Goal: Task Accomplishment & Management: Complete application form

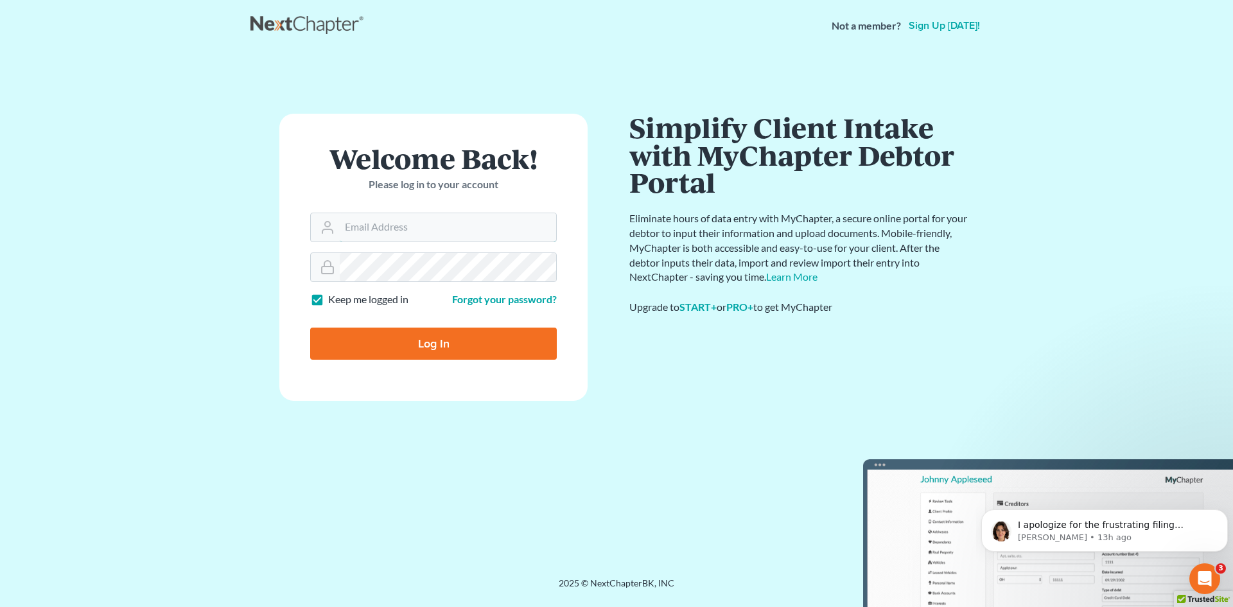
type input "[PERSON_NAME][EMAIL_ADDRESS][DOMAIN_NAME]"
click at [442, 359] on input "Log In" at bounding box center [433, 343] width 247 height 32
type input "Thinking..."
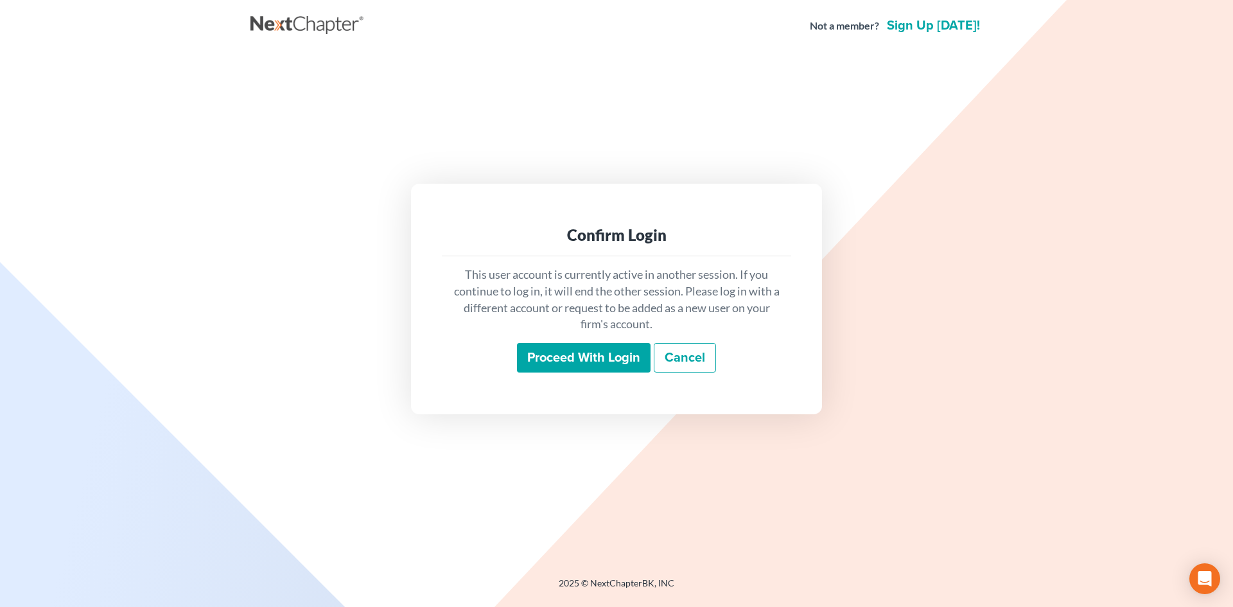
click at [562, 363] on input "Proceed with login" at bounding box center [584, 358] width 134 height 30
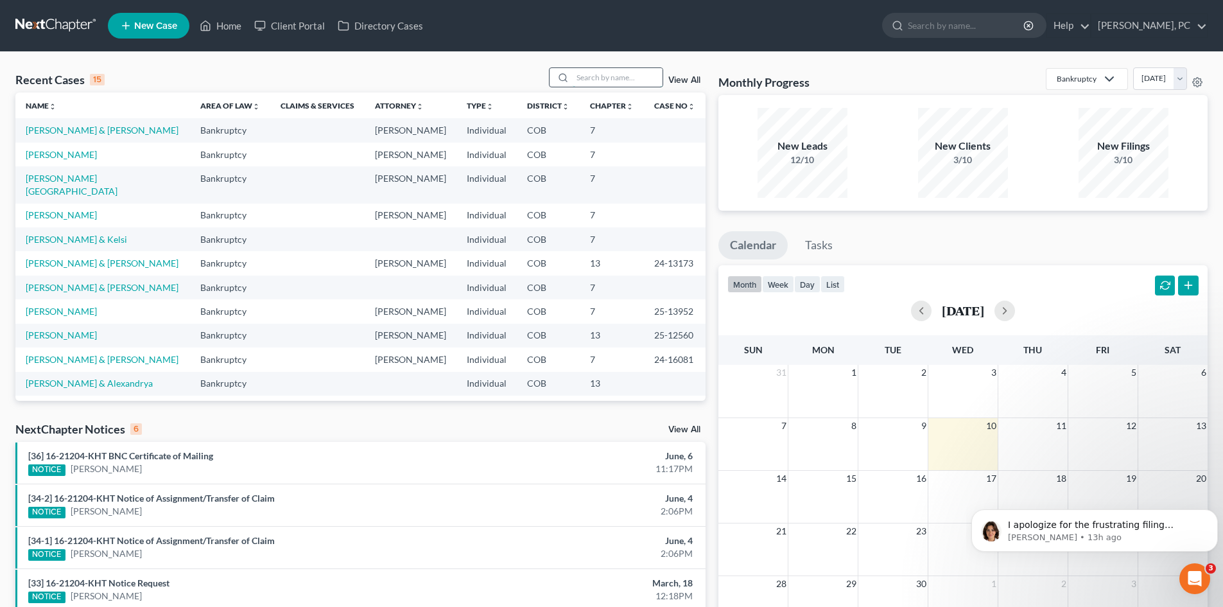
click at [611, 78] on input "search" at bounding box center [618, 77] width 90 height 19
type input "vancil"
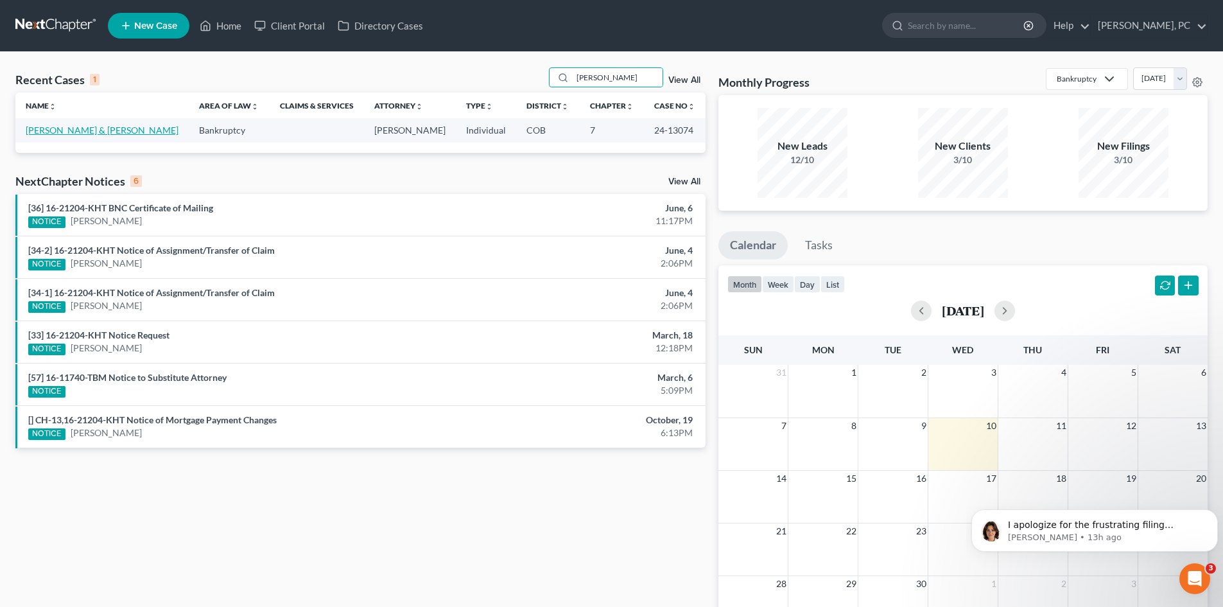
click at [85, 127] on link "Vancil, Neil & Christine" at bounding box center [102, 130] width 153 height 11
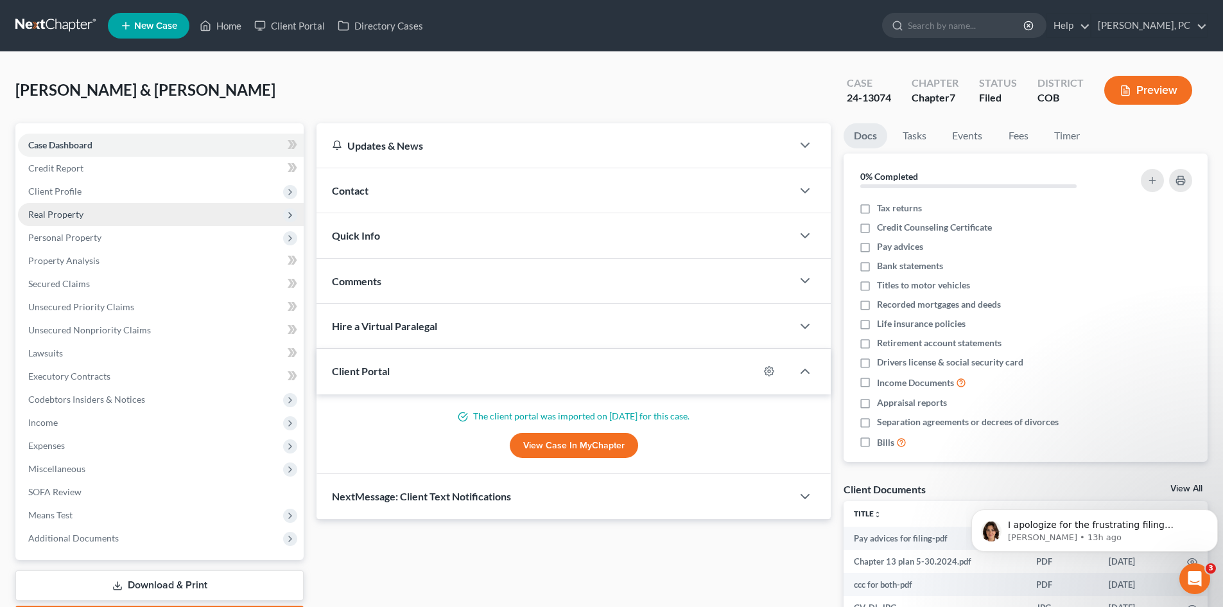
click at [59, 211] on span "Real Property" at bounding box center [55, 214] width 55 height 11
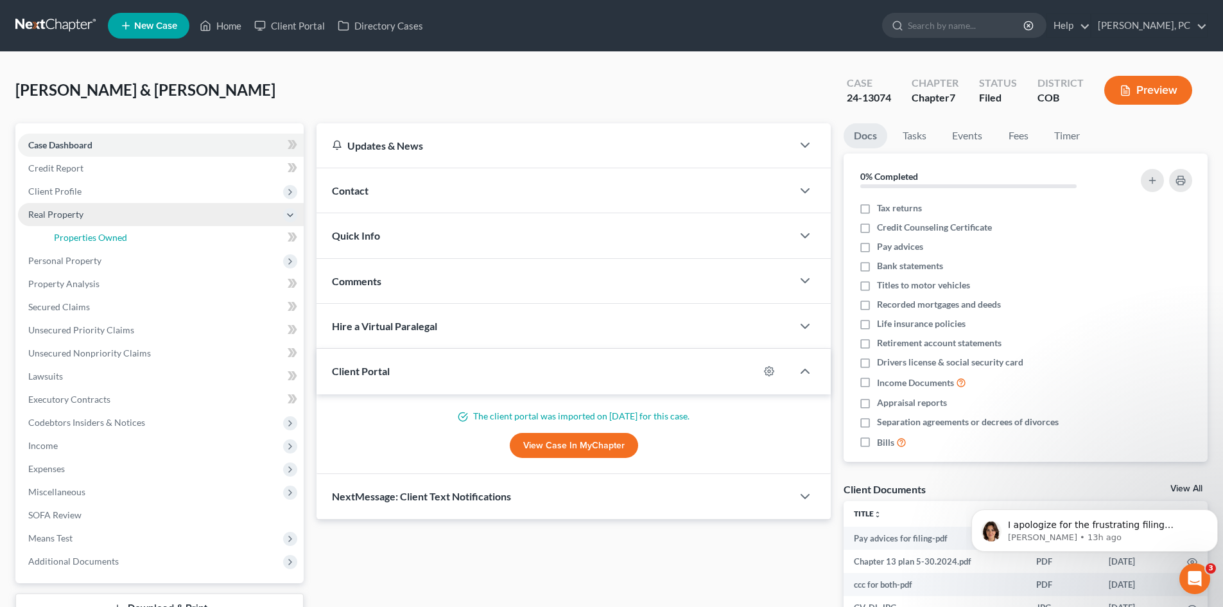
click at [119, 233] on span "Properties Owned" at bounding box center [90, 237] width 73 height 11
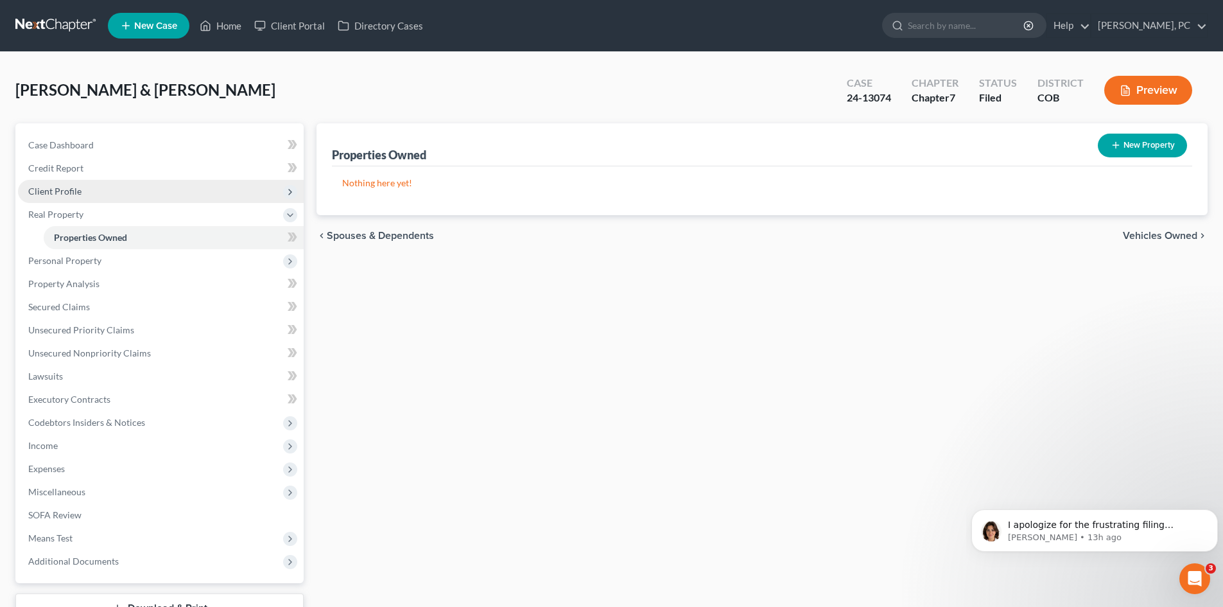
click at [46, 192] on span "Client Profile" at bounding box center [54, 191] width 53 height 11
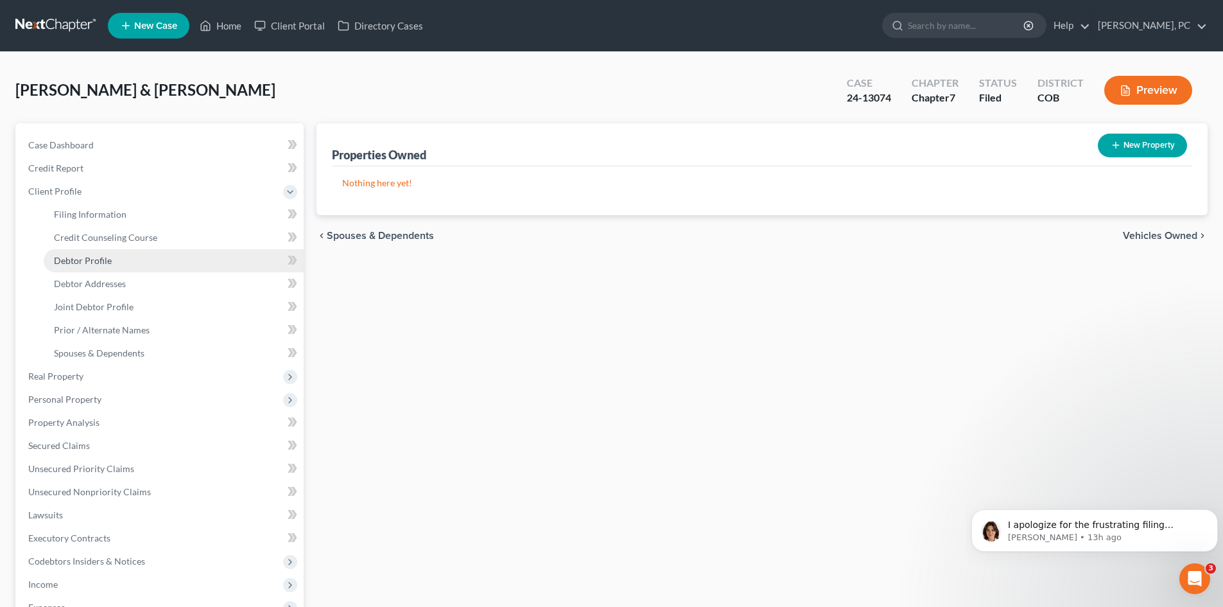
click at [93, 258] on span "Debtor Profile" at bounding box center [83, 260] width 58 height 11
select select "1"
select select "3"
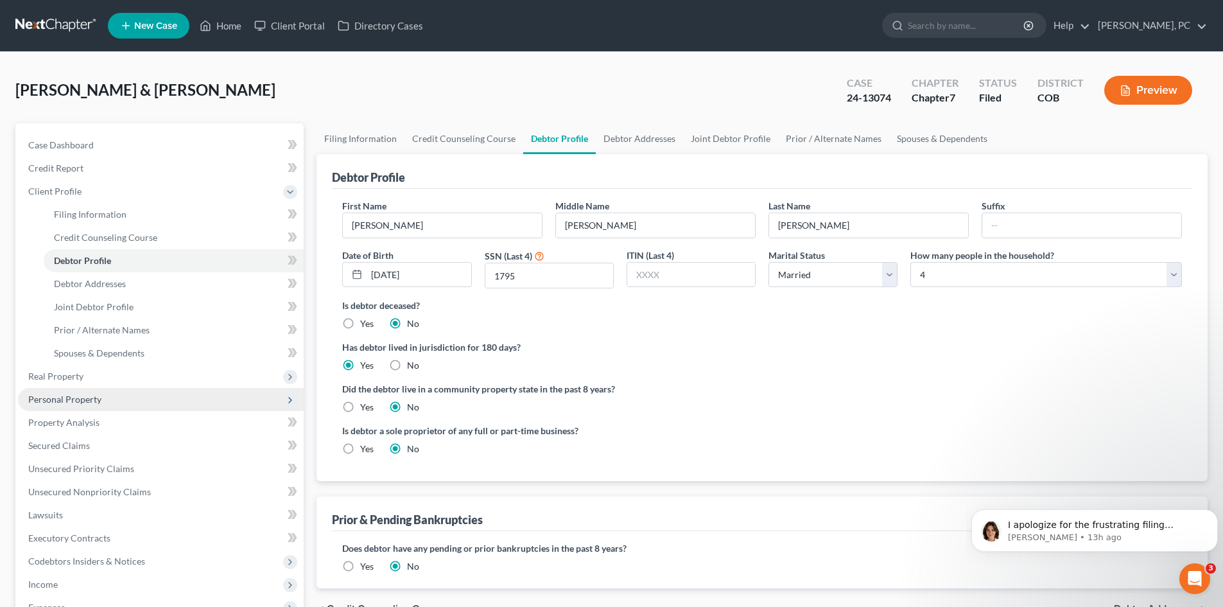
click at [69, 402] on span "Personal Property" at bounding box center [64, 399] width 73 height 11
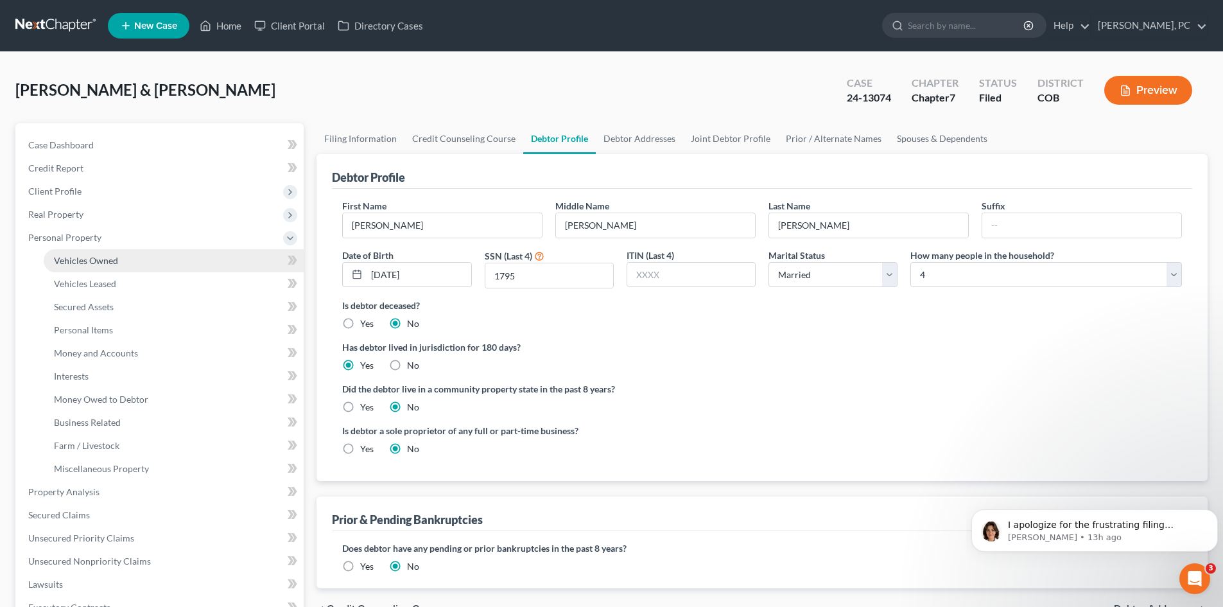
click at [83, 269] on link "Vehicles Owned" at bounding box center [174, 260] width 260 height 23
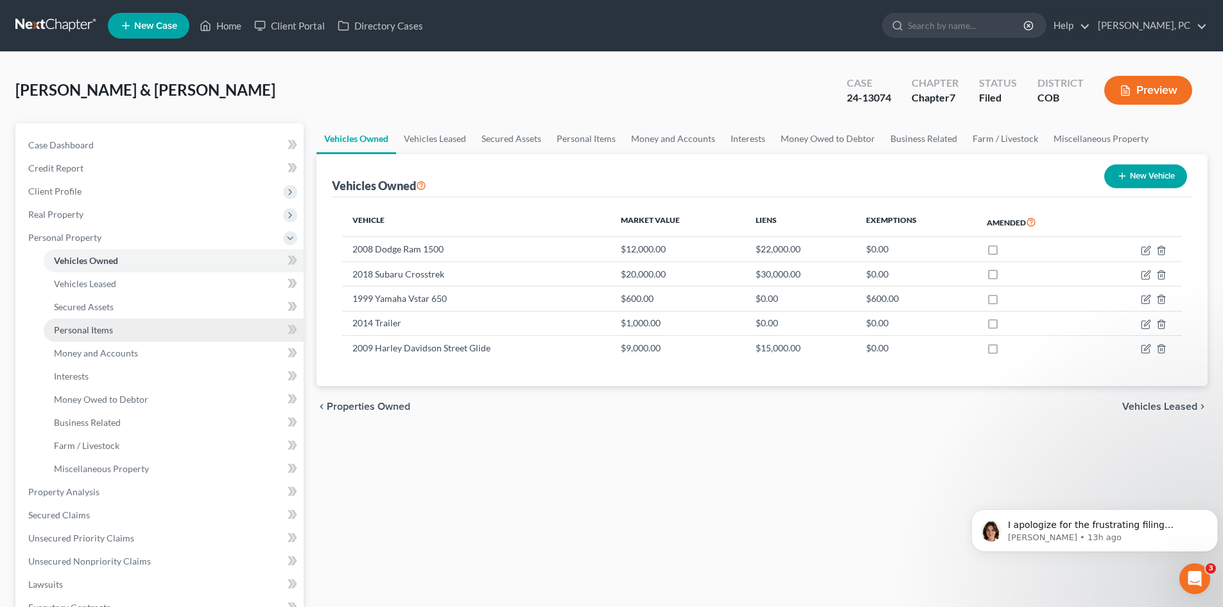
click at [92, 328] on span "Personal Items" at bounding box center [83, 329] width 59 height 11
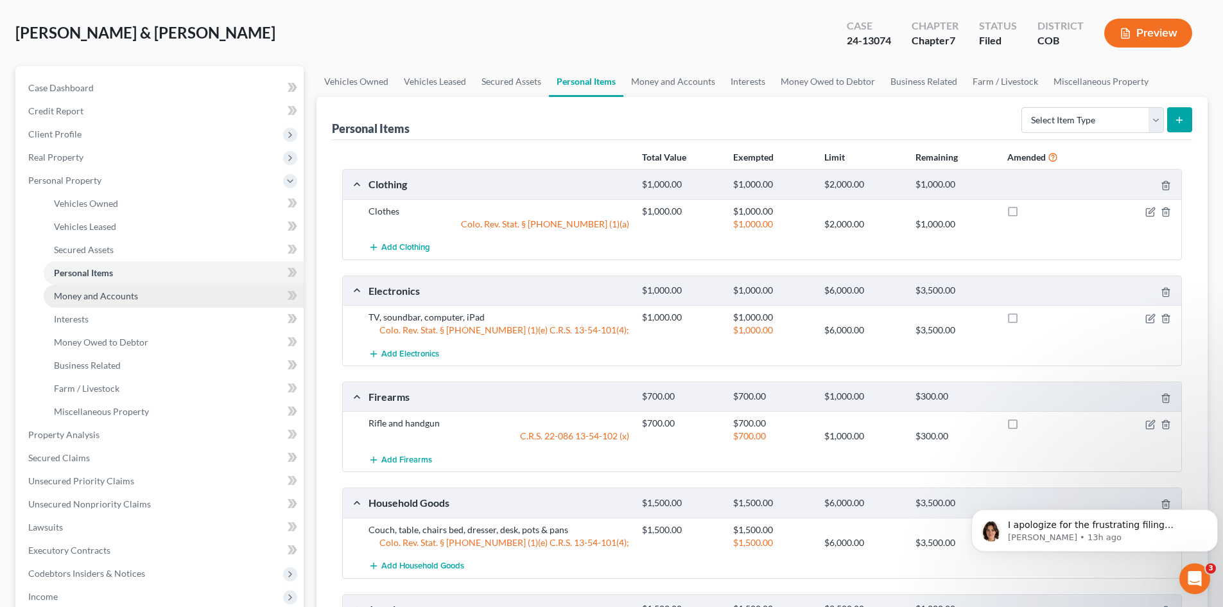
click at [116, 295] on span "Money and Accounts" at bounding box center [96, 295] width 84 height 11
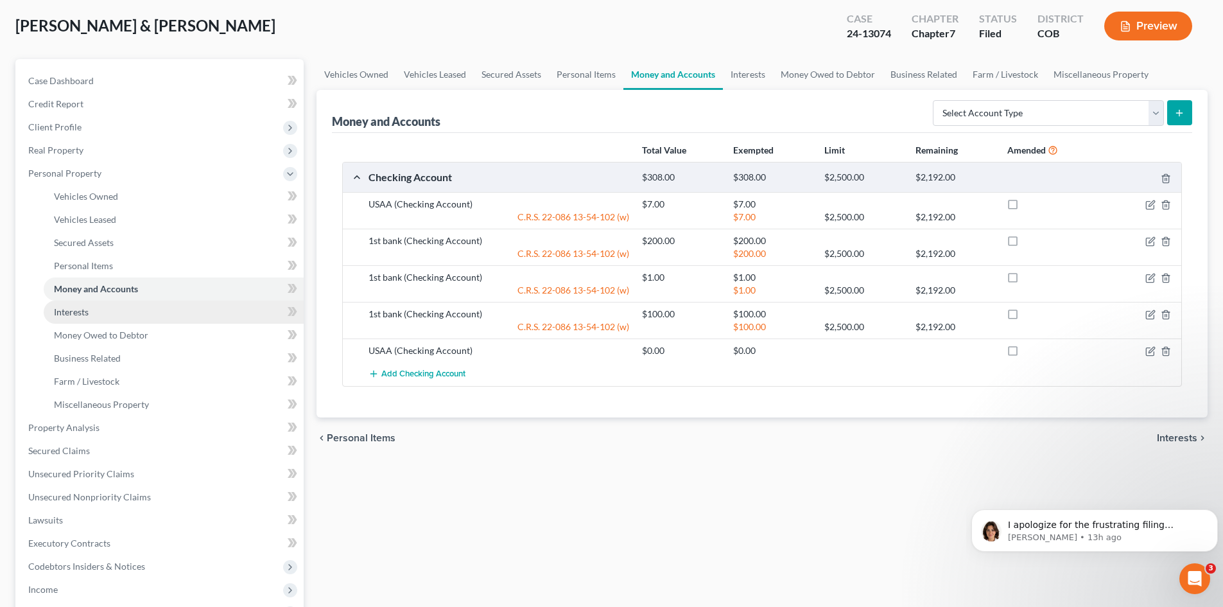
click at [71, 311] on span "Interests" at bounding box center [71, 311] width 35 height 11
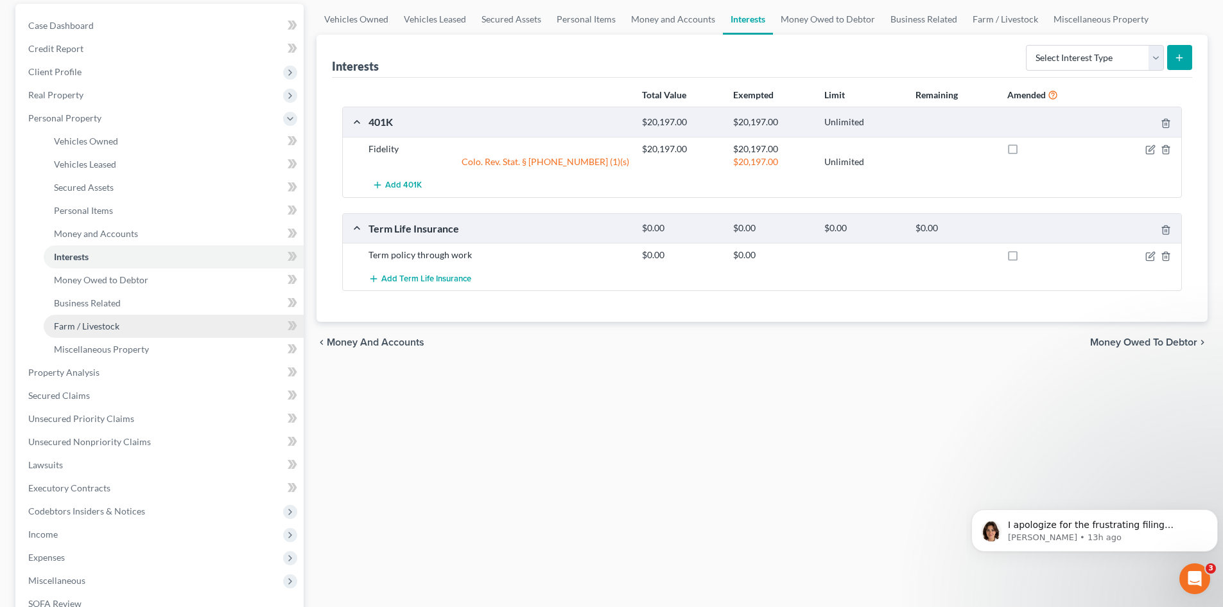
scroll to position [128, 0]
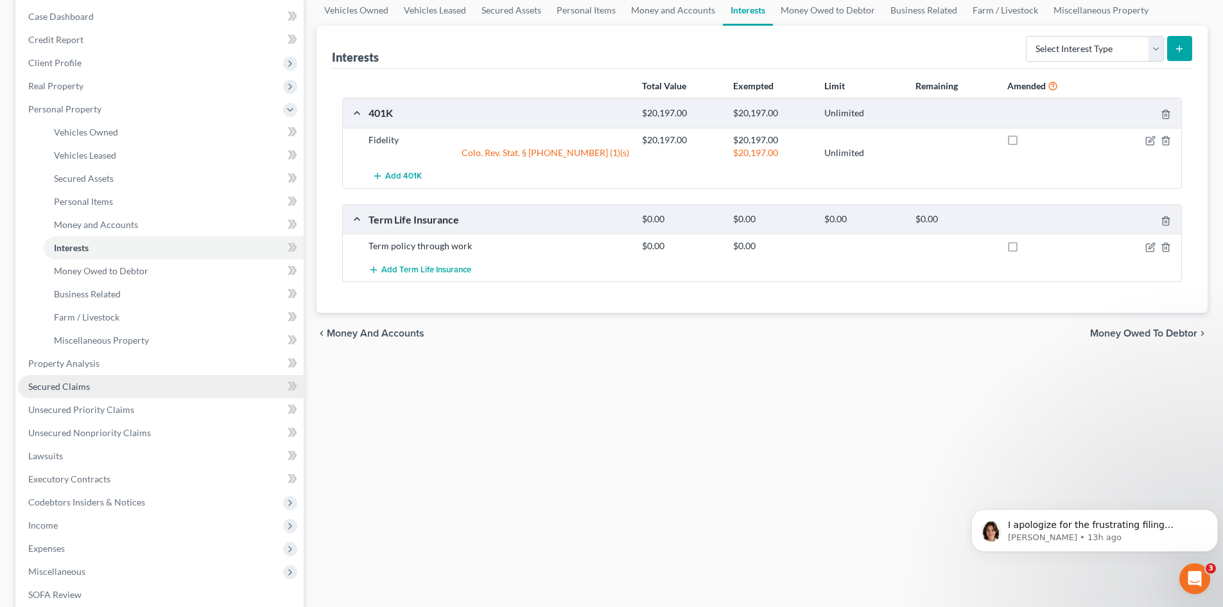
click at [69, 386] on span "Secured Claims" at bounding box center [59, 386] width 62 height 11
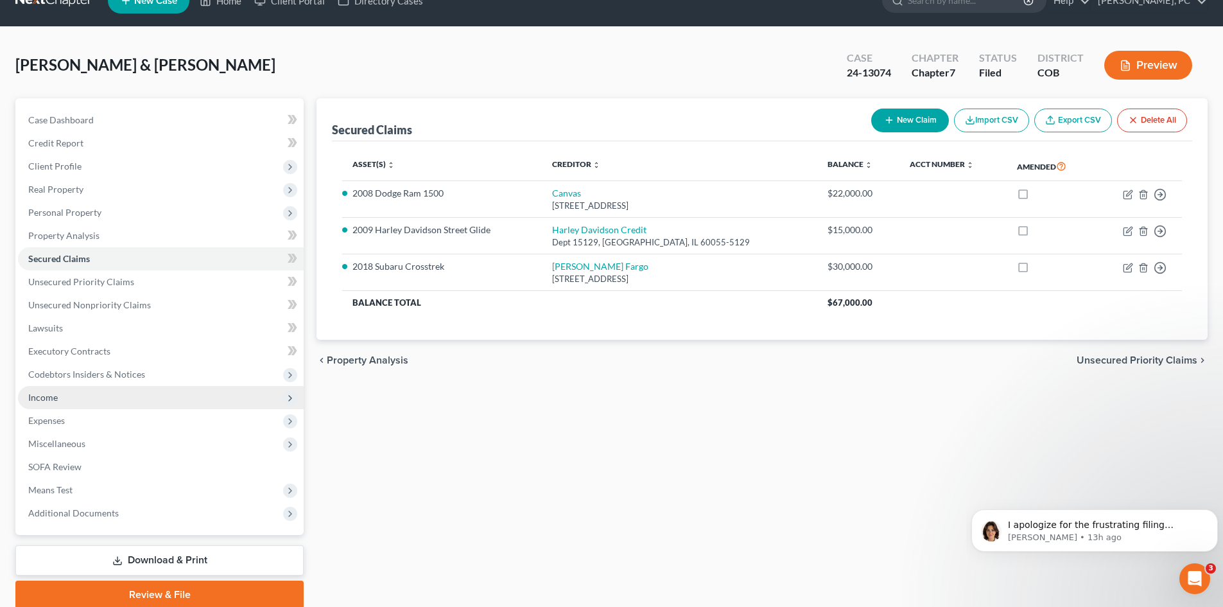
scroll to position [64, 0]
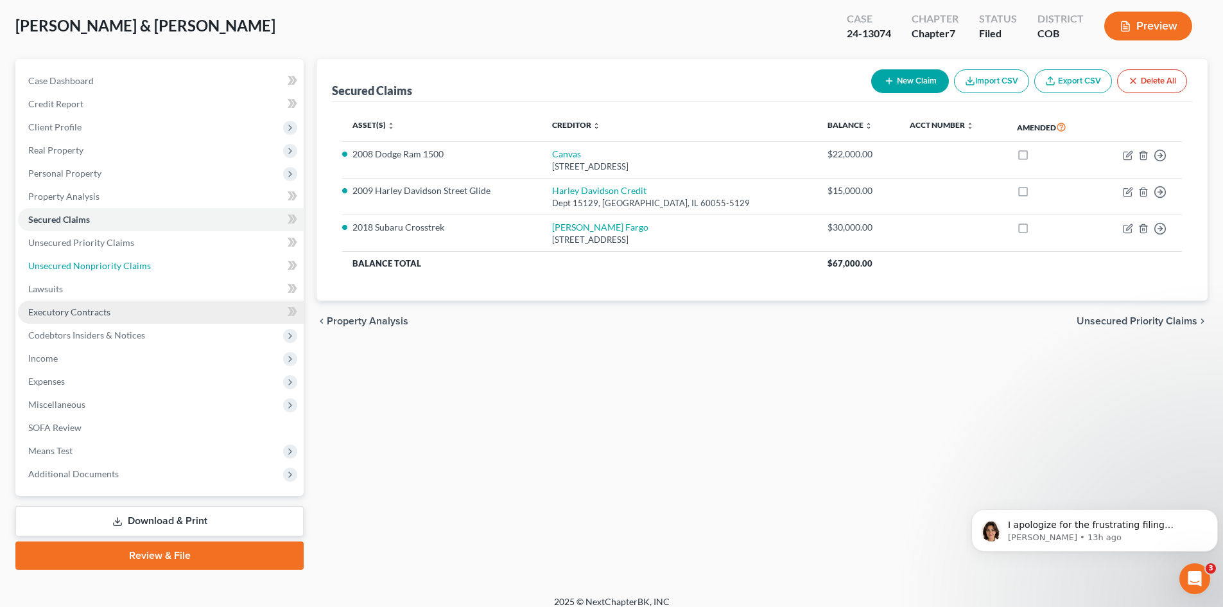
drag, startPoint x: 62, startPoint y: 259, endPoint x: 119, endPoint y: 301, distance: 70.6
click at [62, 259] on link "Unsecured Nonpriority Claims" at bounding box center [161, 265] width 286 height 23
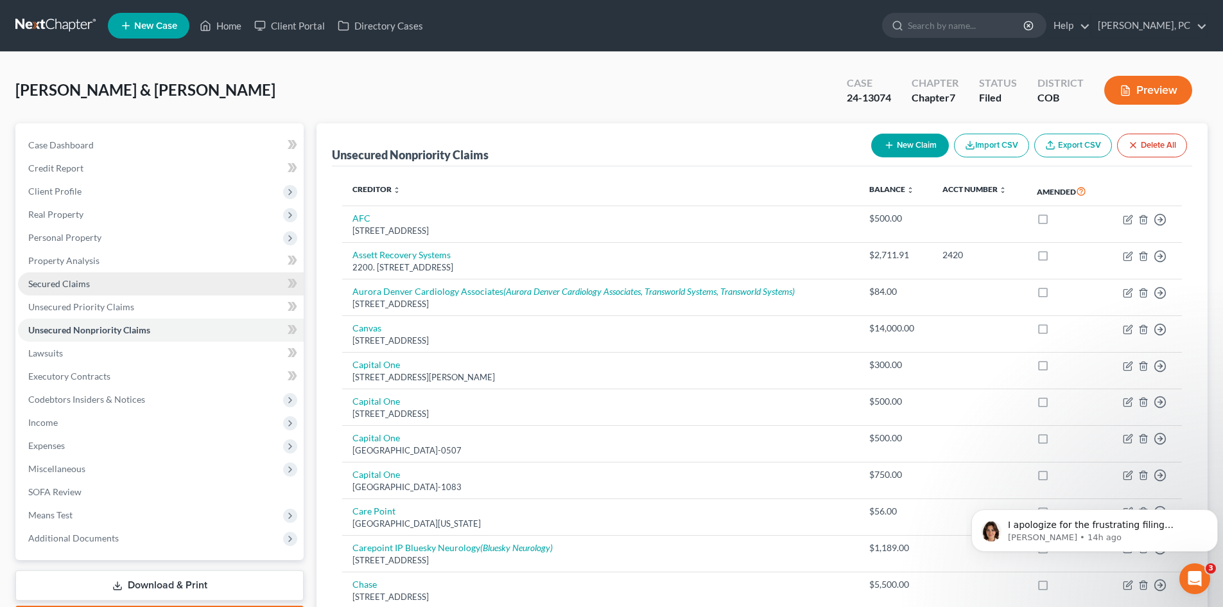
click at [71, 286] on span "Secured Claims" at bounding box center [59, 283] width 62 height 11
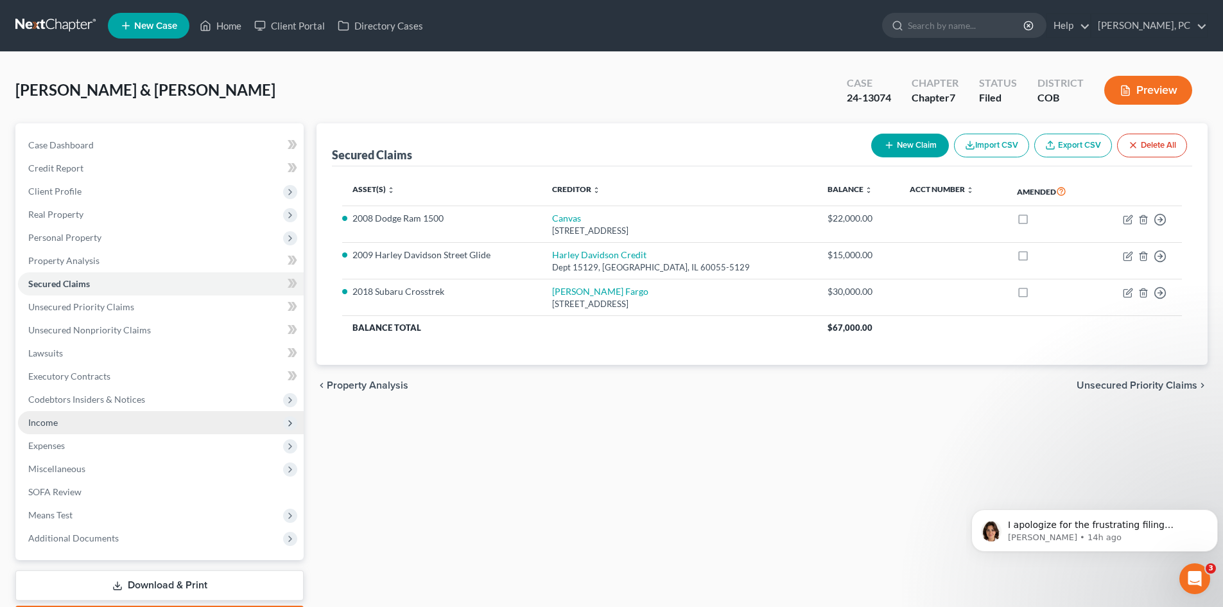
click at [28, 424] on span "Income" at bounding box center [161, 422] width 286 height 23
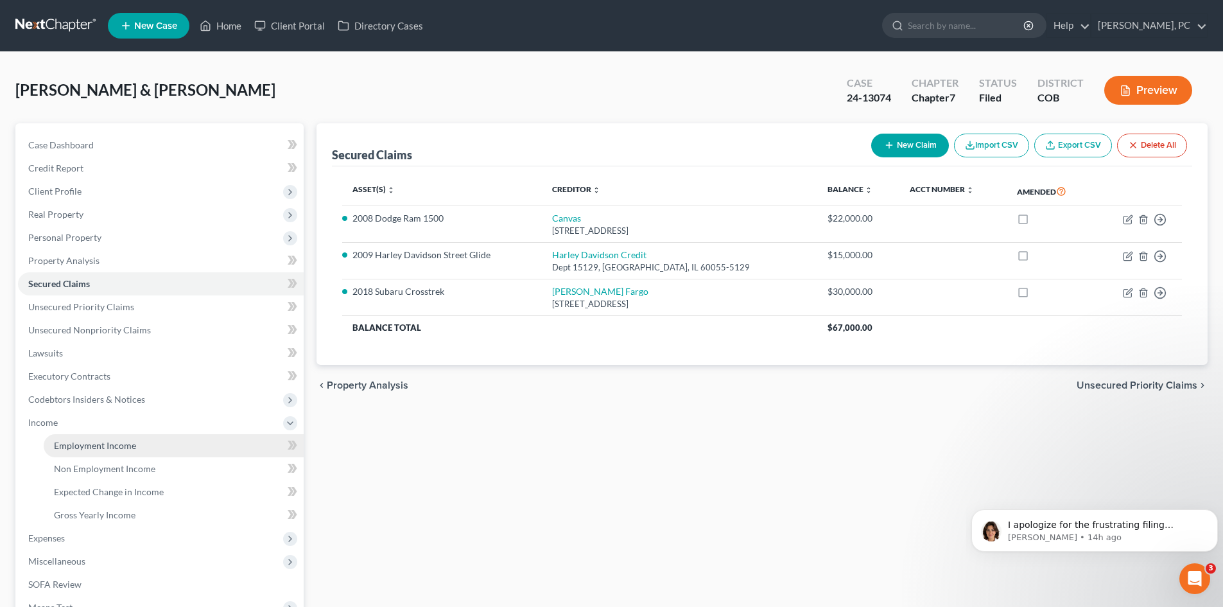
click at [83, 447] on span "Employment Income" at bounding box center [95, 445] width 82 height 11
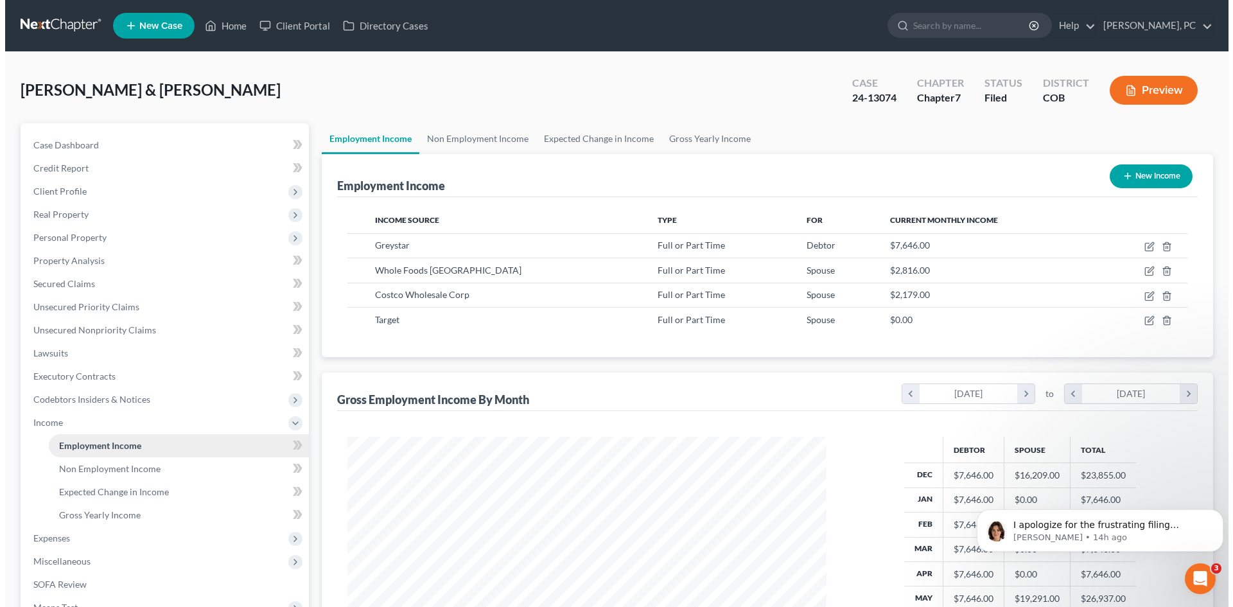
scroll to position [239, 505]
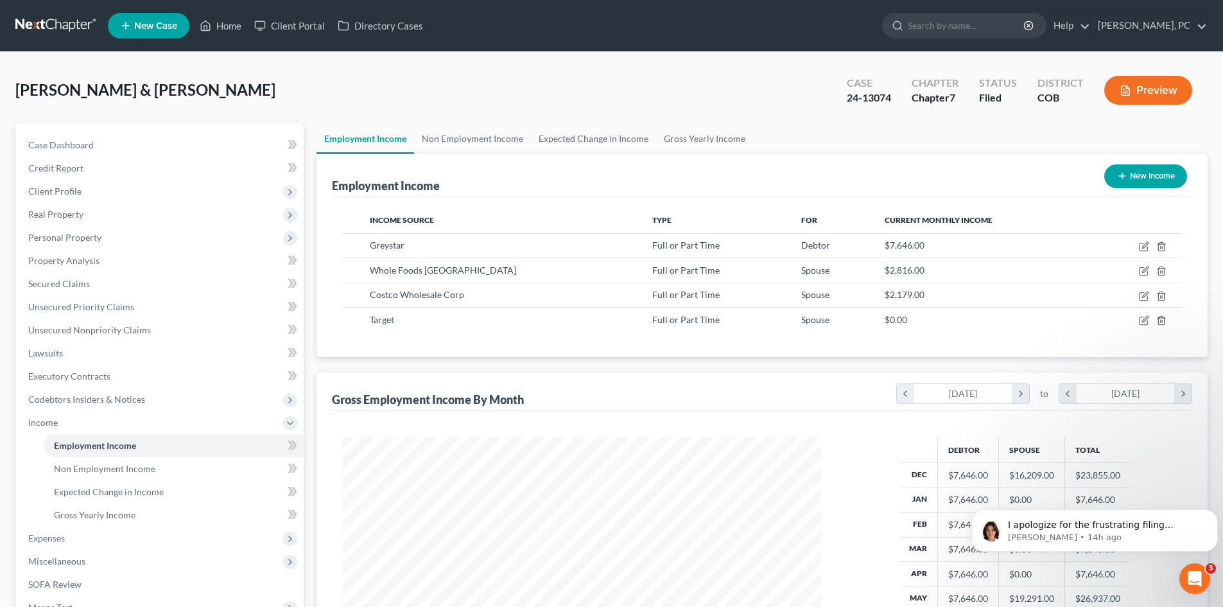
click at [311, 299] on div "Employment Income Non Employment Income Expected Change in Income Gross Yearly …" at bounding box center [762, 435] width 904 height 625
click at [1147, 271] on icon "button" at bounding box center [1144, 271] width 10 height 10
select select "0"
select select "45"
select select "0"
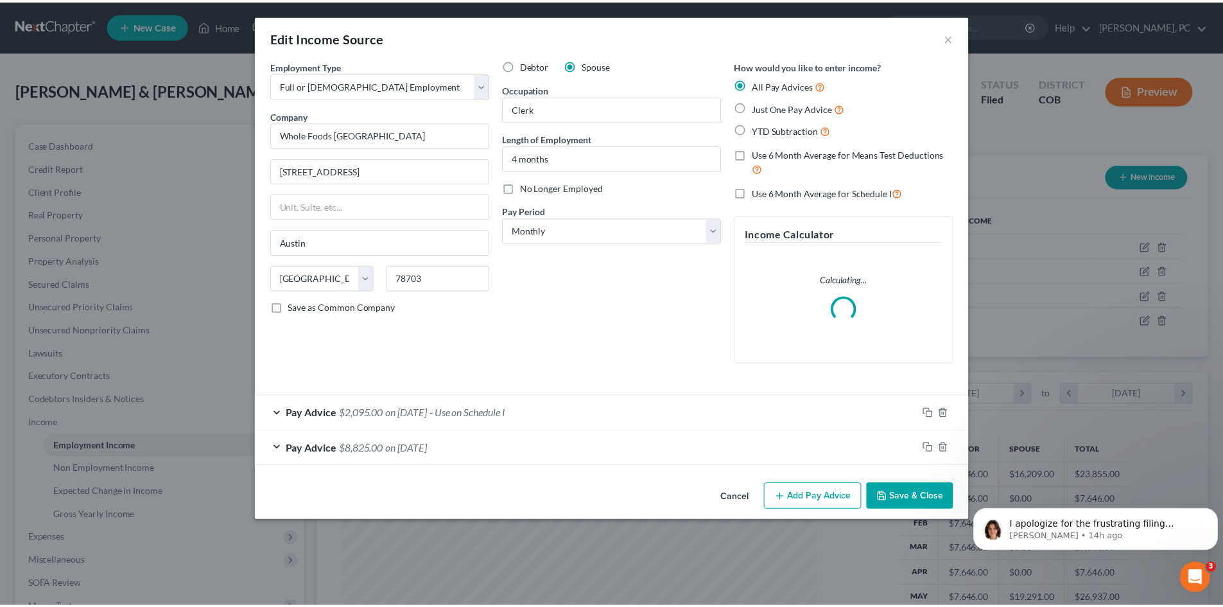
scroll to position [241, 509]
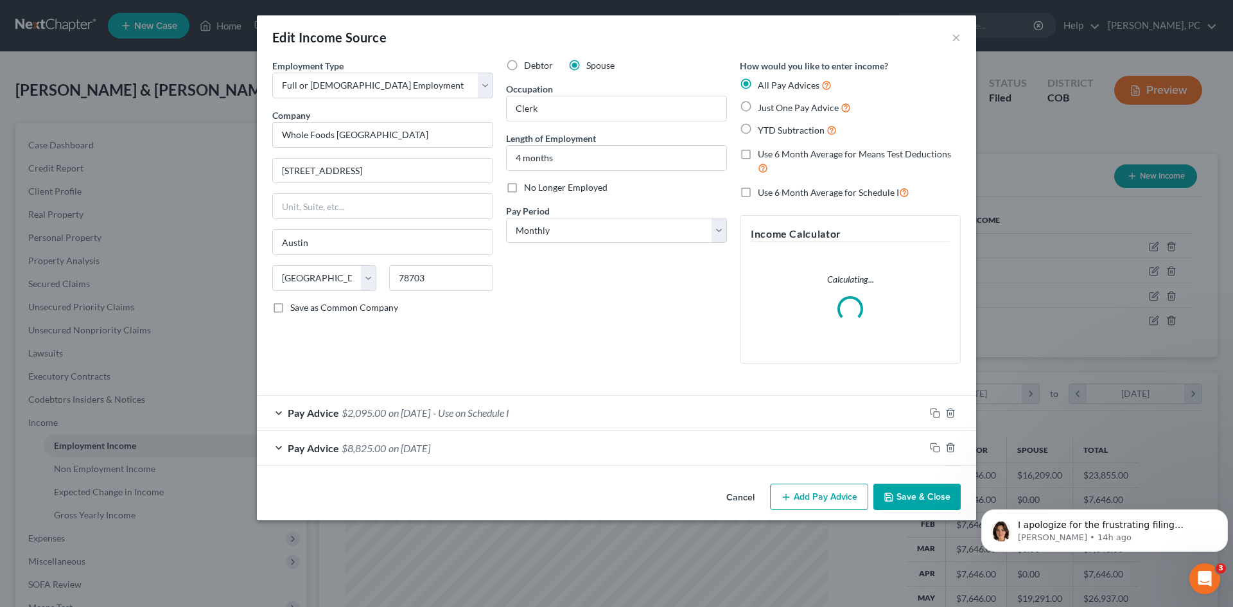
click at [937, 487] on button "Save & Close" at bounding box center [916, 496] width 87 height 27
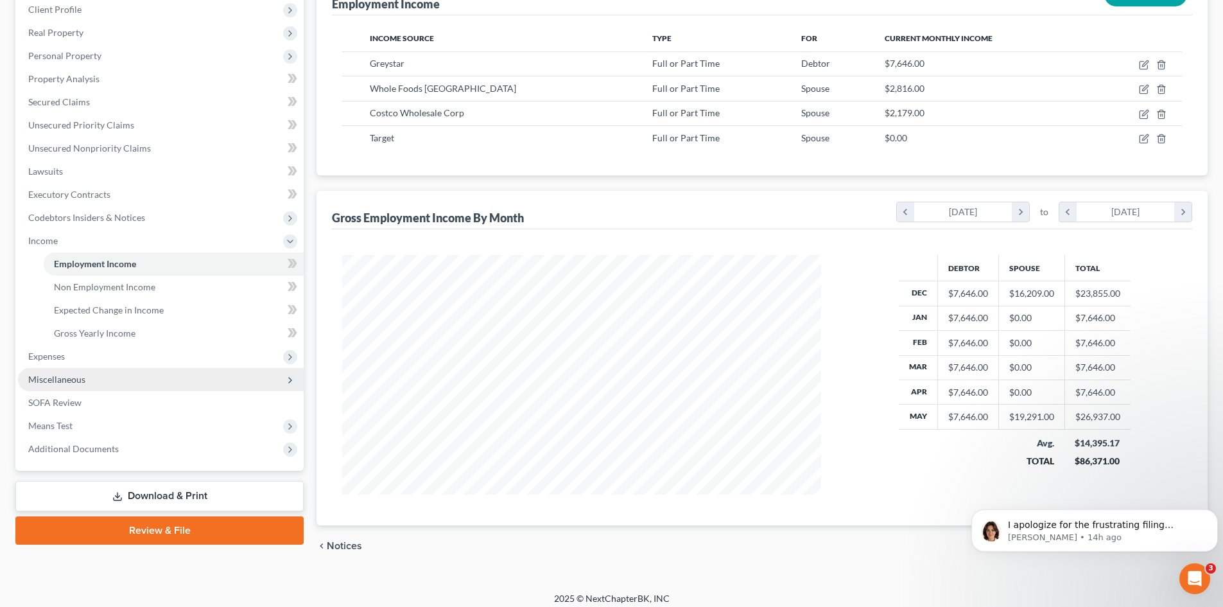
scroll to position [190, 0]
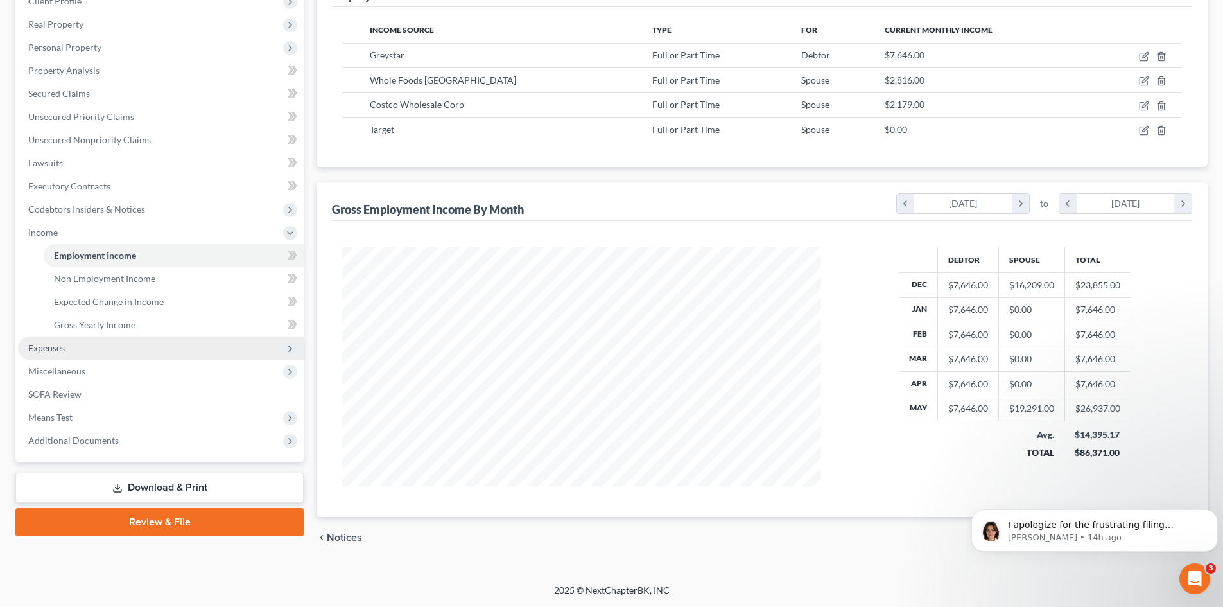
click at [50, 347] on span "Expenses" at bounding box center [46, 347] width 37 height 11
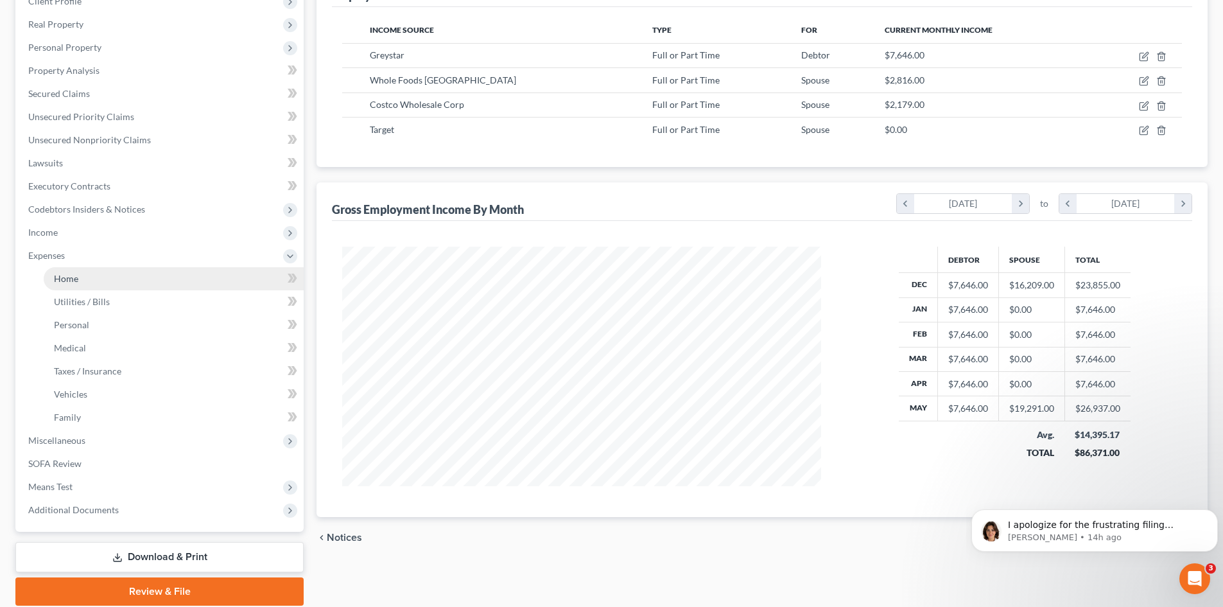
click at [69, 276] on span "Home" at bounding box center [66, 278] width 24 height 11
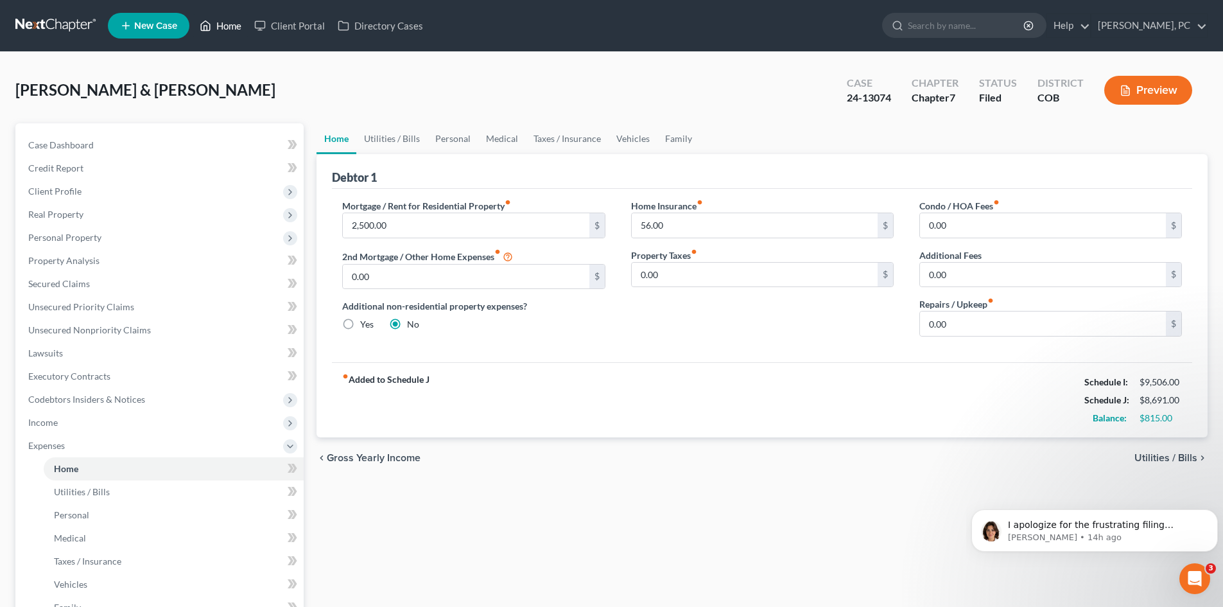
click at [238, 17] on link "Home" at bounding box center [220, 25] width 55 height 23
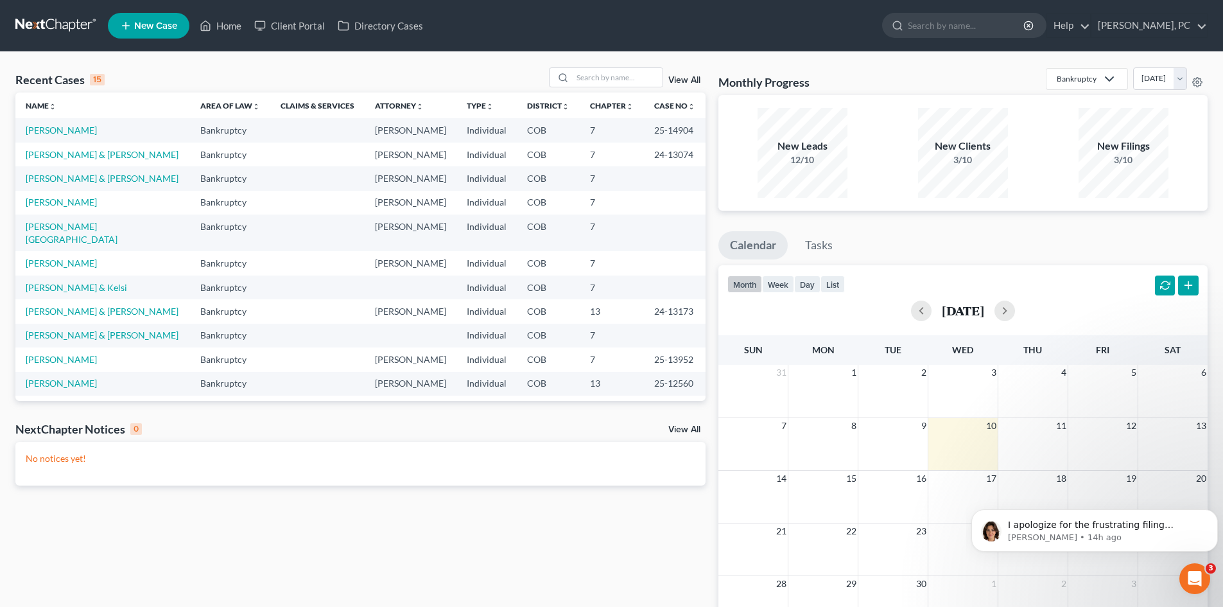
click at [70, 161] on td "[PERSON_NAME] & [PERSON_NAME]" at bounding box center [102, 155] width 175 height 24
click at [75, 184] on td "[PERSON_NAME] & [PERSON_NAME]" at bounding box center [102, 178] width 175 height 24
click at [75, 180] on link "[PERSON_NAME] & [PERSON_NAME]" at bounding box center [102, 178] width 153 height 11
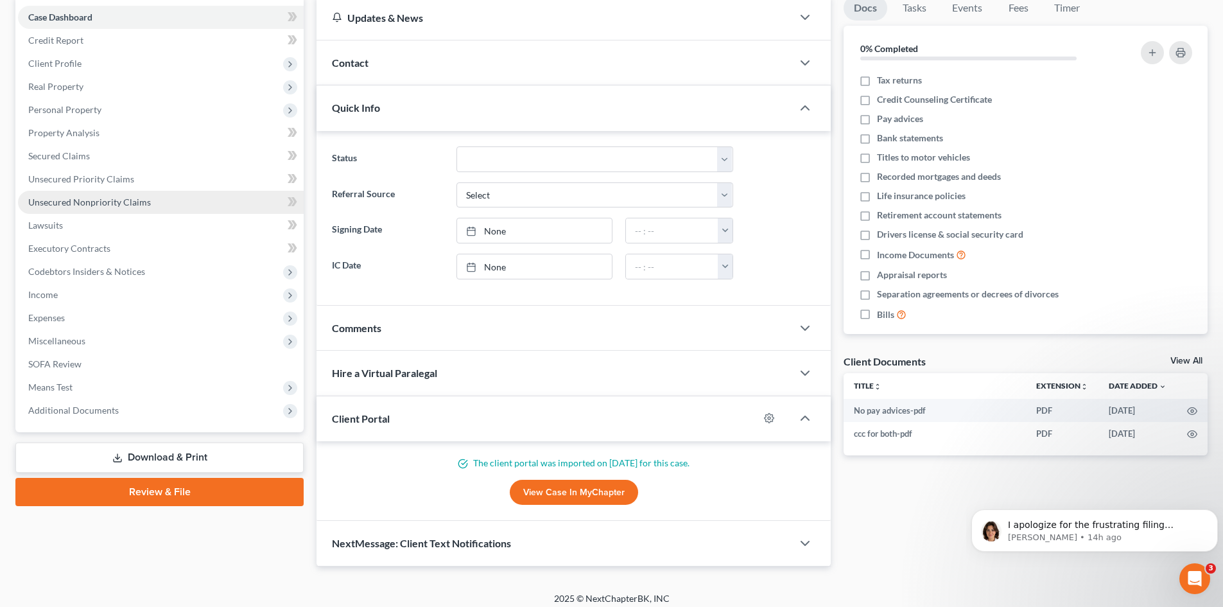
scroll to position [128, 0]
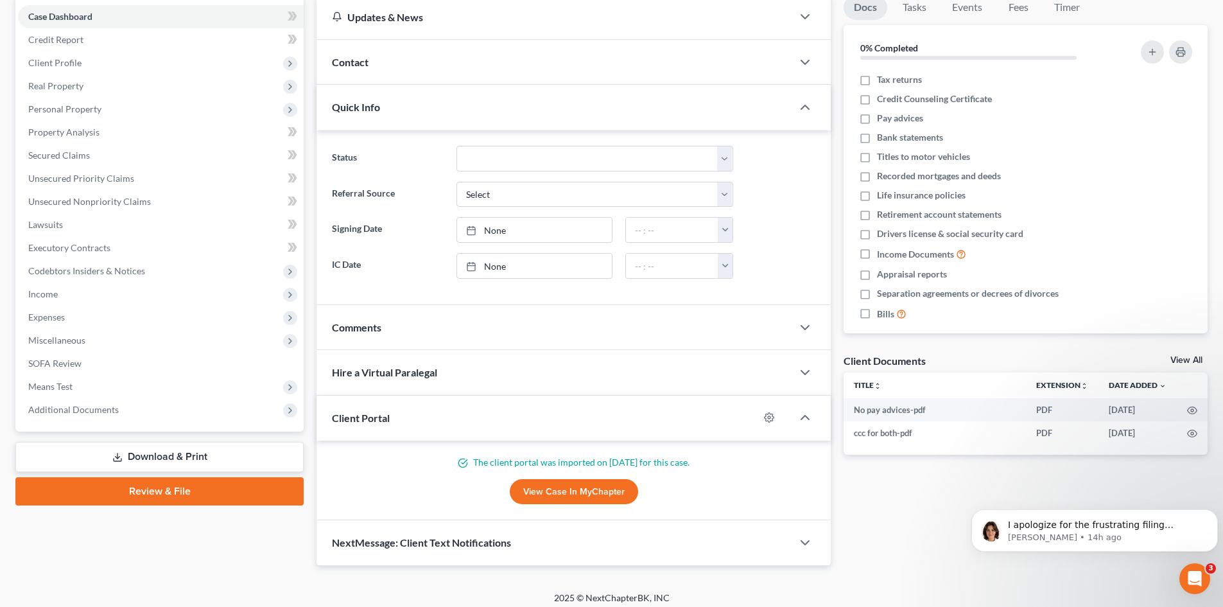
click at [151, 496] on link "Review & File" at bounding box center [159, 491] width 288 height 28
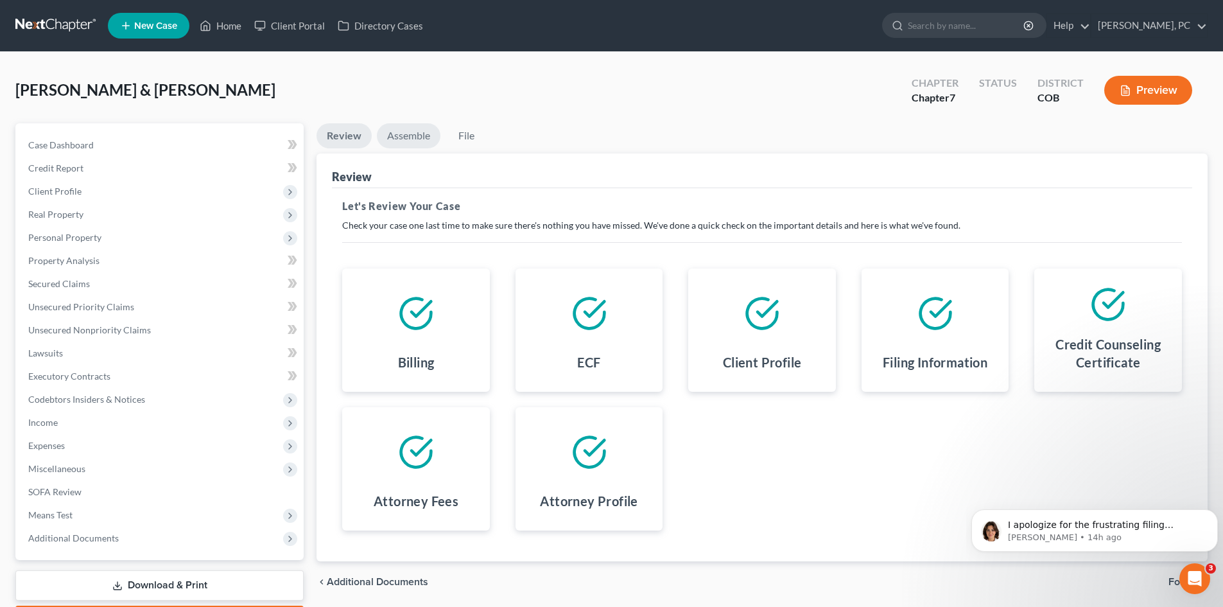
click at [426, 137] on link "Assemble" at bounding box center [409, 135] width 64 height 25
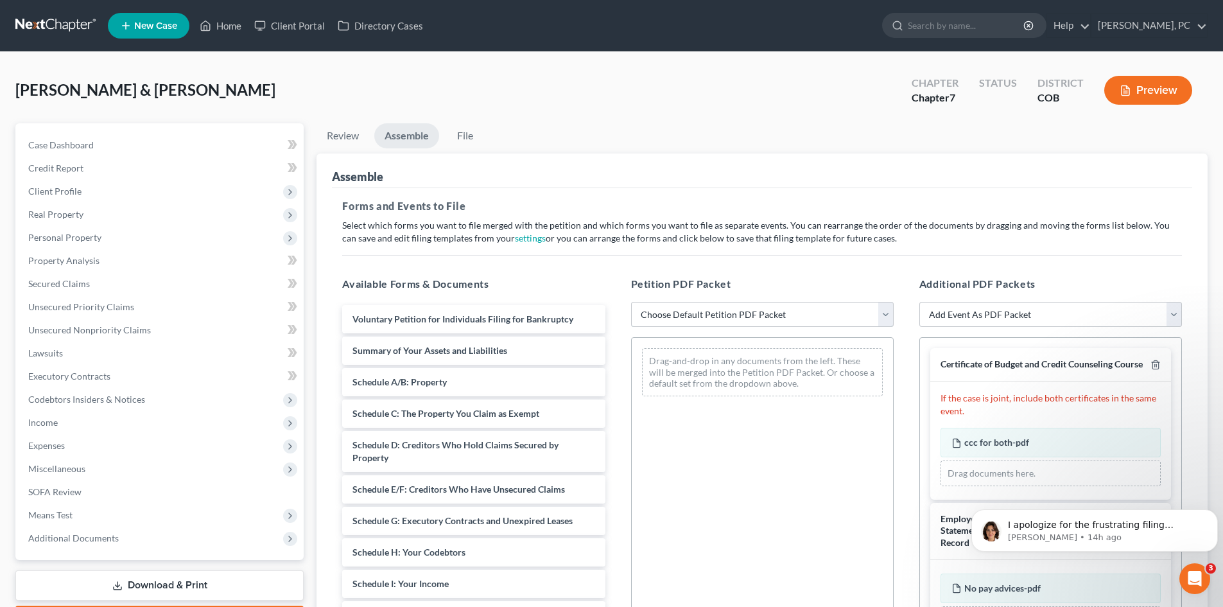
click at [725, 313] on select "Choose Default Petition PDF Packet Emergency Filing (Voluntary Petition and Cre…" at bounding box center [762, 315] width 263 height 26
select select "1"
click at [631, 302] on select "Choose Default Petition PDF Packet Emergency Filing (Voluntary Petition and Cre…" at bounding box center [762, 315] width 263 height 26
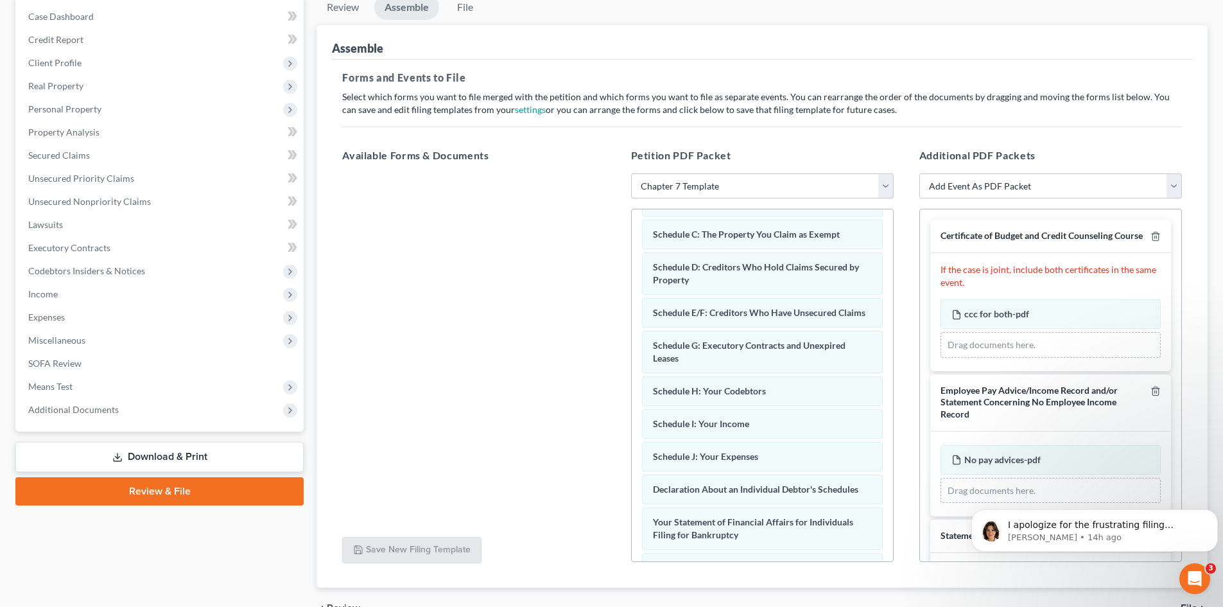
scroll to position [110, 0]
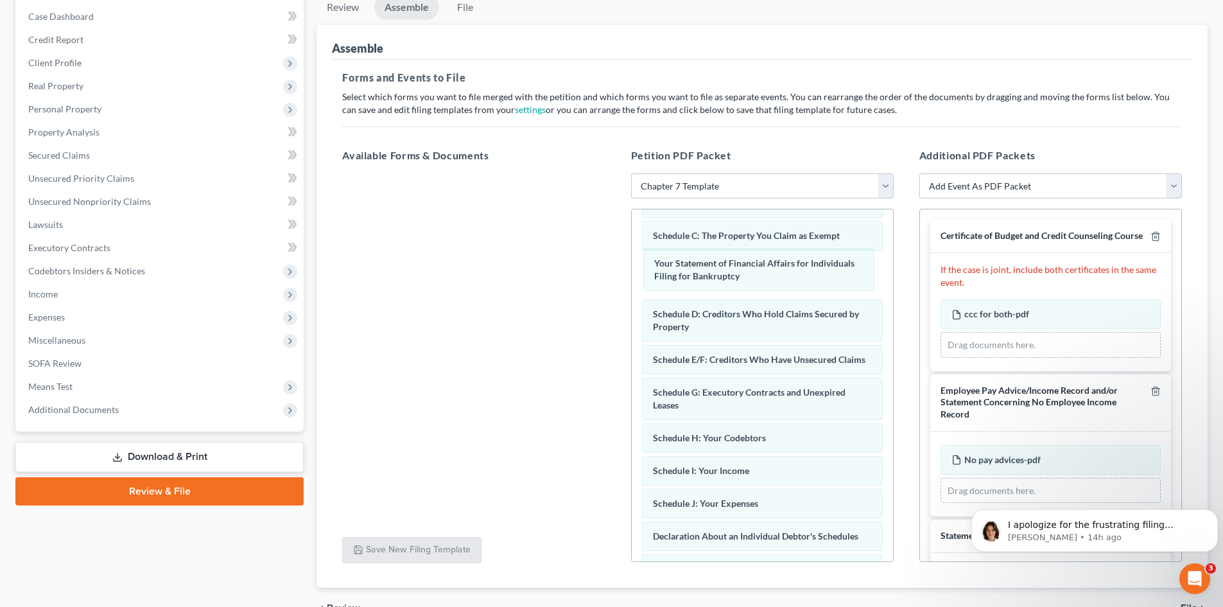
drag, startPoint x: 745, startPoint y: 544, endPoint x: 758, endPoint y: 270, distance: 275.0
click at [747, 266] on div "Your Statement of Financial Affairs for Individuals Filing for Bankruptcy Volun…" at bounding box center [762, 412] width 261 height 624
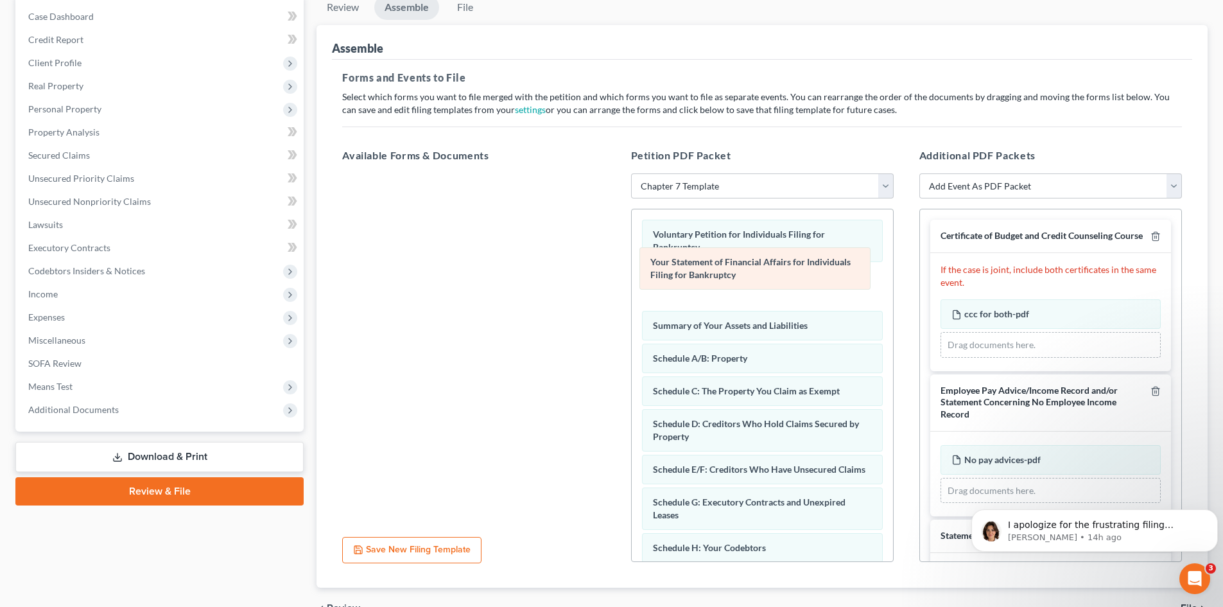
drag, startPoint x: 716, startPoint y: 388, endPoint x: 714, endPoint y: 272, distance: 116.2
click at [714, 272] on div "Your Statement of Financial Affairs for Individuals Filing for Bankruptcy Volun…" at bounding box center [762, 521] width 261 height 624
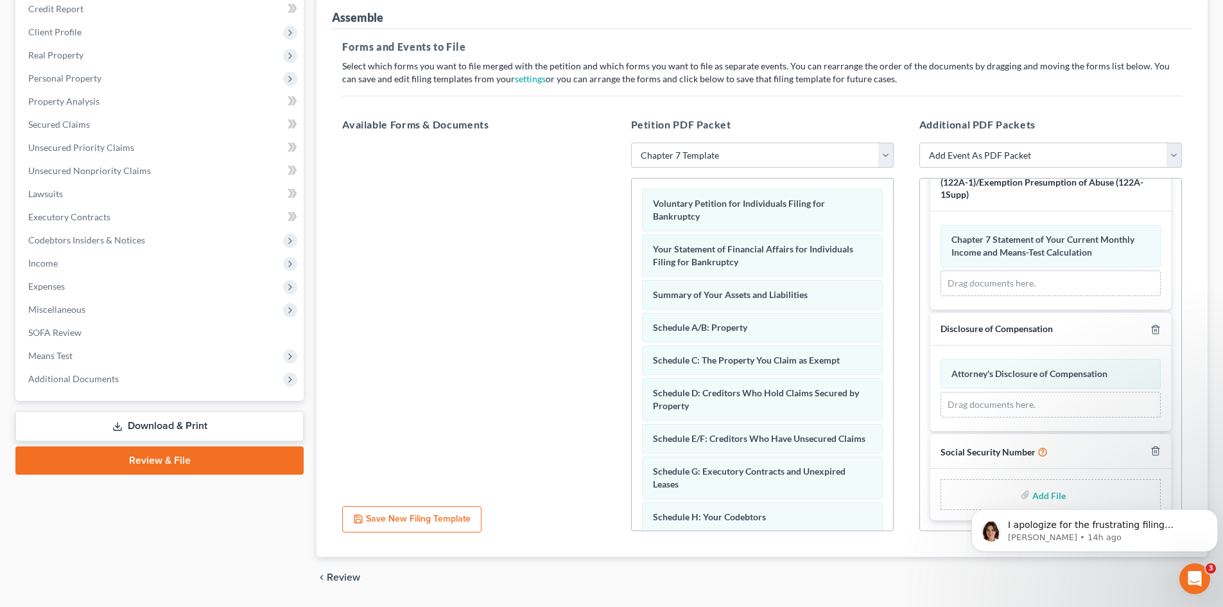
scroll to position [199, 0]
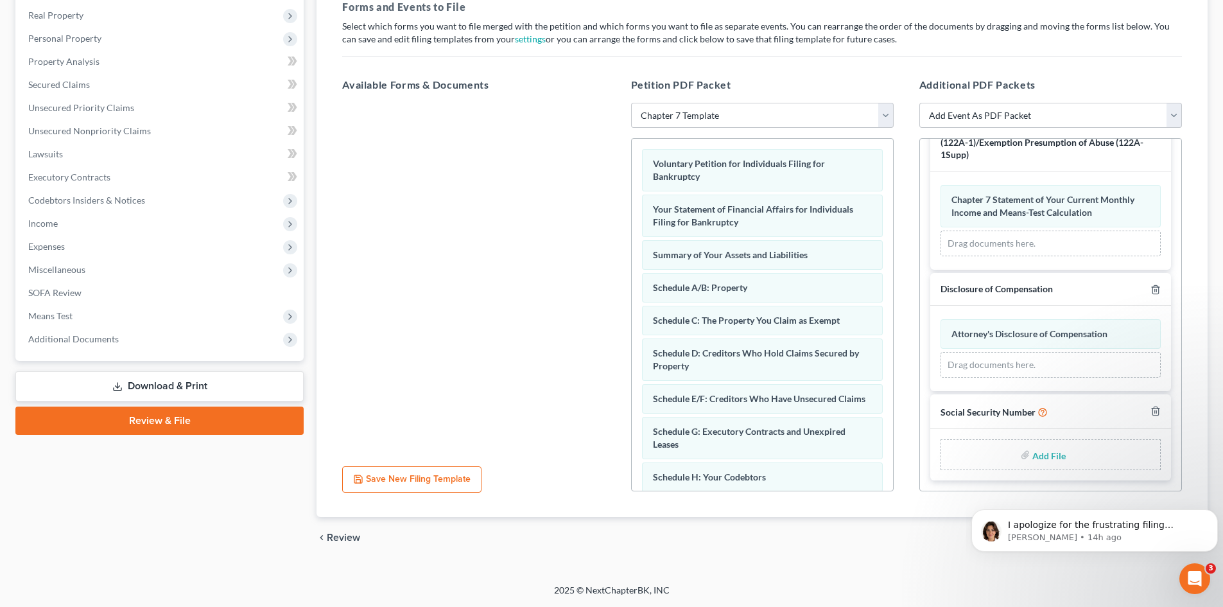
click at [1035, 458] on input "file" at bounding box center [1047, 454] width 31 height 23
type input "C:\fakepath\Social Security Numbers [DATE].pdf"
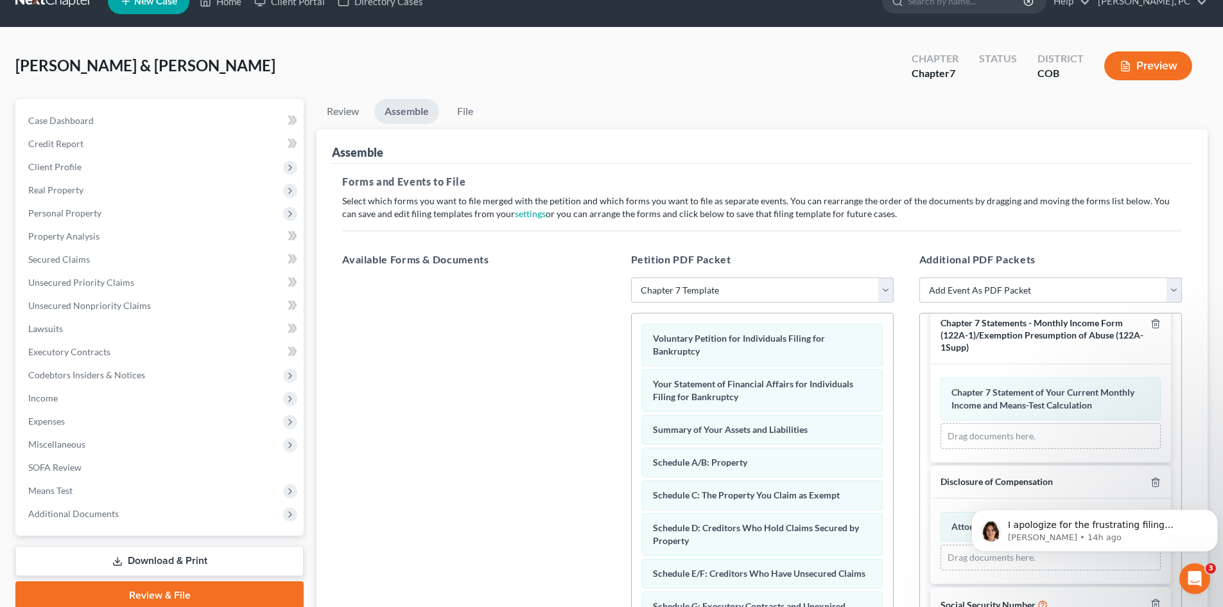
scroll to position [6, 0]
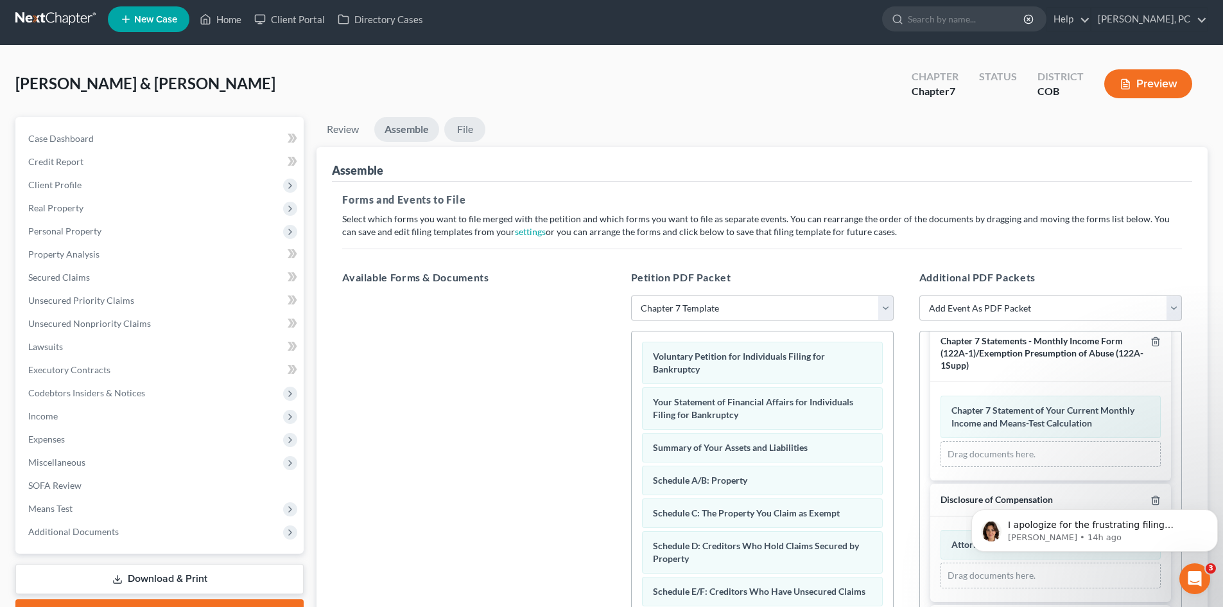
click at [463, 128] on link "File" at bounding box center [464, 129] width 41 height 25
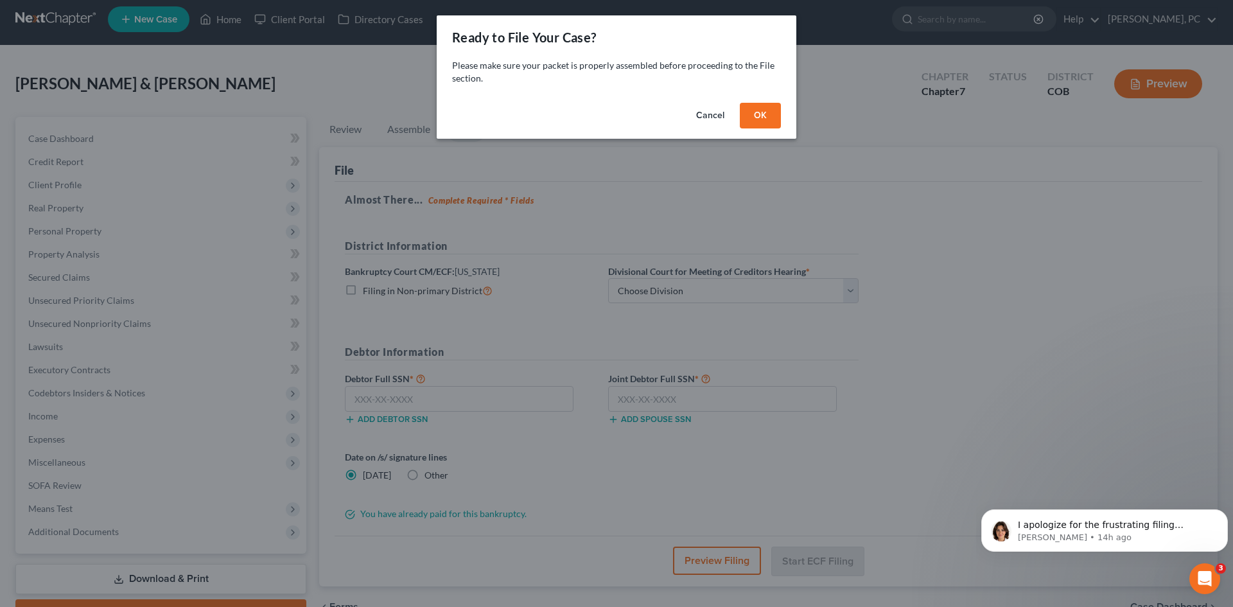
click at [758, 115] on button "OK" at bounding box center [760, 116] width 41 height 26
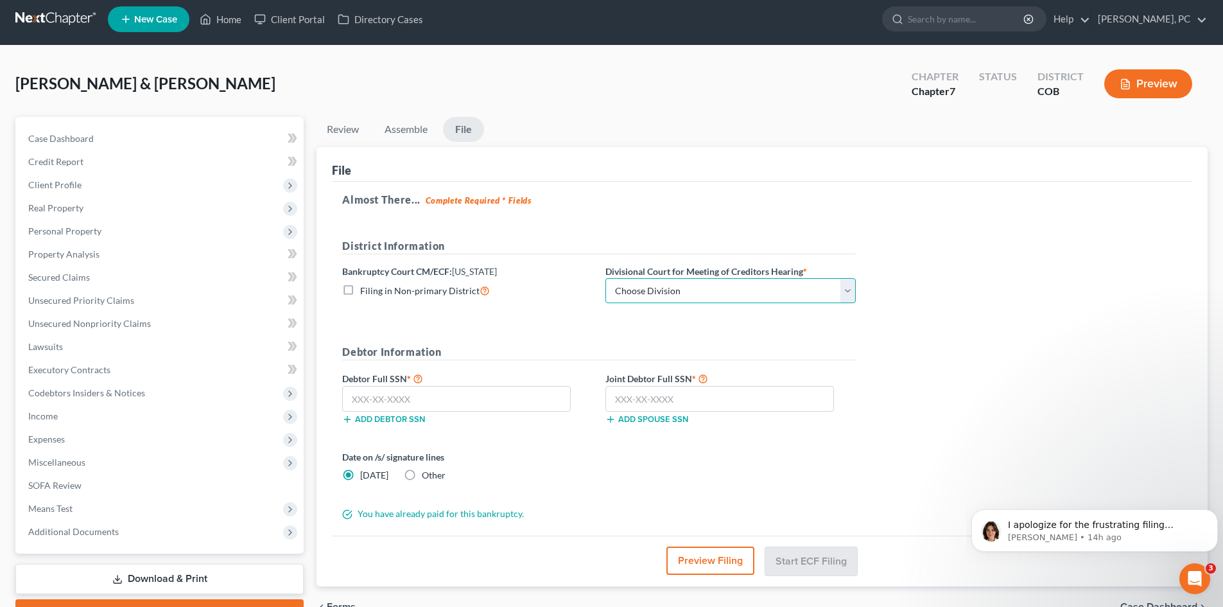
click at [663, 293] on select "Choose Division [GEOGRAPHIC_DATA]" at bounding box center [730, 291] width 250 height 26
select select "0"
click at [605, 278] on select "Choose Division [GEOGRAPHIC_DATA]" at bounding box center [730, 291] width 250 height 26
click at [475, 398] on input "text" at bounding box center [456, 399] width 229 height 26
type input "523-76-2245"
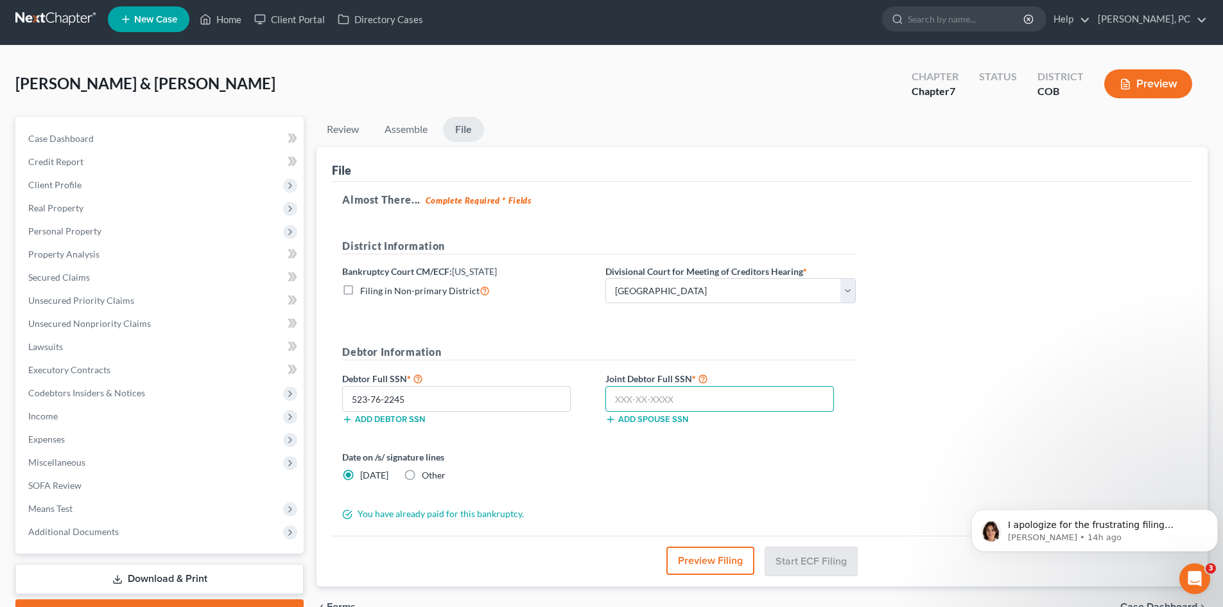
click at [751, 395] on input "text" at bounding box center [719, 399] width 229 height 26
type input "351-48-1415"
click at [422, 473] on label "Other" at bounding box center [434, 475] width 24 height 13
click at [427, 473] on input "Other" at bounding box center [431, 473] width 8 height 8
radio input "true"
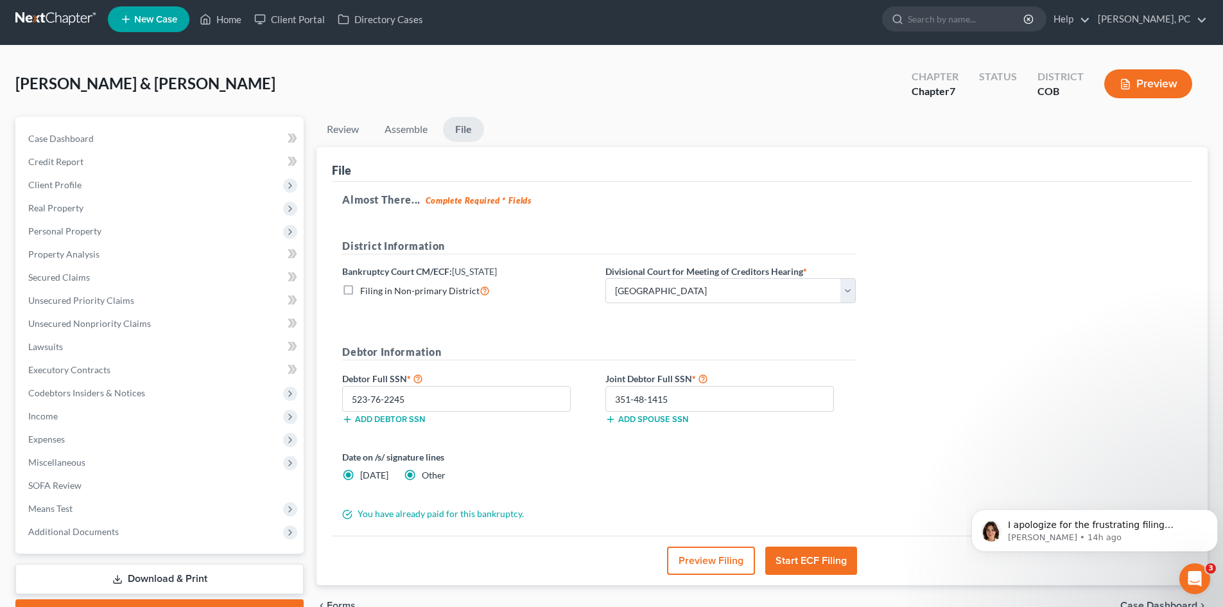
radio input "false"
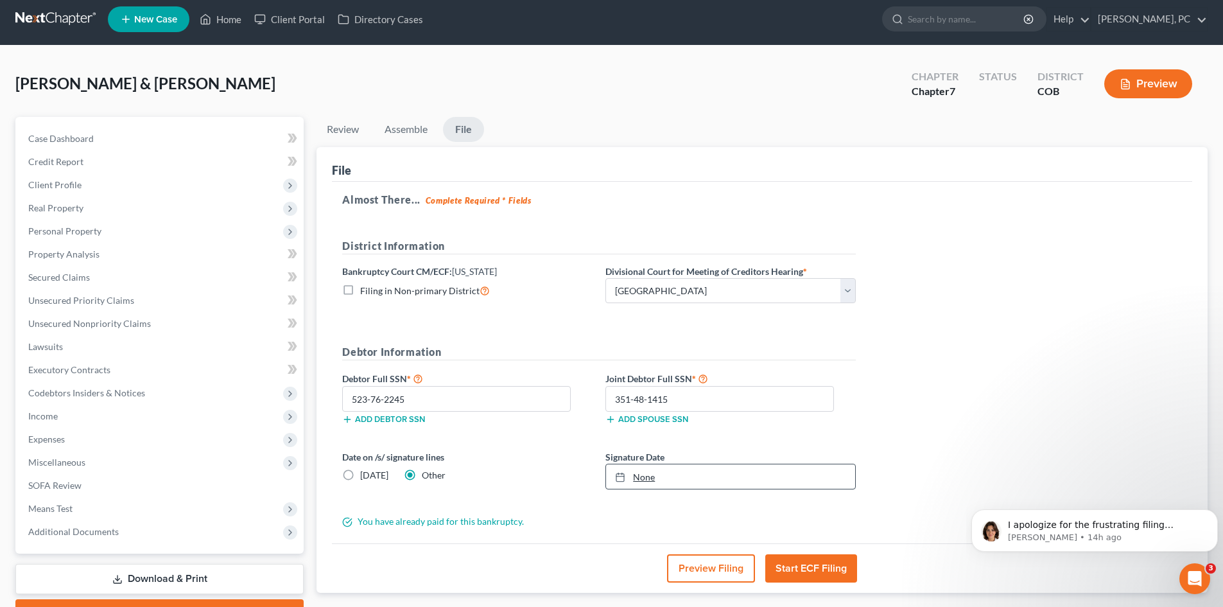
click at [655, 472] on link "None" at bounding box center [730, 476] width 249 height 24
type input "[DATE]"
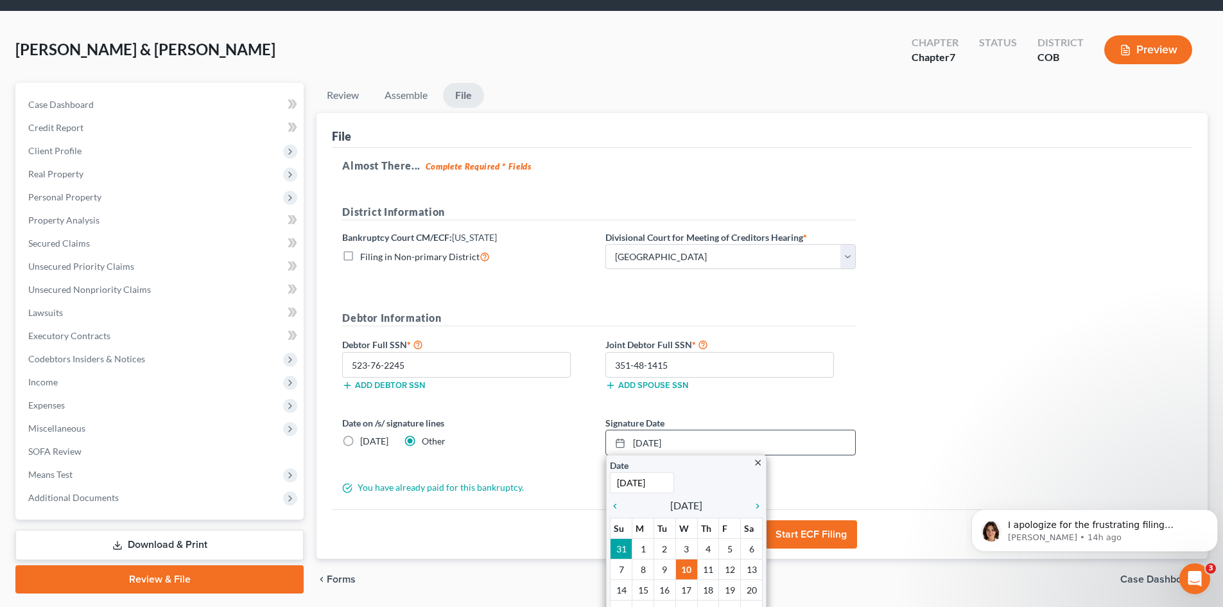
scroll to position [71, 0]
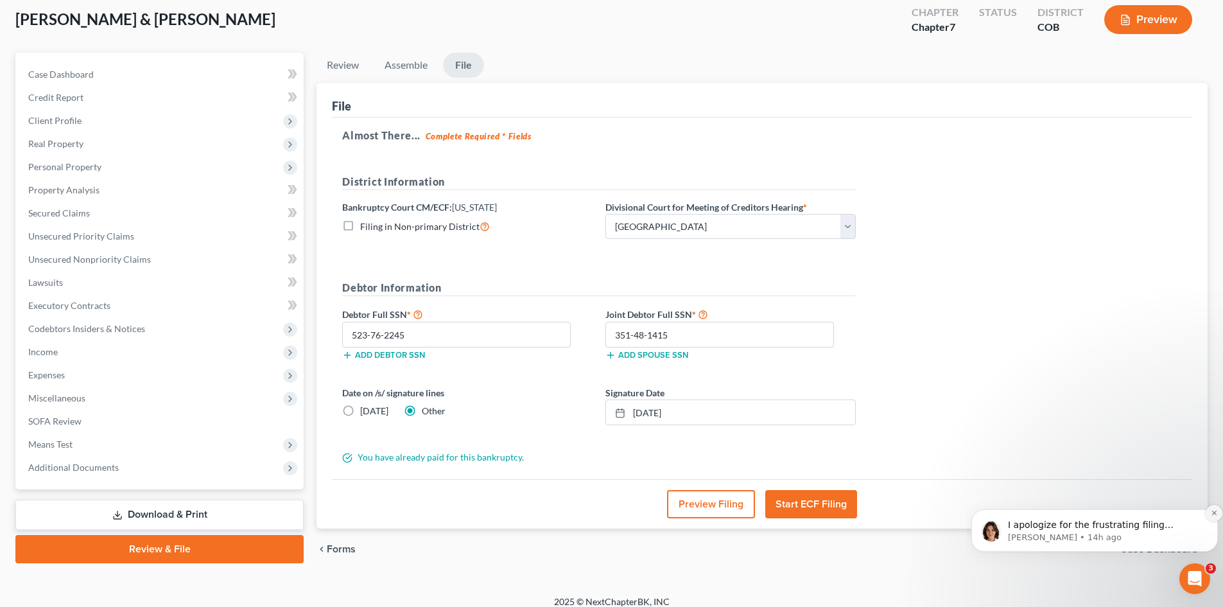
click at [1212, 514] on icon "Dismiss notification" at bounding box center [1214, 512] width 7 height 7
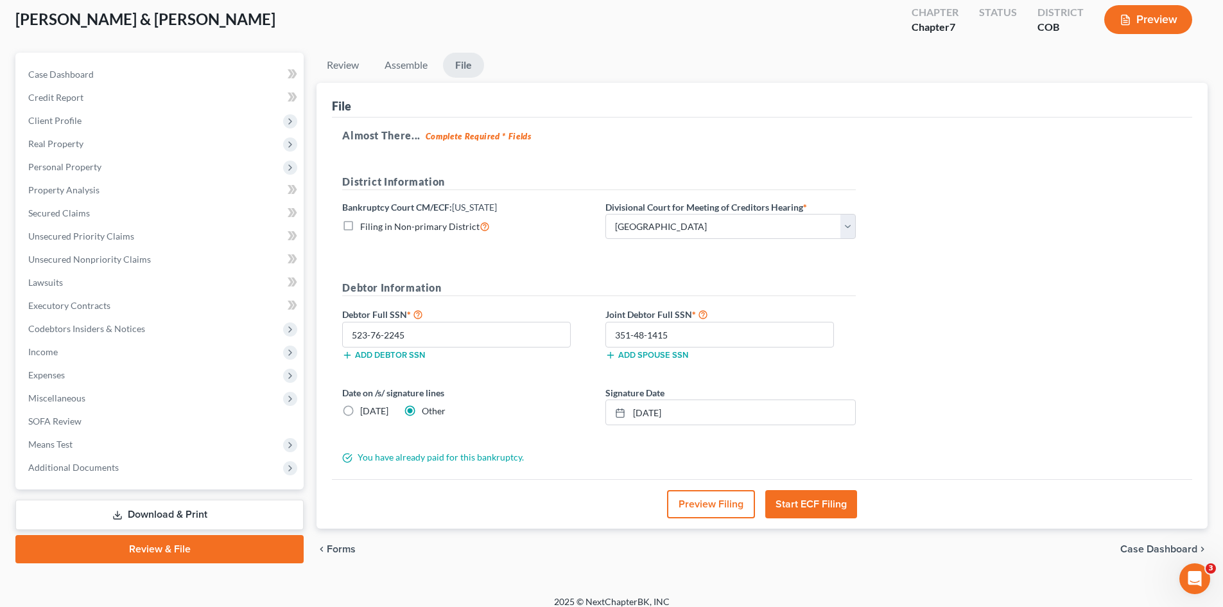
click at [810, 501] on button "Start ECF Filing" at bounding box center [811, 504] width 92 height 28
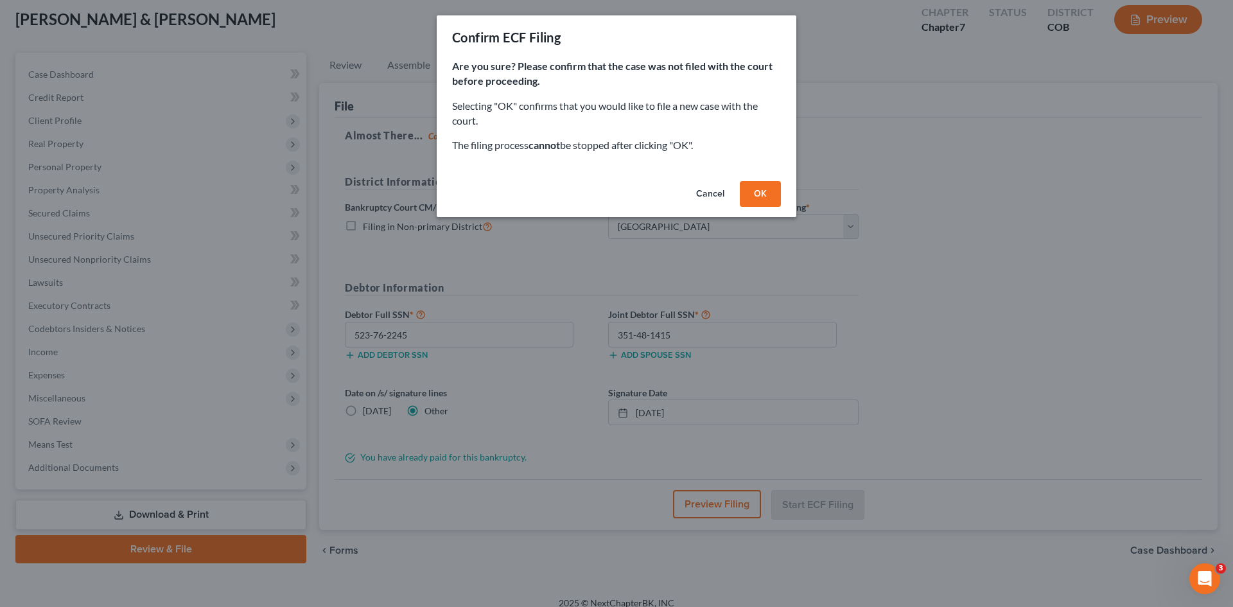
click at [751, 189] on button "OK" at bounding box center [760, 194] width 41 height 26
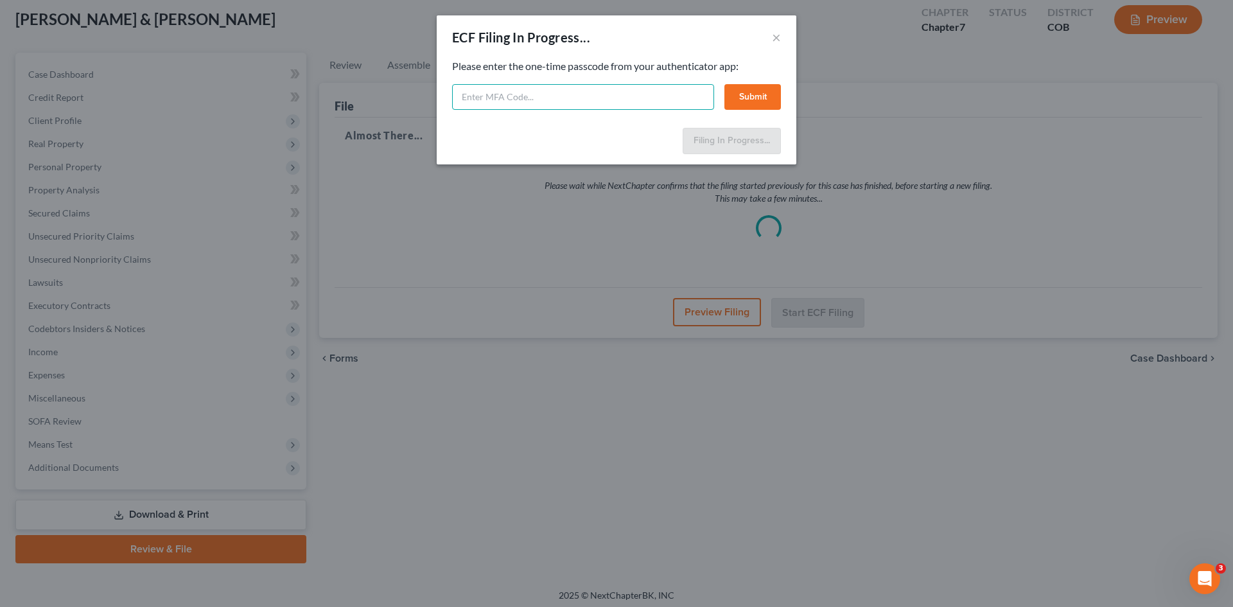
click at [492, 94] on input "text" at bounding box center [583, 97] width 262 height 26
type input "995651"
click at [743, 103] on button "Submit" at bounding box center [752, 97] width 56 height 26
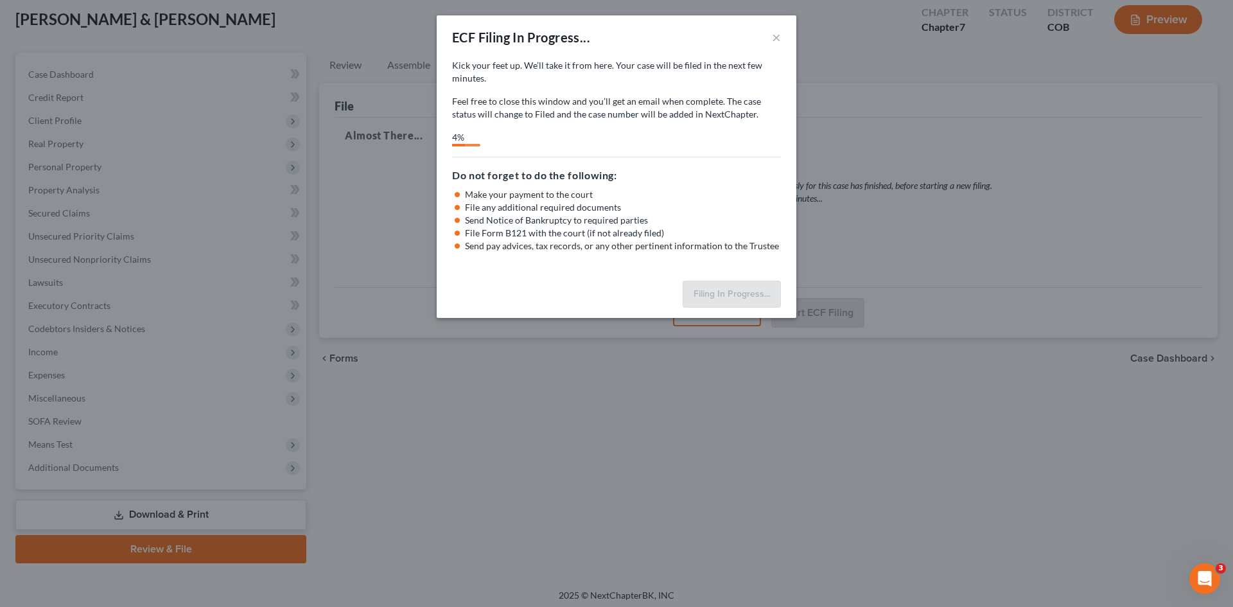
select select "0"
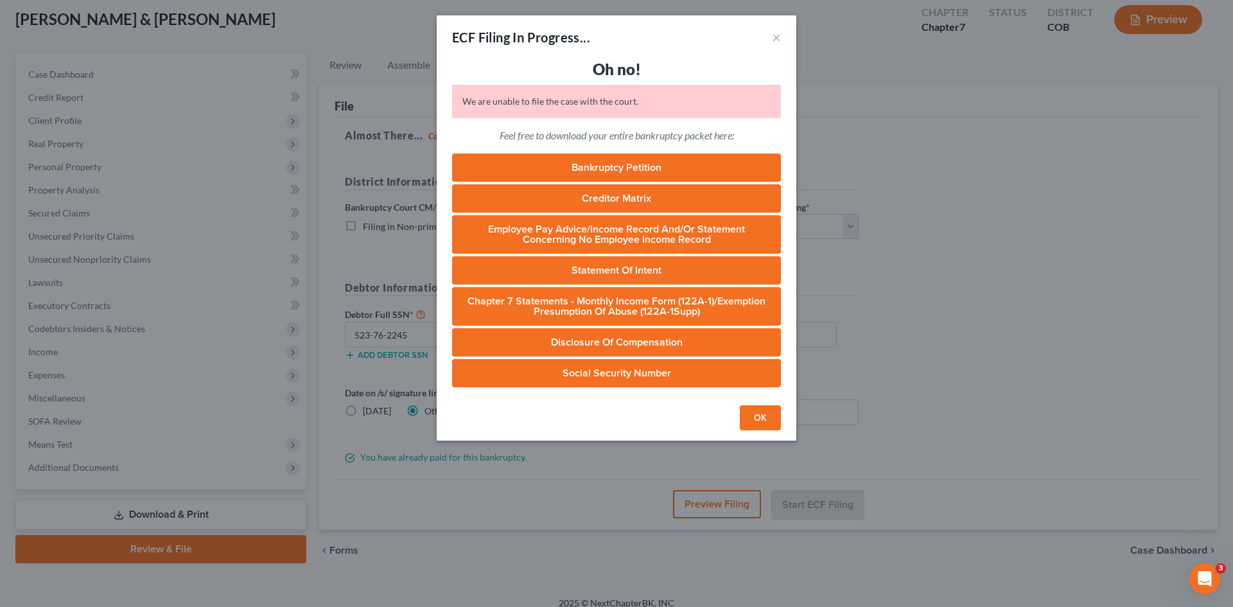
click at [770, 412] on button "OK" at bounding box center [760, 418] width 41 height 26
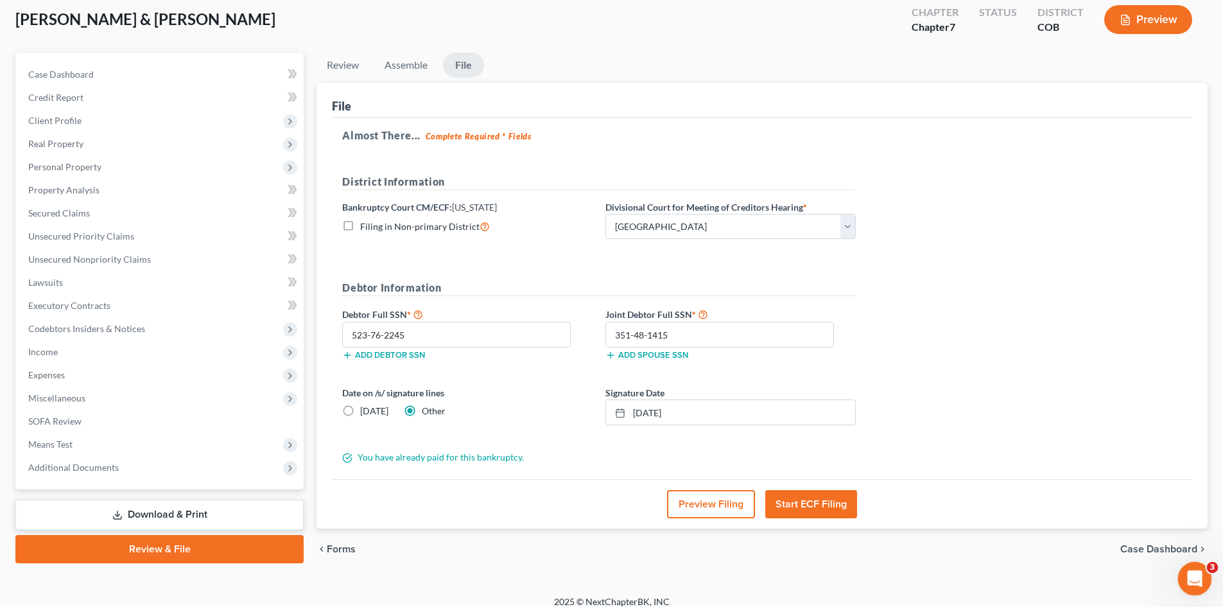
click at [1194, 570] on icon "Open Intercom Messenger" at bounding box center [1193, 576] width 21 height 21
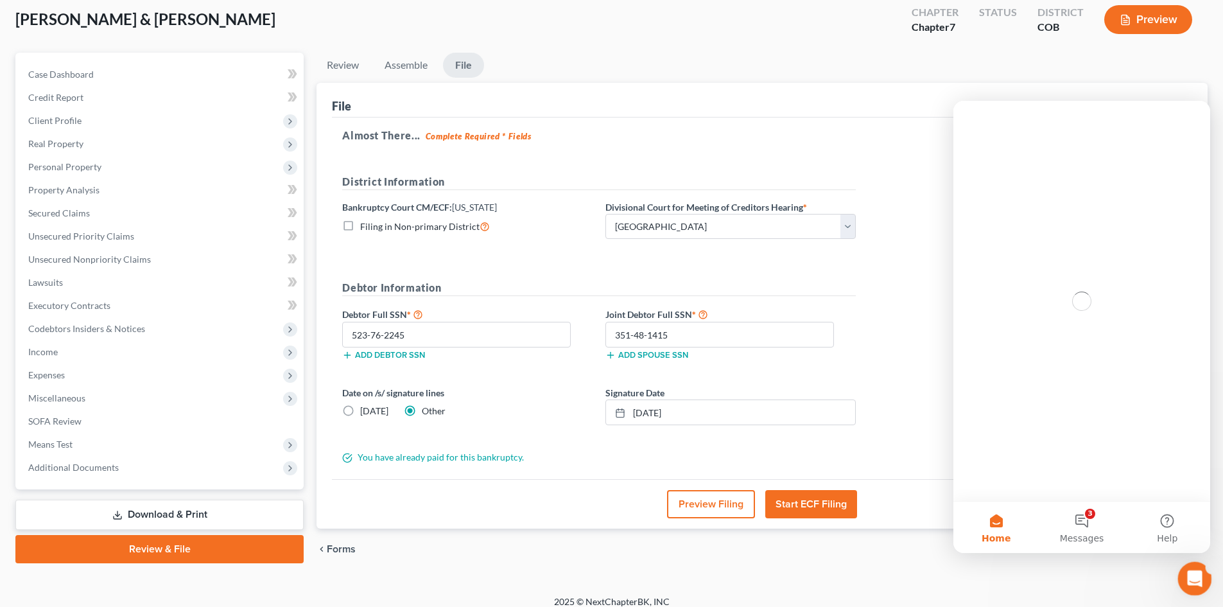
scroll to position [0, 0]
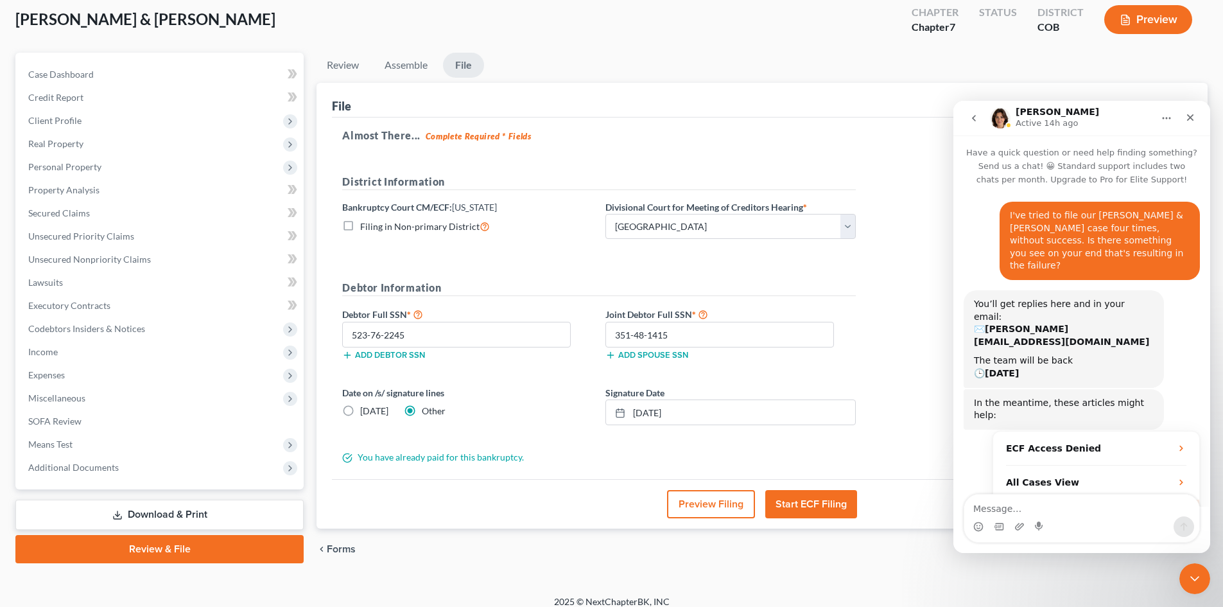
scroll to position [16, 0]
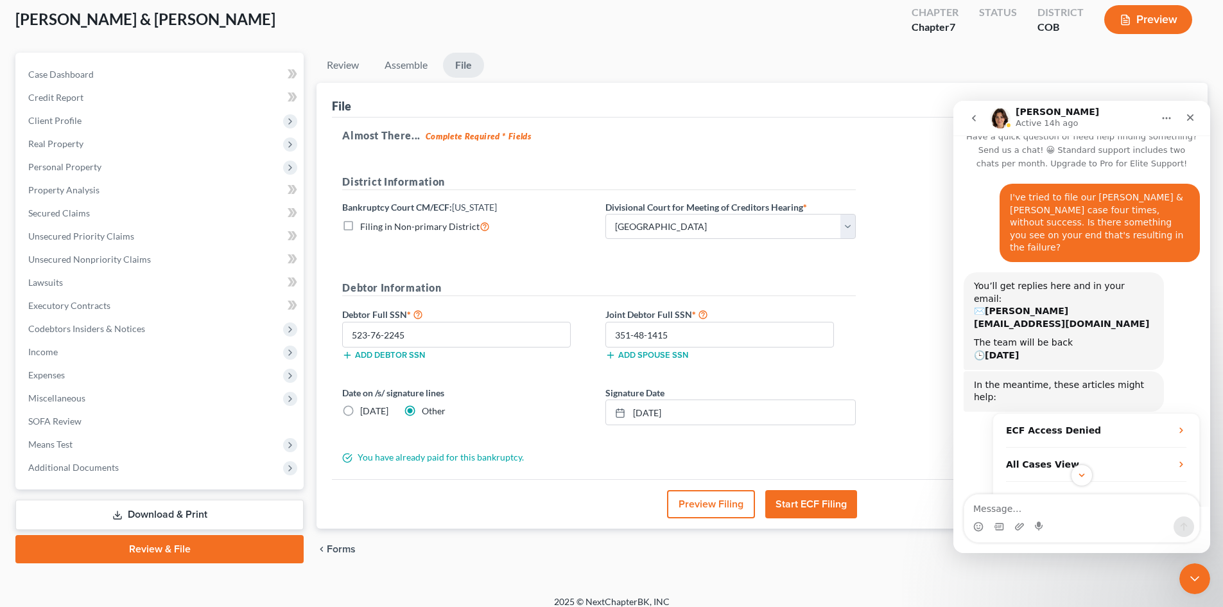
click at [1005, 505] on textarea "Message…" at bounding box center [1081, 505] width 235 height 22
type textarea "Same error. Have we figured anything out? Tried again this am to no avail."
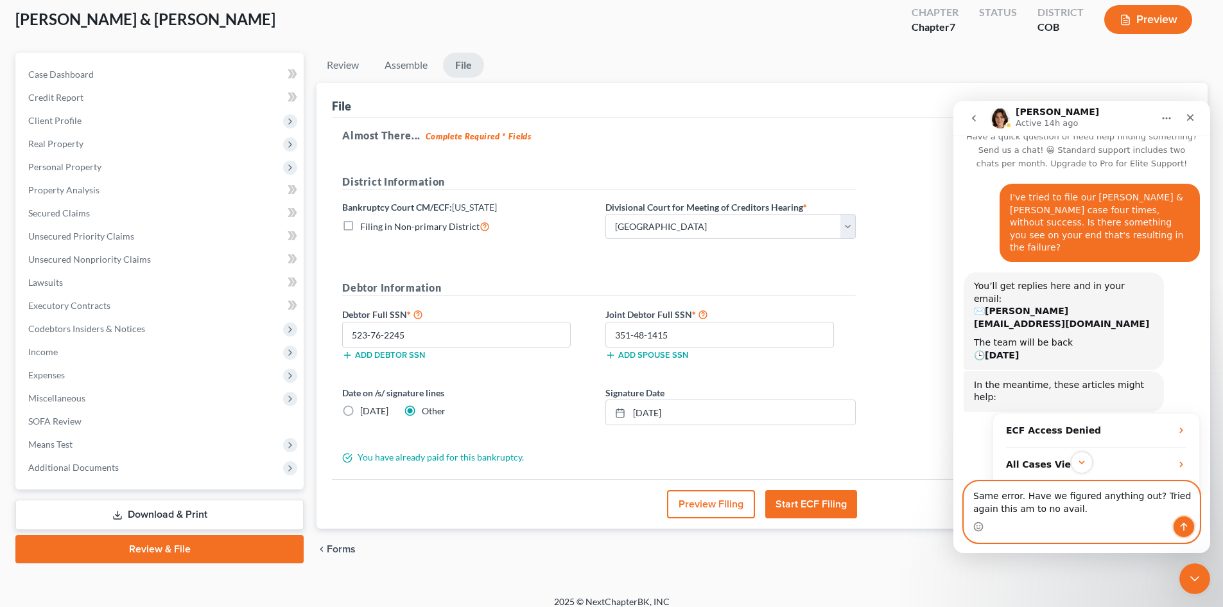
click at [1178, 528] on button "Send a message…" at bounding box center [1184, 526] width 21 height 21
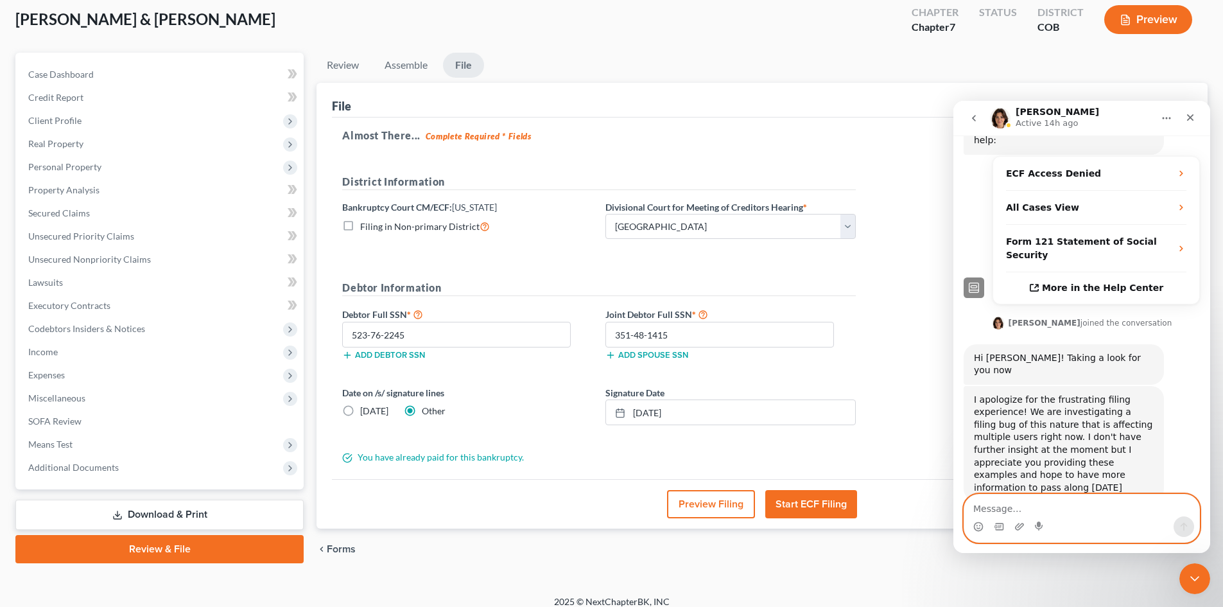
scroll to position [306, 0]
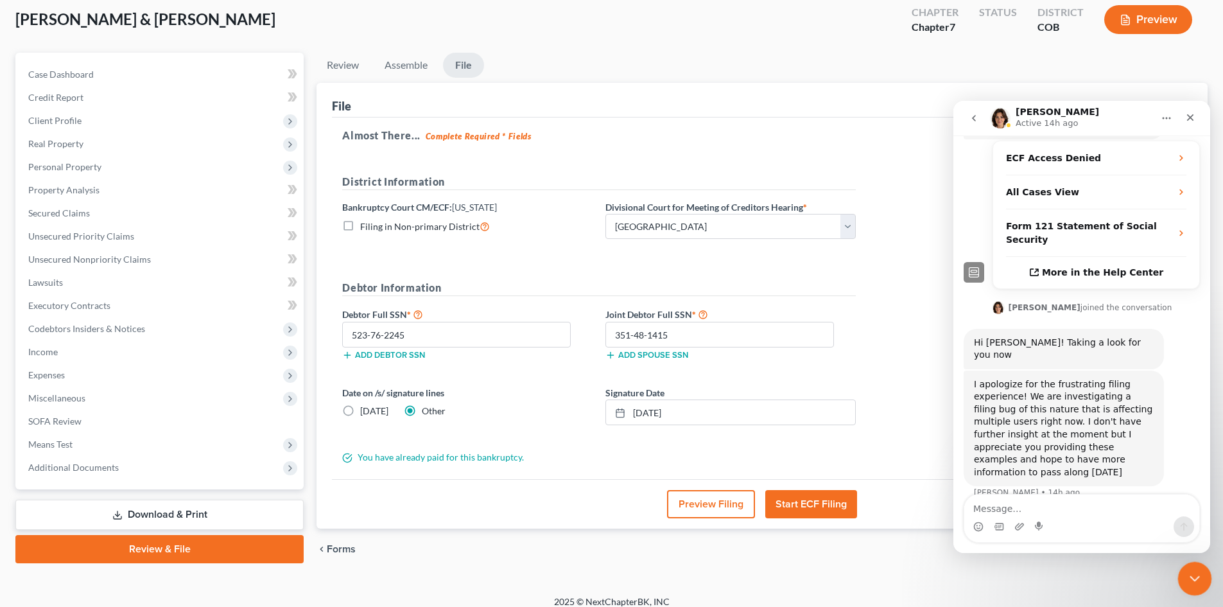
click at [1190, 575] on icon "Close Intercom Messenger" at bounding box center [1192, 576] width 15 height 15
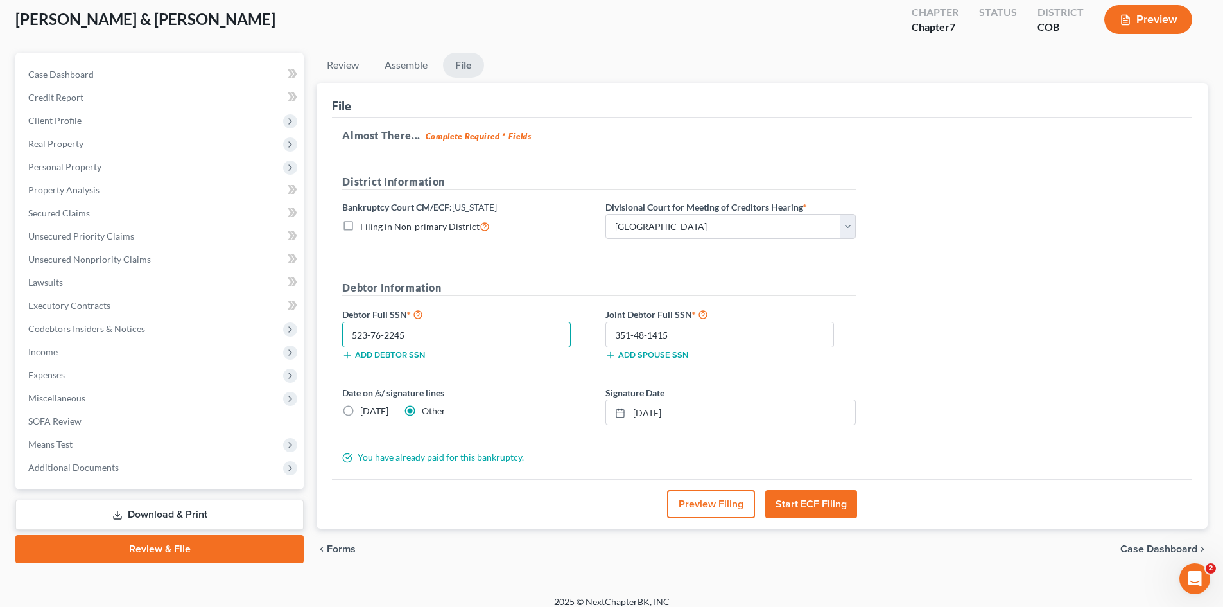
drag, startPoint x: 409, startPoint y: 334, endPoint x: 306, endPoint y: 338, distance: 103.4
click at [306, 338] on div "Petition Navigation Case Dashboard Payments Invoices Payments Payments Credit R…" at bounding box center [611, 311] width 1205 height 517
drag, startPoint x: 609, startPoint y: 338, endPoint x: 566, endPoint y: 337, distance: 42.4
click at [566, 337] on div "Debtor Full SSN * 523-76-2245 Add debtor SSN Joint Debtor Full SSN * 351-48-141…" at bounding box center [599, 338] width 526 height 64
click at [732, 295] on h5 "Debtor Information" at bounding box center [599, 288] width 514 height 16
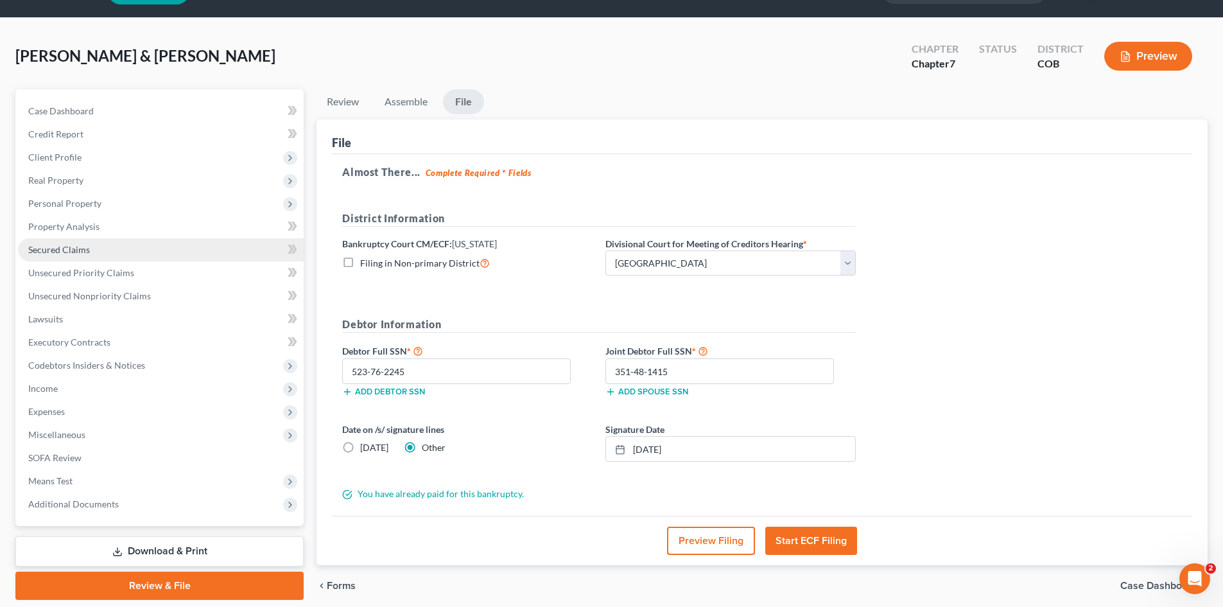
scroll to position [0, 0]
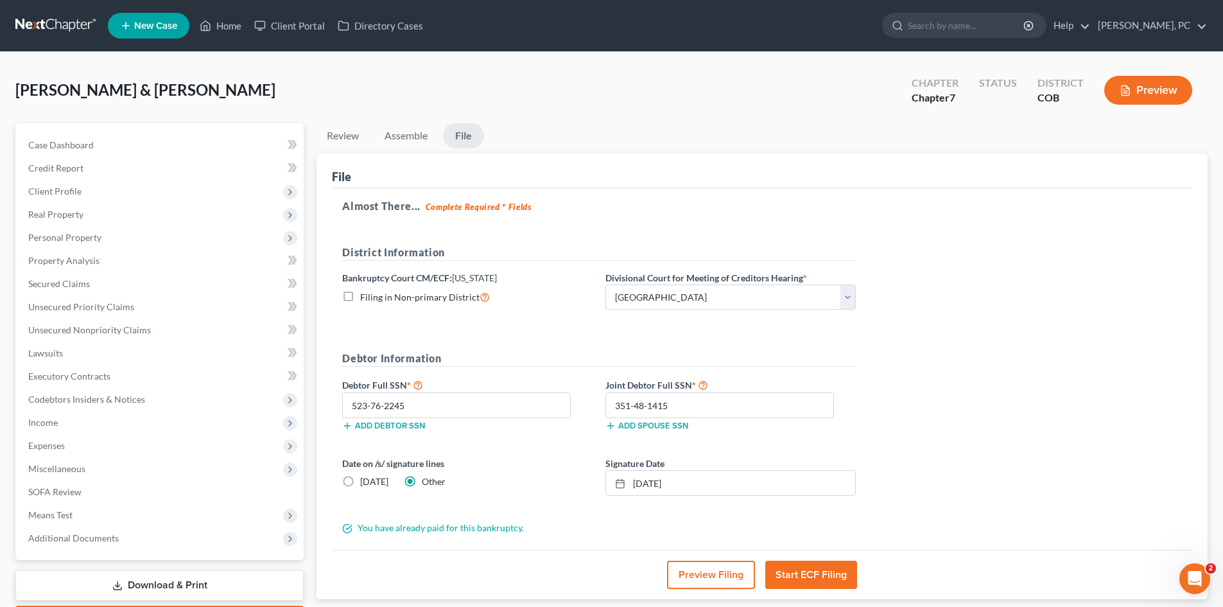
click at [806, 568] on button "Start ECF Filing" at bounding box center [811, 574] width 92 height 28
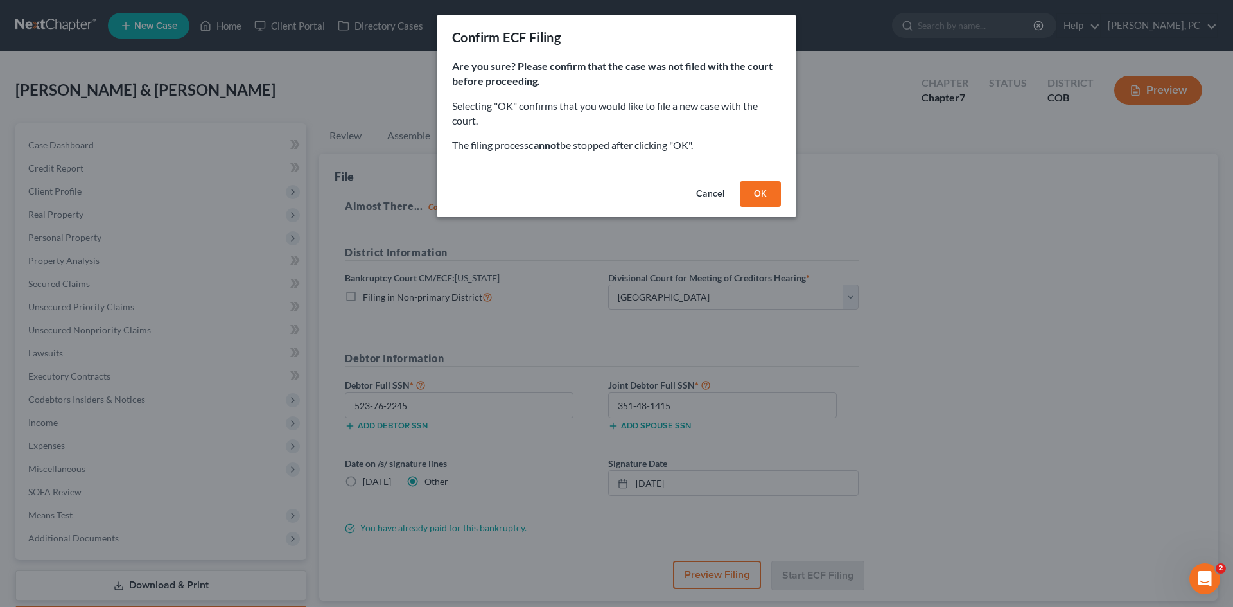
click at [761, 192] on button "OK" at bounding box center [760, 194] width 41 height 26
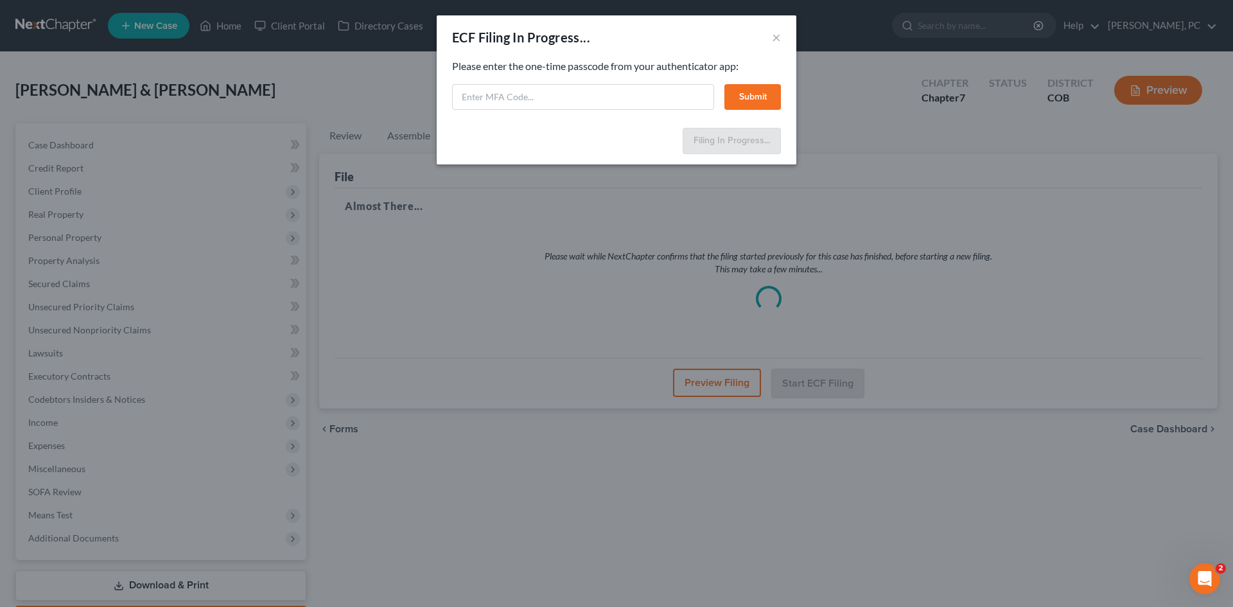
select select "0"
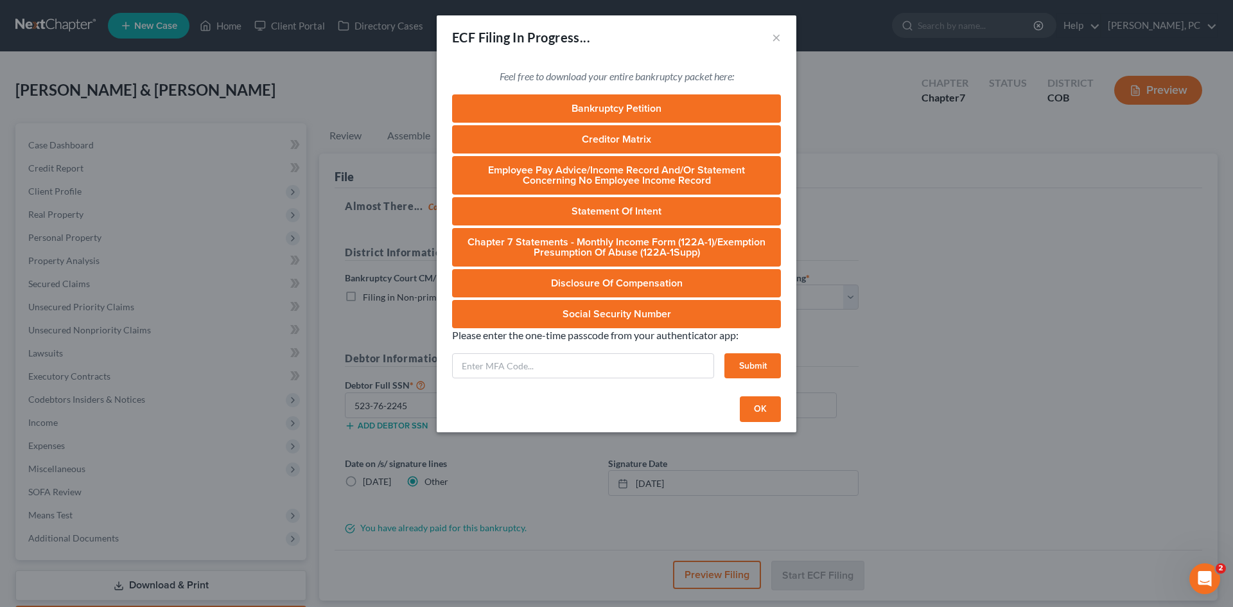
click at [621, 350] on div "Please enter the one-time passcode from your authenticator app: Submit" at bounding box center [616, 353] width 329 height 51
click at [615, 365] on input "text" at bounding box center [583, 366] width 262 height 26
type input "706464"
click at [752, 372] on button "Submit" at bounding box center [752, 366] width 56 height 26
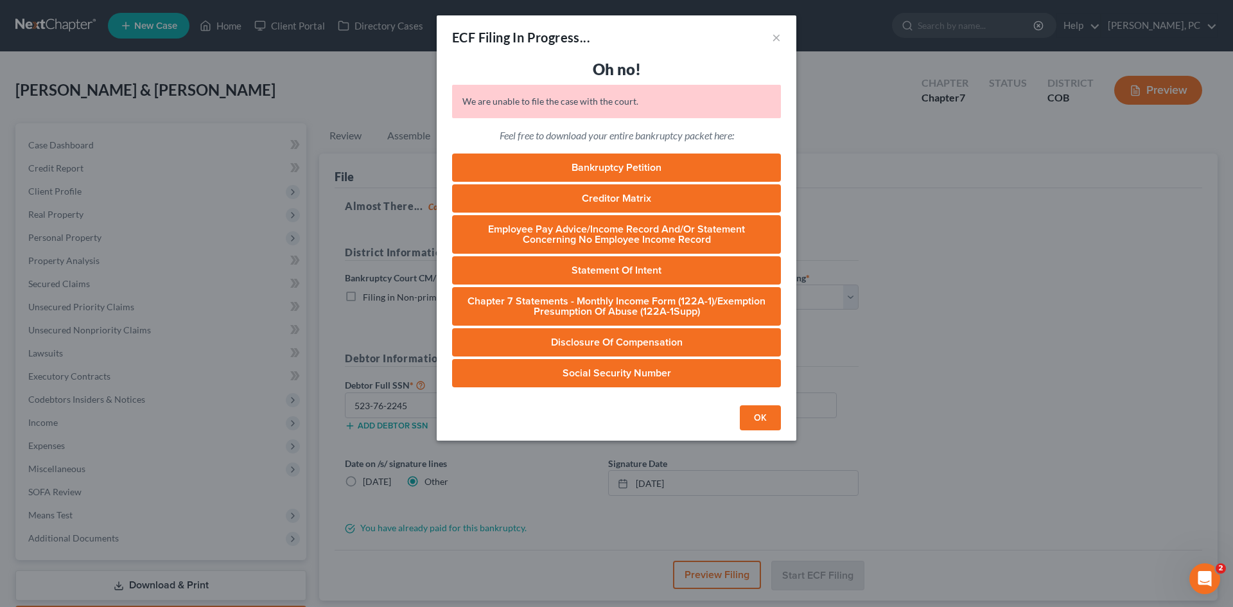
click at [756, 415] on button "OK" at bounding box center [760, 418] width 41 height 26
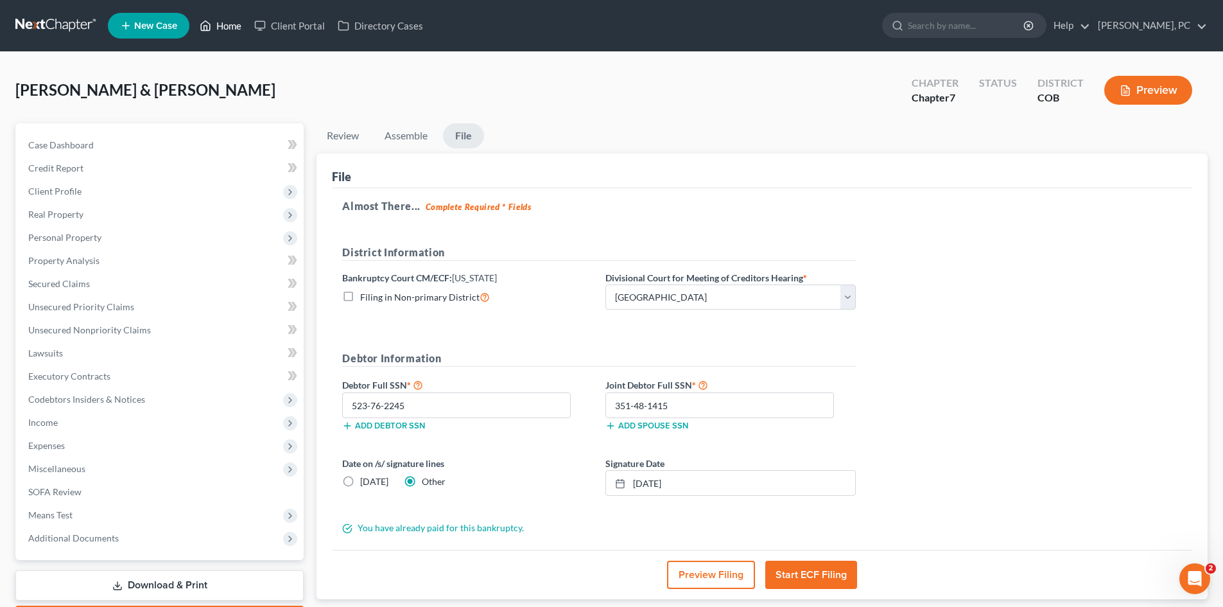
click at [233, 24] on link "Home" at bounding box center [220, 25] width 55 height 23
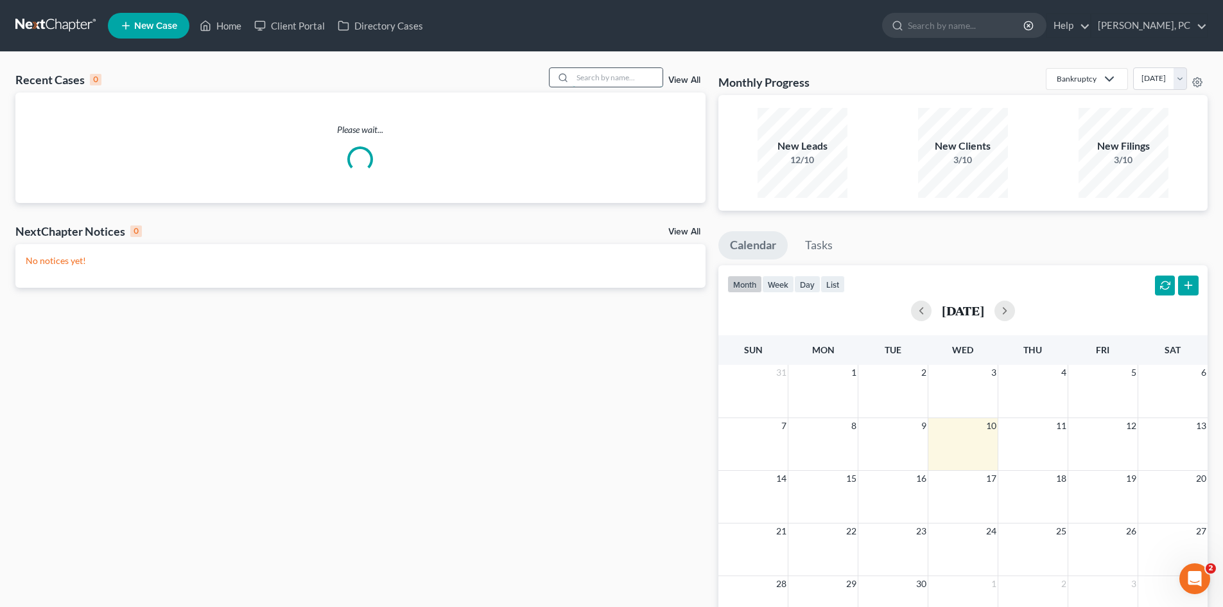
click at [605, 80] on input "search" at bounding box center [618, 77] width 90 height 19
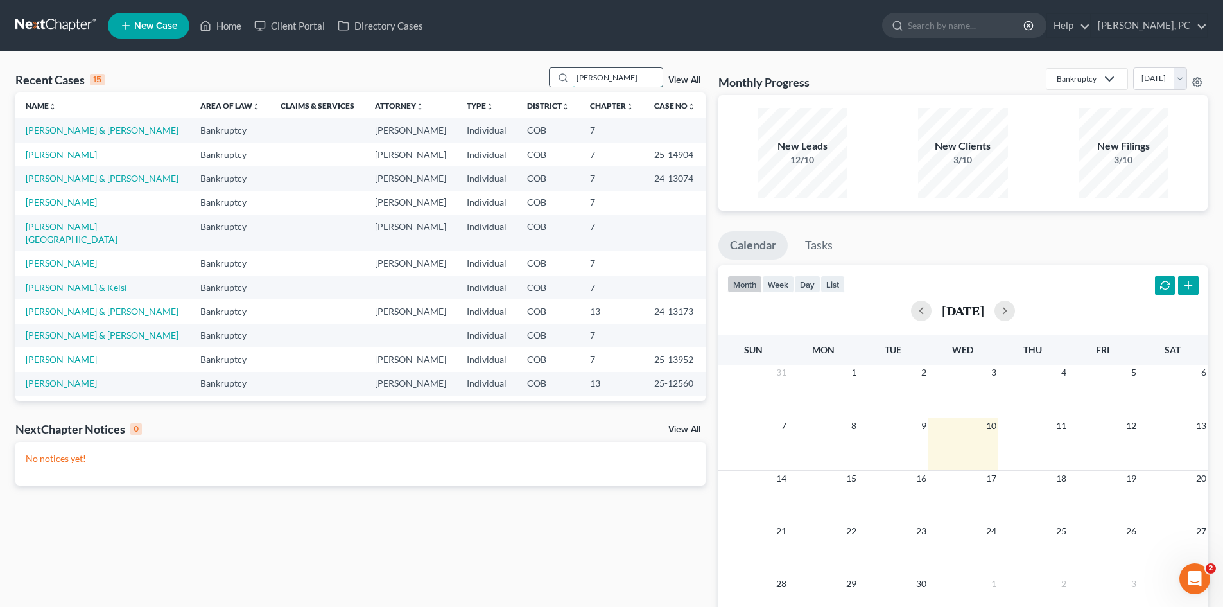
type input "morin"
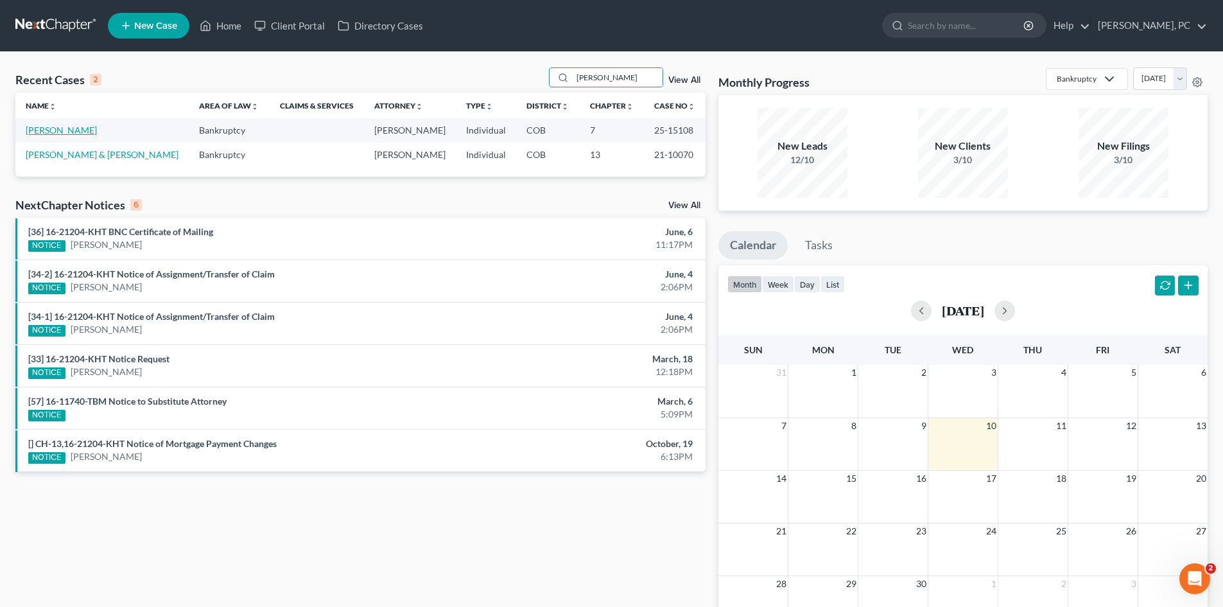
click at [55, 135] on link "Morin, Jason" at bounding box center [61, 130] width 71 height 11
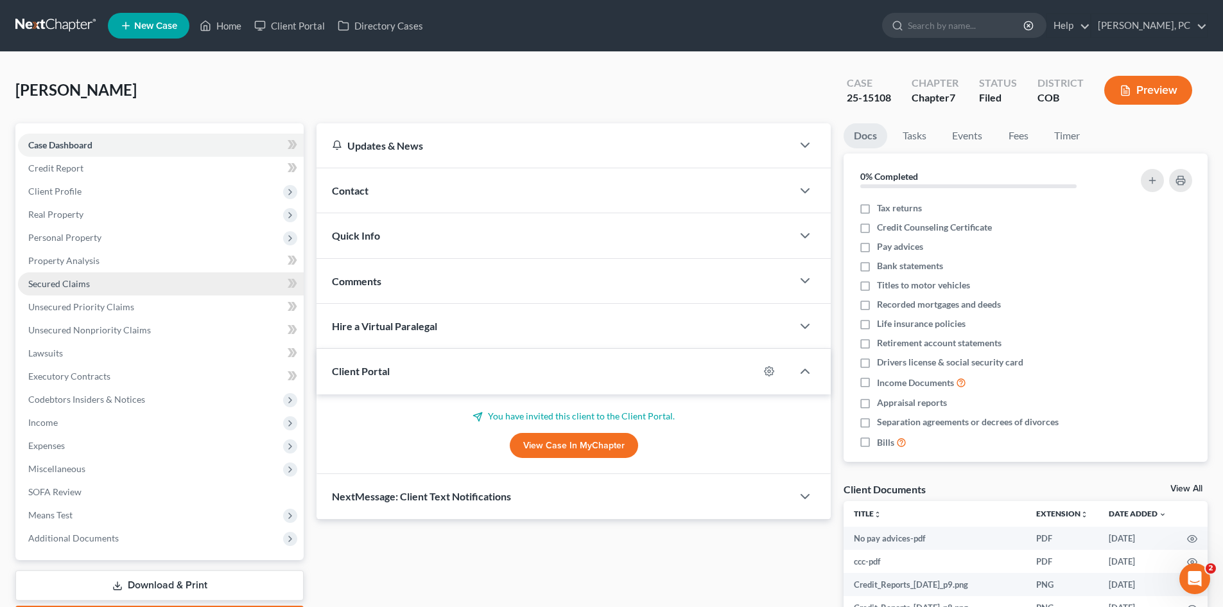
drag, startPoint x: 70, startPoint y: 232, endPoint x: 195, endPoint y: 286, distance: 136.0
click at [70, 232] on span "Personal Property" at bounding box center [64, 237] width 73 height 11
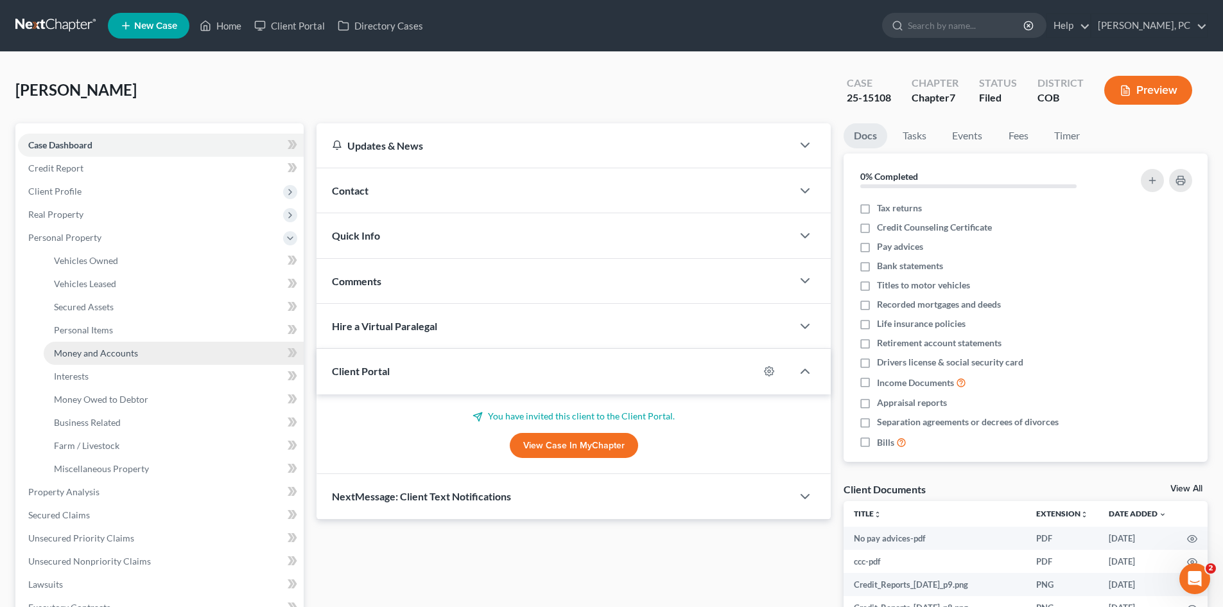
drag, startPoint x: 104, startPoint y: 349, endPoint x: 204, endPoint y: 343, distance: 99.7
click at [104, 349] on span "Money and Accounts" at bounding box center [96, 352] width 84 height 11
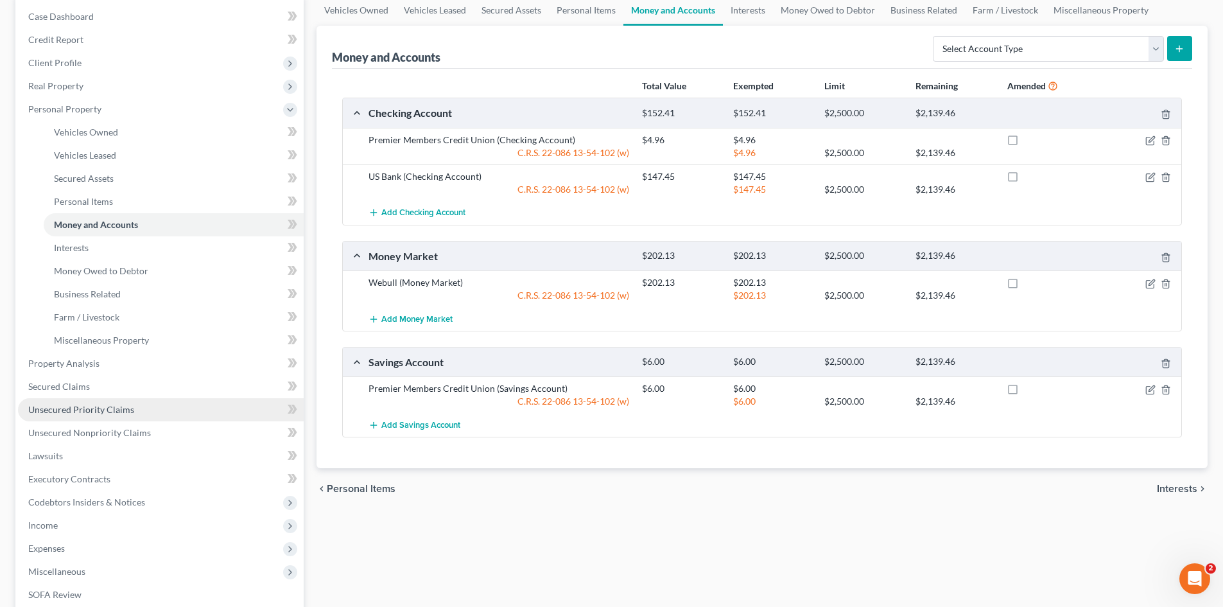
scroll to position [193, 0]
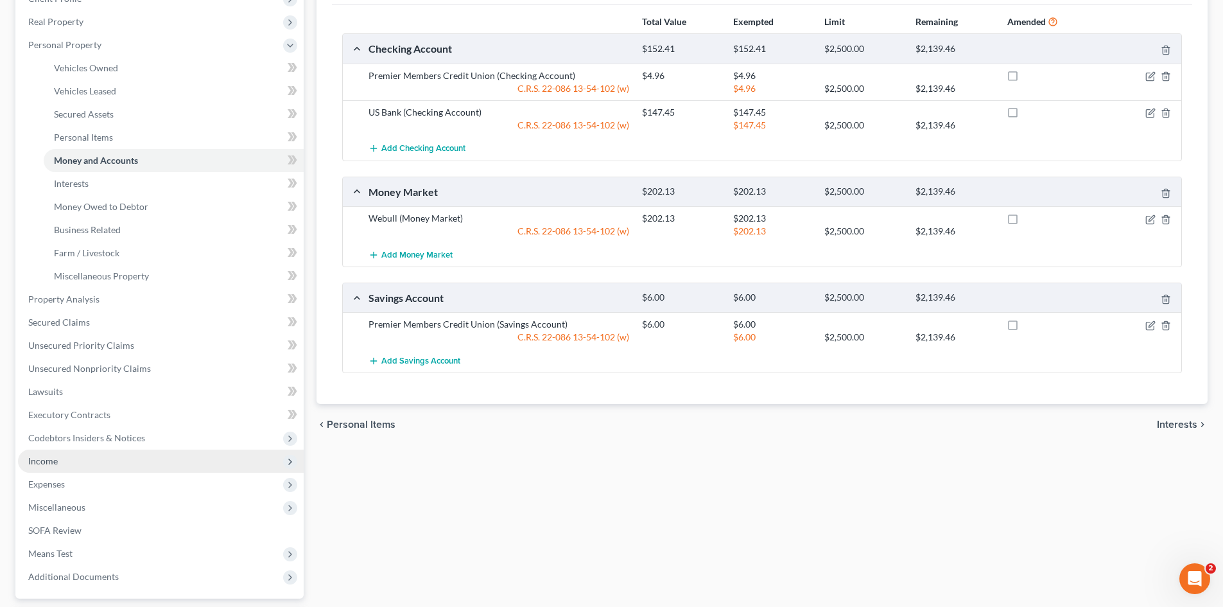
click at [47, 463] on span "Income" at bounding box center [43, 460] width 30 height 11
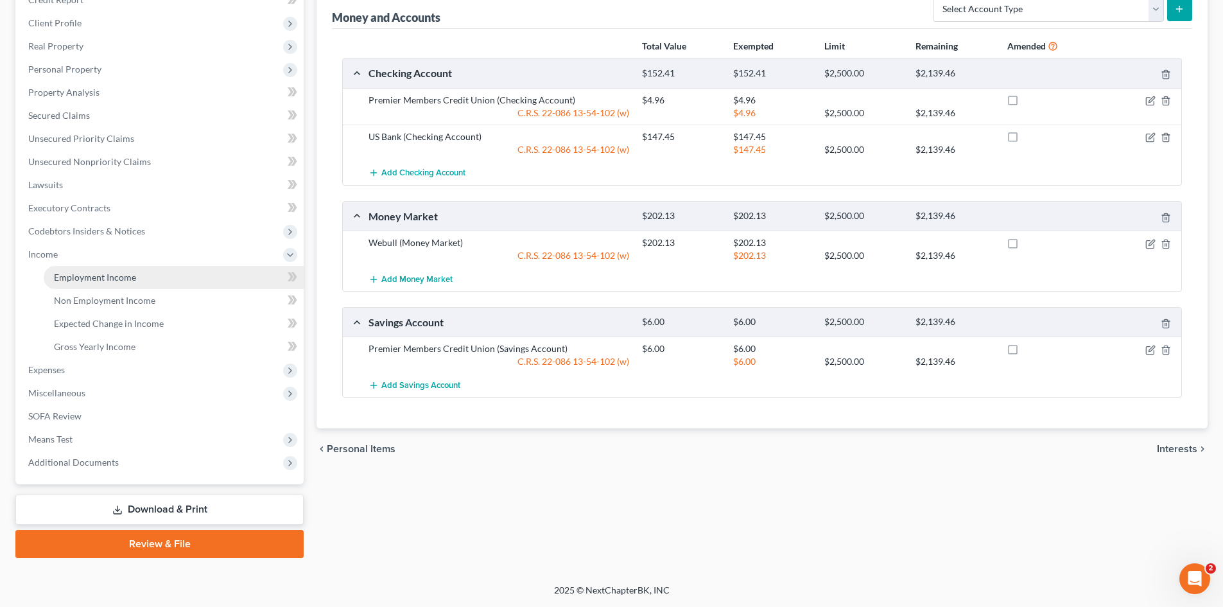
click at [108, 275] on span "Employment Income" at bounding box center [95, 277] width 82 height 11
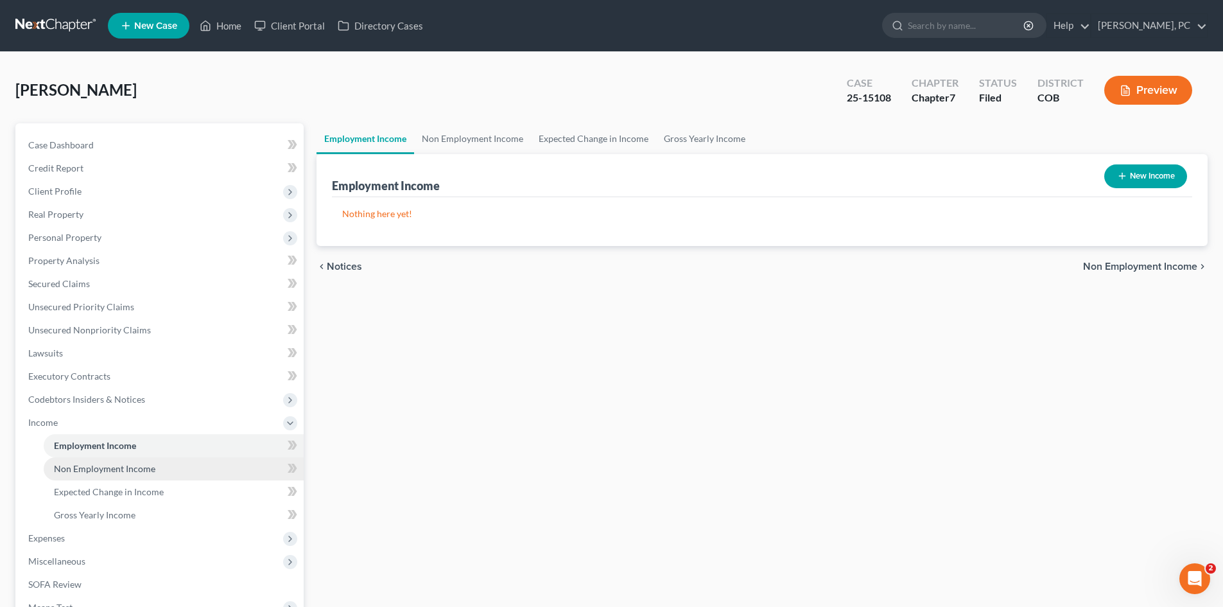
click at [104, 474] on link "Non Employment Income" at bounding box center [174, 468] width 260 height 23
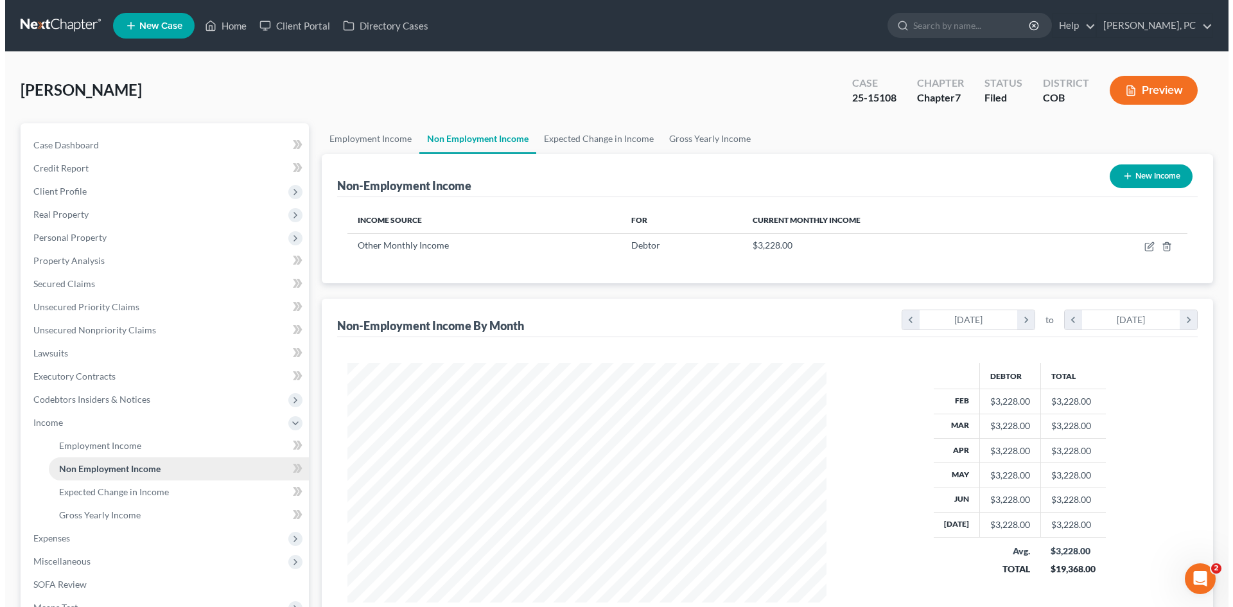
scroll to position [239, 505]
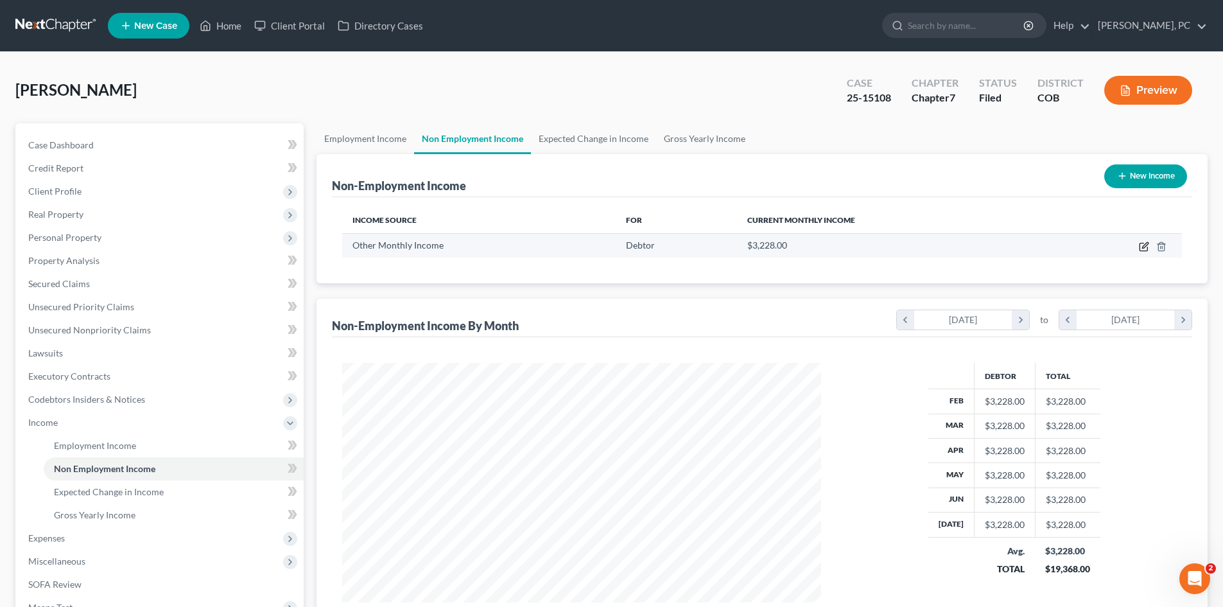
click at [1145, 247] on icon "button" at bounding box center [1145, 245] width 6 height 6
select select "13"
select select "0"
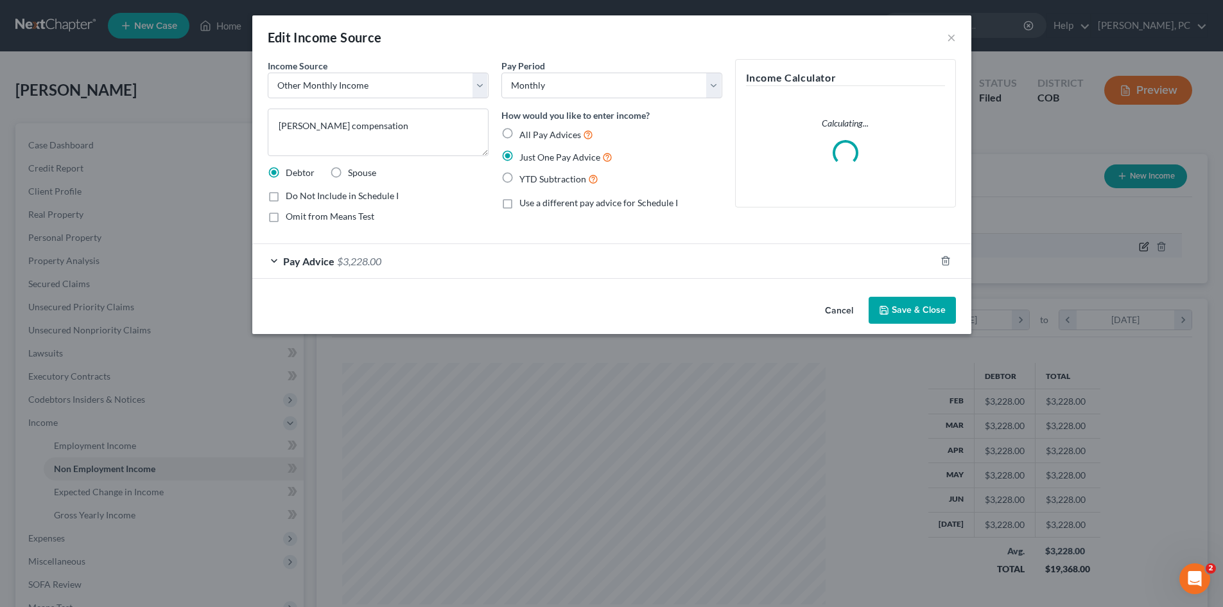
scroll to position [241, 509]
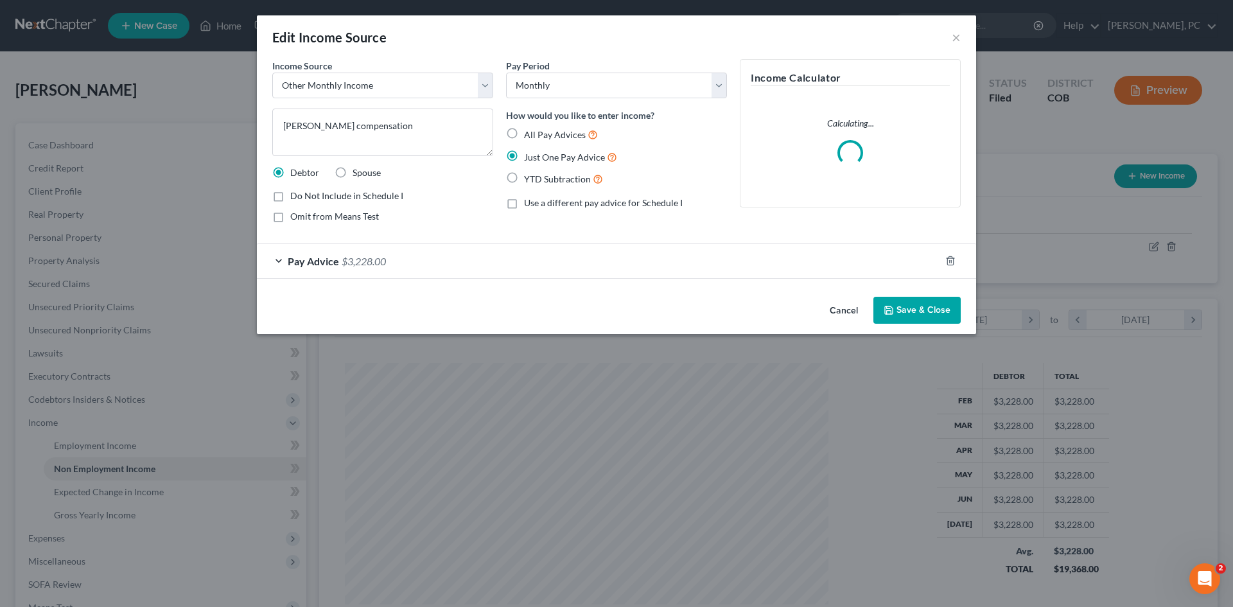
click at [919, 307] on button "Save & Close" at bounding box center [916, 310] width 87 height 27
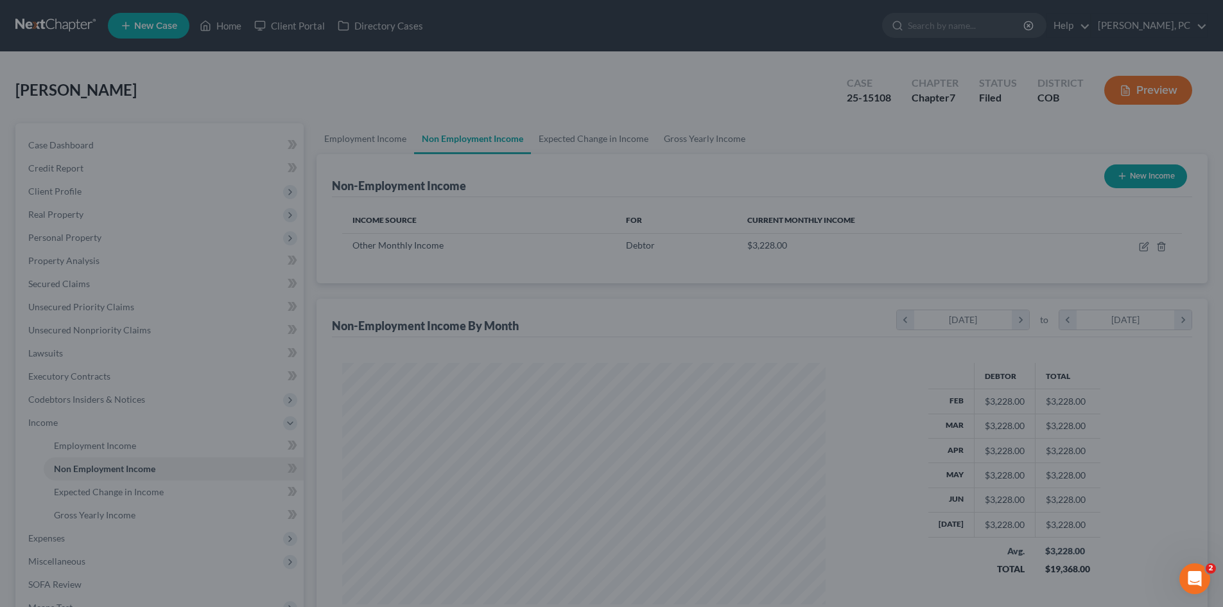
scroll to position [641735, 641470]
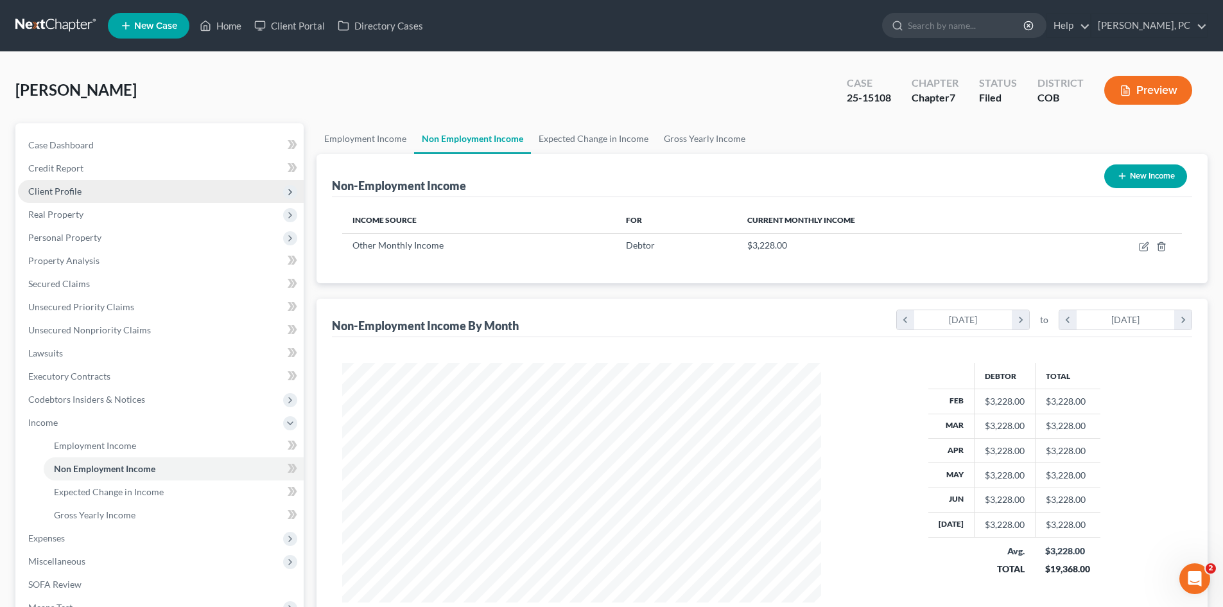
click at [69, 186] on span "Client Profile" at bounding box center [54, 191] width 53 height 11
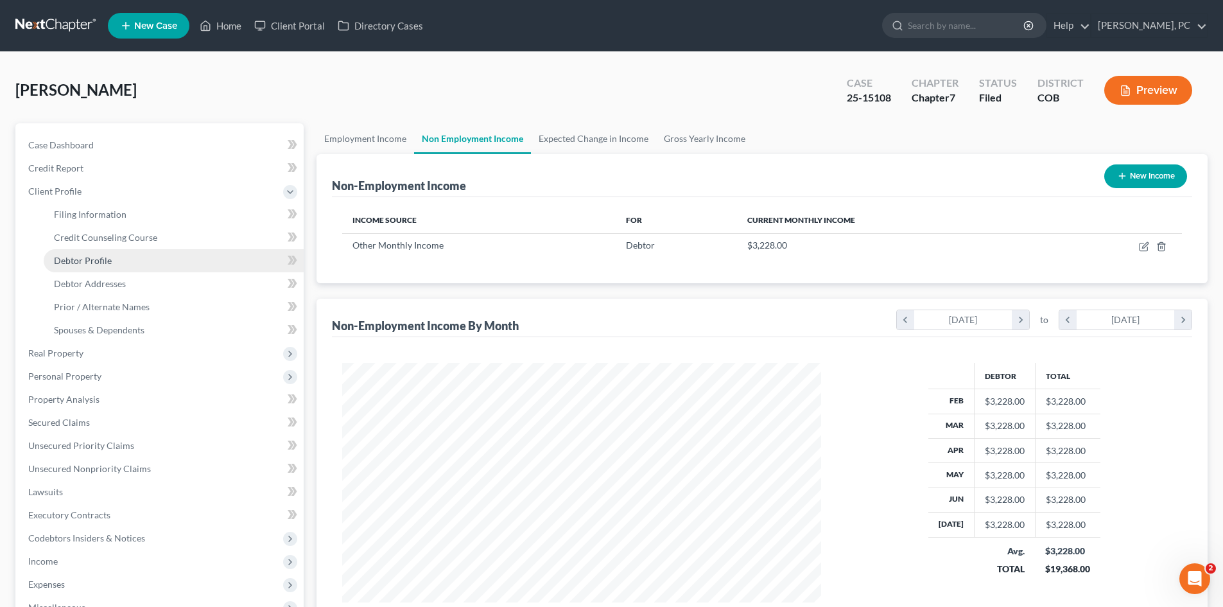
click at [98, 259] on span "Debtor Profile" at bounding box center [83, 260] width 58 height 11
select select "3"
select select "0"
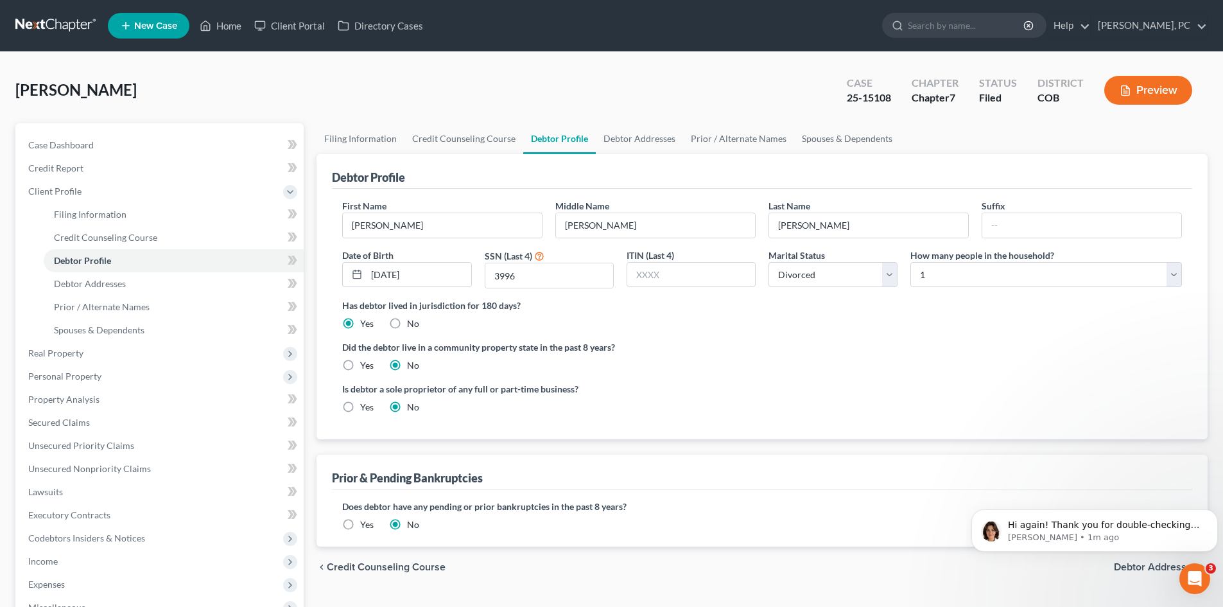
scroll to position [381, 0]
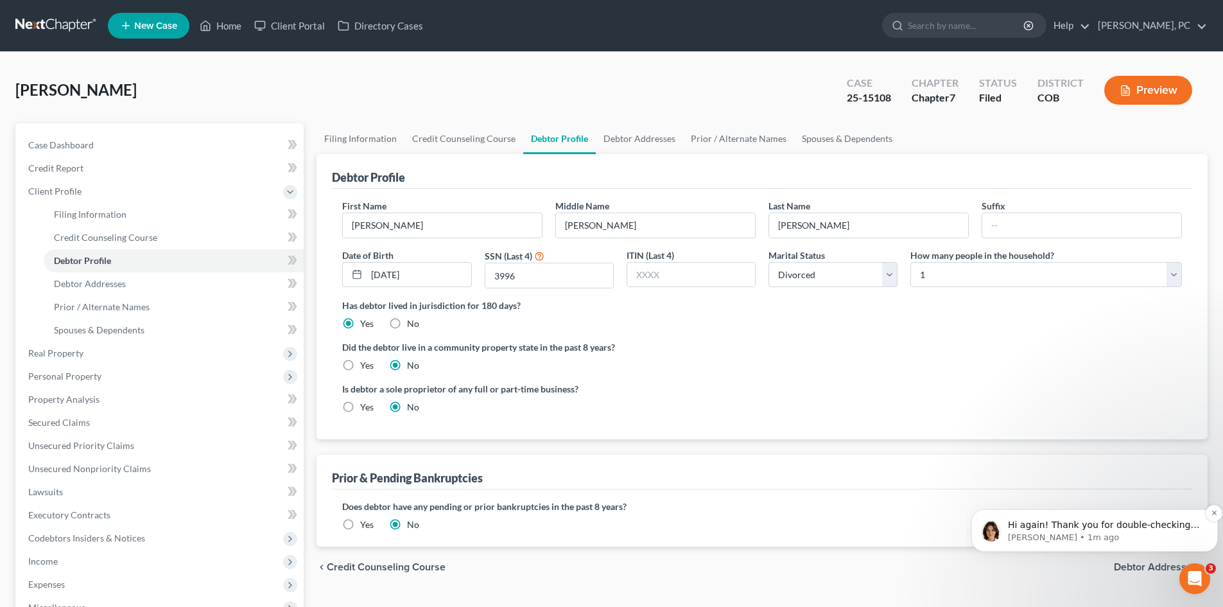
click at [1127, 533] on p "Emma • 1m ago" at bounding box center [1105, 538] width 194 height 12
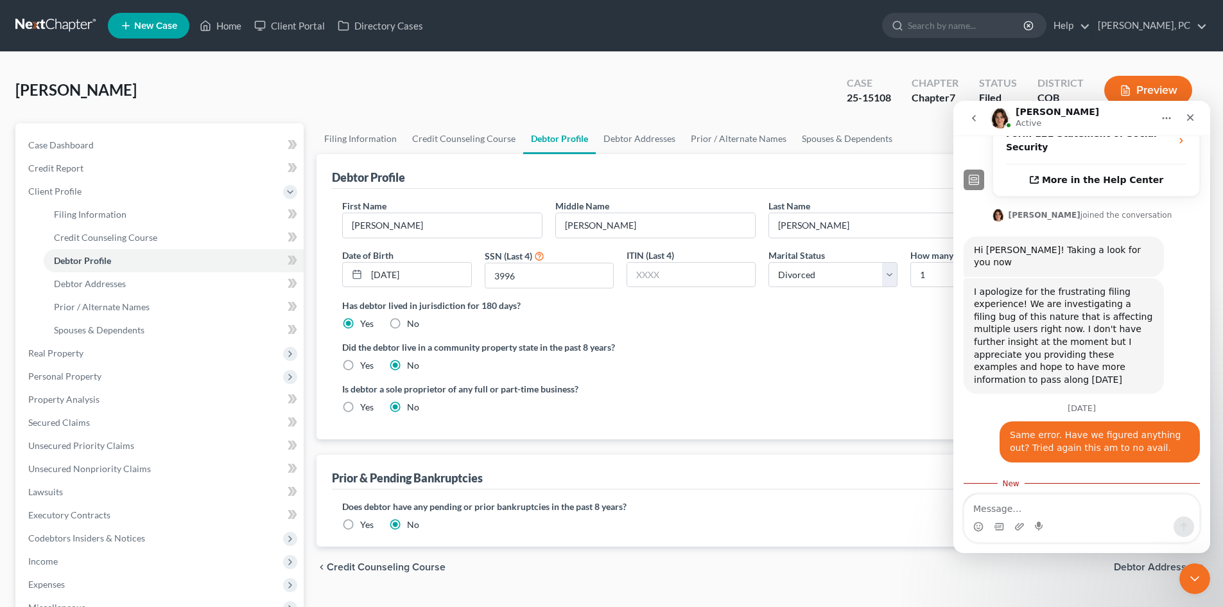
scroll to position [403, 0]
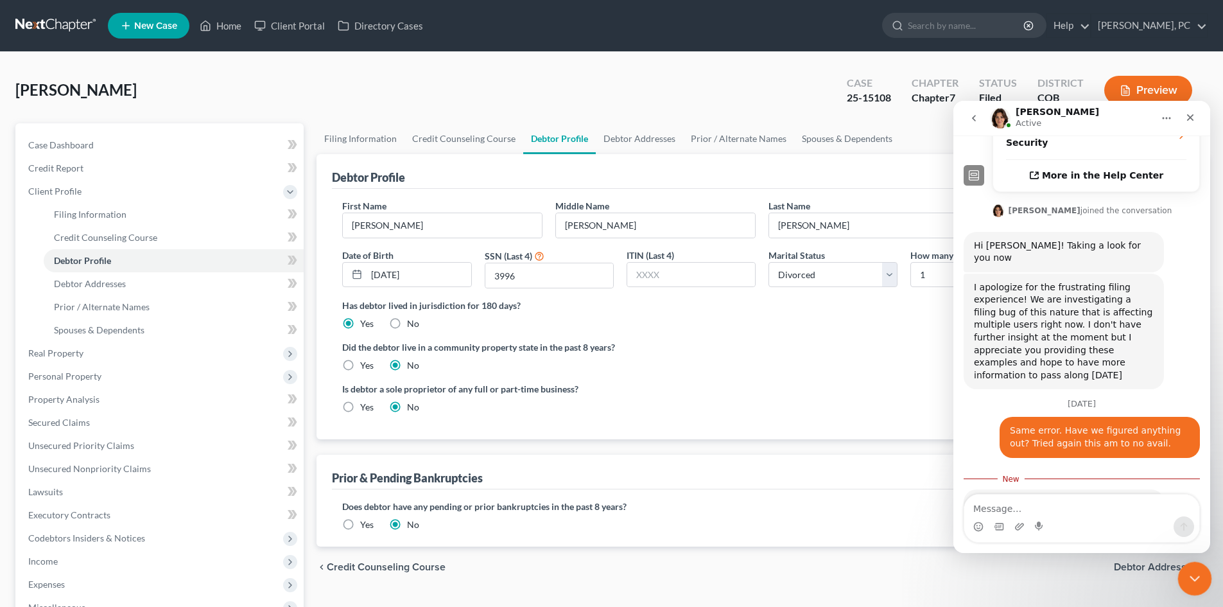
click at [1194, 571] on icon "Close Intercom Messenger" at bounding box center [1192, 576] width 15 height 15
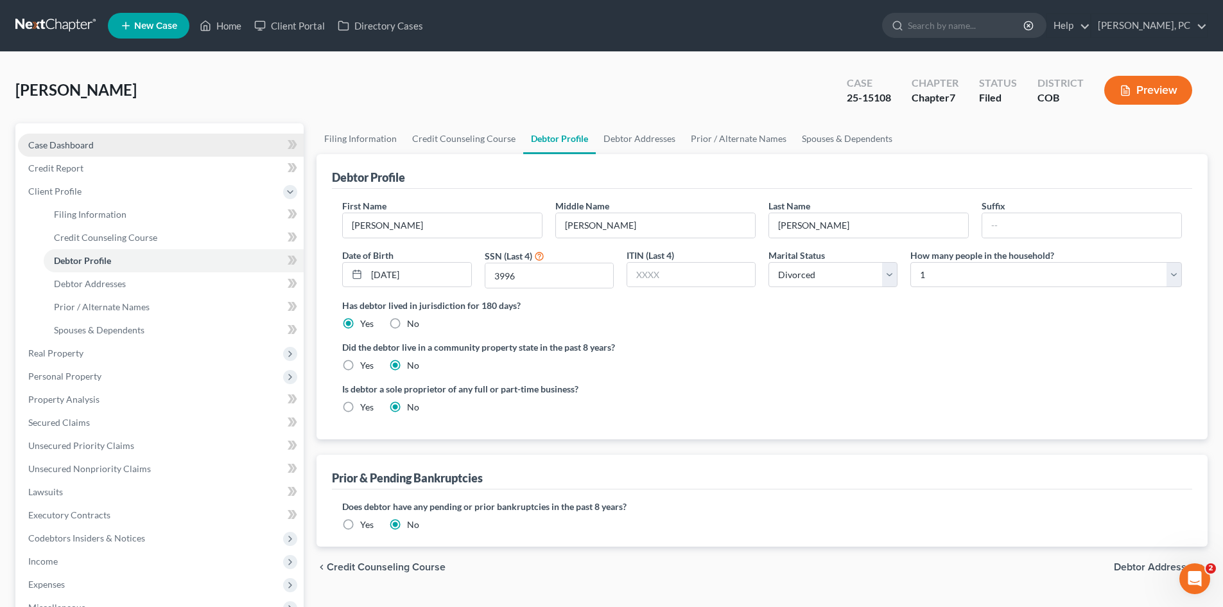
click at [65, 143] on span "Case Dashboard" at bounding box center [60, 144] width 65 height 11
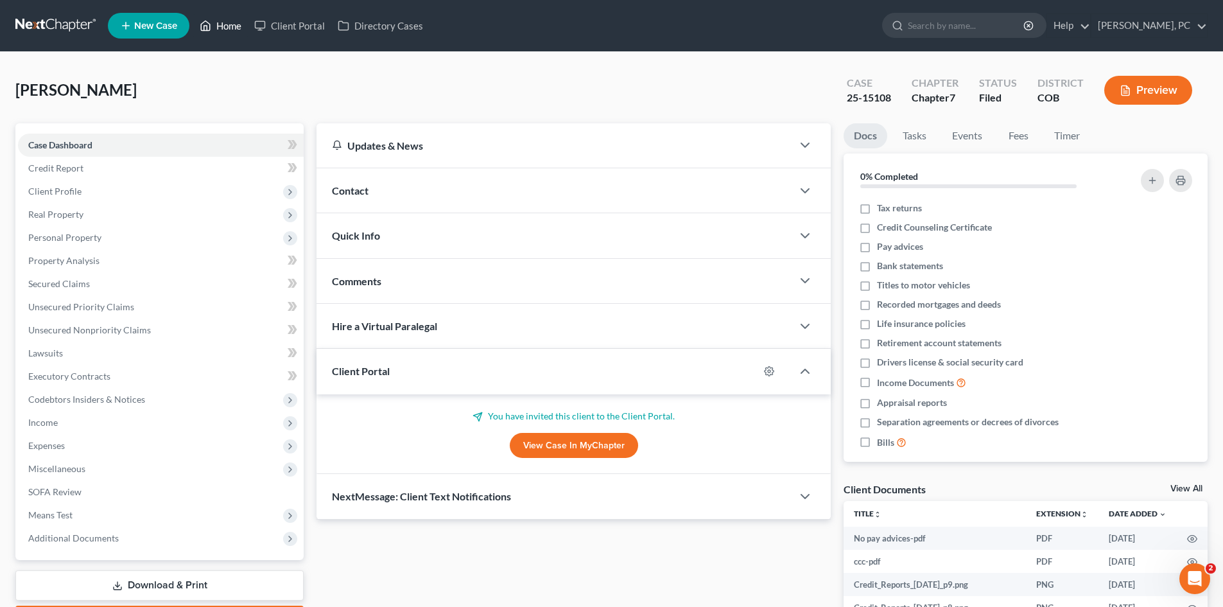
click at [219, 22] on link "Home" at bounding box center [220, 25] width 55 height 23
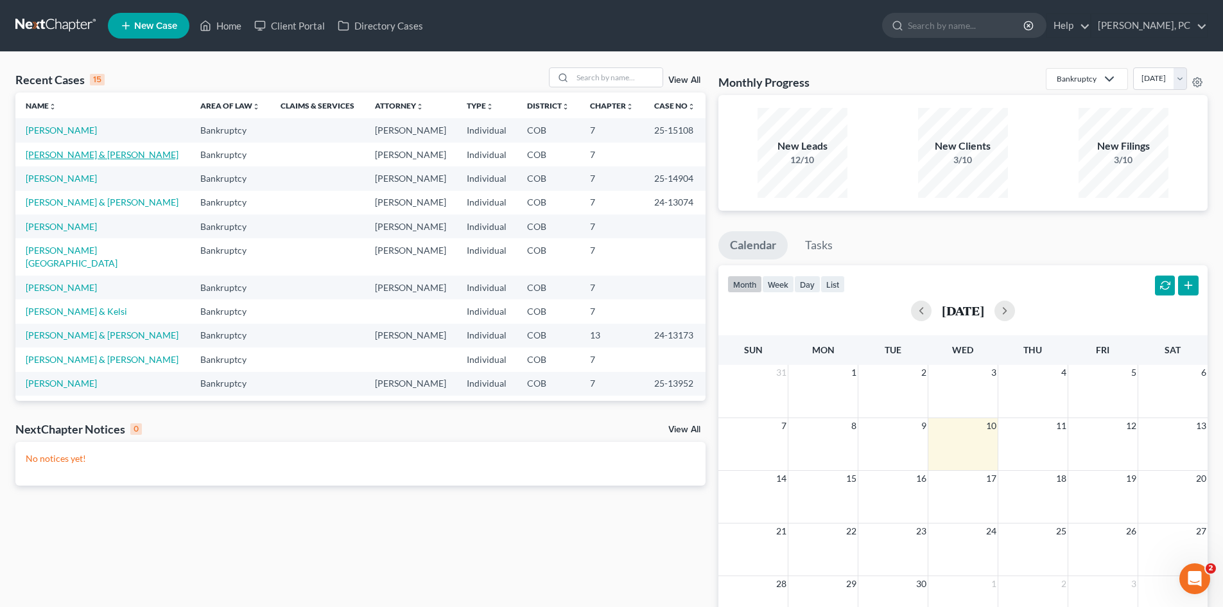
click at [34, 154] on link "[PERSON_NAME] & [PERSON_NAME]" at bounding box center [102, 154] width 153 height 11
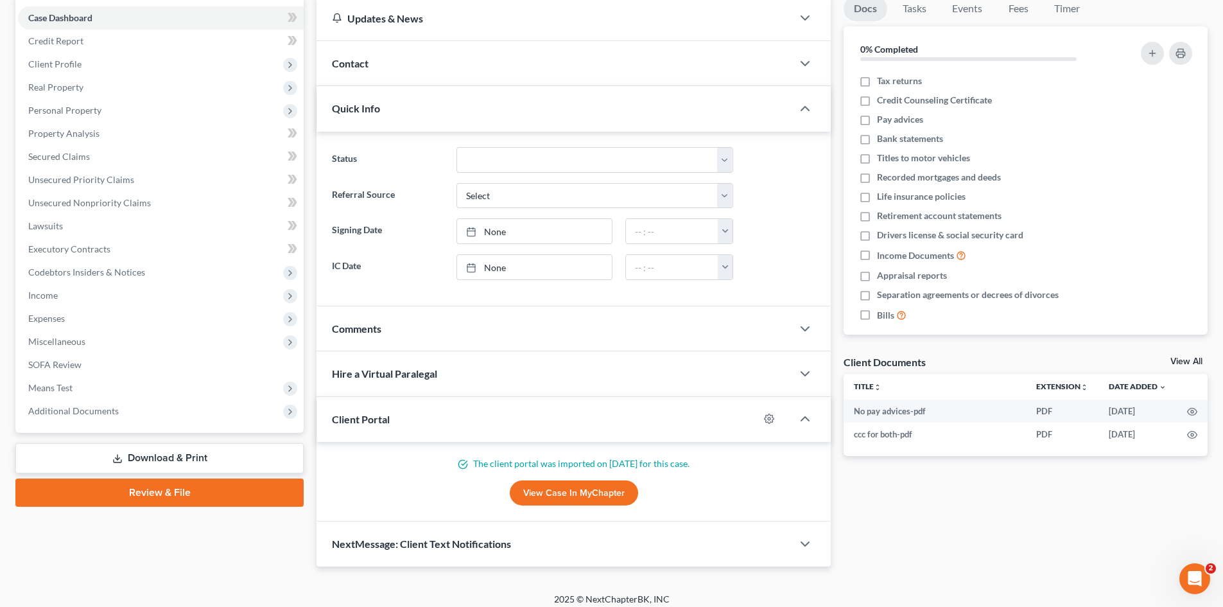
scroll to position [128, 0]
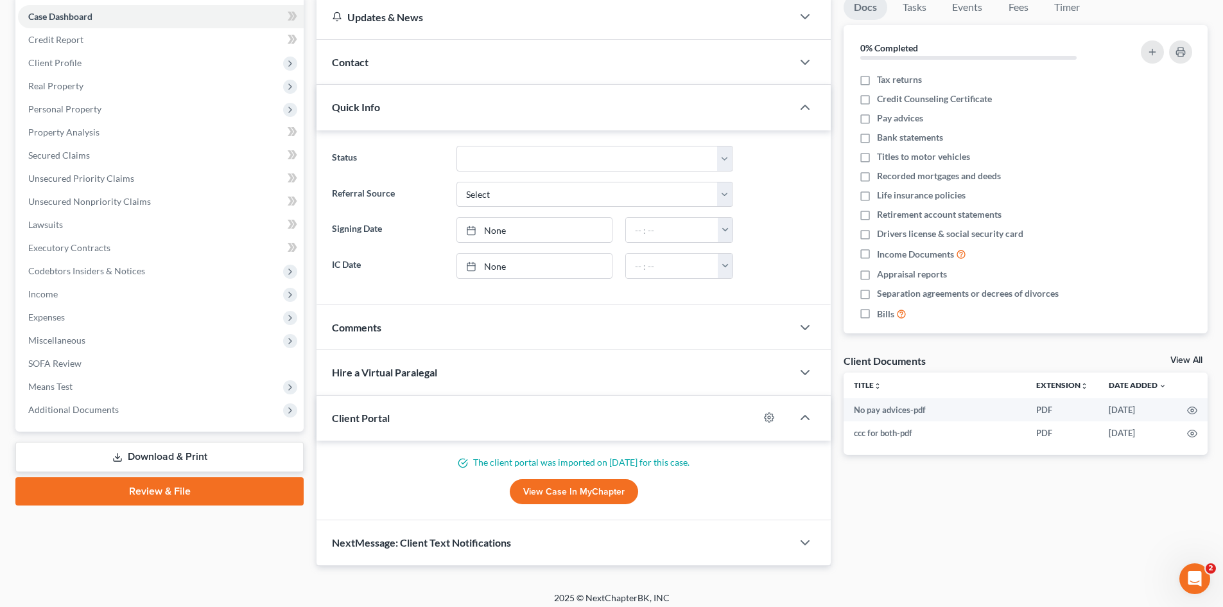
click at [195, 499] on link "Review & File" at bounding box center [159, 491] width 288 height 28
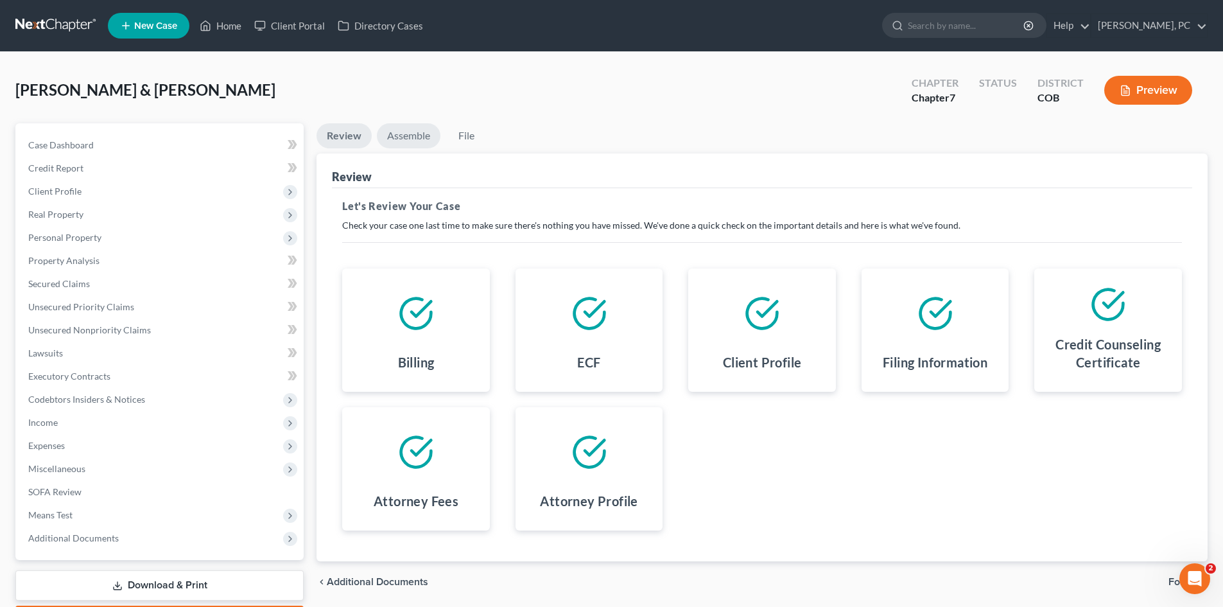
click at [398, 141] on link "Assemble" at bounding box center [409, 135] width 64 height 25
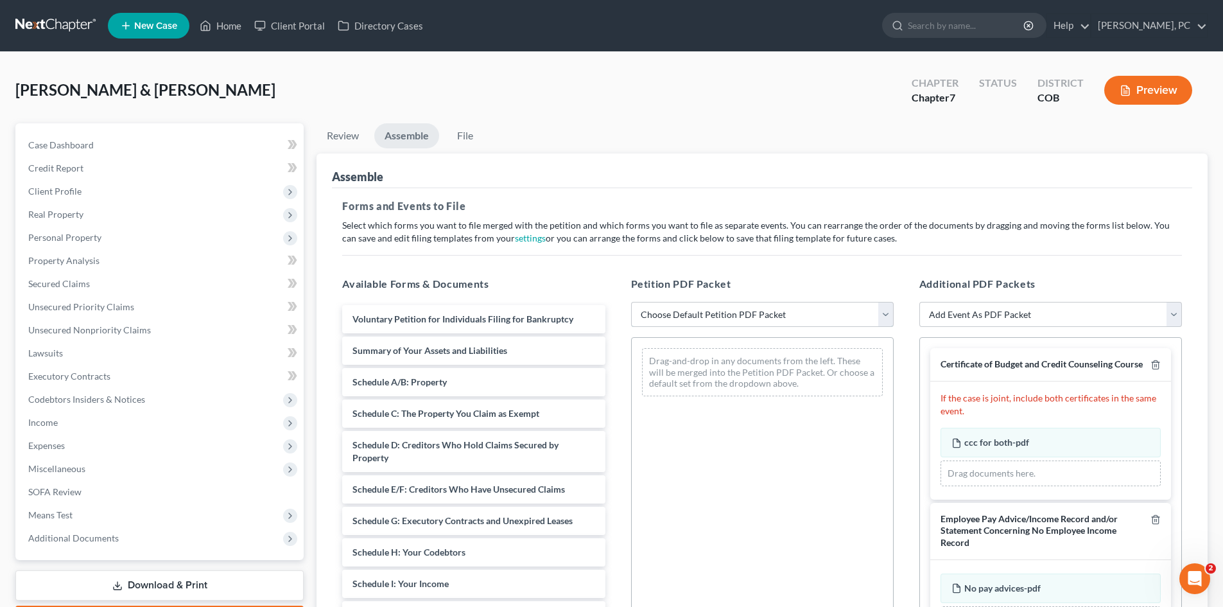
click at [696, 313] on select "Choose Default Petition PDF Packet Emergency Filing (Voluntary Petition and Cre…" at bounding box center [762, 315] width 263 height 26
select select "1"
click at [631, 302] on select "Choose Default Petition PDF Packet Emergency Filing (Voluntary Petition and Cre…" at bounding box center [762, 315] width 263 height 26
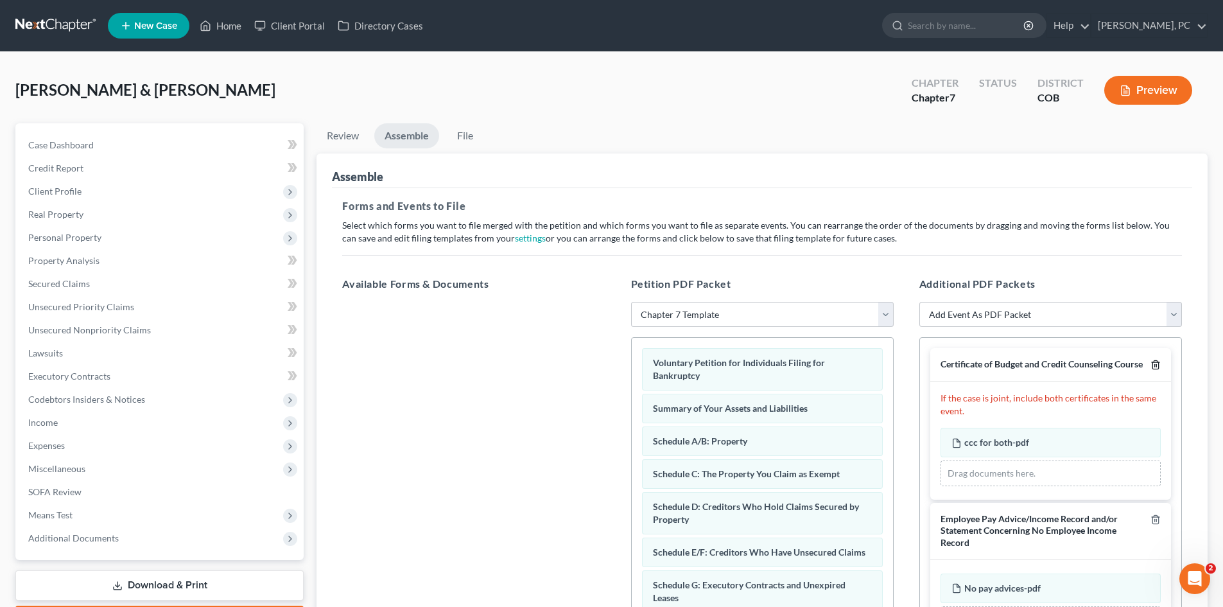
click at [1150, 367] on icon "button" at bounding box center [1155, 365] width 10 height 10
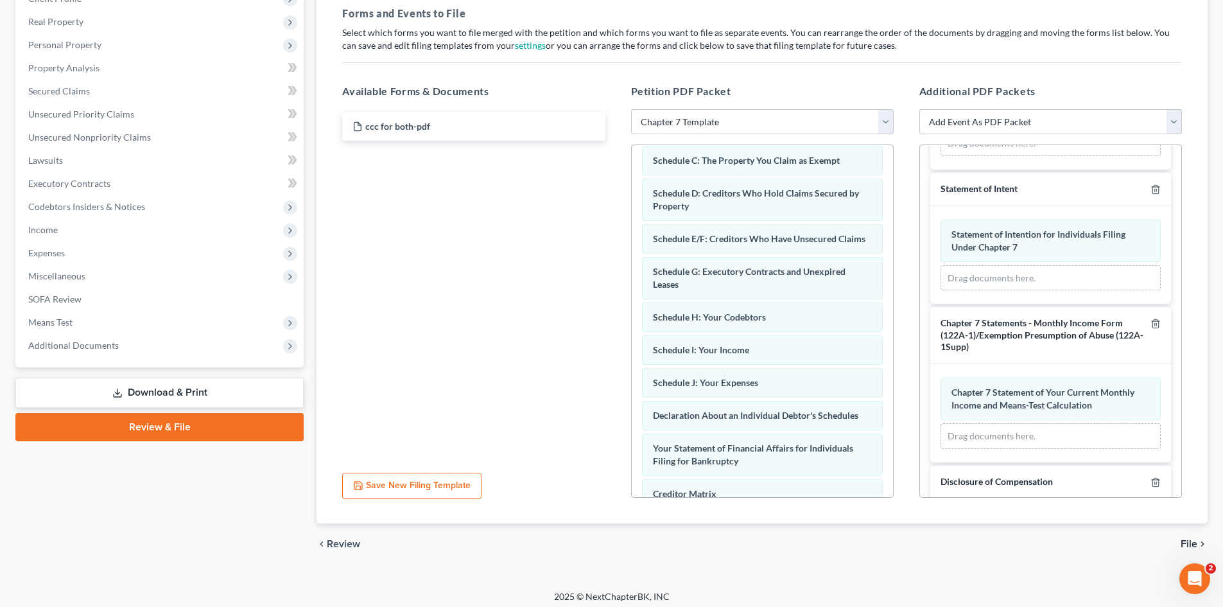
scroll to position [117, 0]
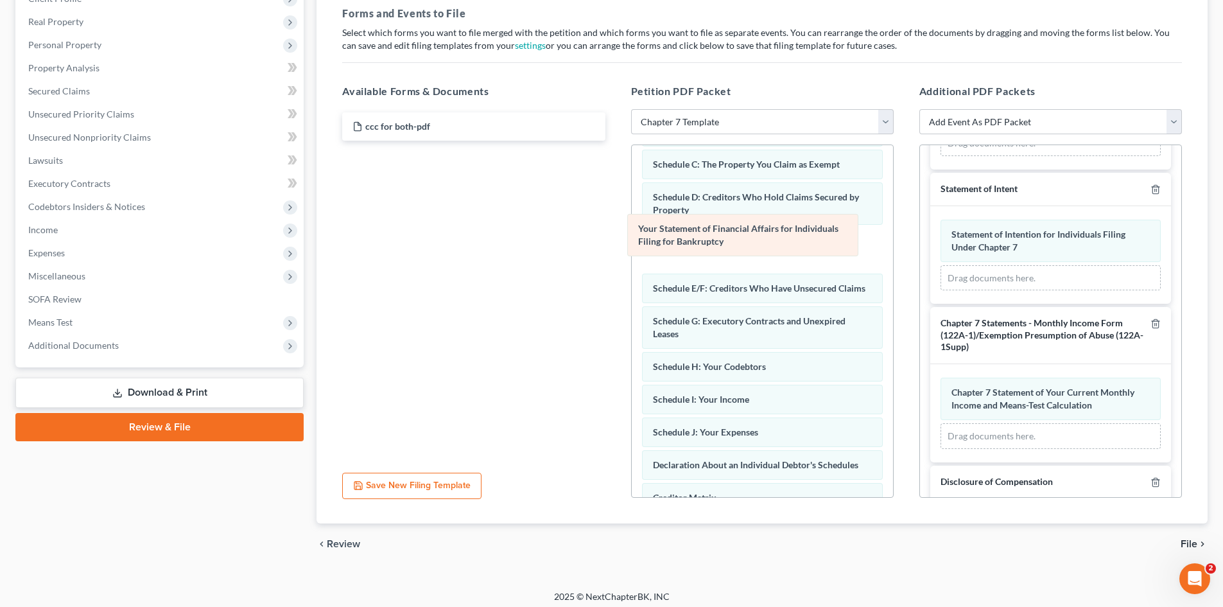
drag, startPoint x: 784, startPoint y: 466, endPoint x: 800, endPoint y: 193, distance: 273.9
click at [794, 182] on div "Your Statement of Financial Affairs for Individuals Filing for Bankruptcy Volun…" at bounding box center [762, 340] width 261 height 624
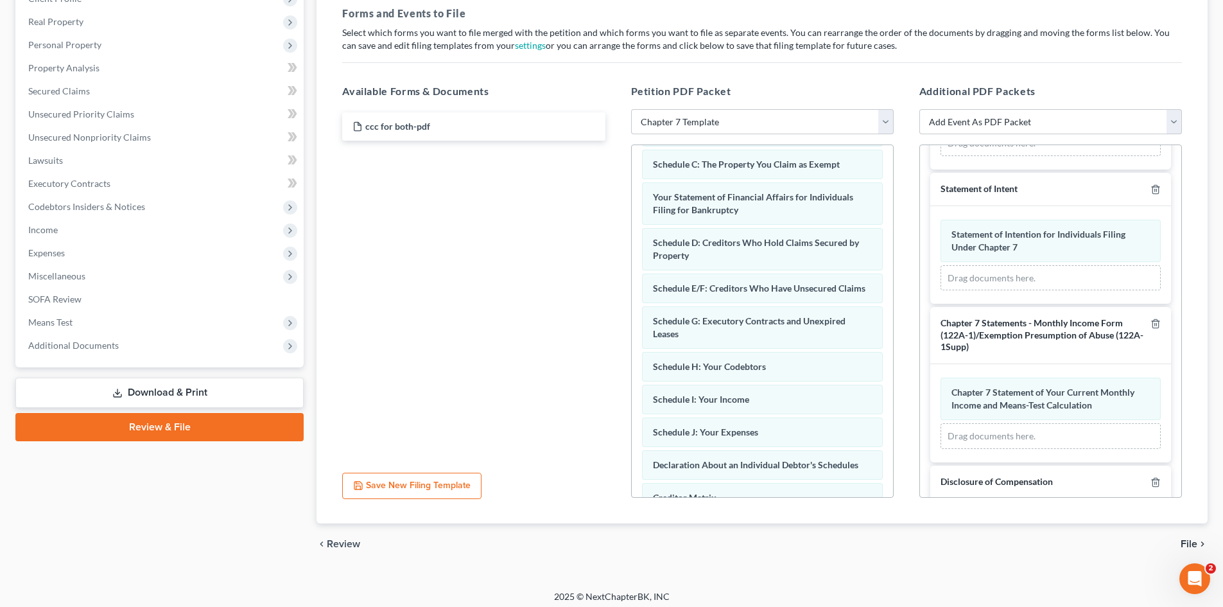
scroll to position [0, 0]
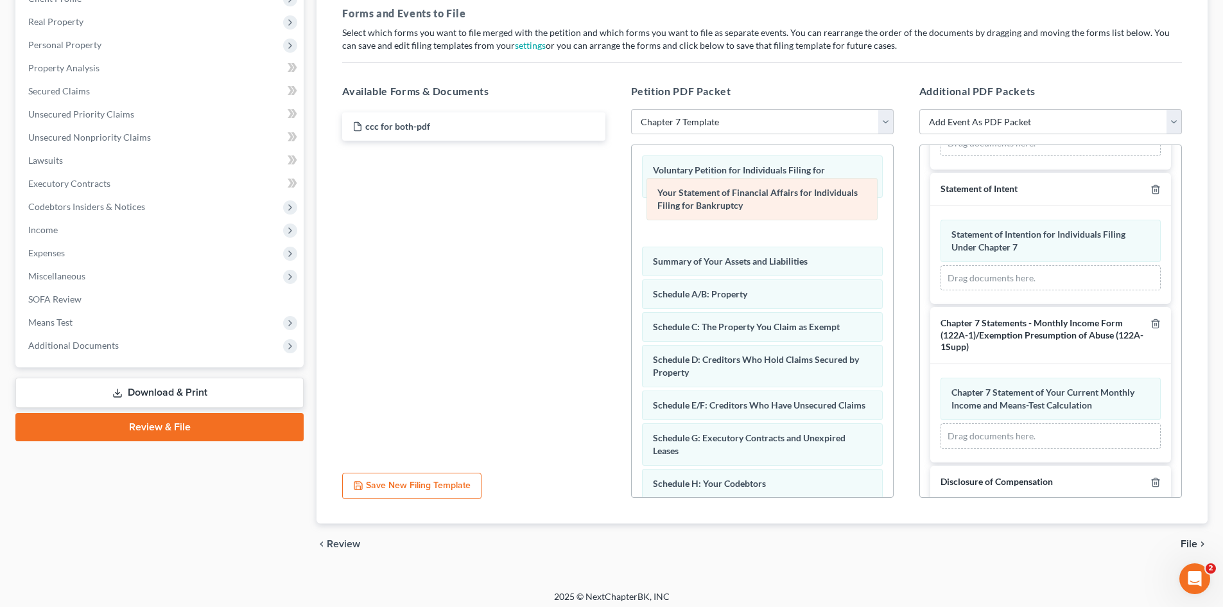
drag, startPoint x: 735, startPoint y: 318, endPoint x: 740, endPoint y: 197, distance: 121.4
click at [740, 197] on div "Your Statement of Financial Affairs for Individuals Filing for Bankruptcy Volun…" at bounding box center [762, 457] width 261 height 624
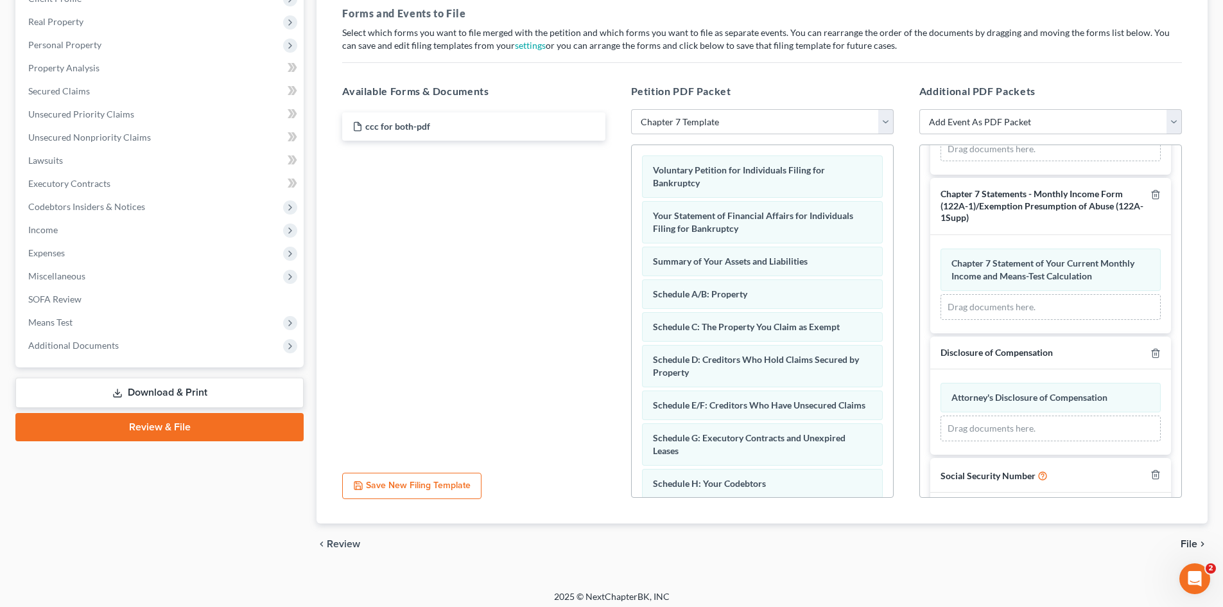
scroll to position [315, 0]
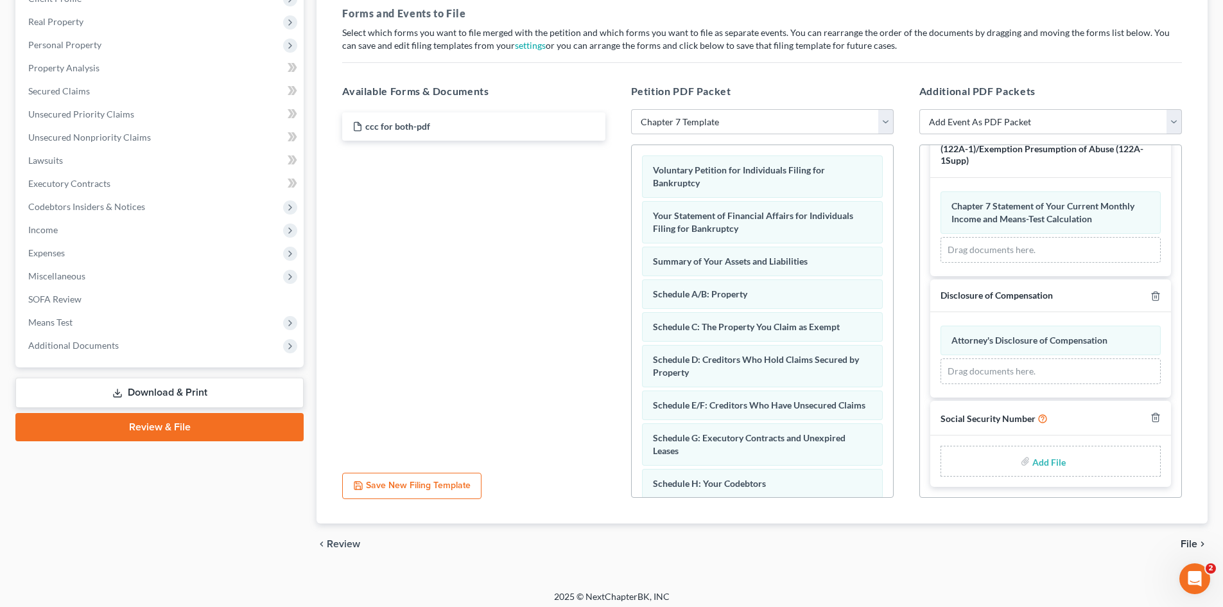
click at [1036, 466] on input "file" at bounding box center [1047, 460] width 31 height 23
type input "C:\fakepath\Social Security Numbers [DATE].pdf"
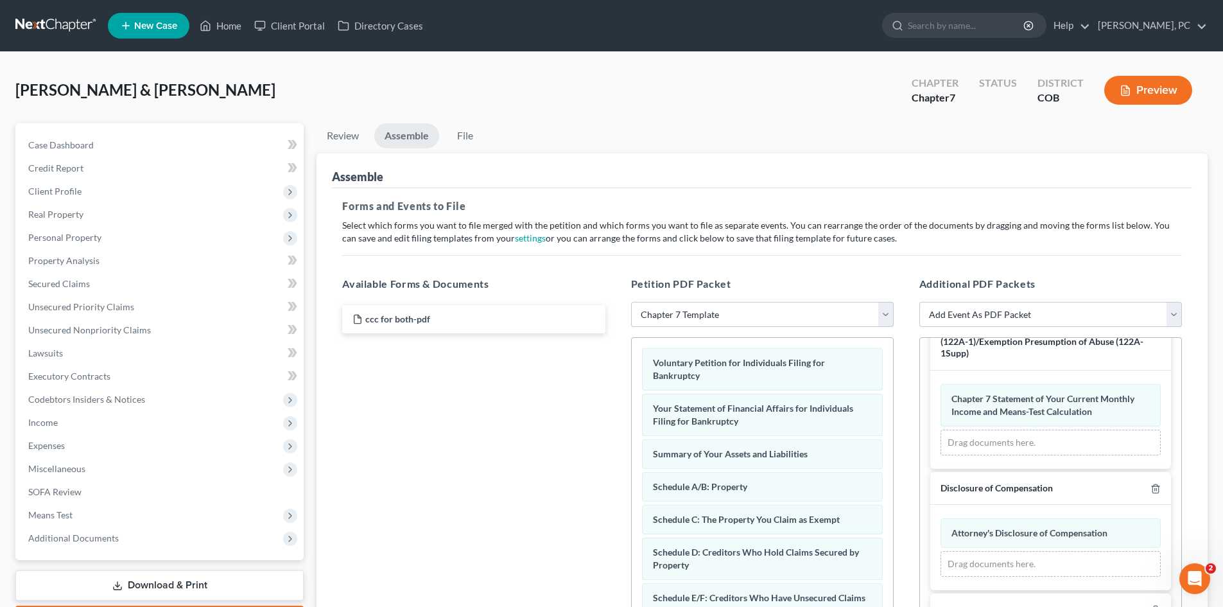
scroll to position [297, 0]
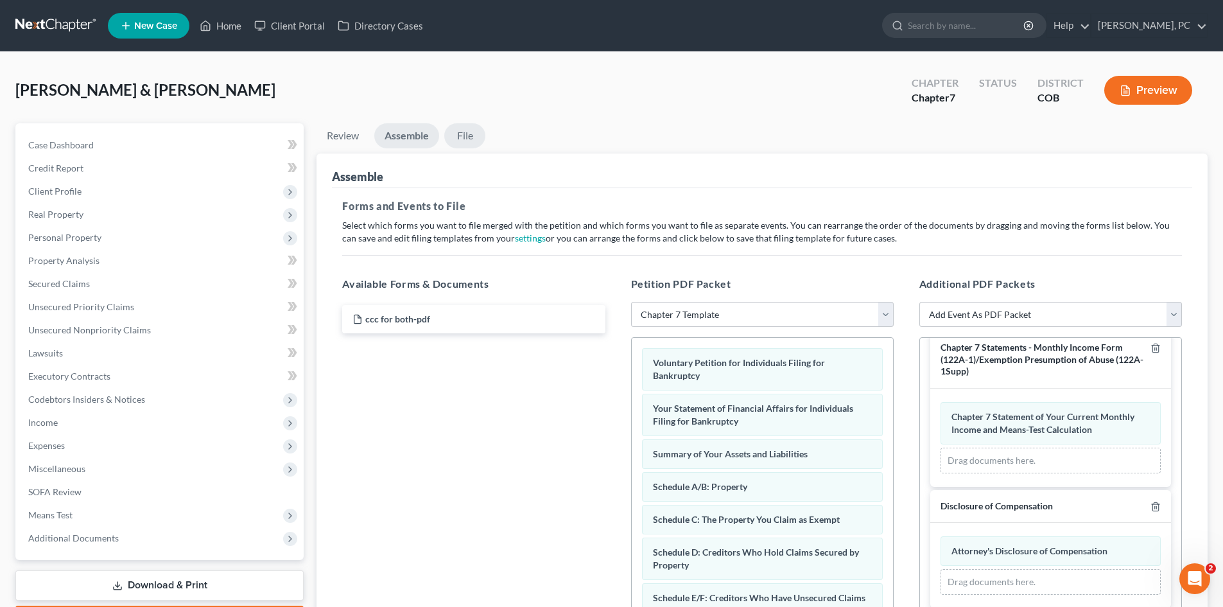
click at [465, 137] on link "File" at bounding box center [464, 135] width 41 height 25
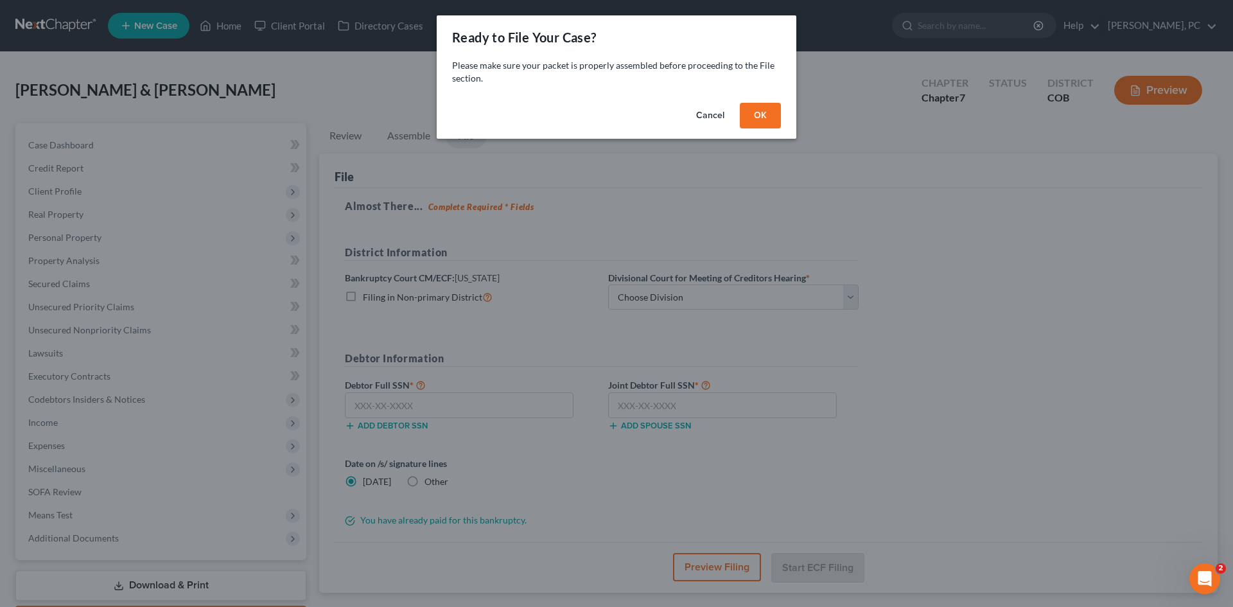
click at [744, 121] on button "OK" at bounding box center [760, 116] width 41 height 26
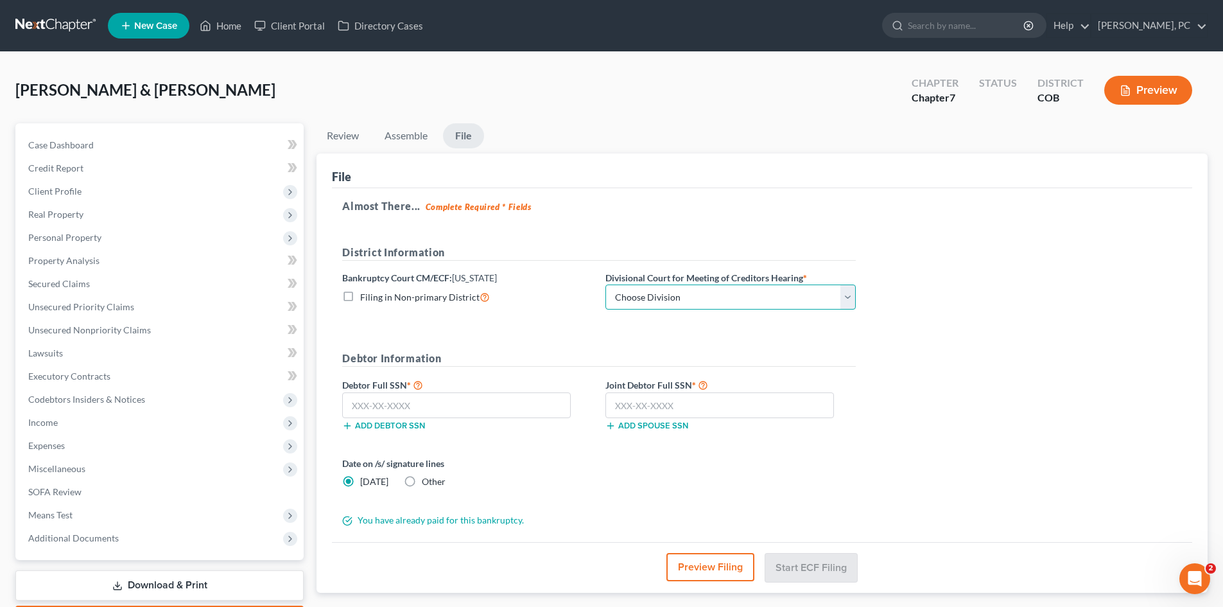
click at [677, 293] on select "Choose Division [GEOGRAPHIC_DATA]" at bounding box center [730, 297] width 250 height 26
select select "0"
click at [605, 284] on select "Choose Division [GEOGRAPHIC_DATA]" at bounding box center [730, 297] width 250 height 26
click at [422, 482] on label "Other" at bounding box center [434, 481] width 24 height 13
click at [427, 482] on input "Other" at bounding box center [431, 479] width 8 height 8
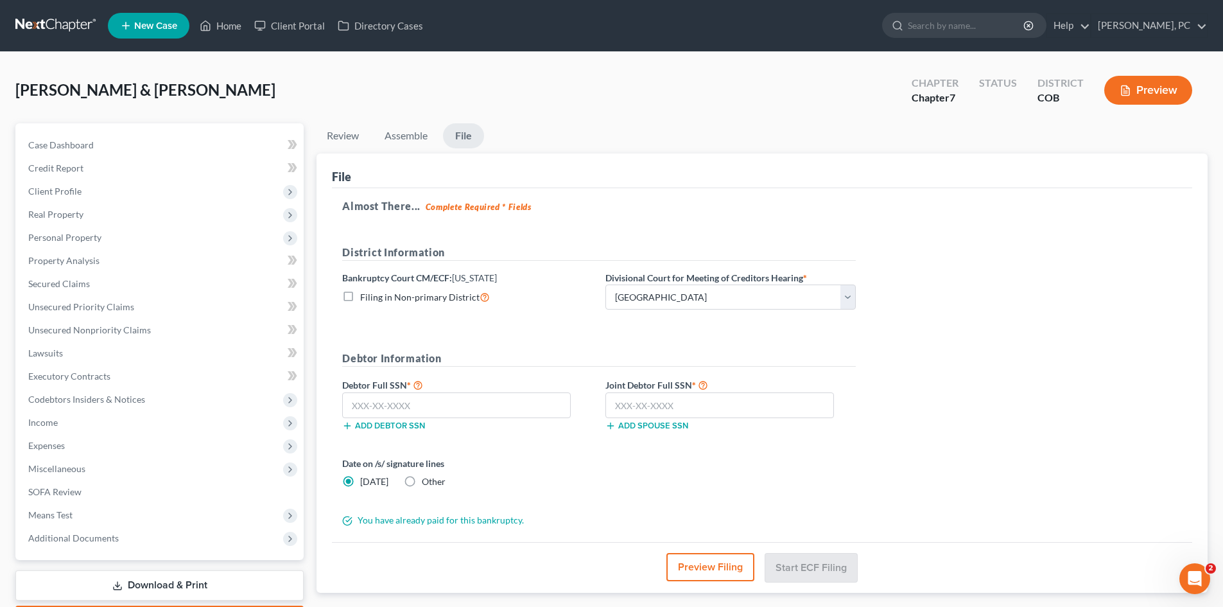
radio input "true"
radio input "false"
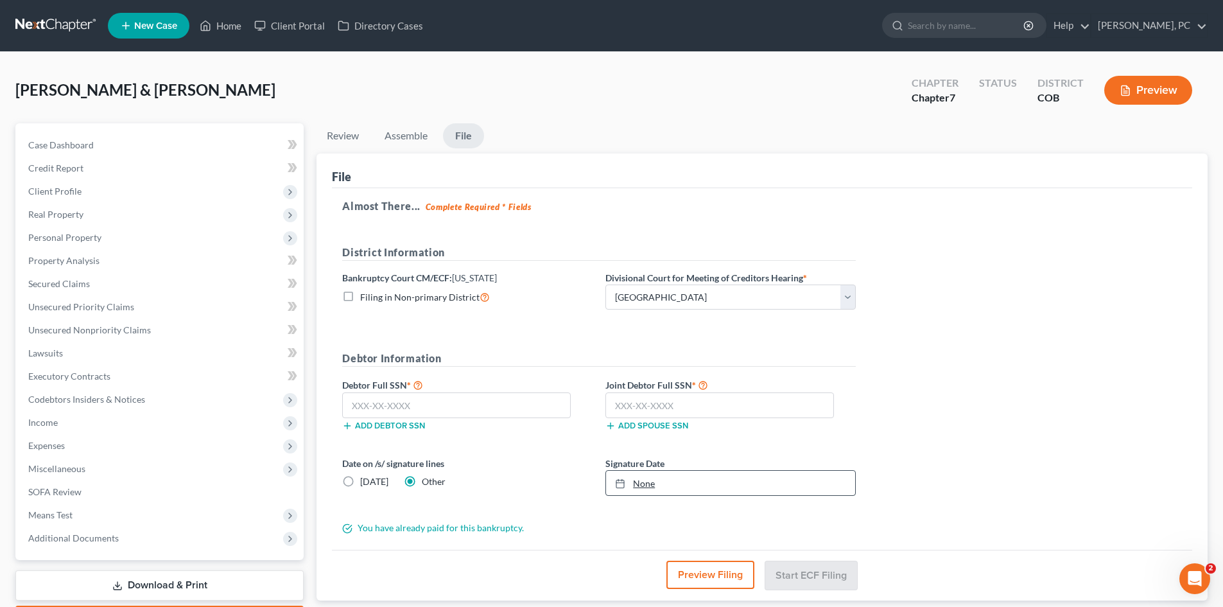
type input "[DATE]"
click at [654, 484] on link "None" at bounding box center [730, 483] width 249 height 24
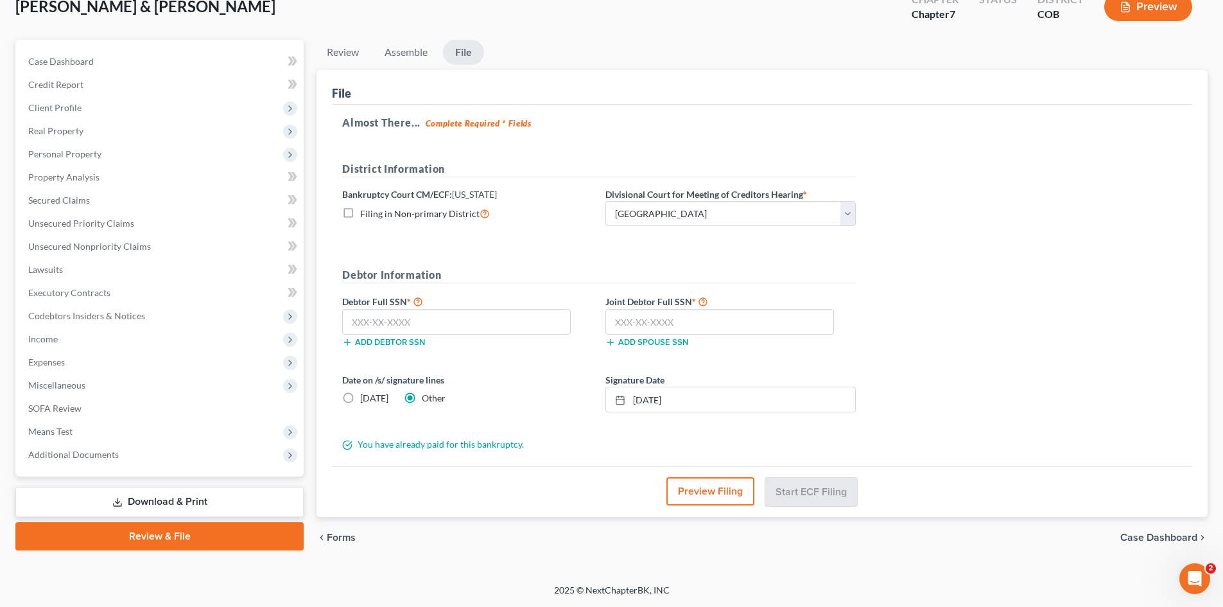
scroll to position [83, 0]
click at [516, 321] on input "text" at bounding box center [456, 322] width 229 height 26
type input "523-76-2245"
click at [655, 325] on input "text" at bounding box center [719, 322] width 229 height 26
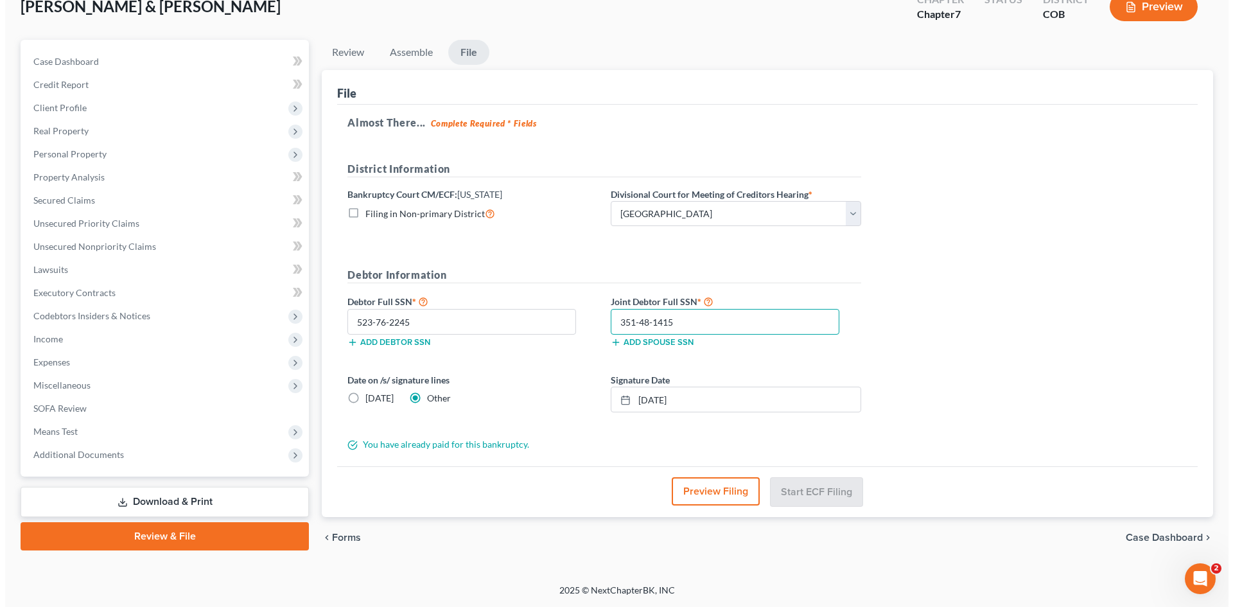
scroll to position [82, 0]
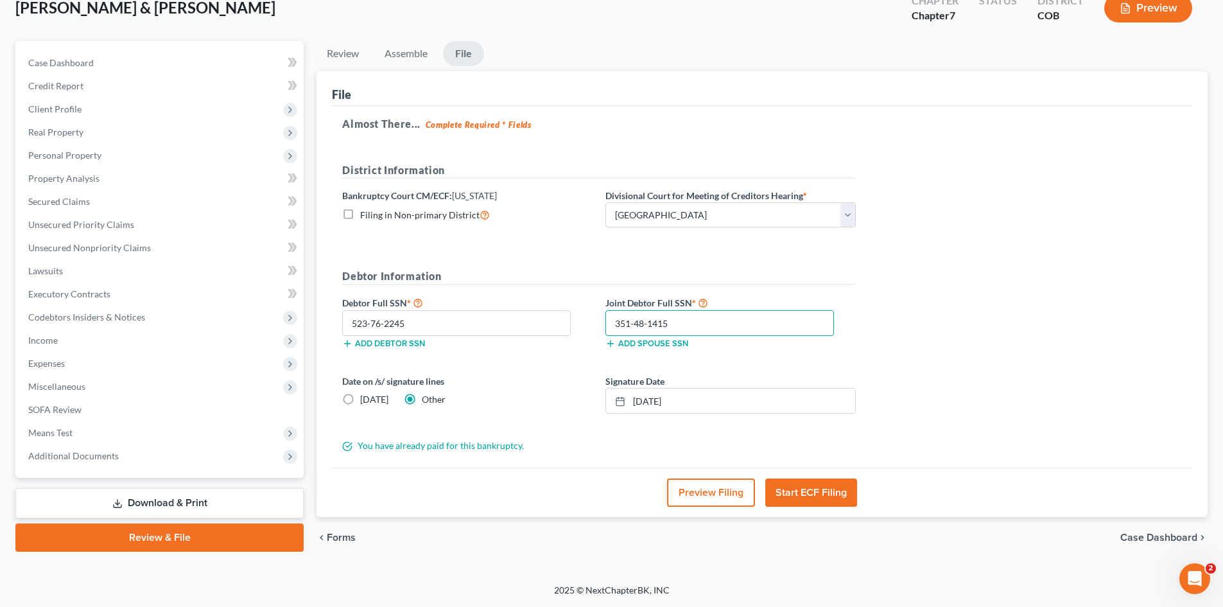
type input "351-48-1415"
click at [820, 490] on button "Start ECF Filing" at bounding box center [811, 492] width 92 height 28
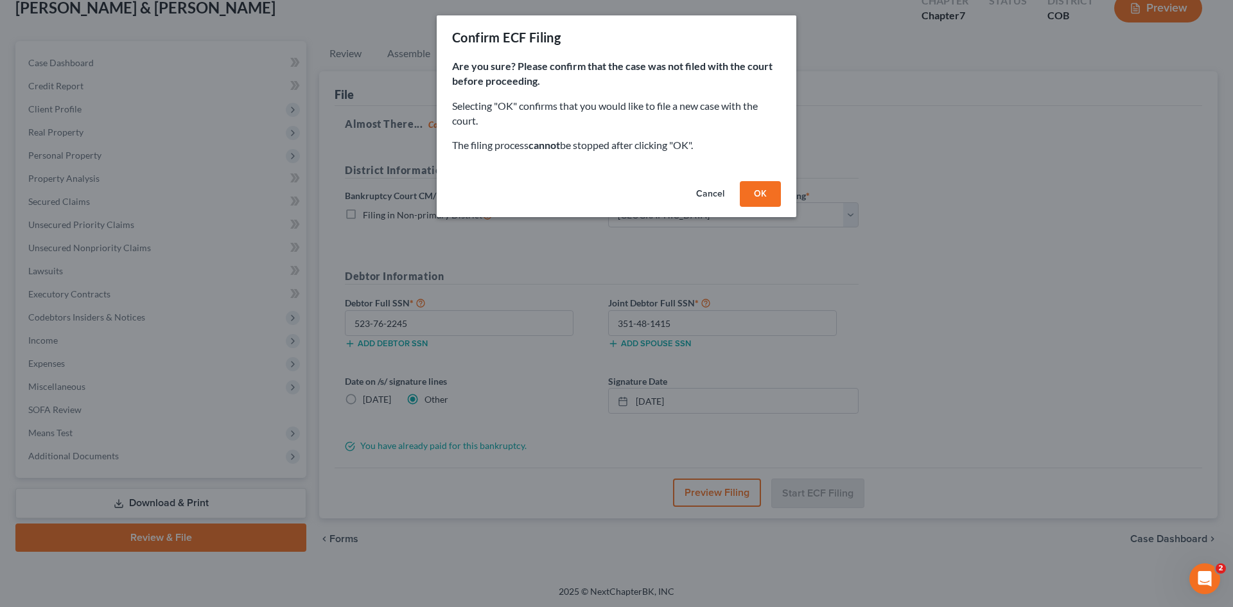
click at [757, 192] on button "OK" at bounding box center [760, 194] width 41 height 26
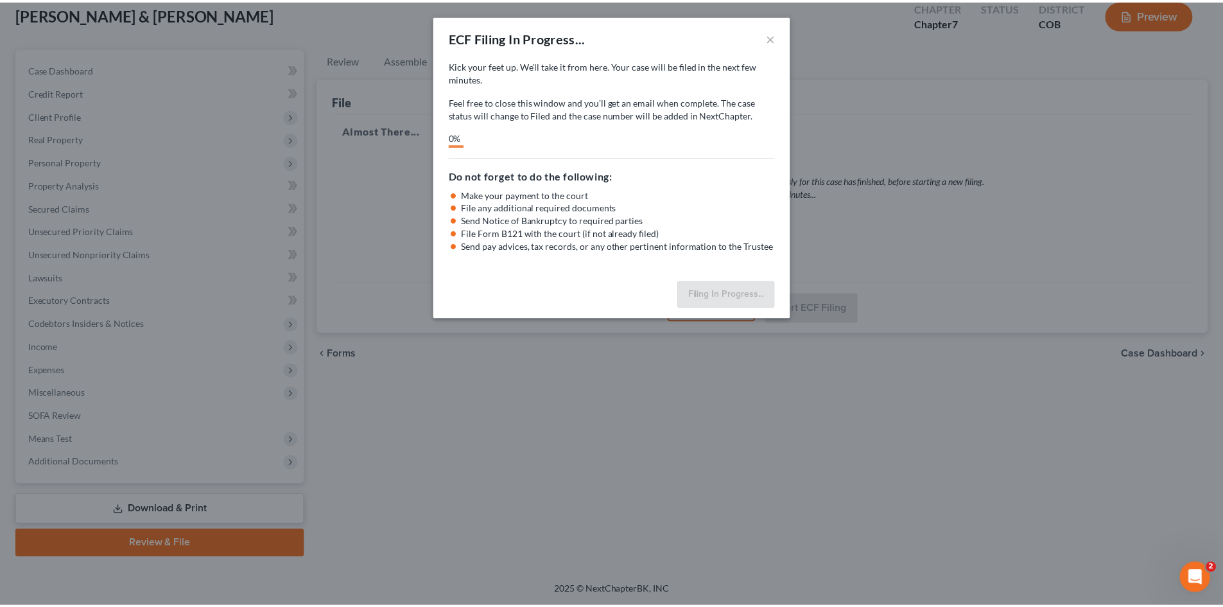
scroll to position [76, 0]
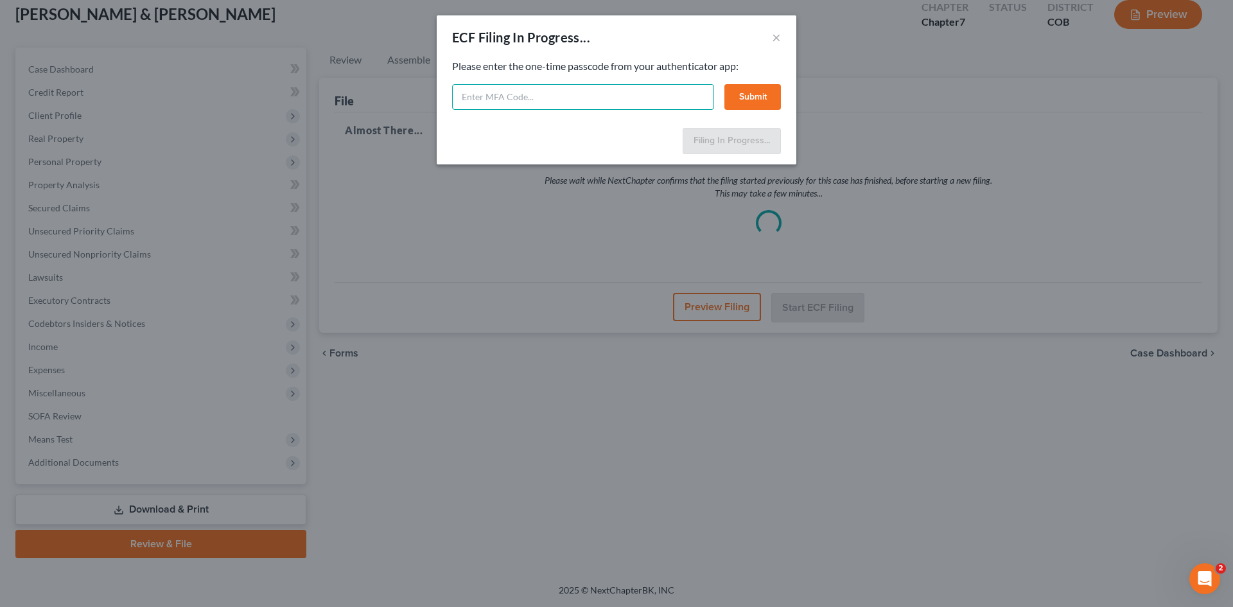
click at [572, 96] on input "text" at bounding box center [583, 97] width 262 height 26
type input "139383"
click at [747, 99] on button "Submit" at bounding box center [752, 97] width 56 height 26
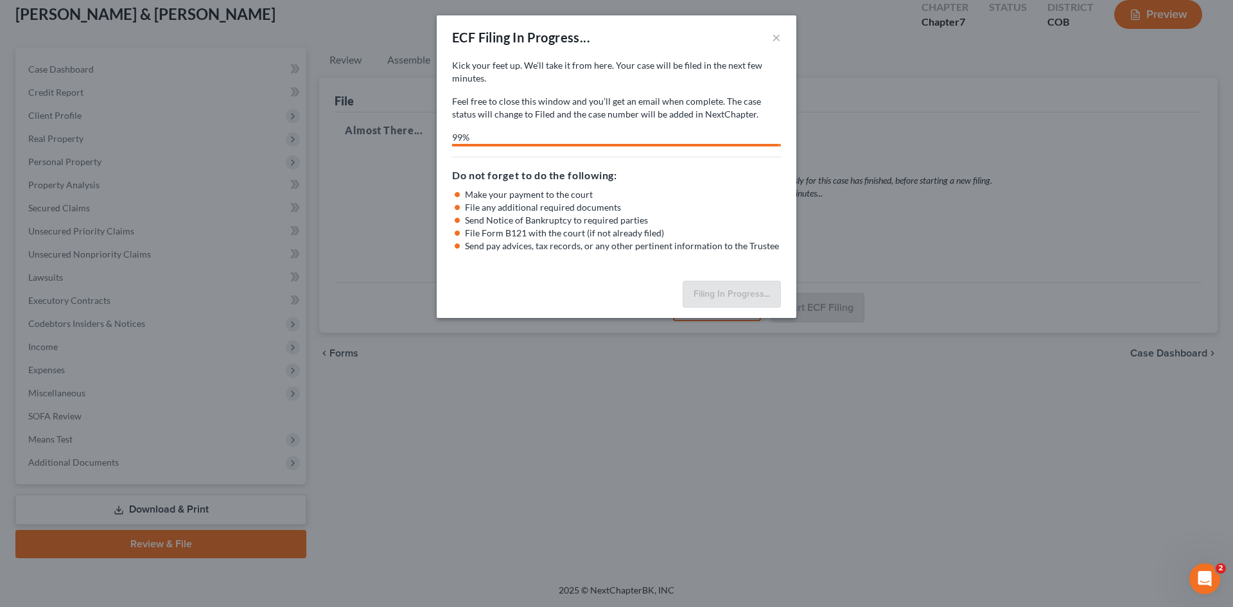
select select "0"
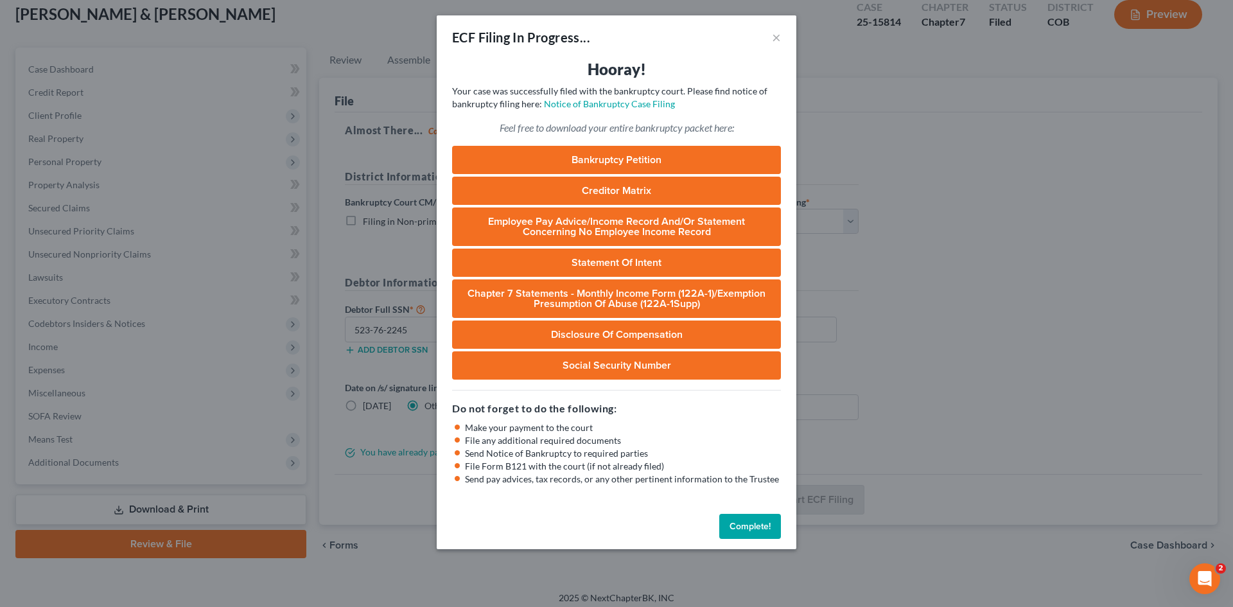
click at [768, 520] on button "Complete!" at bounding box center [750, 527] width 62 height 26
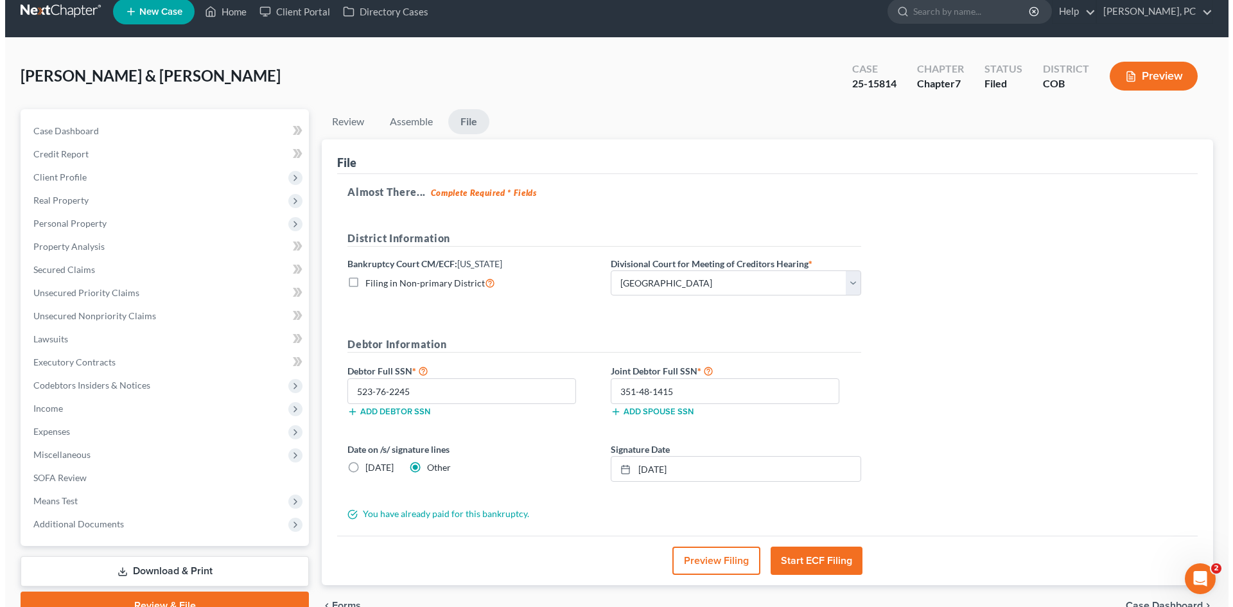
scroll to position [0, 0]
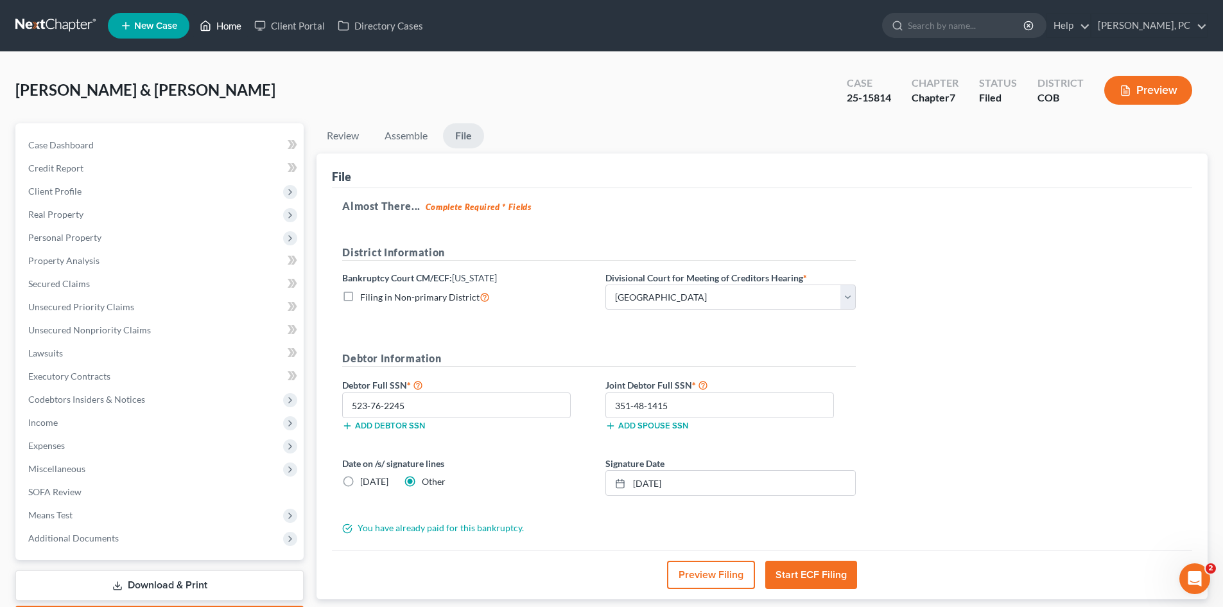
click at [222, 26] on link "Home" at bounding box center [220, 25] width 55 height 23
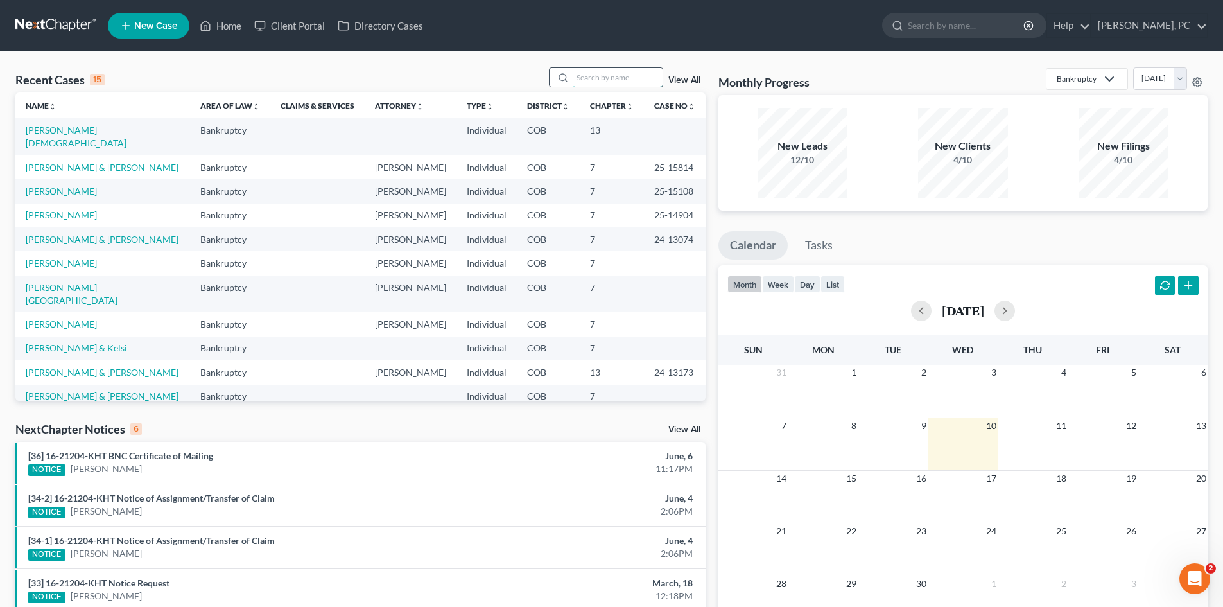
click at [586, 77] on input "search" at bounding box center [618, 77] width 90 height 19
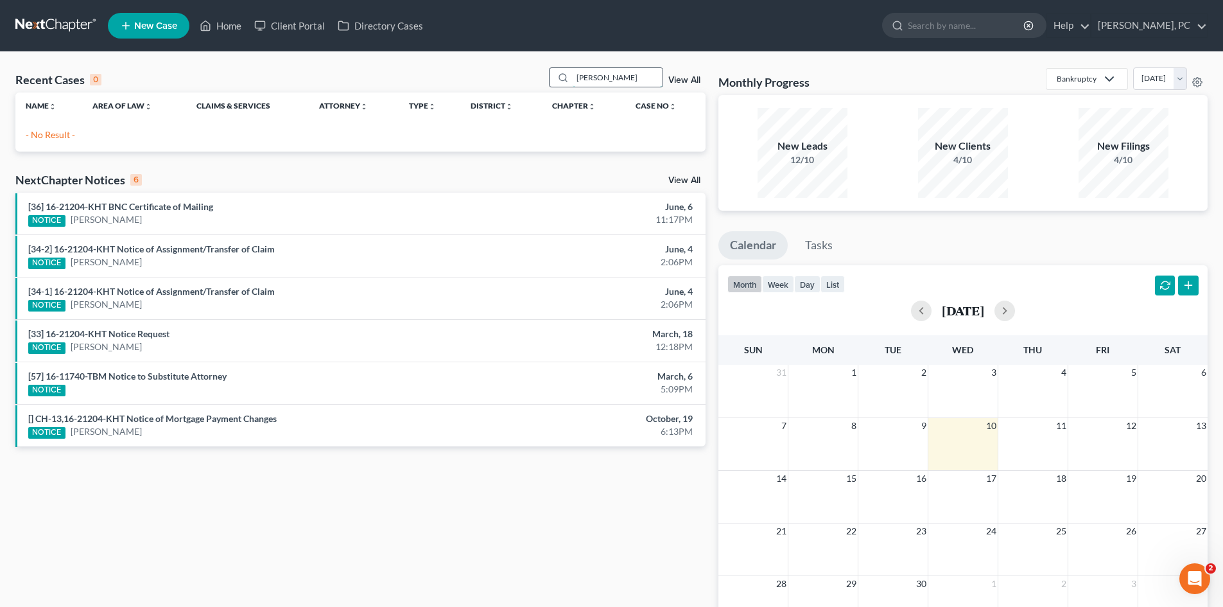
click at [600, 74] on input "richarson" at bounding box center [618, 77] width 90 height 19
type input "richardson"
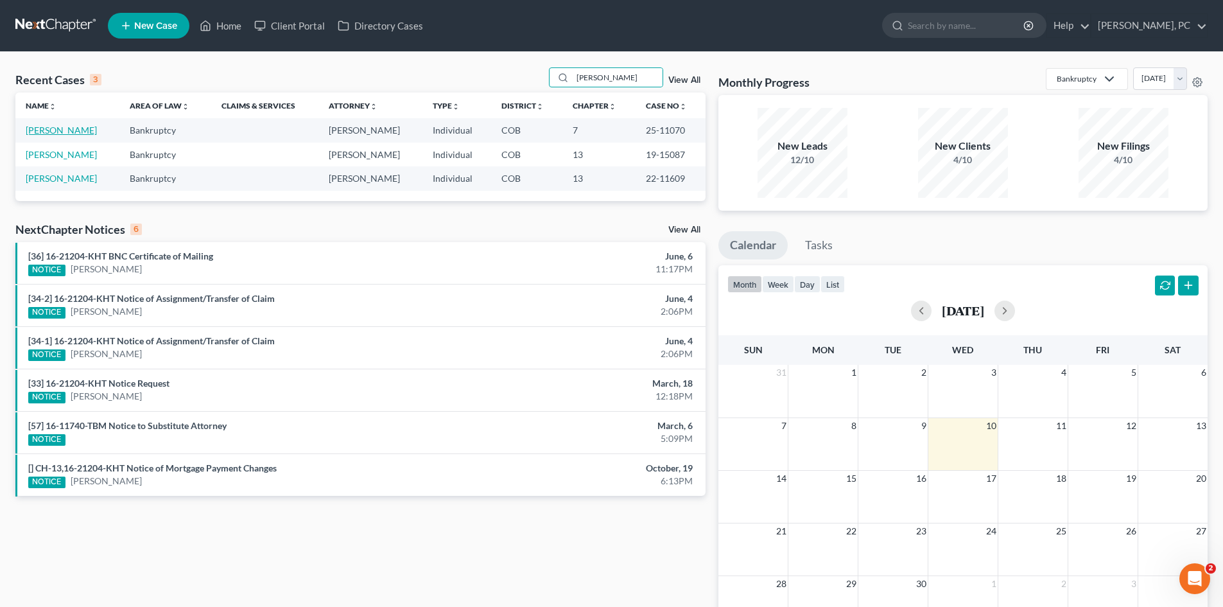
click at [80, 128] on link "Richardson, Dana" at bounding box center [61, 130] width 71 height 11
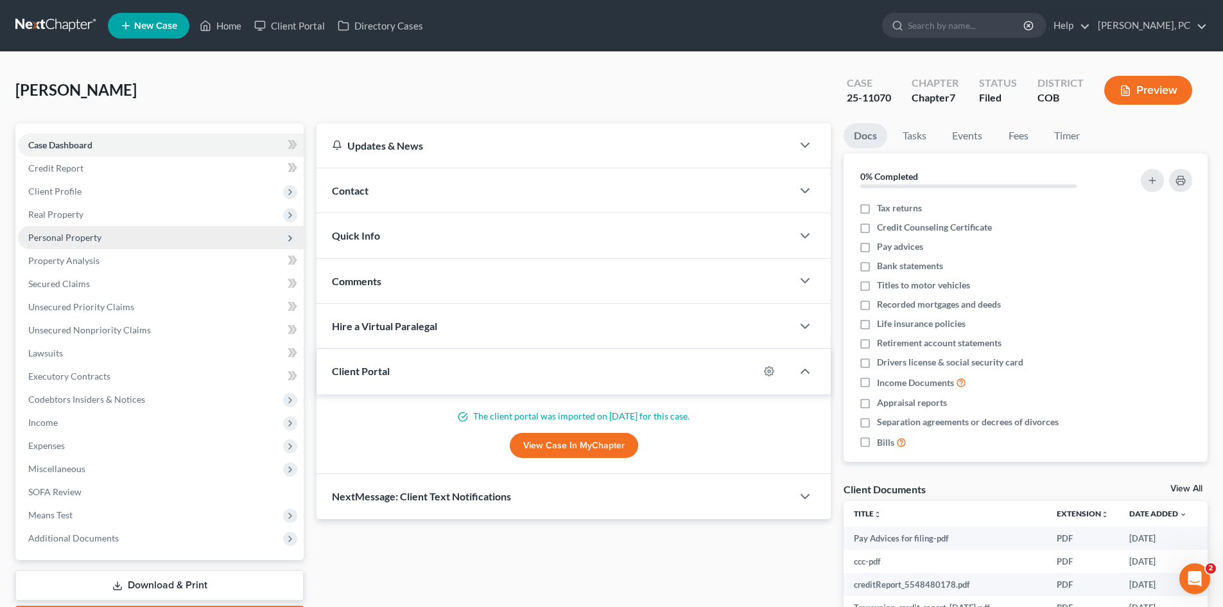
click at [70, 245] on span "Personal Property" at bounding box center [161, 237] width 286 height 23
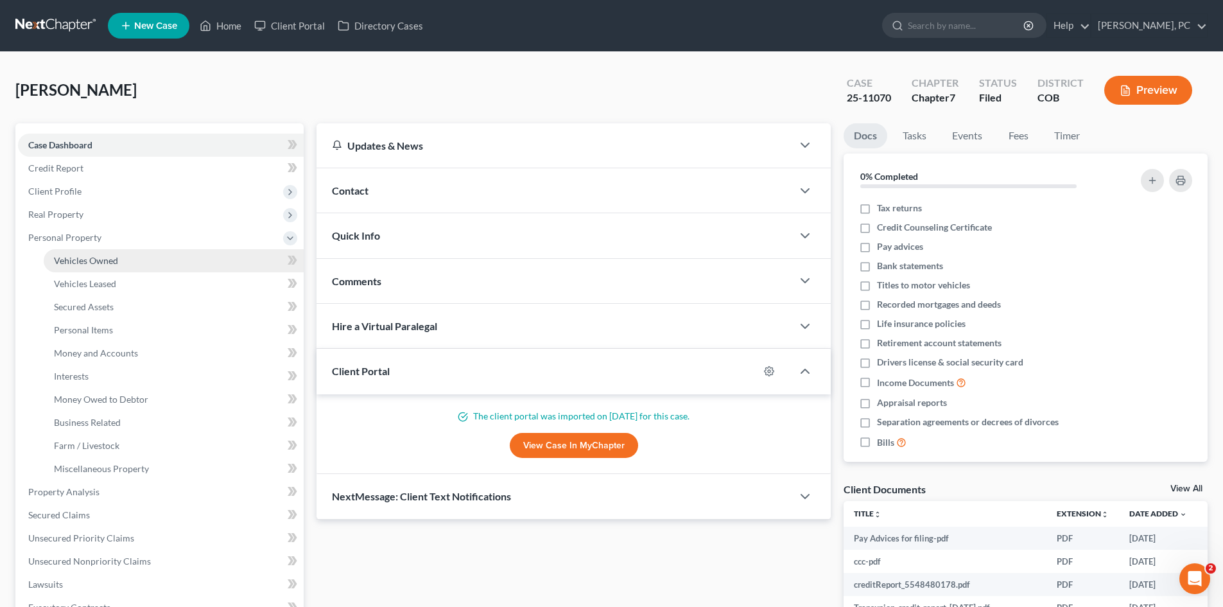
click at [113, 257] on span "Vehicles Owned" at bounding box center [86, 260] width 64 height 11
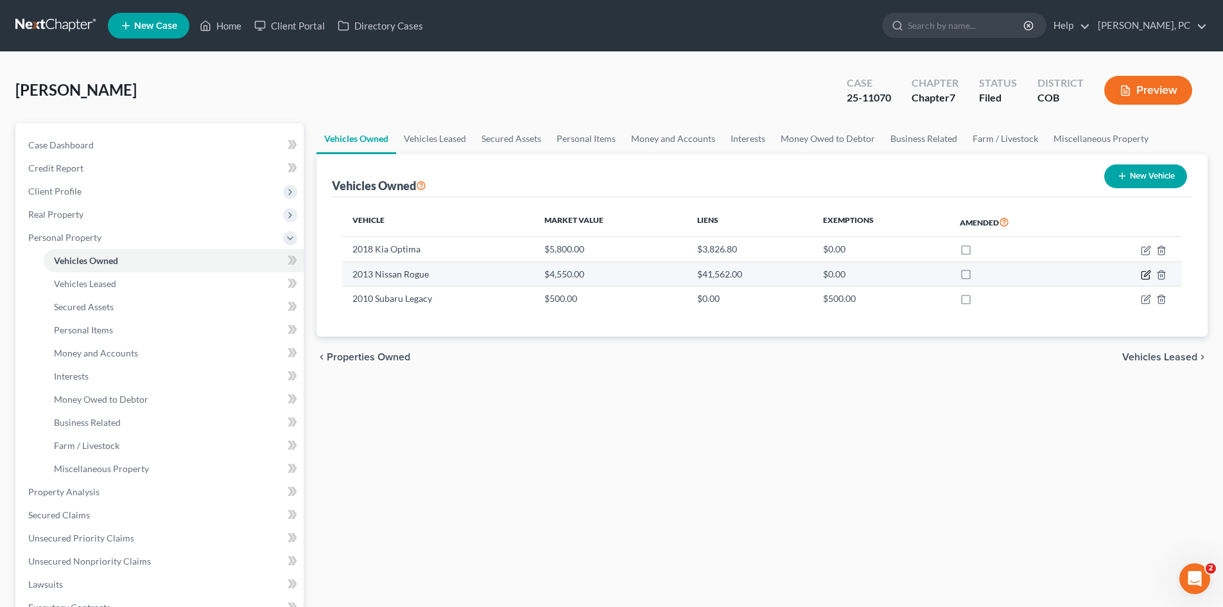
click at [1148, 270] on icon "button" at bounding box center [1146, 275] width 10 height 10
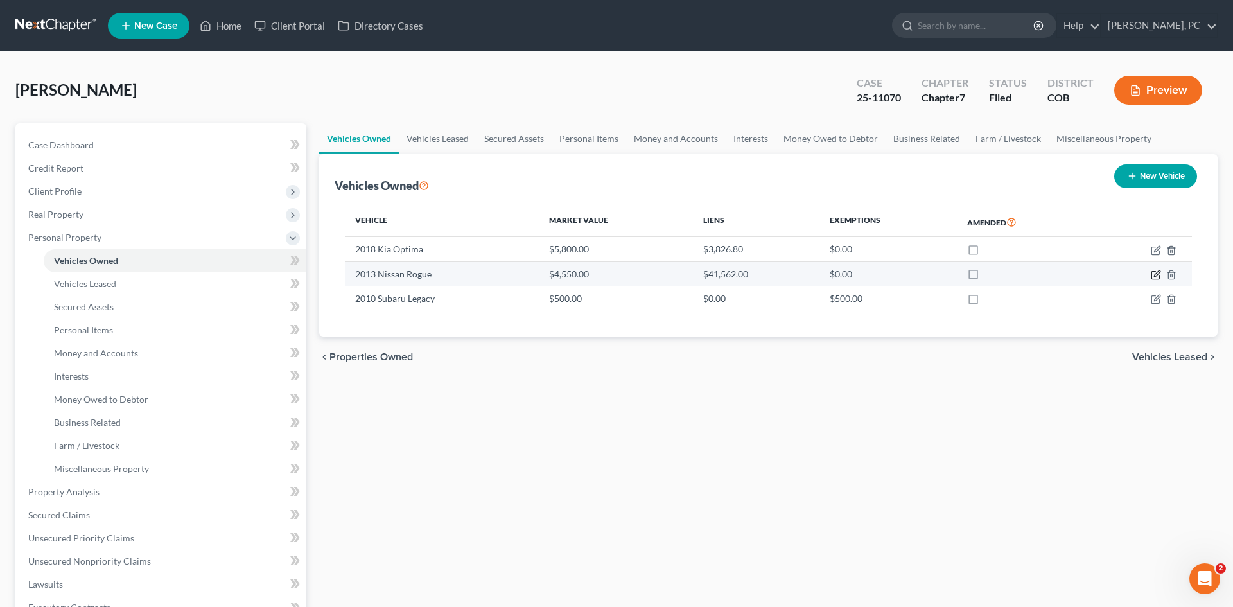
select select "0"
select select "13"
select select "4"
select select "0"
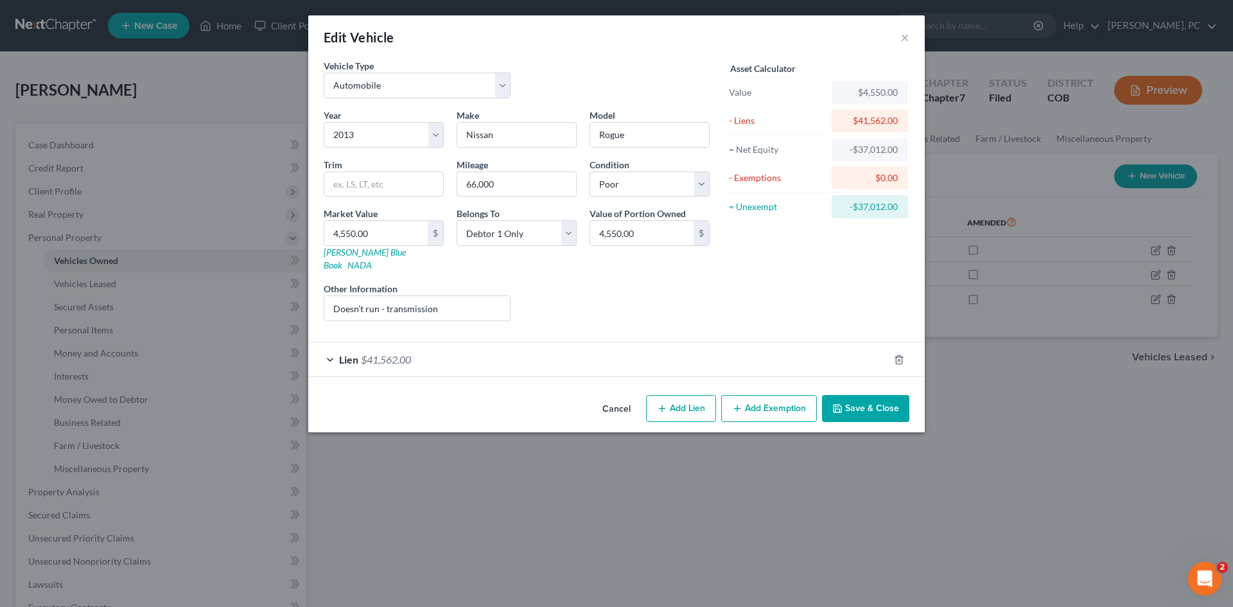
click at [1195, 565] on div "Open Intercom Messenger" at bounding box center [1202, 576] width 42 height 42
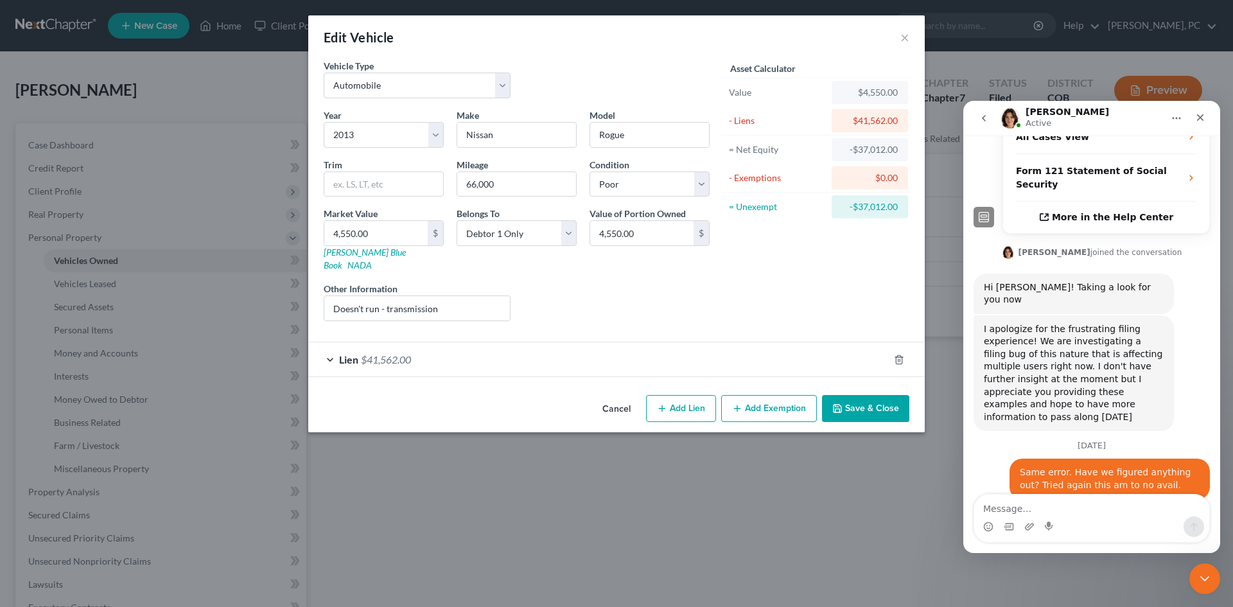
scroll to position [381, 0]
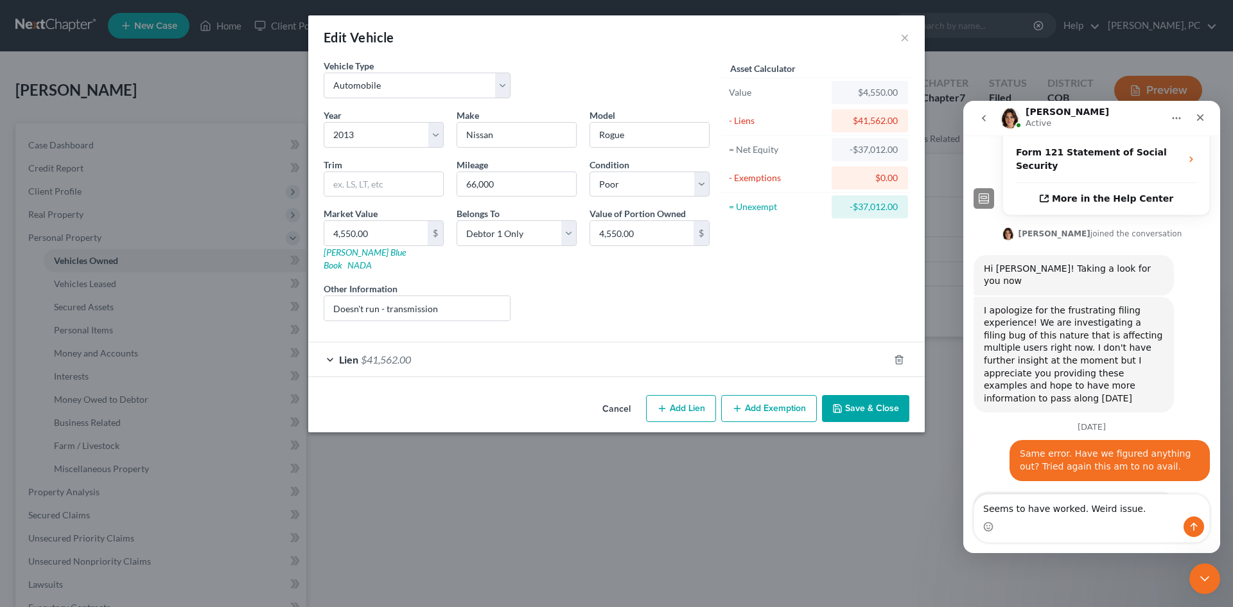
type textarea "Seems to have worked. Weird issue."
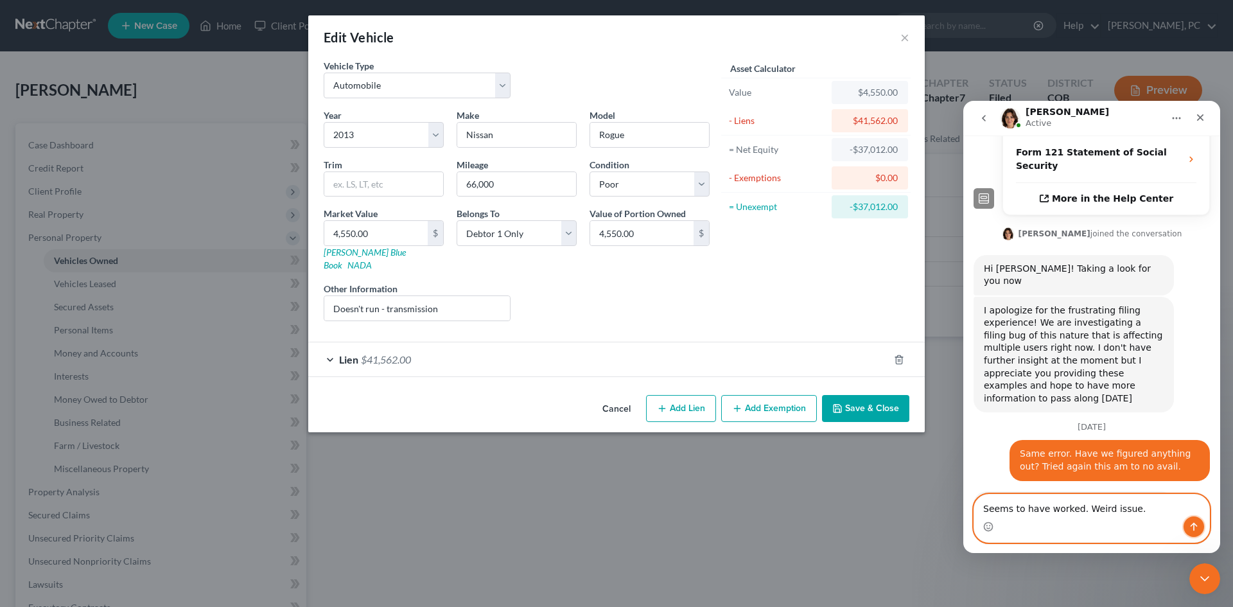
click at [1196, 528] on icon "Send a message…" at bounding box center [1193, 526] width 10 height 10
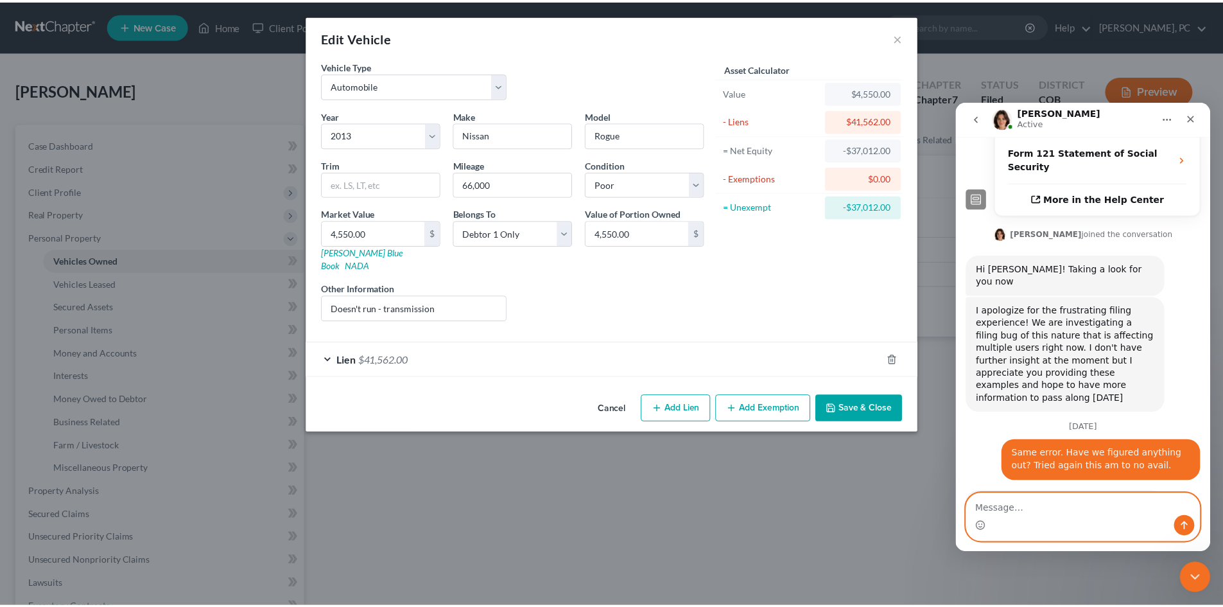
scroll to position [420, 0]
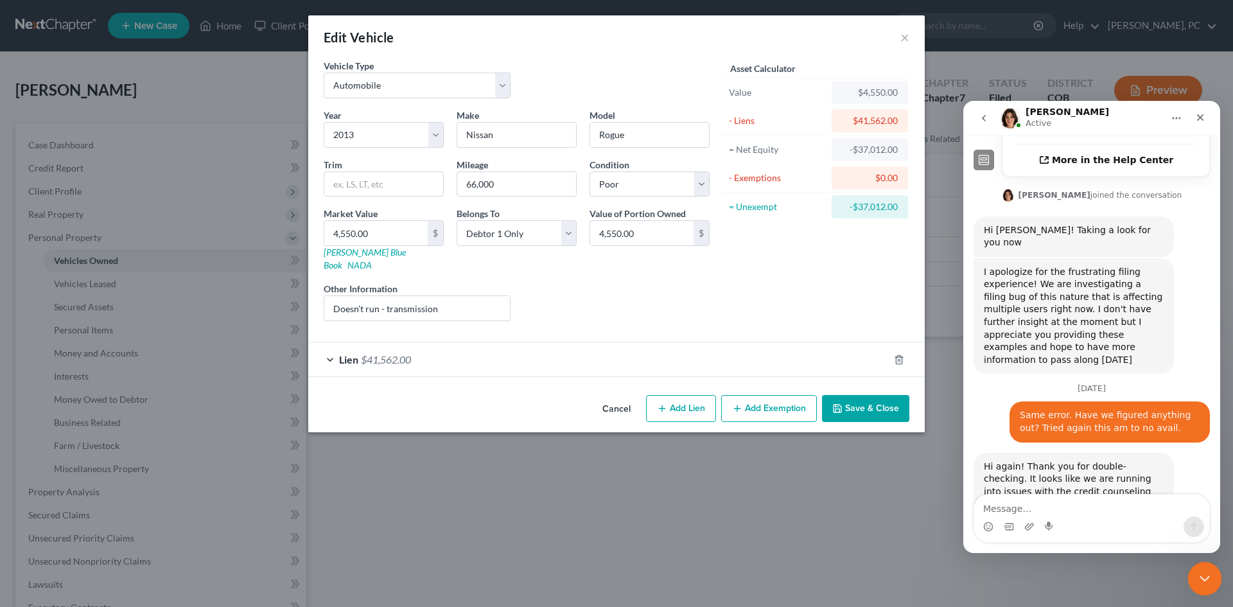
click at [1204, 569] on icon "Close Intercom Messenger" at bounding box center [1202, 576] width 15 height 15
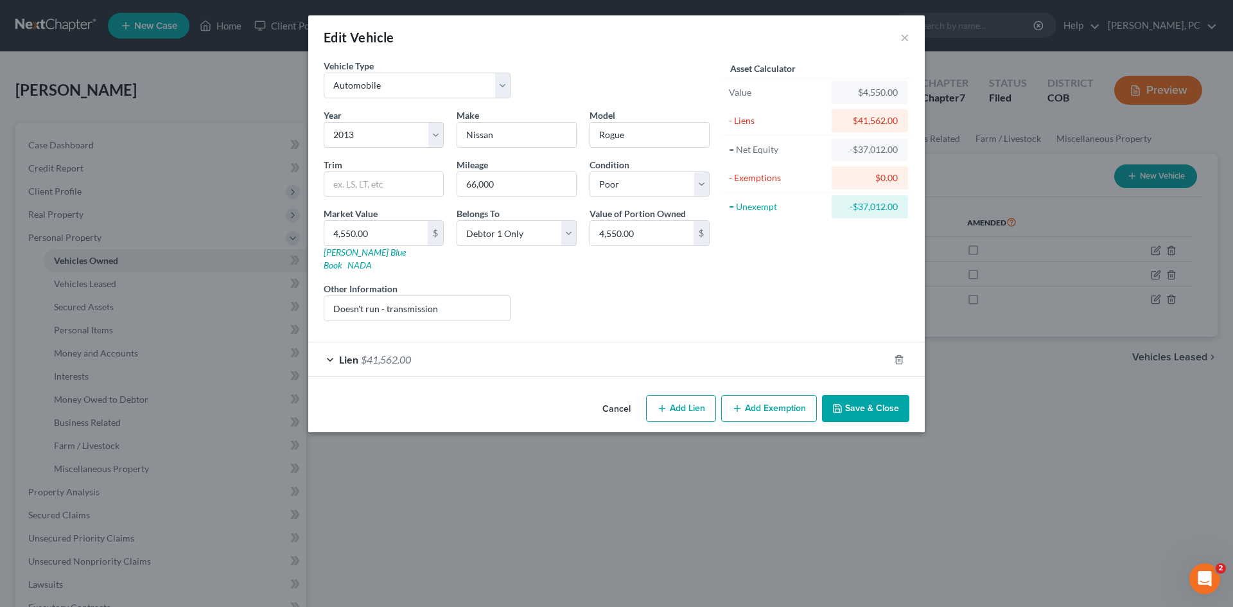
click at [869, 395] on button "Save & Close" at bounding box center [865, 408] width 87 height 27
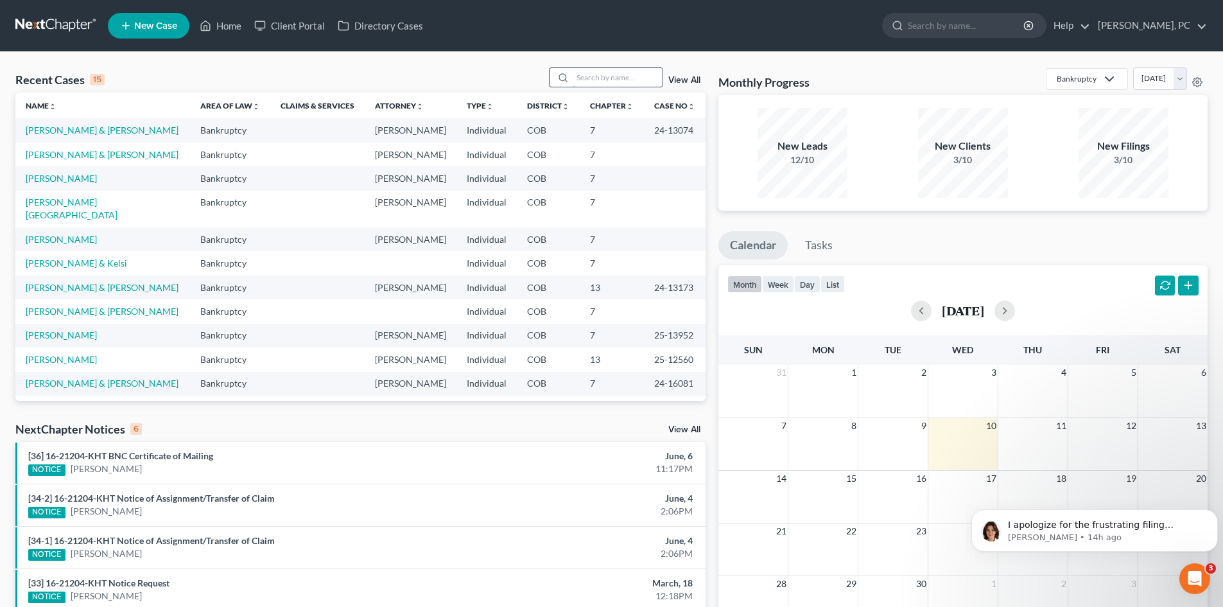
click at [600, 76] on input "search" at bounding box center [618, 77] width 90 height 19
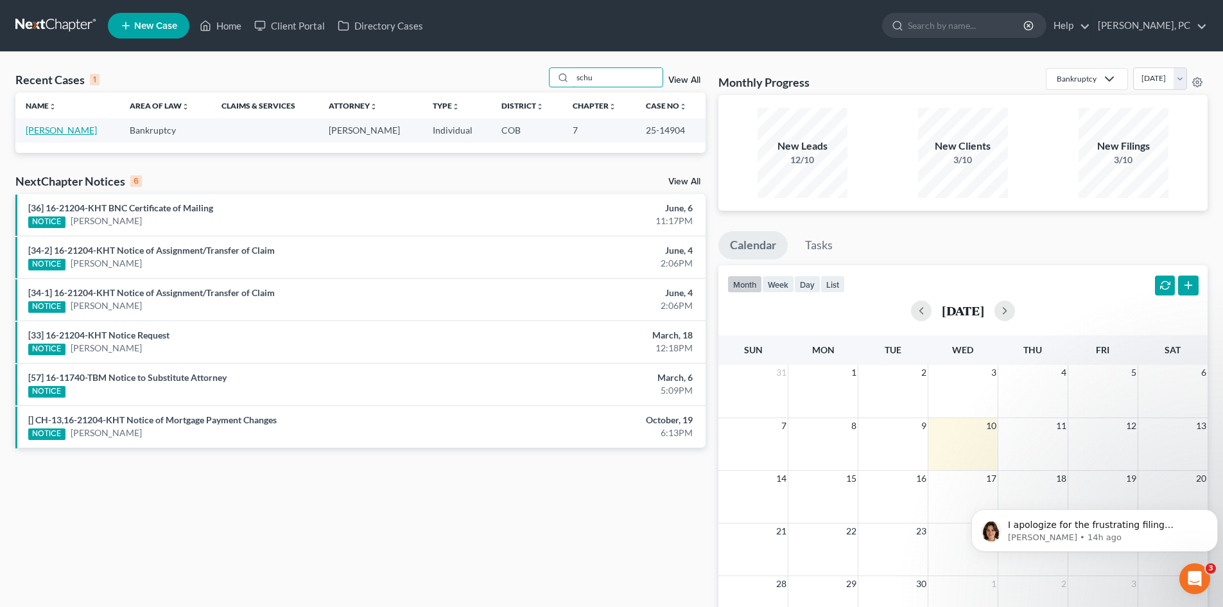
type input "schu"
click at [67, 127] on link "Schuerman, John" at bounding box center [61, 130] width 71 height 11
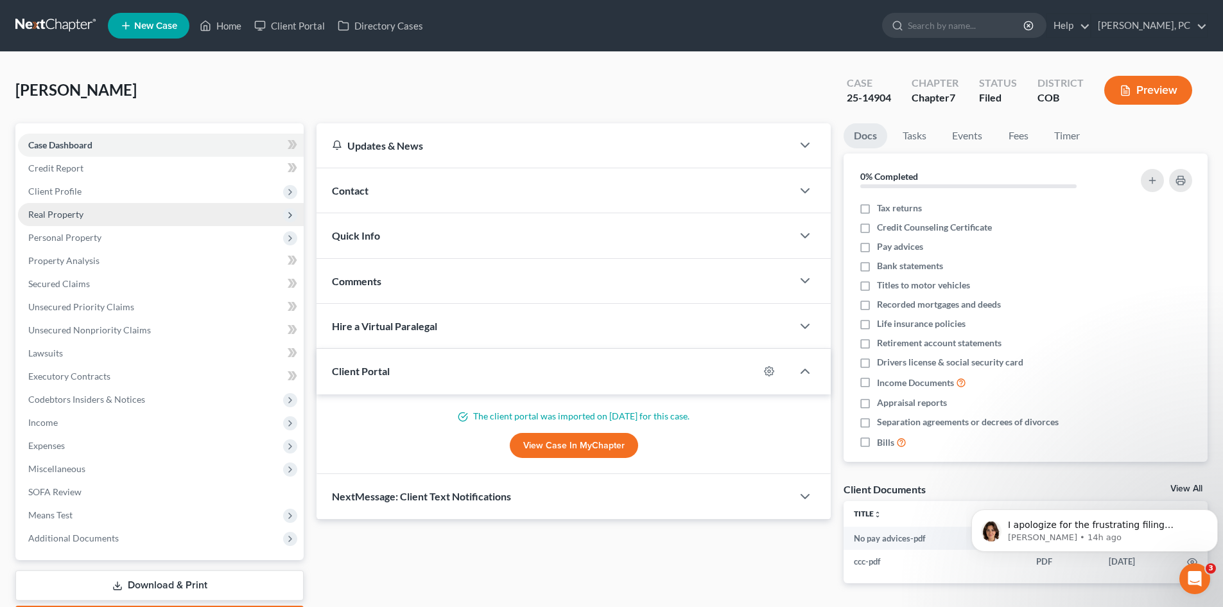
click at [71, 207] on span "Real Property" at bounding box center [161, 214] width 286 height 23
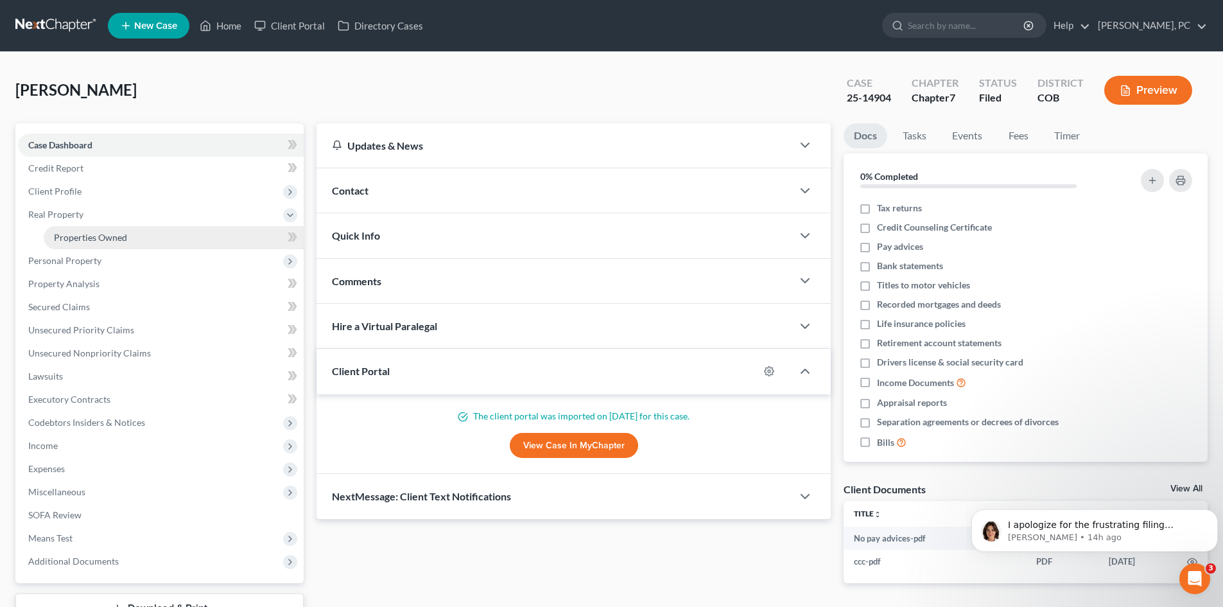
drag, startPoint x: 87, startPoint y: 229, endPoint x: 96, endPoint y: 230, distance: 9.1
click at [88, 229] on link "Properties Owned" at bounding box center [174, 237] width 260 height 23
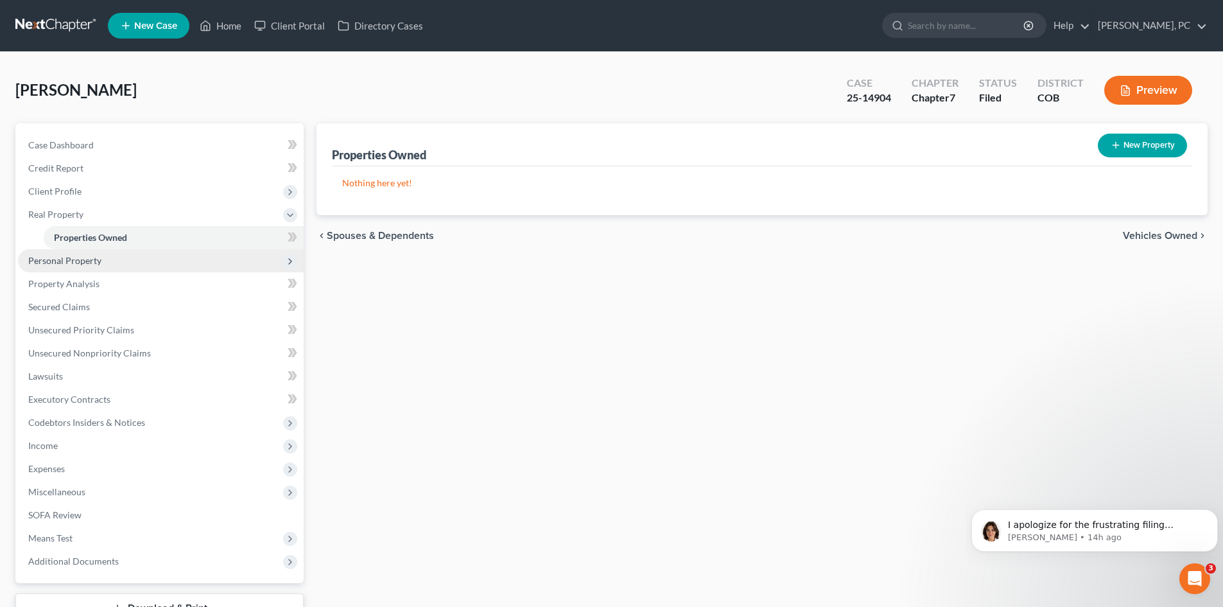
click at [74, 266] on span "Personal Property" at bounding box center [161, 260] width 286 height 23
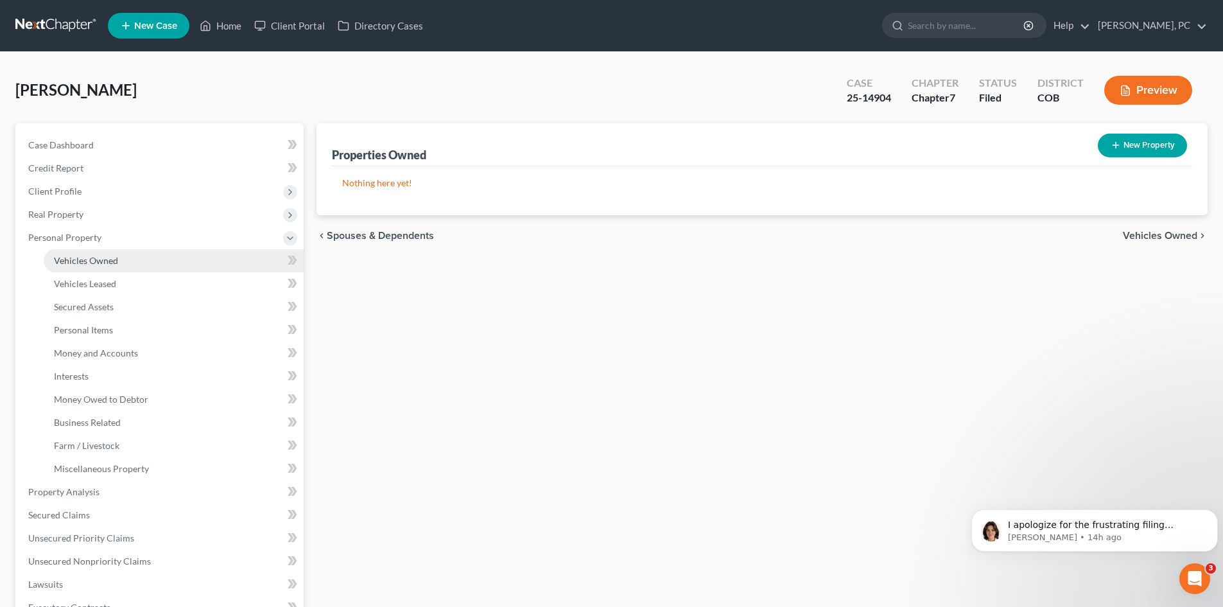
click at [95, 263] on span "Vehicles Owned" at bounding box center [86, 260] width 64 height 11
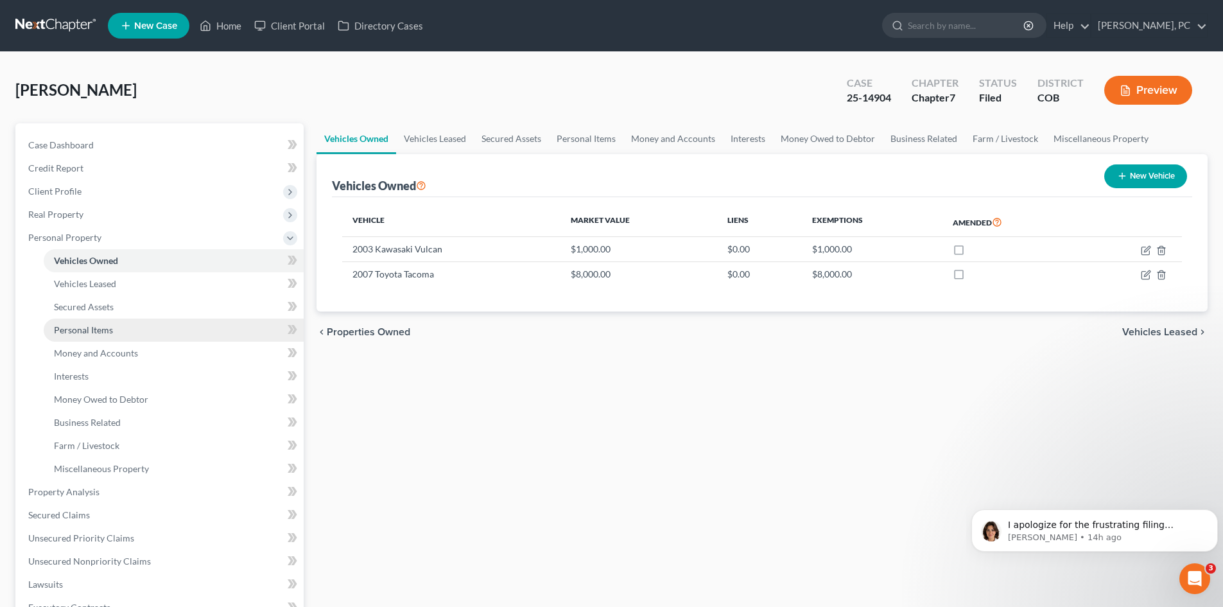
click at [93, 325] on span "Personal Items" at bounding box center [83, 329] width 59 height 11
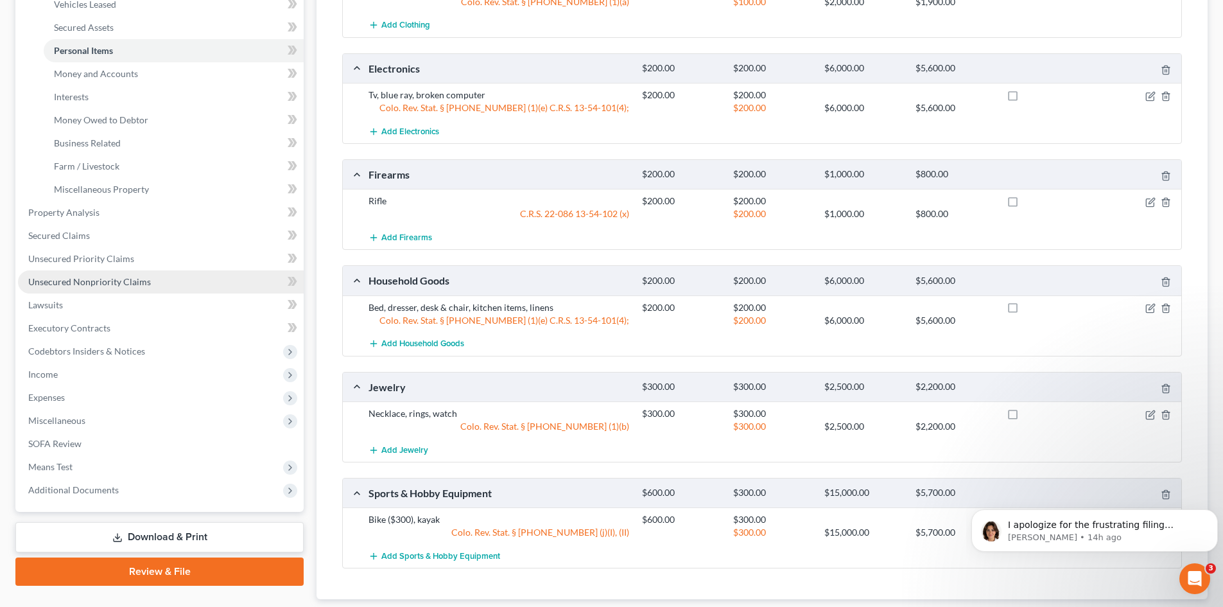
scroll to position [257, 0]
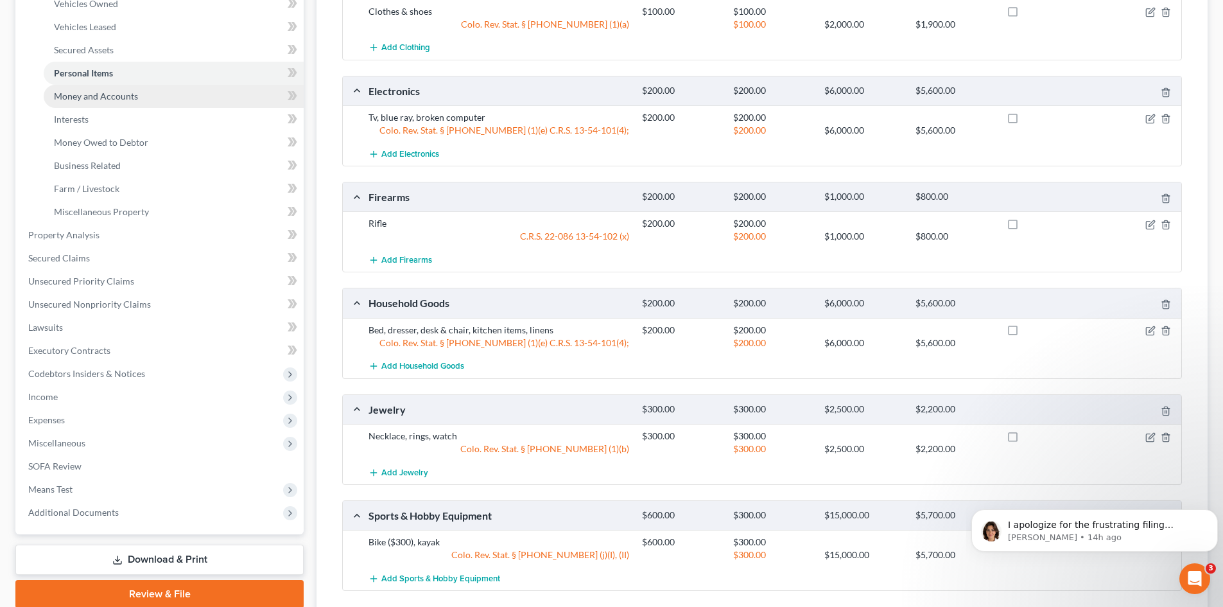
click at [91, 96] on span "Money and Accounts" at bounding box center [96, 96] width 84 height 11
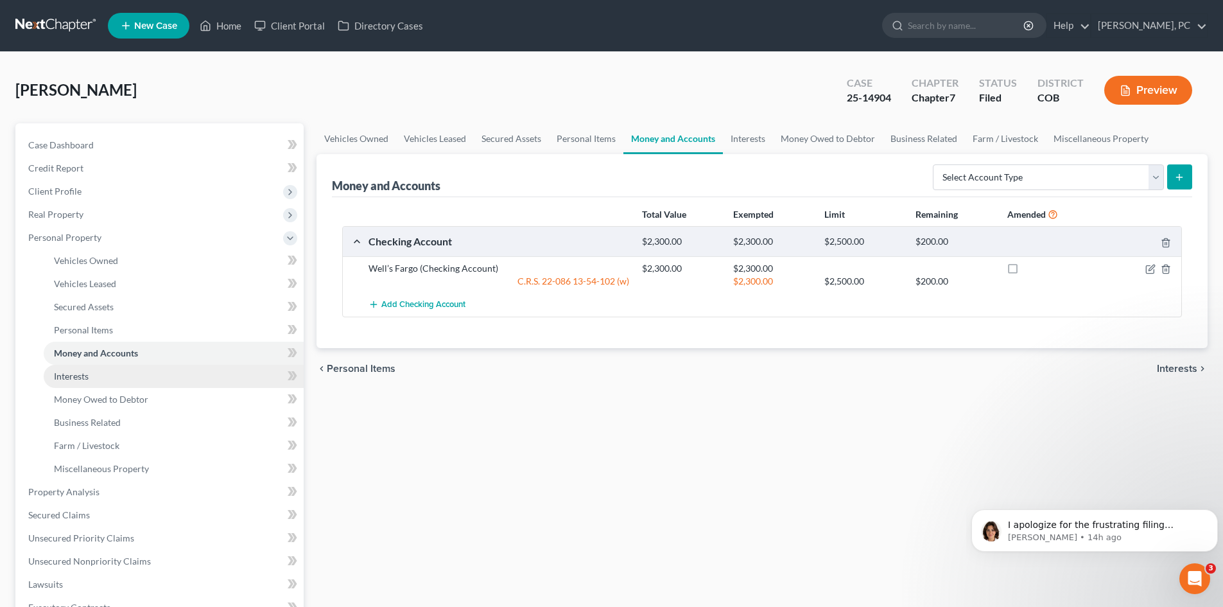
click at [67, 372] on span "Interests" at bounding box center [71, 375] width 35 height 11
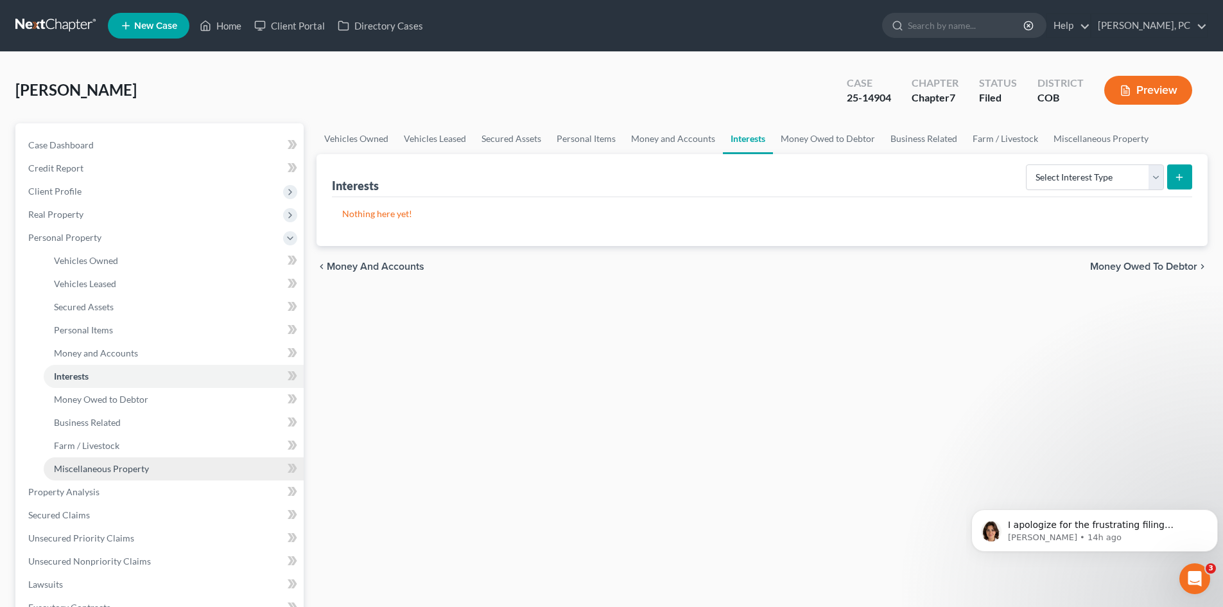
click at [92, 469] on span "Miscellaneous Property" at bounding box center [101, 468] width 95 height 11
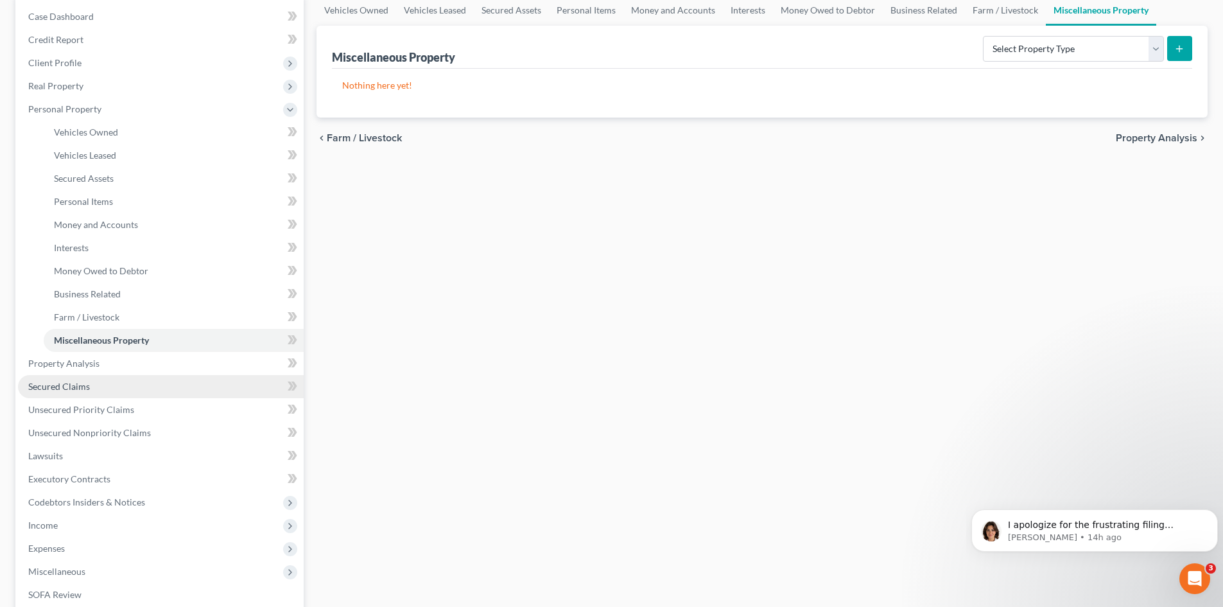
click at [65, 386] on span "Secured Claims" at bounding box center [59, 386] width 62 height 11
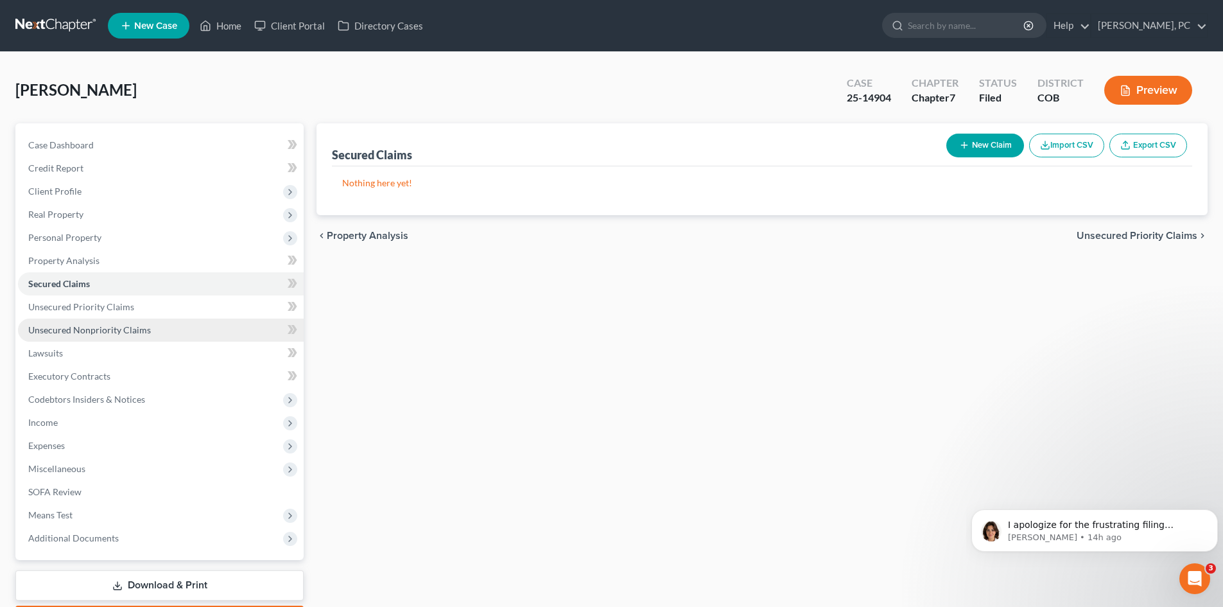
click at [92, 327] on span "Unsecured Nonpriority Claims" at bounding box center [89, 329] width 123 height 11
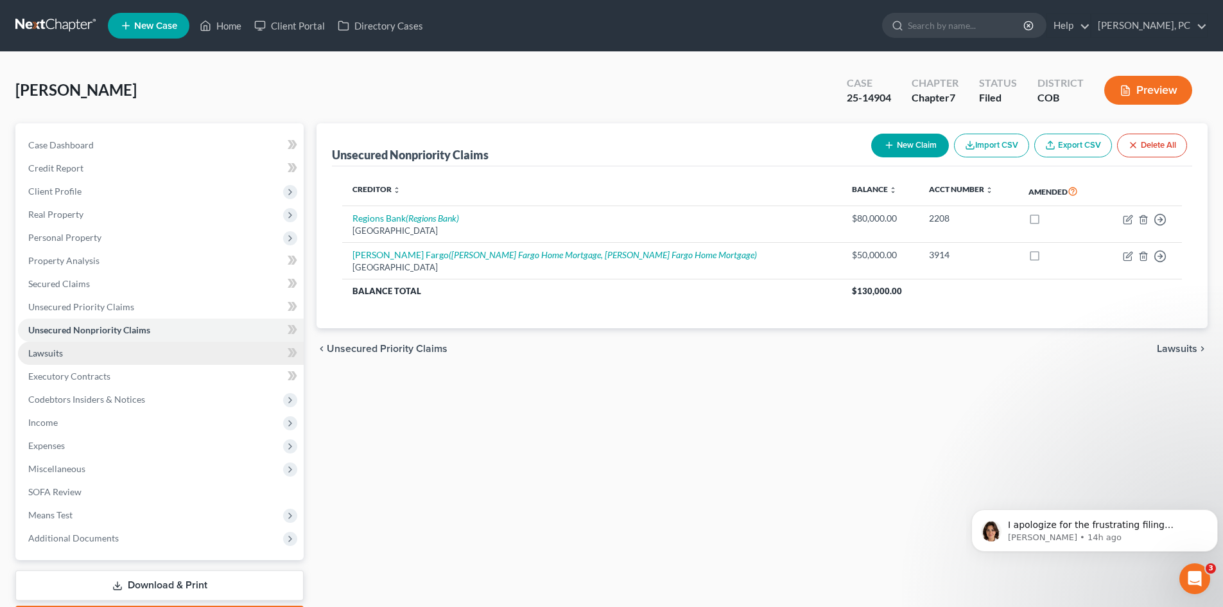
click at [48, 353] on span "Lawsuits" at bounding box center [45, 352] width 35 height 11
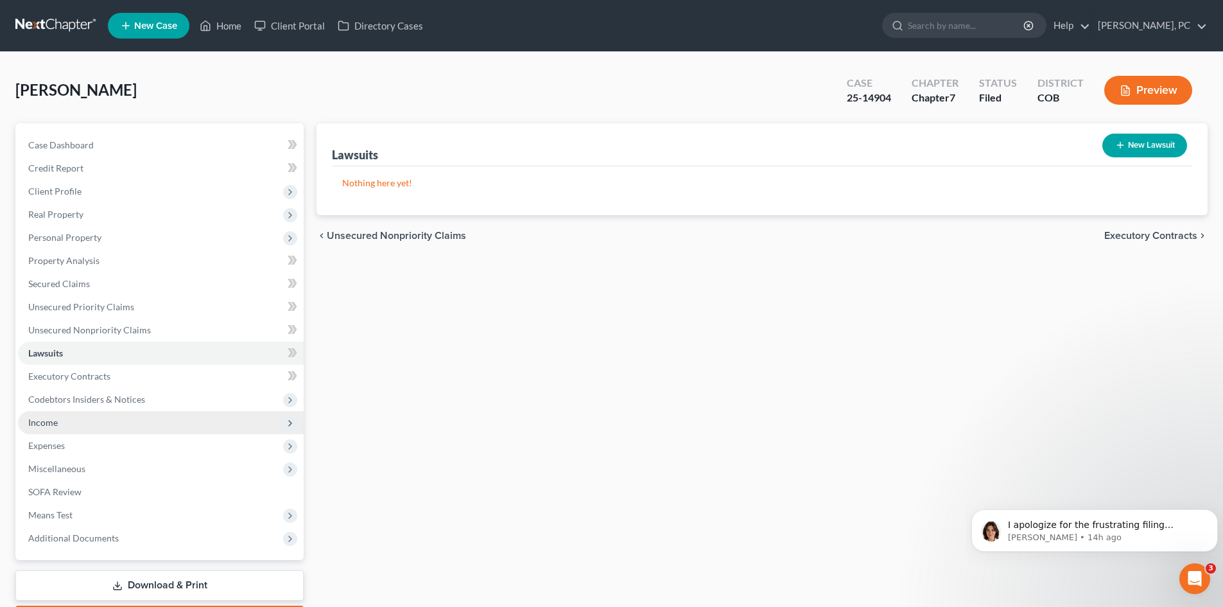
click at [38, 422] on span "Income" at bounding box center [43, 422] width 30 height 11
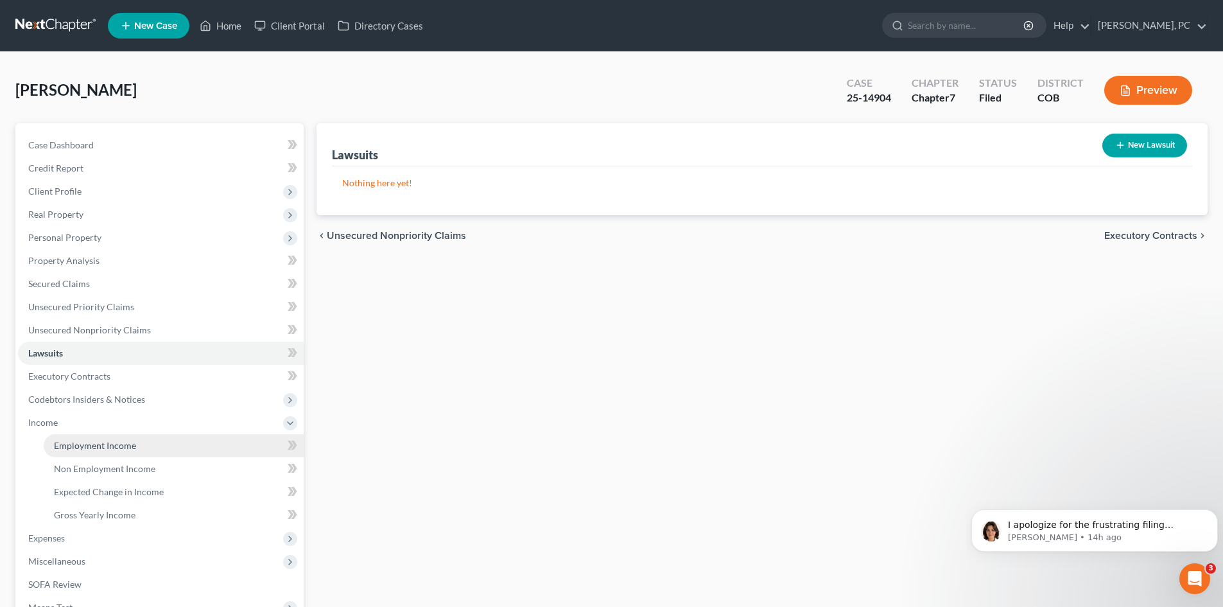
click at [79, 443] on span "Employment Income" at bounding box center [95, 445] width 82 height 11
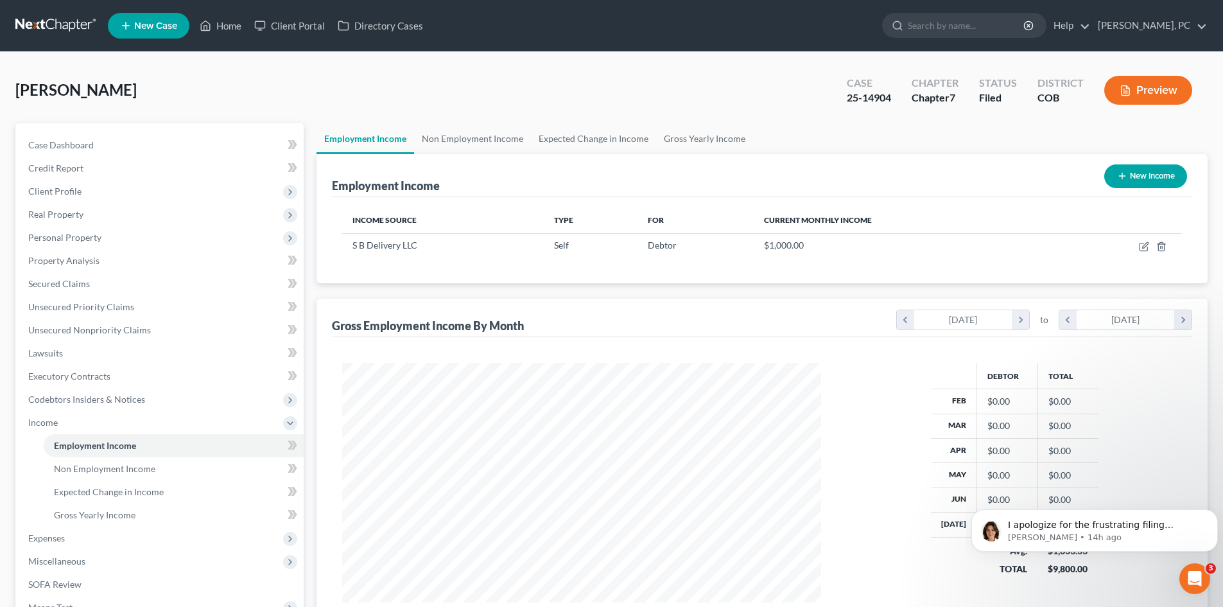
scroll to position [239, 505]
click at [80, 238] on span "Personal Property" at bounding box center [64, 237] width 73 height 11
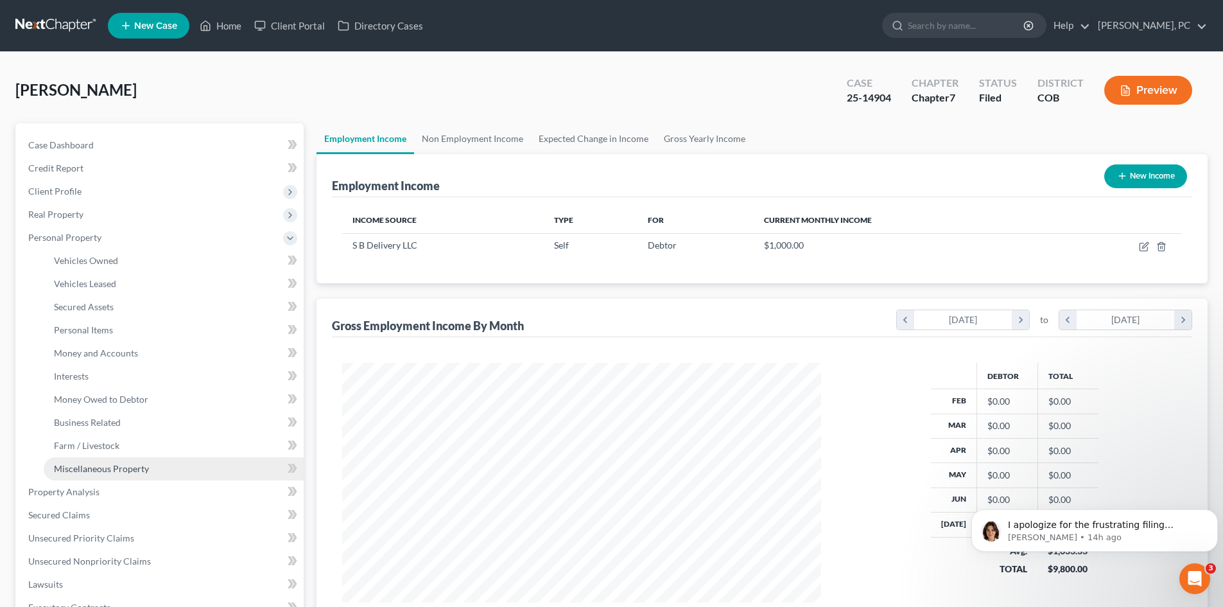
click at [100, 464] on span "Miscellaneous Property" at bounding box center [101, 468] width 95 height 11
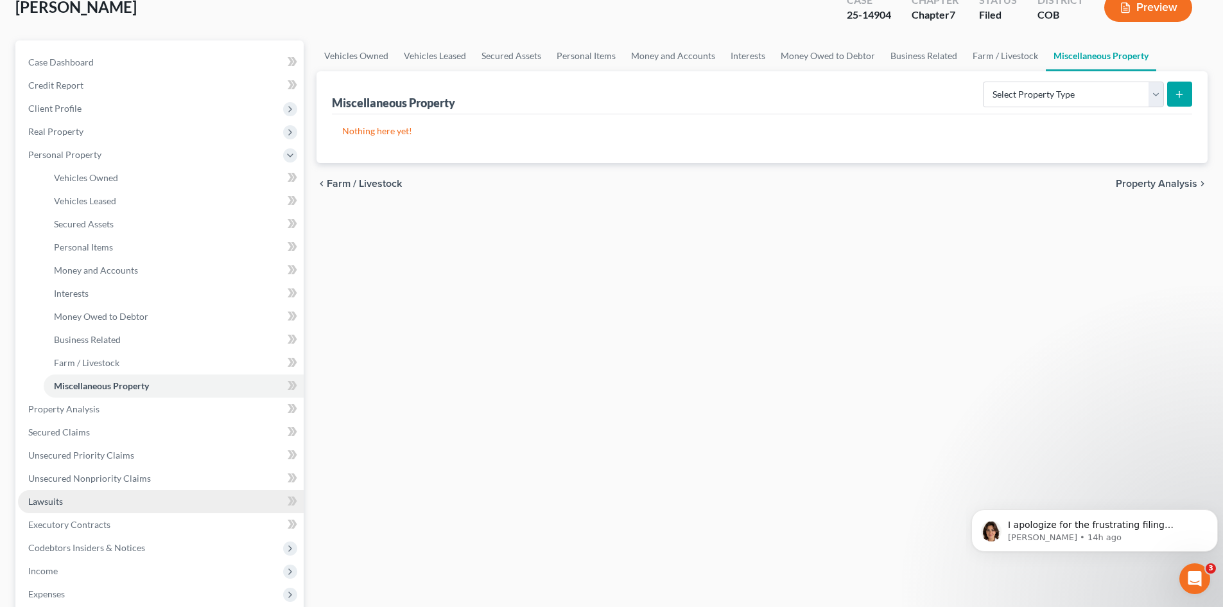
scroll to position [128, 0]
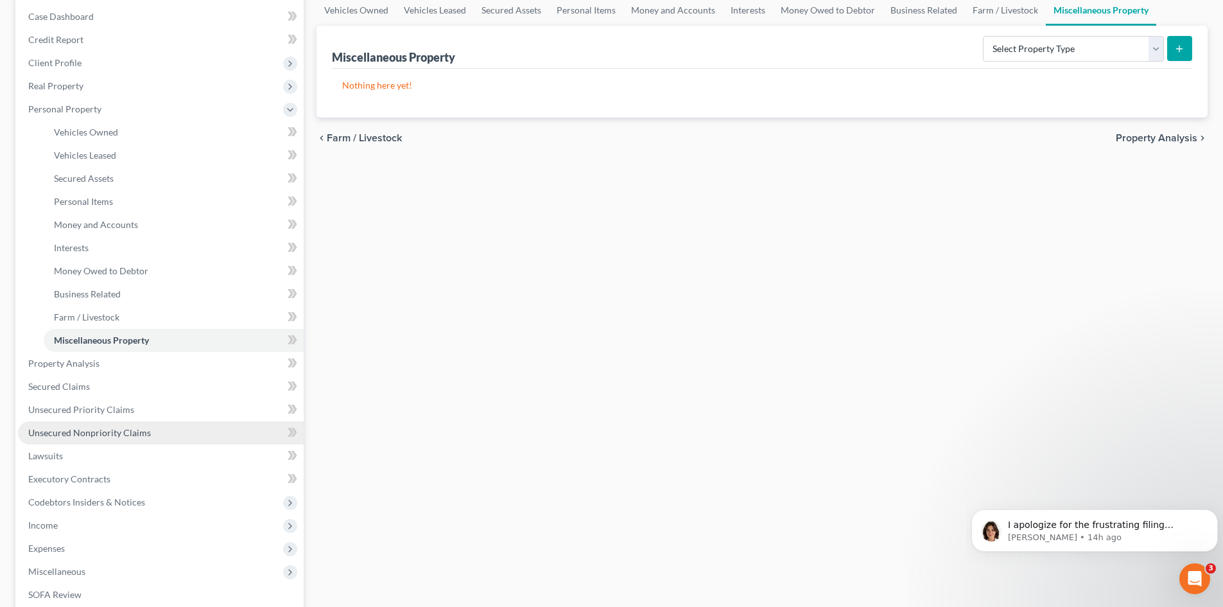
click at [102, 429] on span "Unsecured Nonpriority Claims" at bounding box center [89, 432] width 123 height 11
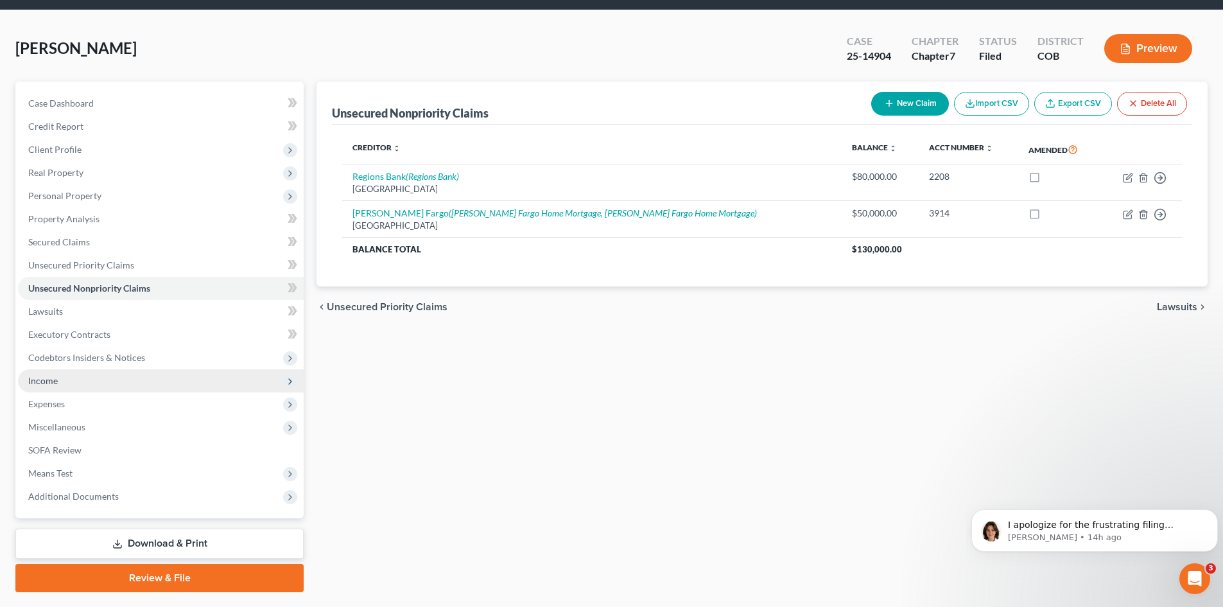
scroll to position [64, 0]
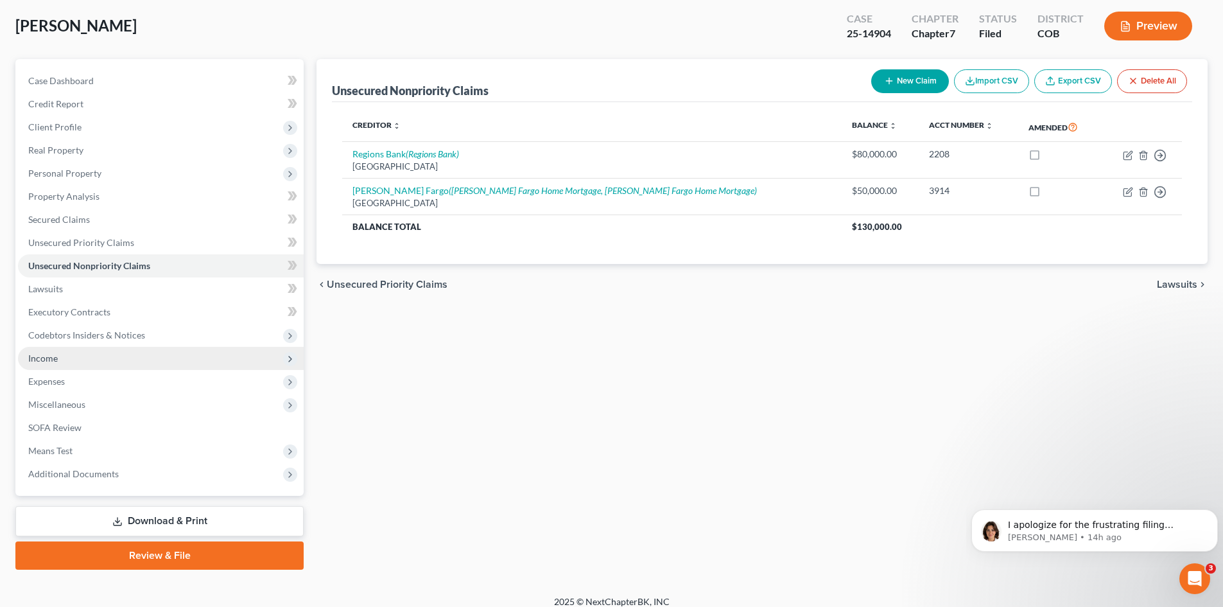
click at [51, 357] on span "Income" at bounding box center [43, 357] width 30 height 11
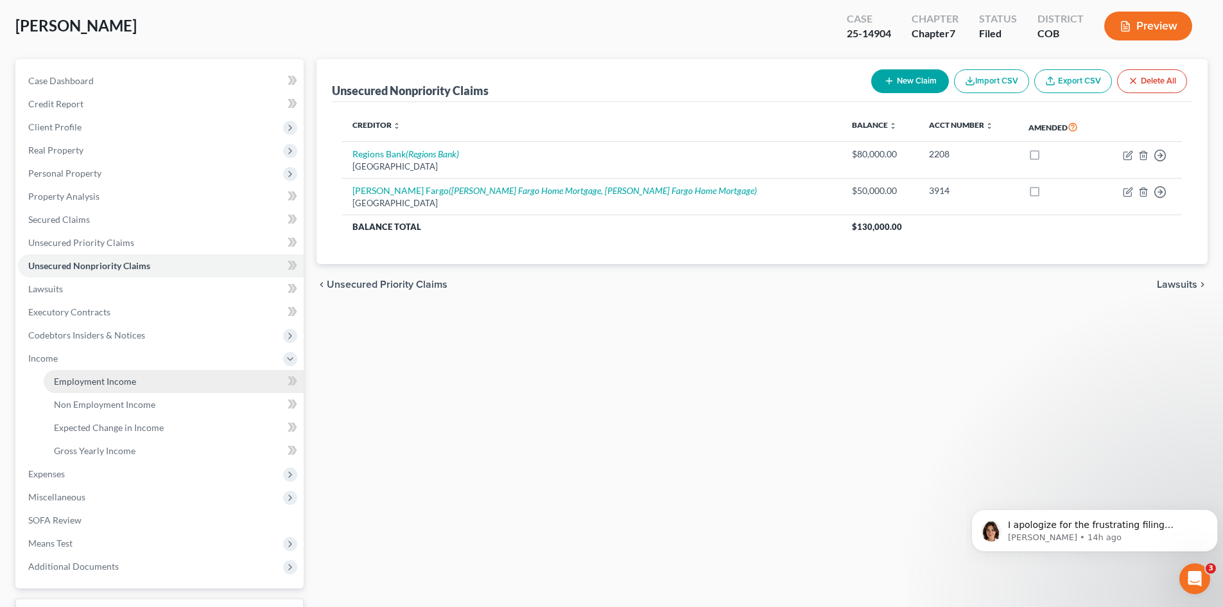
click at [103, 384] on span "Employment Income" at bounding box center [95, 381] width 82 height 11
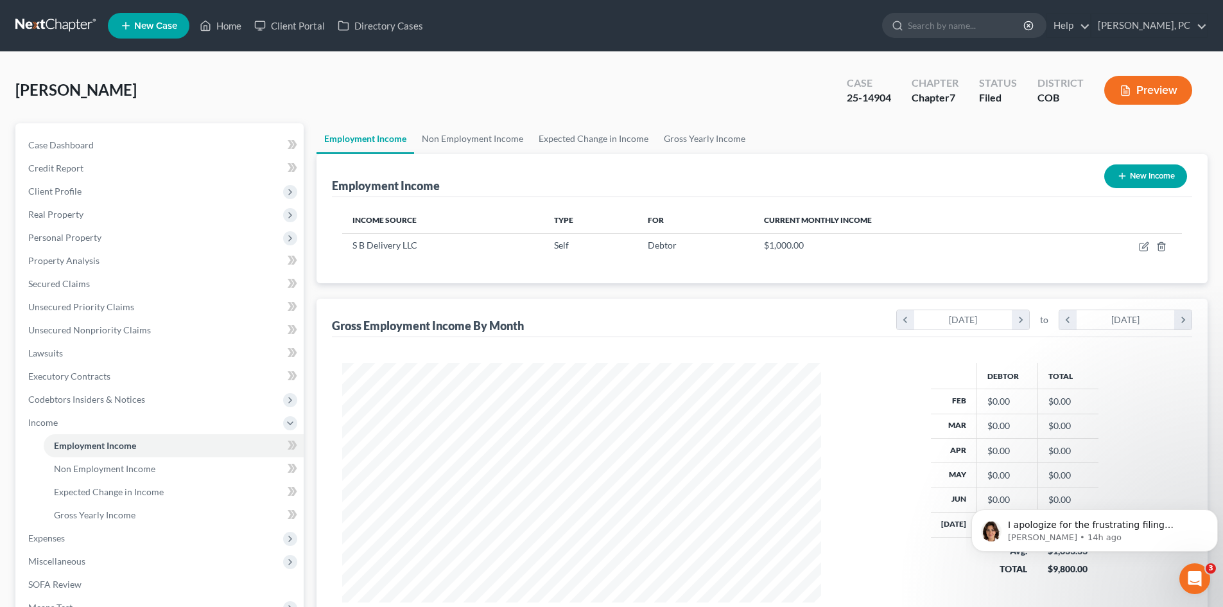
scroll to position [239, 505]
click at [107, 325] on span "Unsecured Nonpriority Claims" at bounding box center [89, 329] width 123 height 11
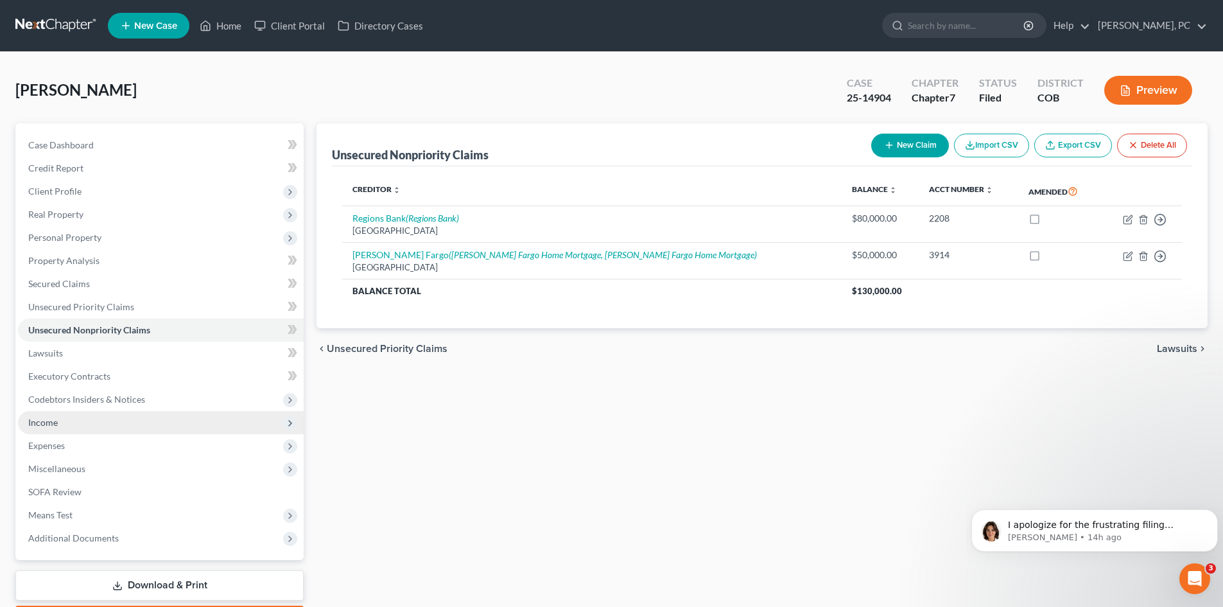
click at [51, 424] on span "Income" at bounding box center [43, 422] width 30 height 11
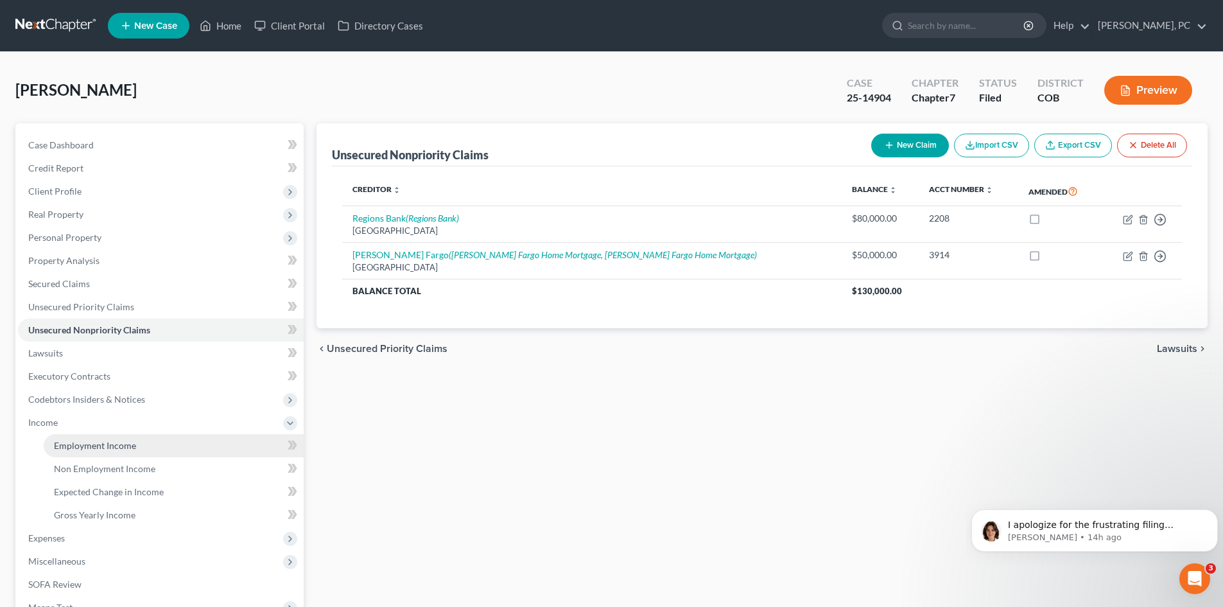
click at [83, 444] on span "Employment Income" at bounding box center [95, 445] width 82 height 11
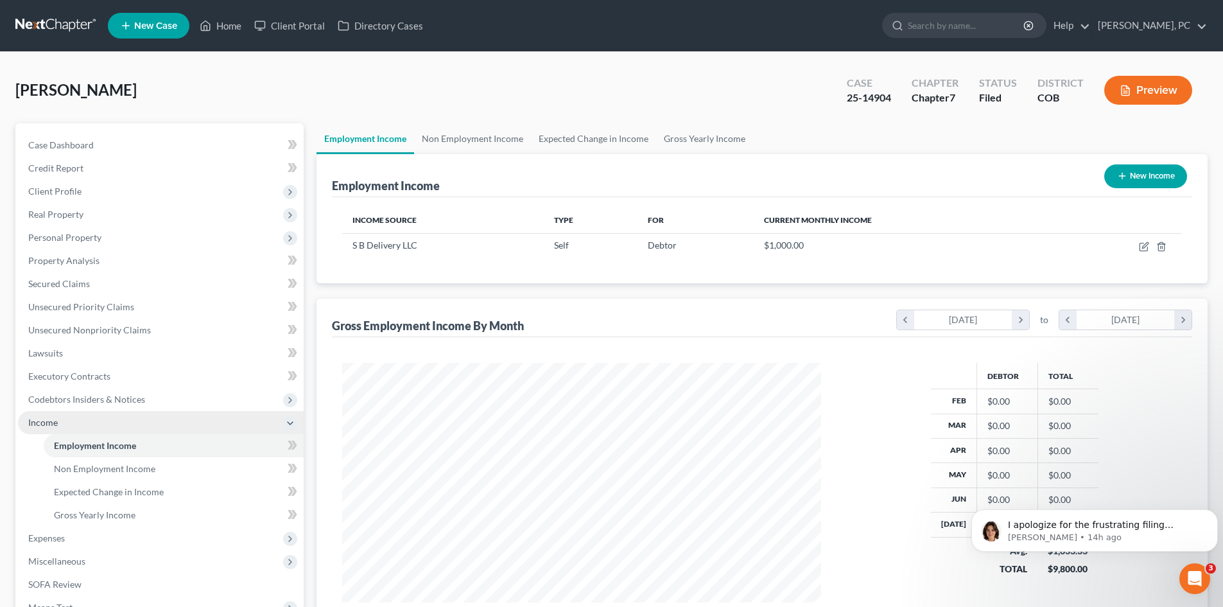
scroll to position [239, 505]
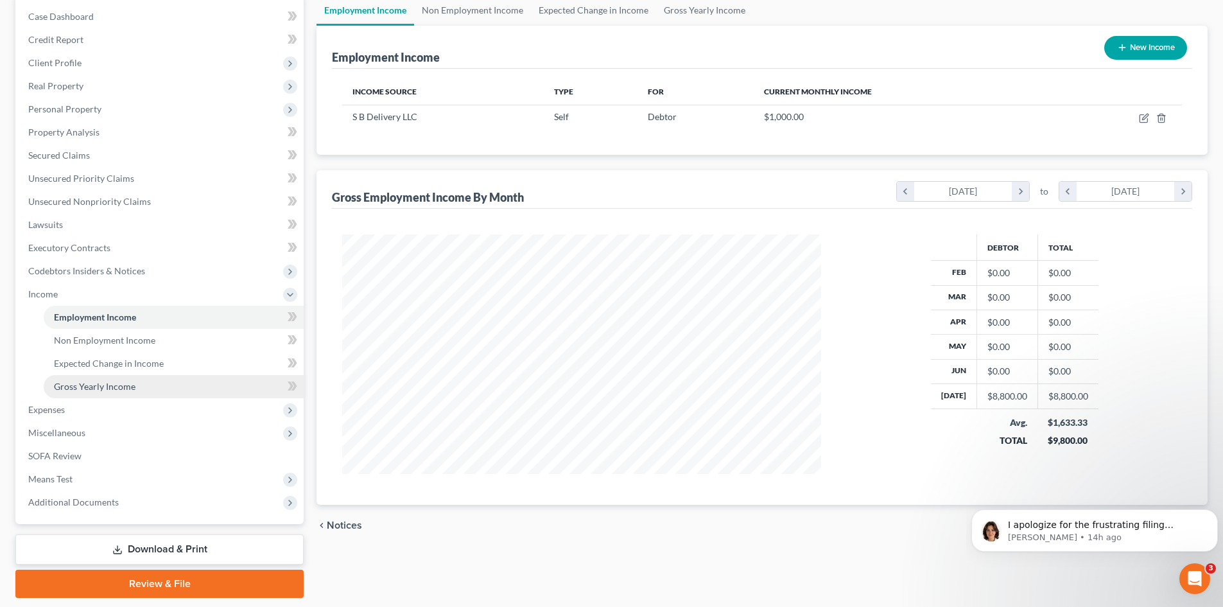
click at [108, 379] on link "Gross Yearly Income" at bounding box center [174, 386] width 260 height 23
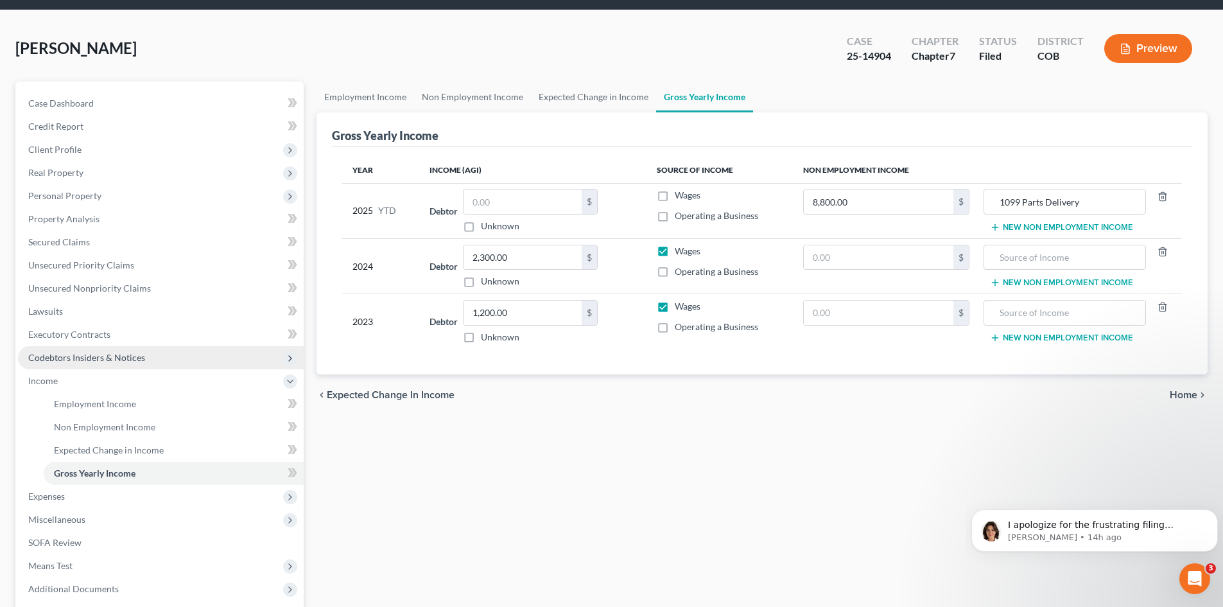
scroll to position [64, 0]
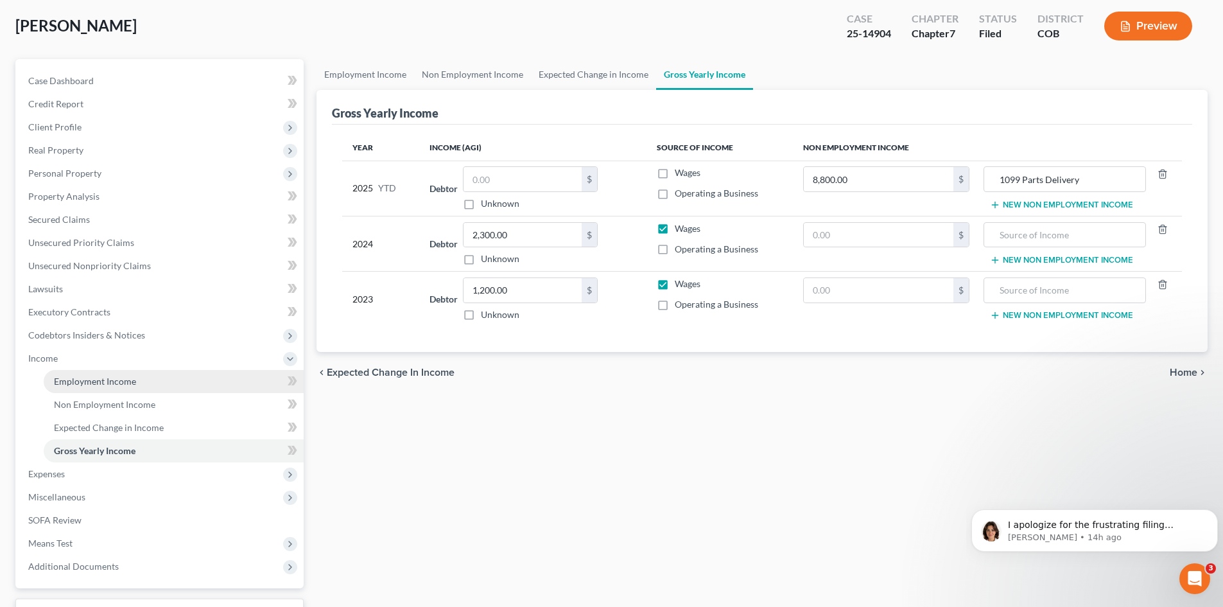
click at [128, 376] on span "Employment Income" at bounding box center [95, 381] width 82 height 11
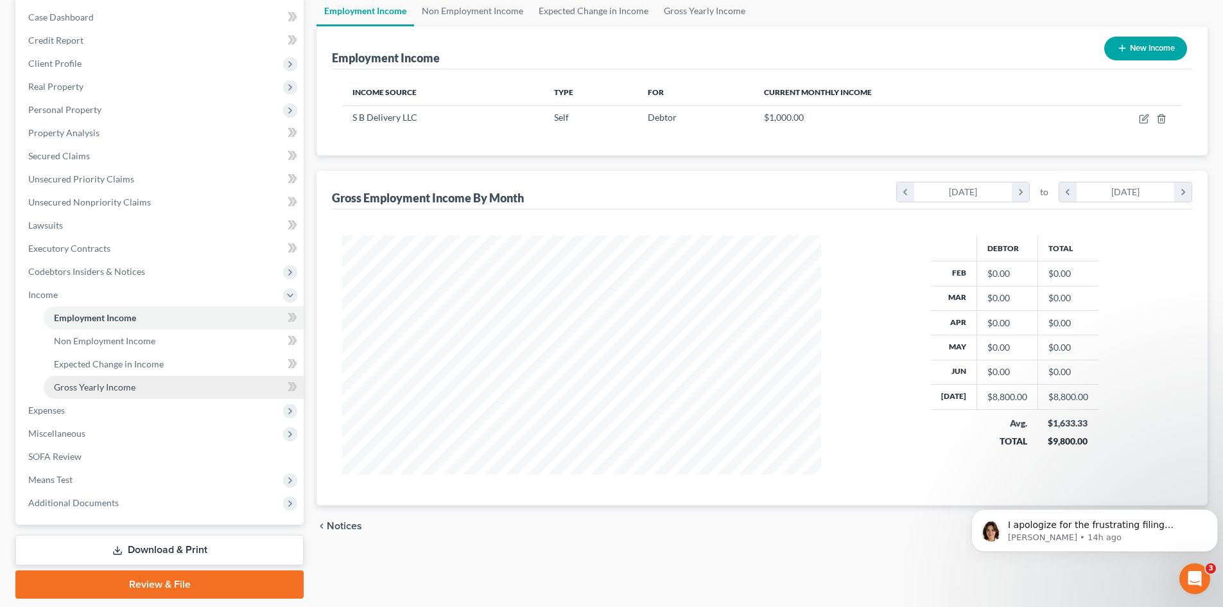
scroll to position [128, 0]
click at [54, 401] on span "Expenses" at bounding box center [161, 409] width 286 height 23
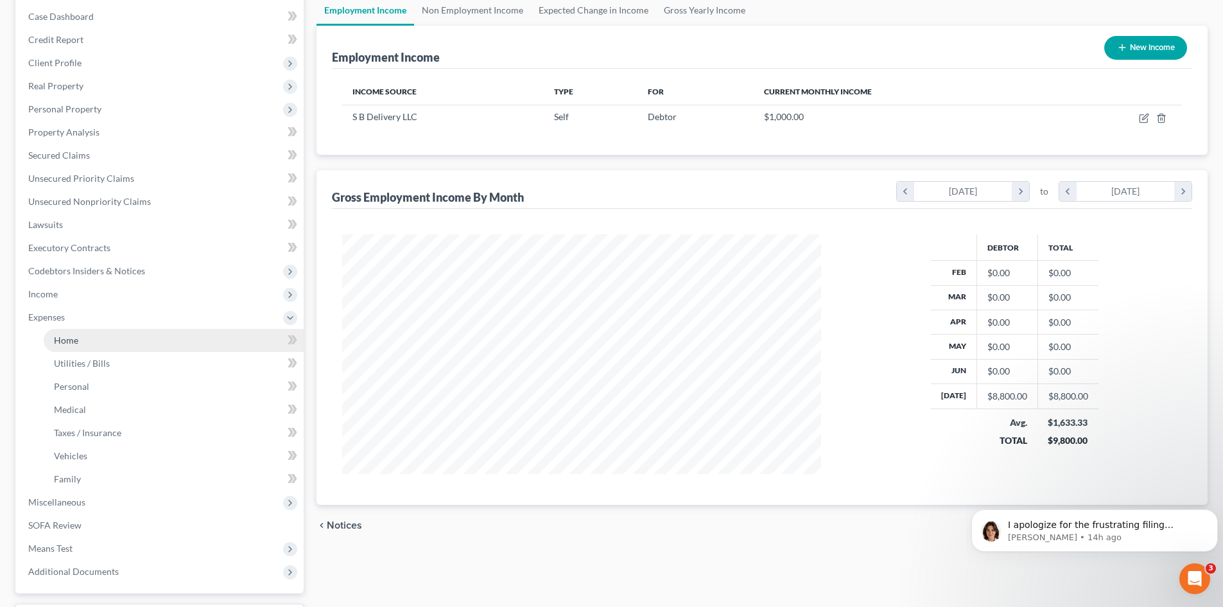
click at [80, 340] on link "Home" at bounding box center [174, 340] width 260 height 23
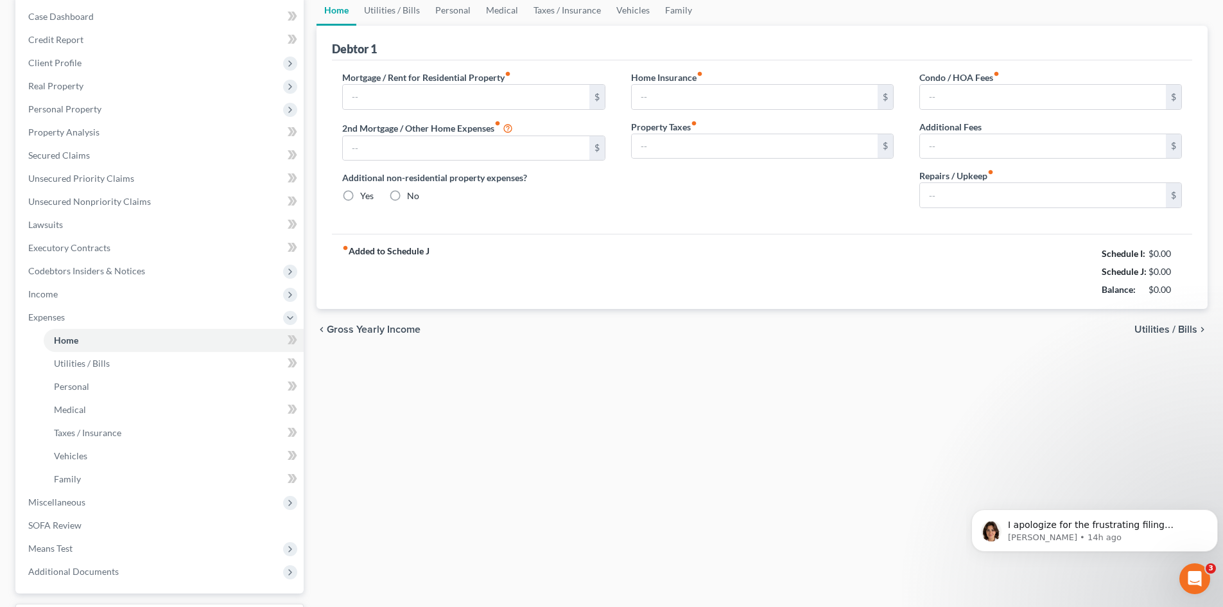
scroll to position [18, 0]
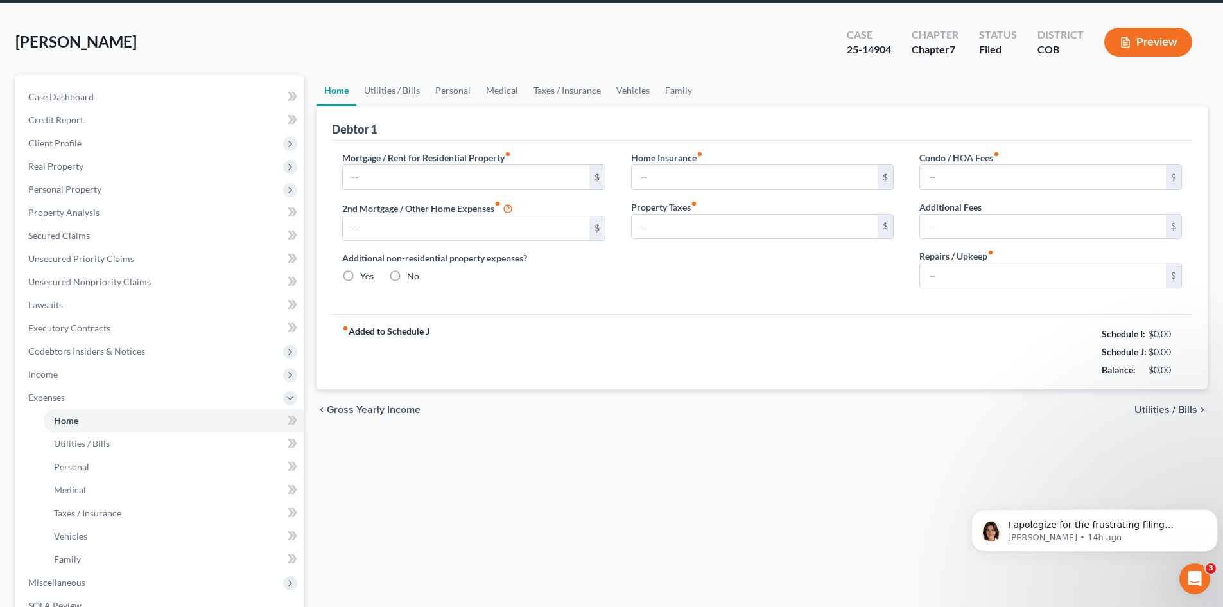
type input "0.00"
radio input "true"
type input "0.00"
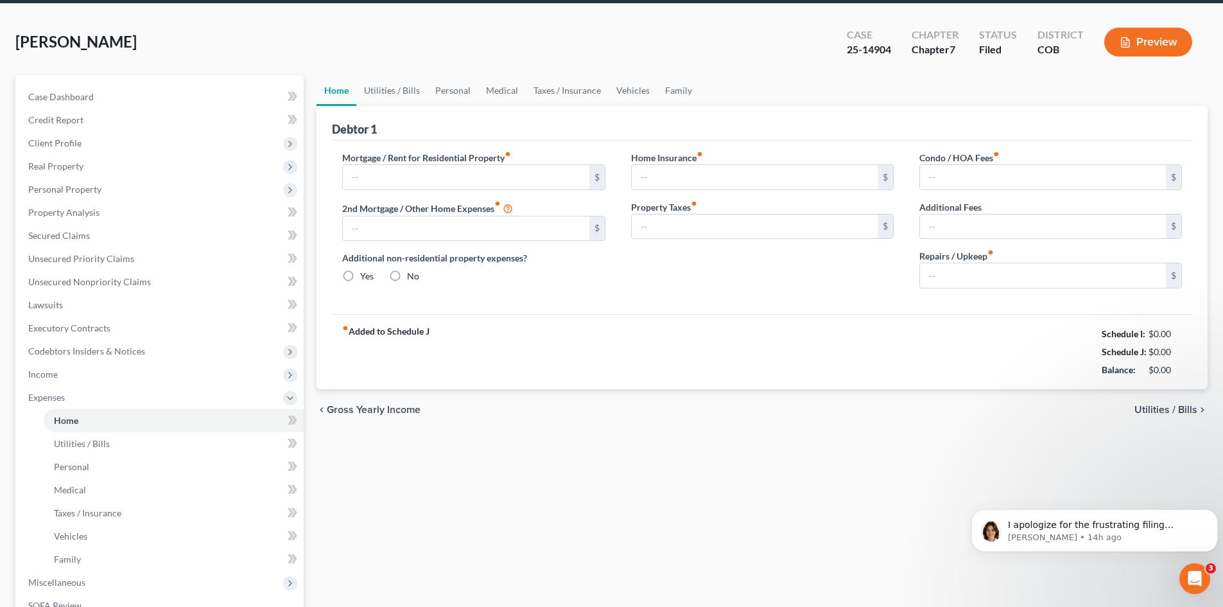
type input "0.00"
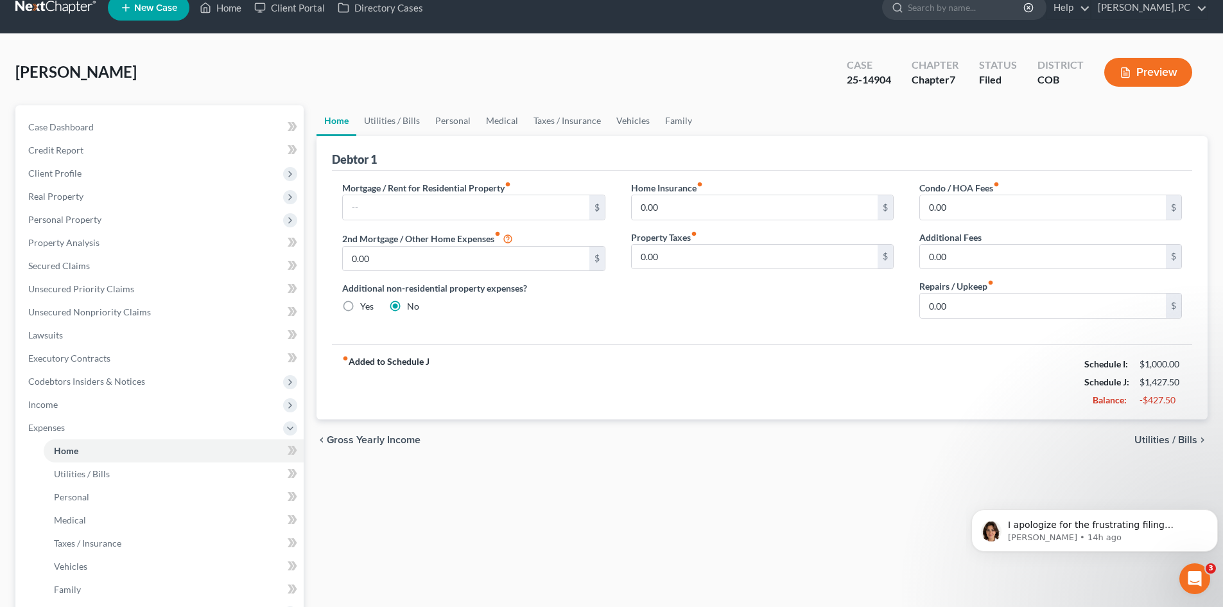
scroll to position [0, 0]
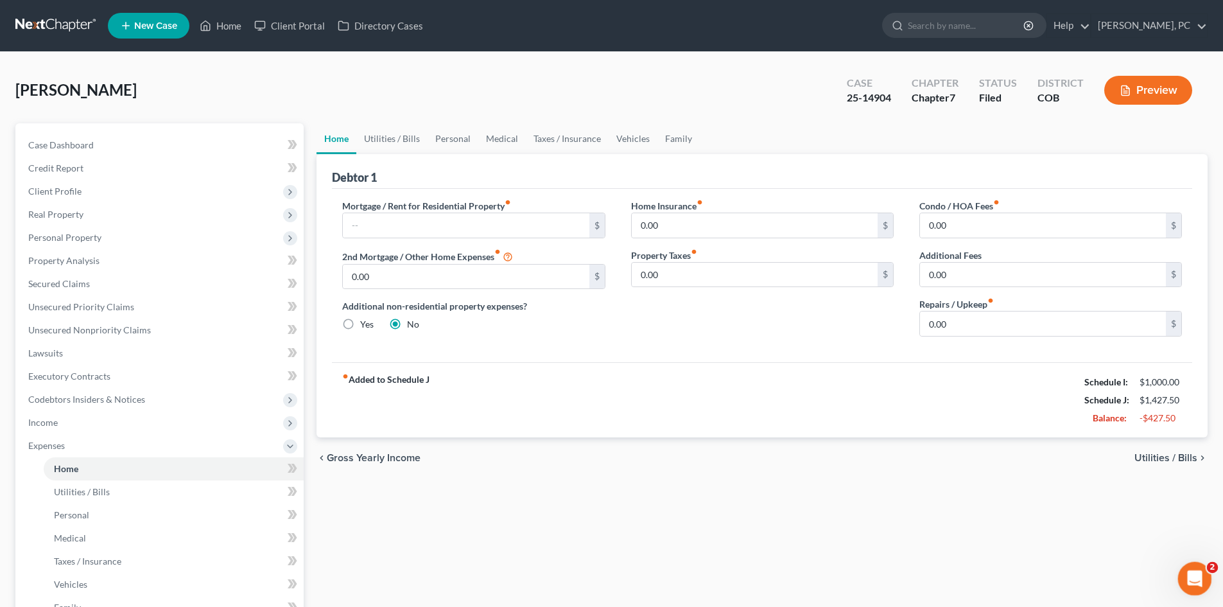
click at [1199, 585] on div "Open Intercom Messenger" at bounding box center [1193, 576] width 42 height 42
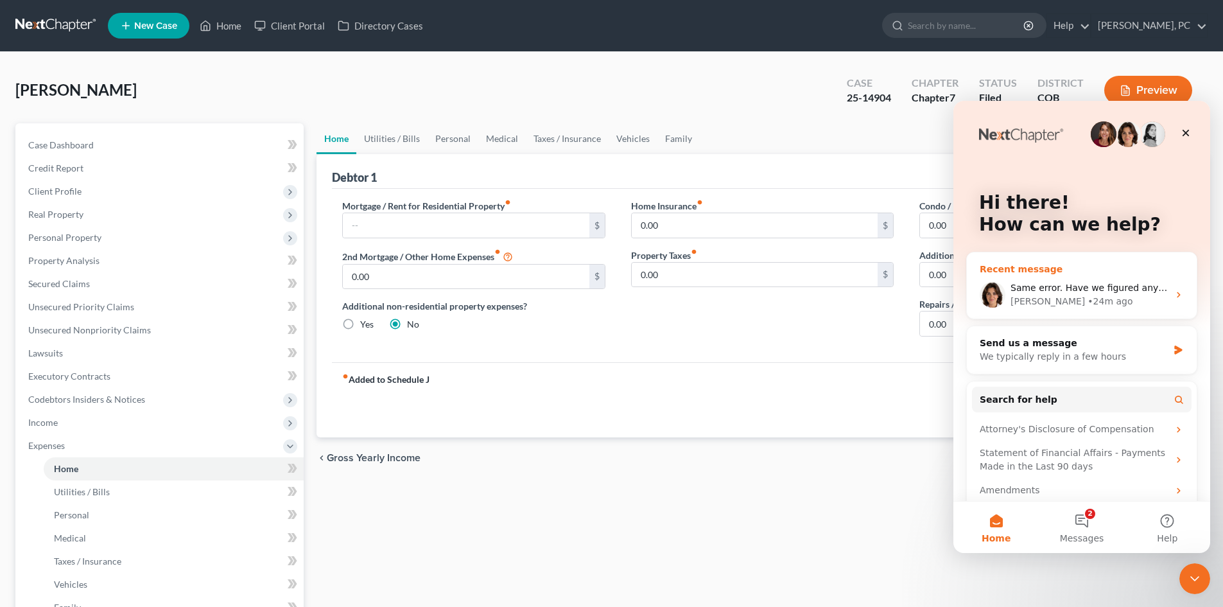
click at [1109, 284] on span "Same error. Have we figured anything out? Tried again this am to no avail." at bounding box center [1177, 287] width 335 height 10
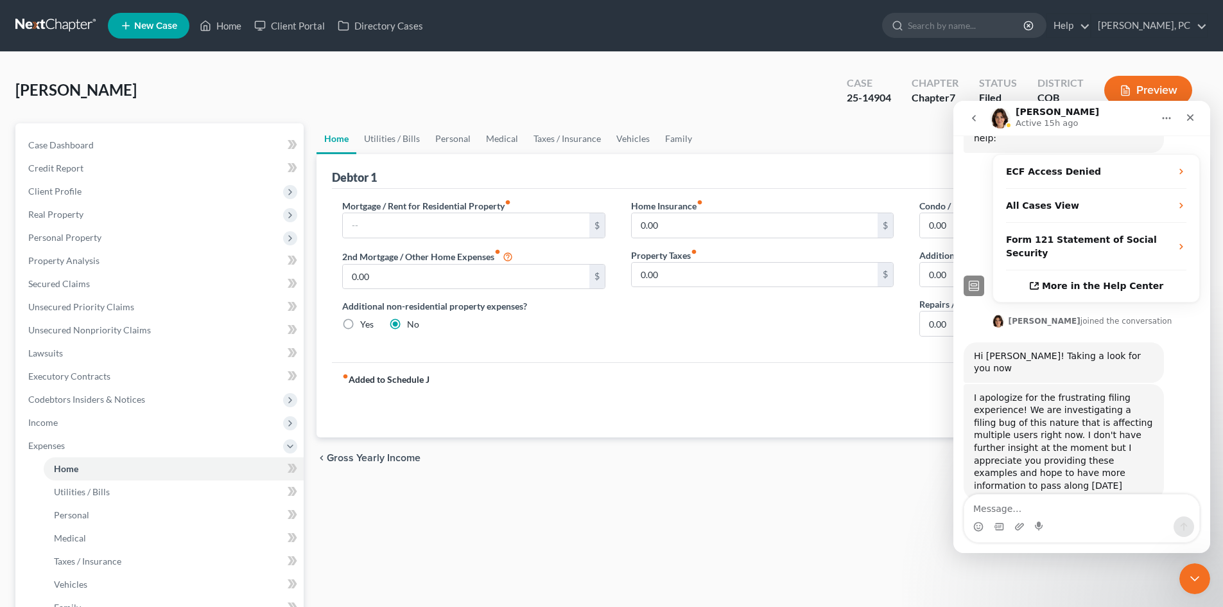
scroll to position [306, 0]
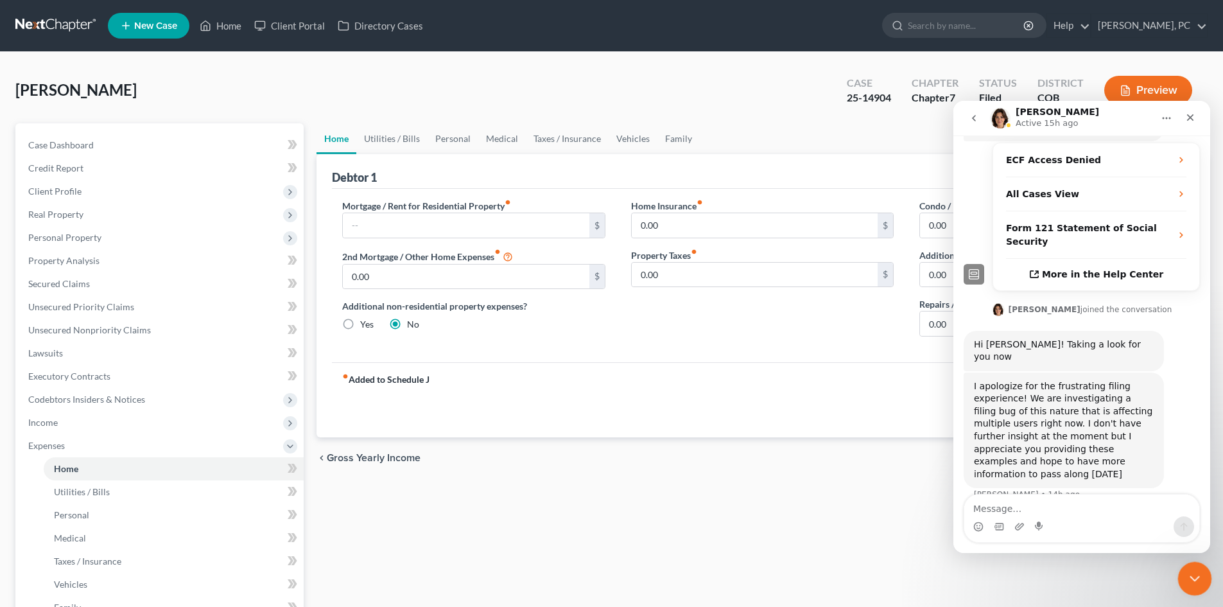
click at [1187, 575] on icon "Close Intercom Messenger" at bounding box center [1192, 576] width 15 height 15
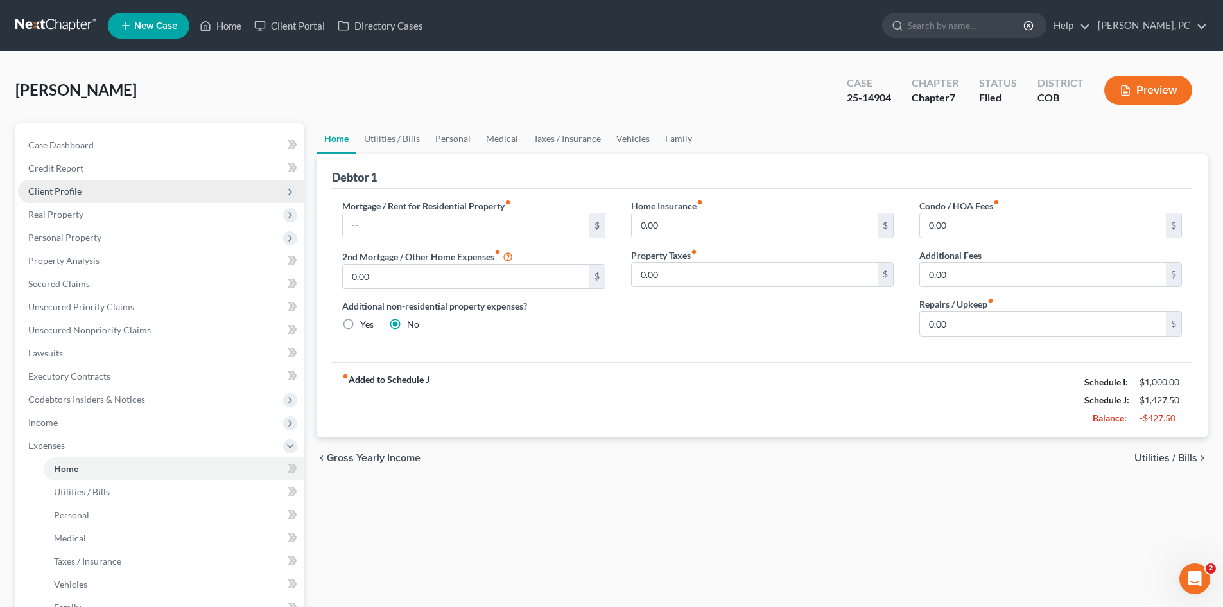
click at [73, 186] on span "Client Profile" at bounding box center [54, 191] width 53 height 11
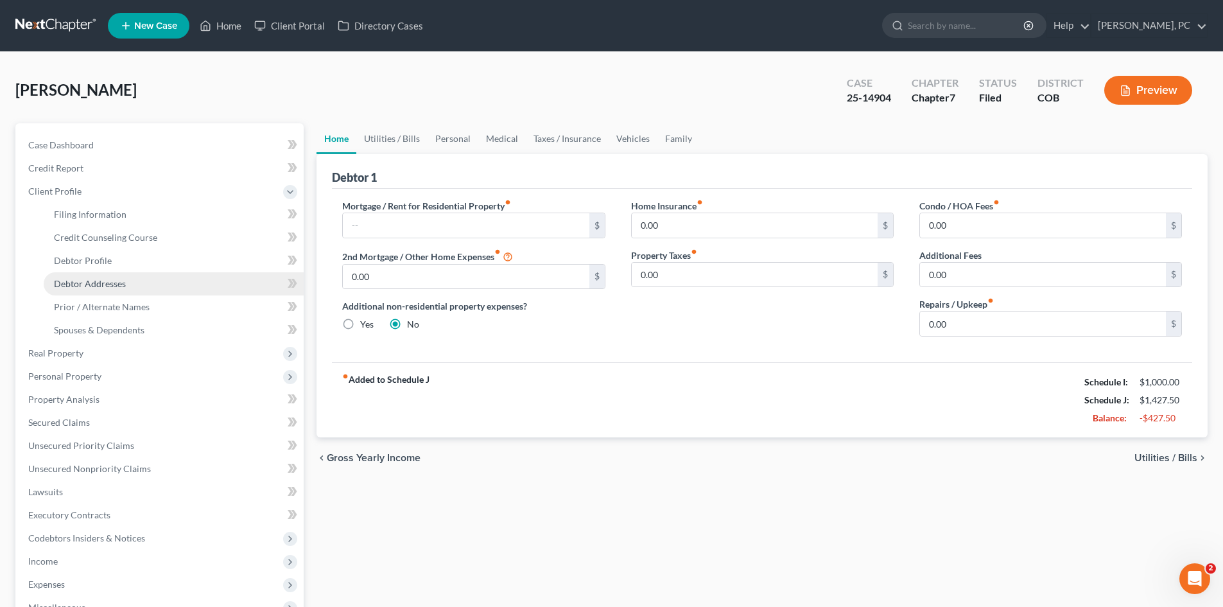
click at [108, 280] on span "Debtor Addresses" at bounding box center [90, 283] width 72 height 11
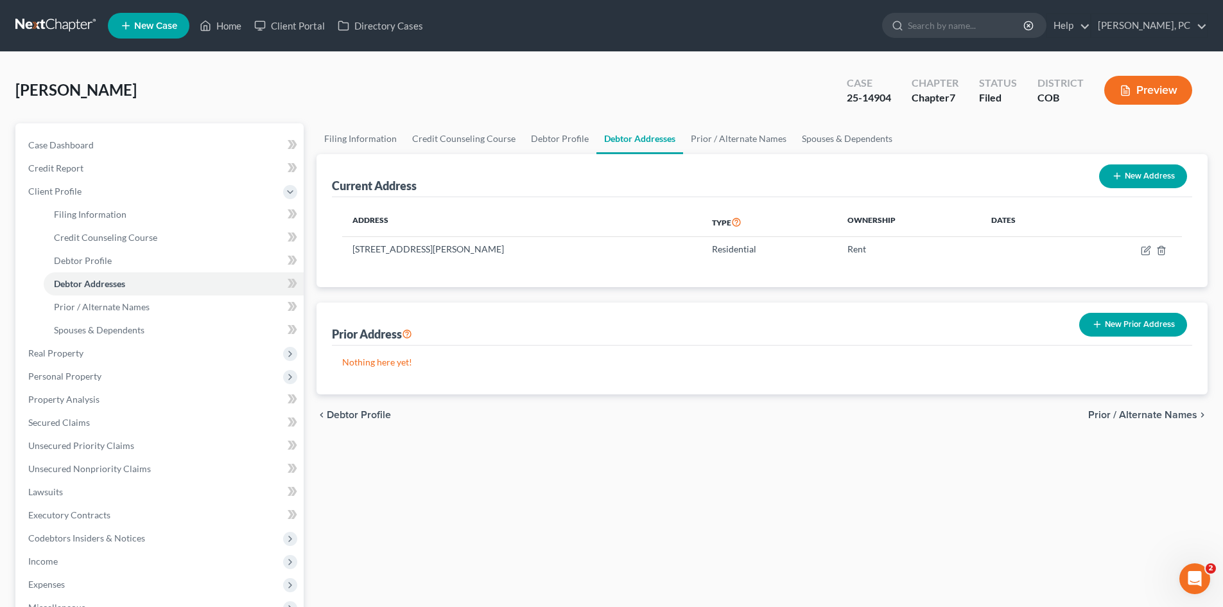
scroll to position [381, 0]
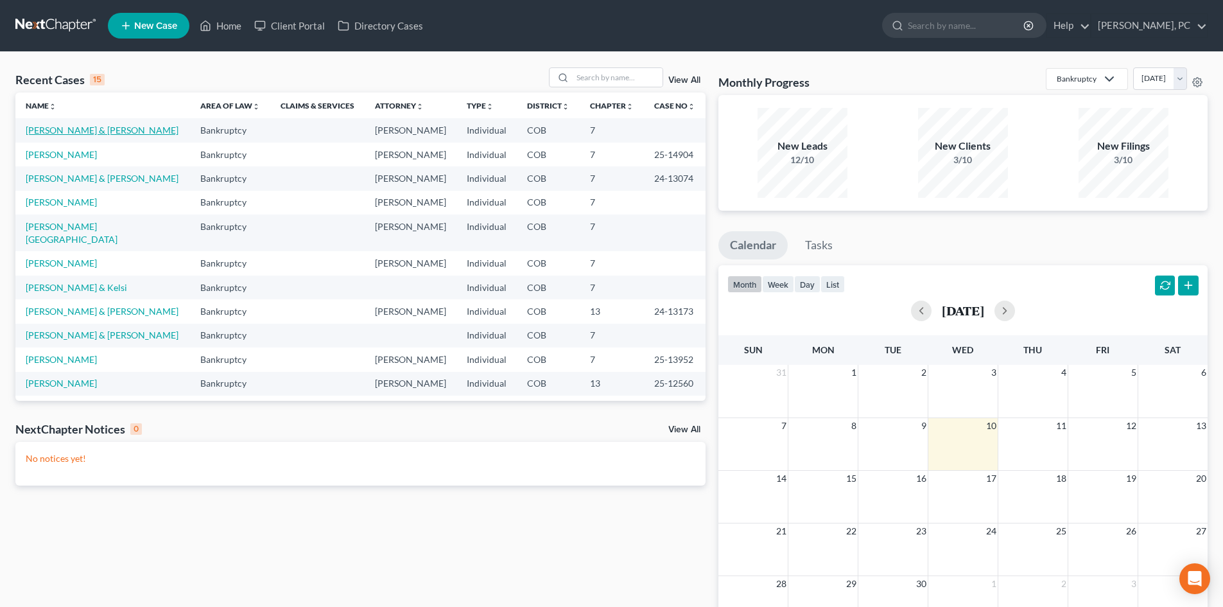
click at [75, 132] on link "[PERSON_NAME] & [PERSON_NAME]" at bounding box center [102, 130] width 153 height 11
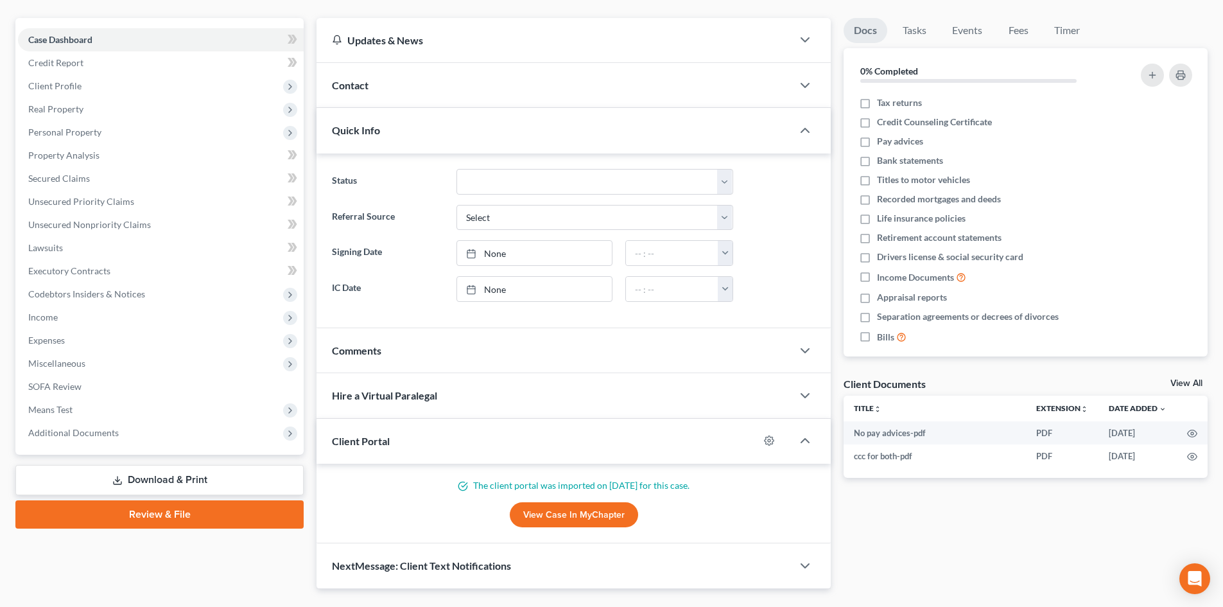
scroll to position [136, 0]
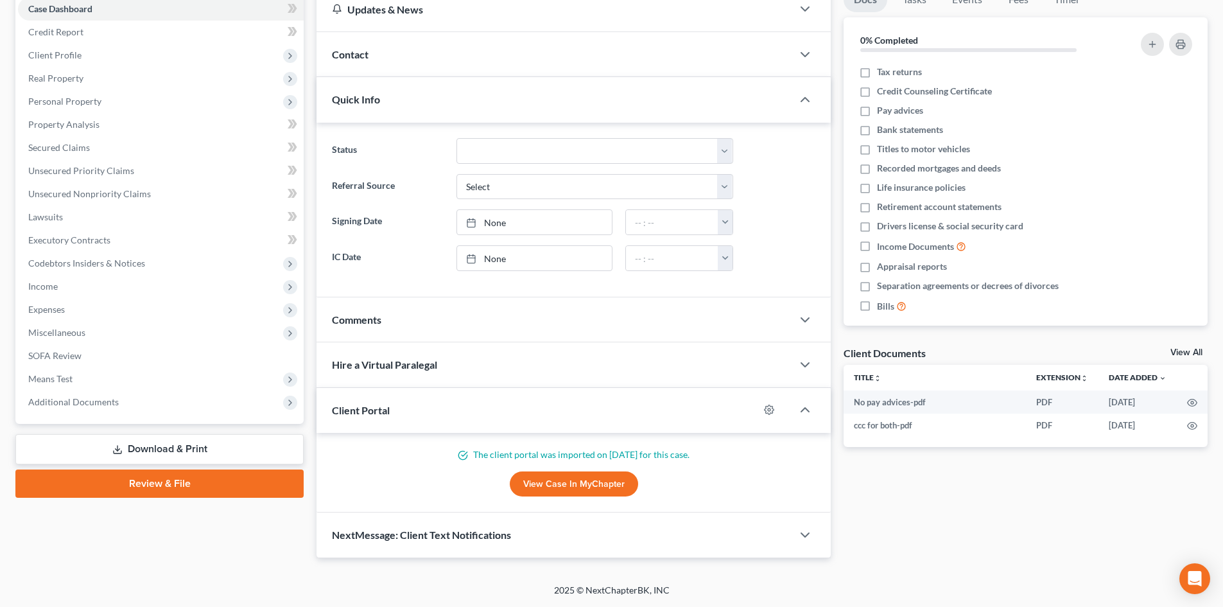
click at [170, 478] on link "Review & File" at bounding box center [159, 483] width 288 height 28
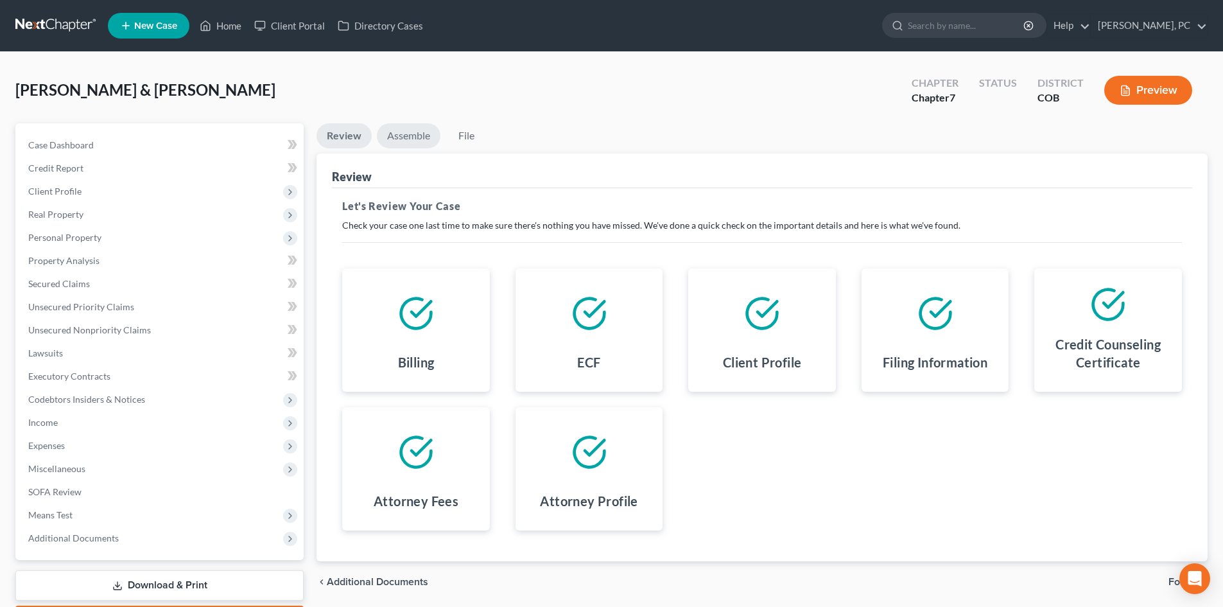
click at [406, 141] on link "Assemble" at bounding box center [409, 135] width 64 height 25
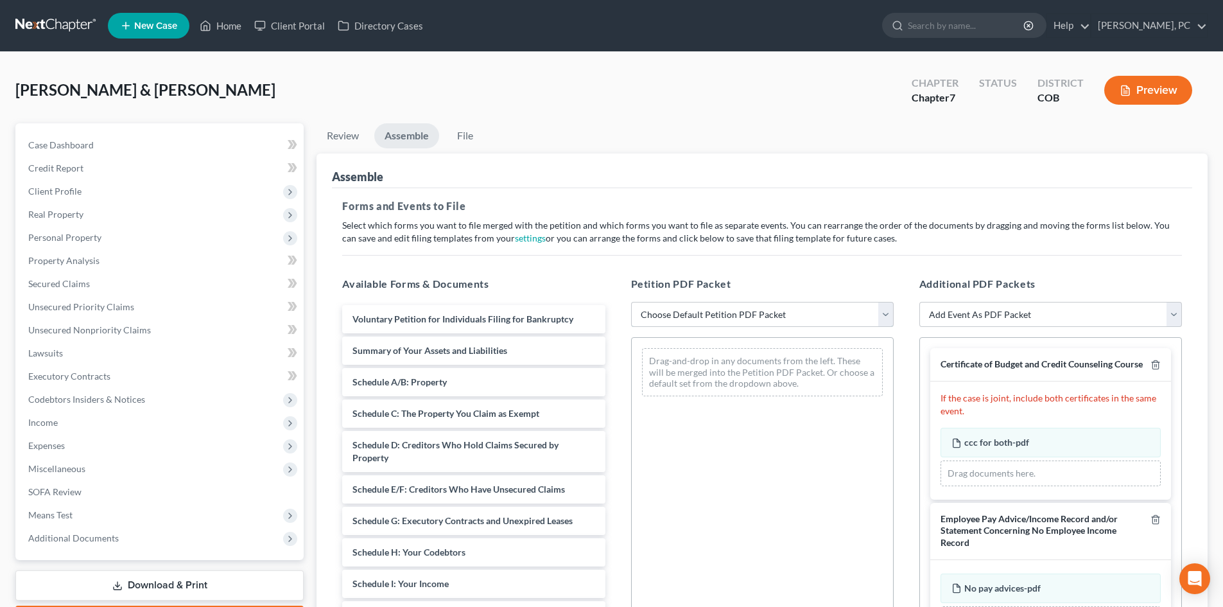
click at [740, 311] on select "Choose Default Petition PDF Packet Emergency Filing (Voluntary Petition and Cre…" at bounding box center [762, 315] width 263 height 26
select select "1"
click at [631, 302] on select "Choose Default Petition PDF Packet Emergency Filing (Voluntary Petition and Cre…" at bounding box center [762, 315] width 263 height 26
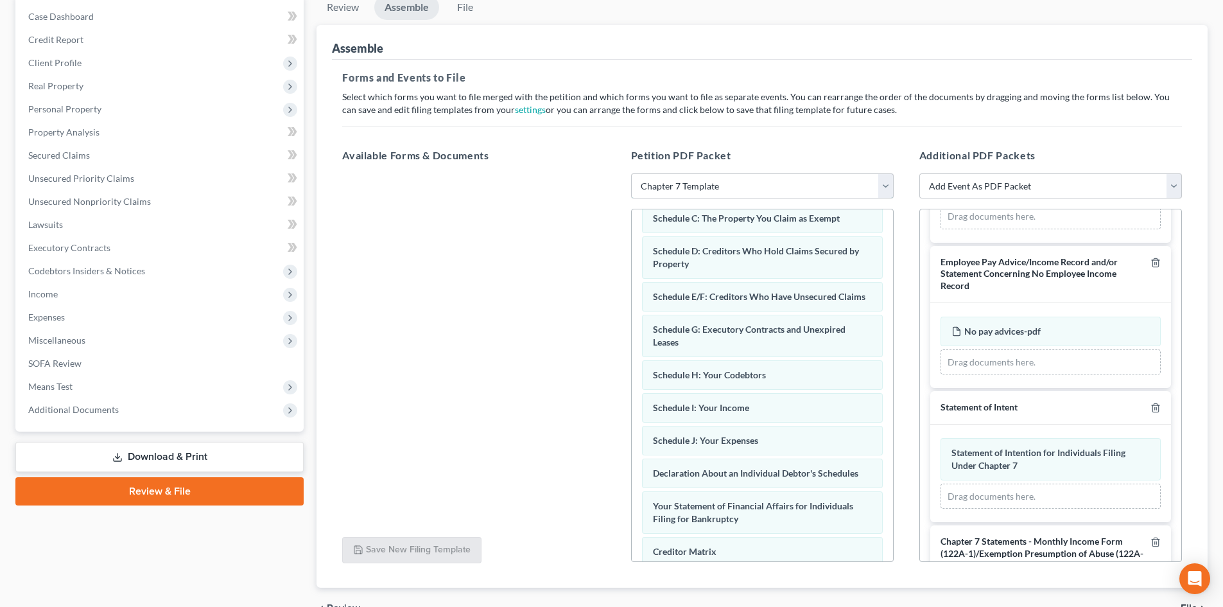
scroll to position [113, 0]
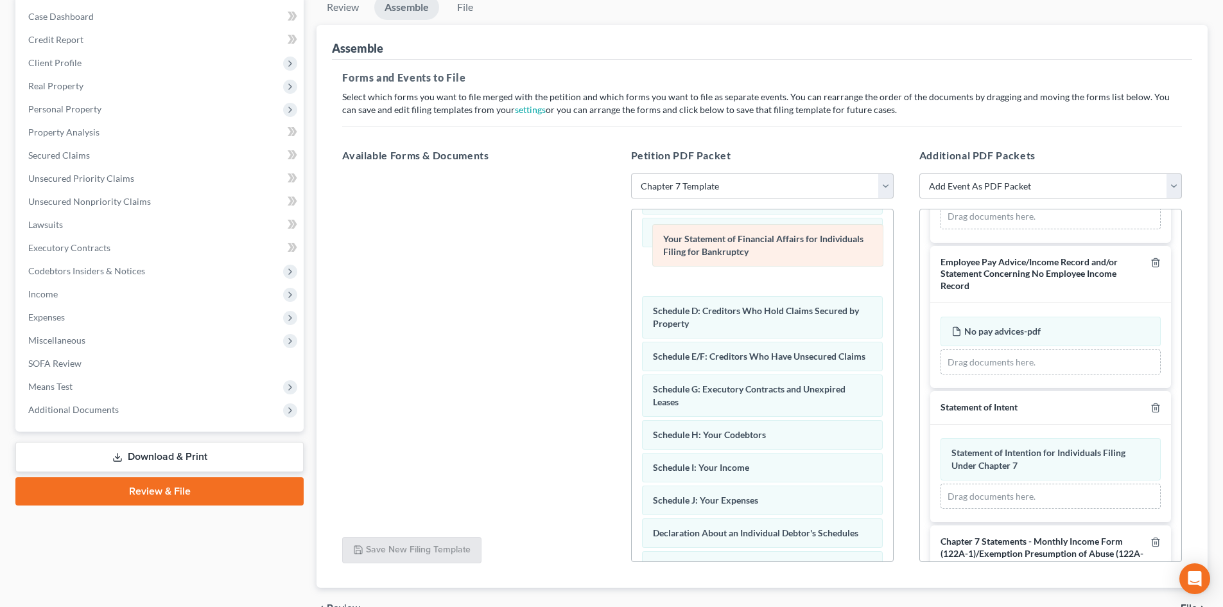
drag, startPoint x: 747, startPoint y: 534, endPoint x: 757, endPoint y: 241, distance: 292.9
click at [757, 241] on div "Your Statement of Financial Affairs for Individuals Filing for Bankruptcy Volun…" at bounding box center [762, 408] width 261 height 624
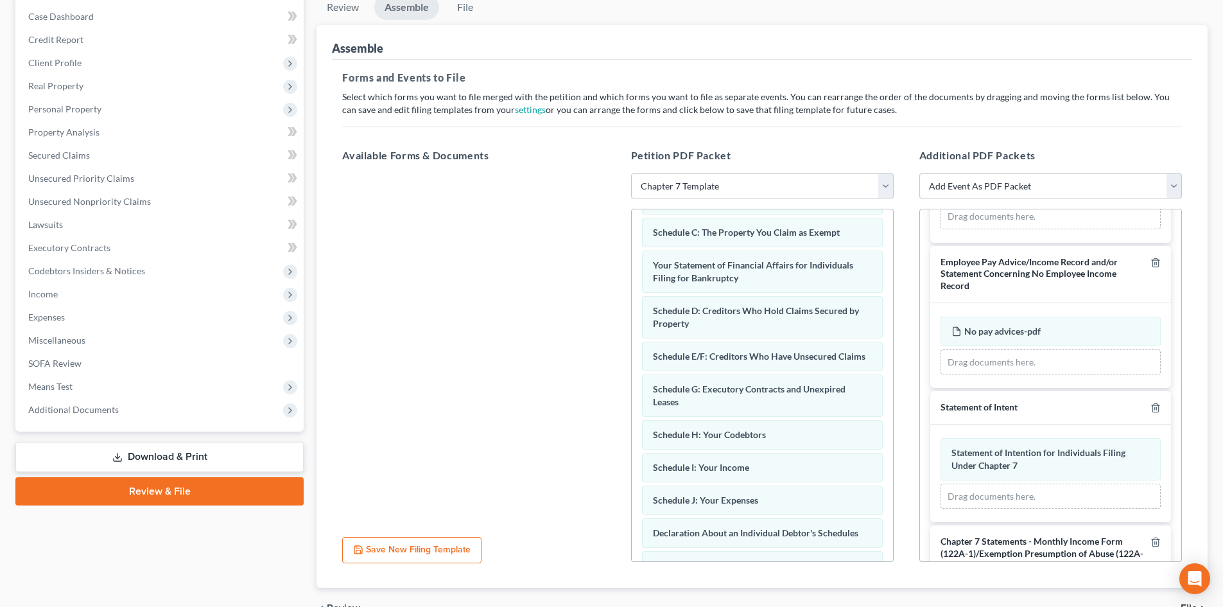
scroll to position [0, 0]
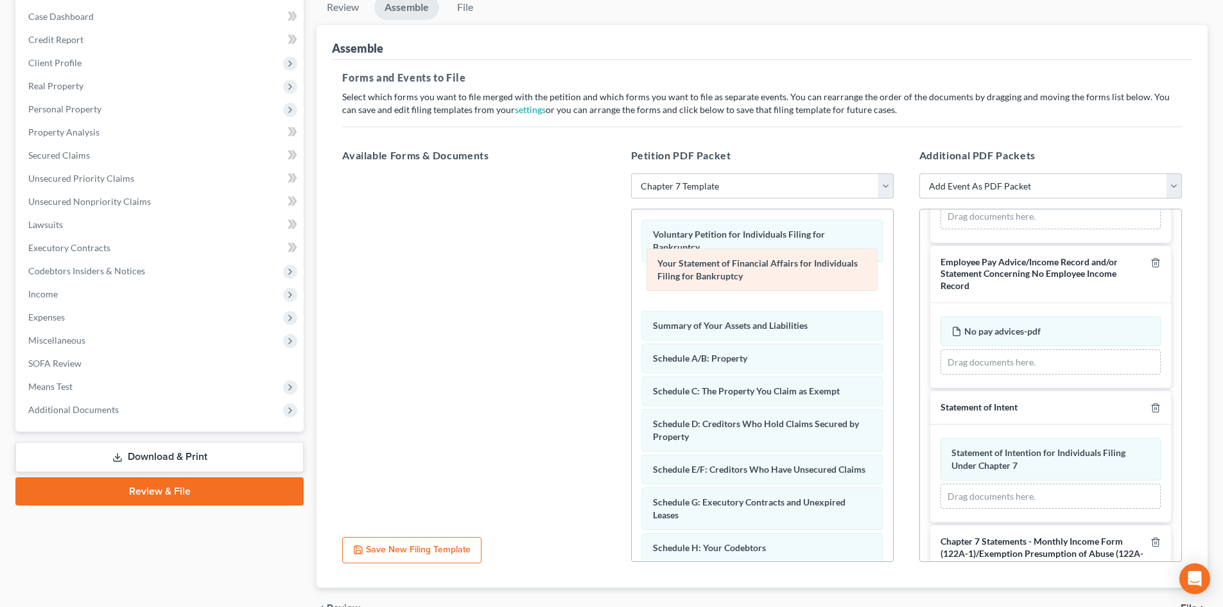
drag, startPoint x: 709, startPoint y: 389, endPoint x: 713, endPoint y: 274, distance: 115.0
click at [713, 274] on div "Your Statement of Financial Affairs for Individuals Filing for Bankruptcy Volun…" at bounding box center [762, 521] width 261 height 624
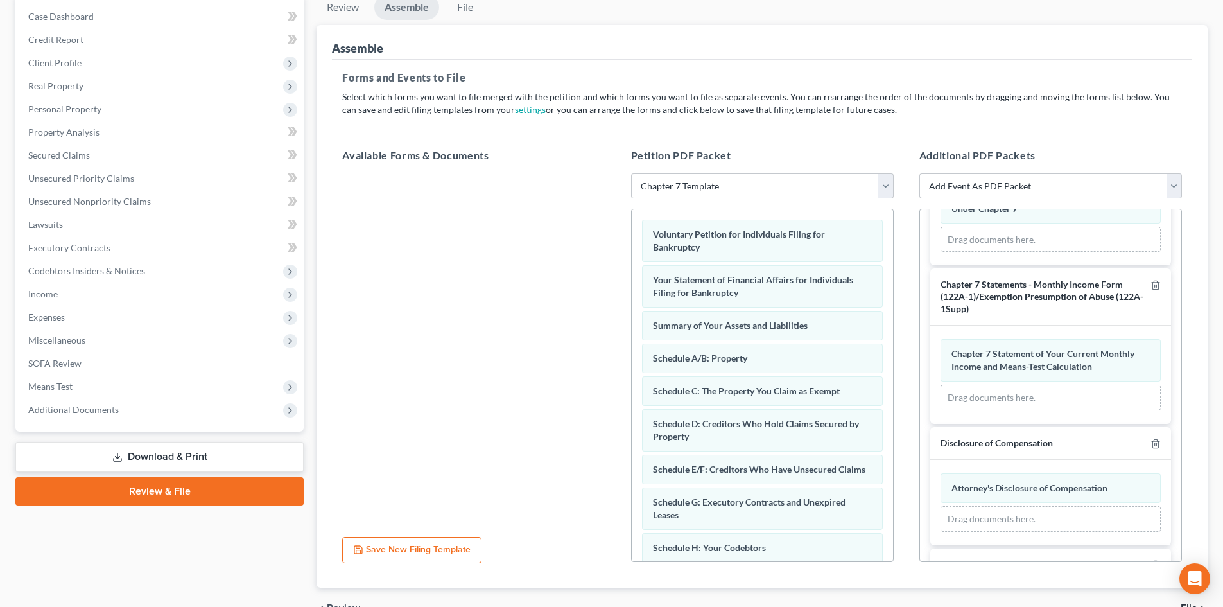
scroll to position [481, 0]
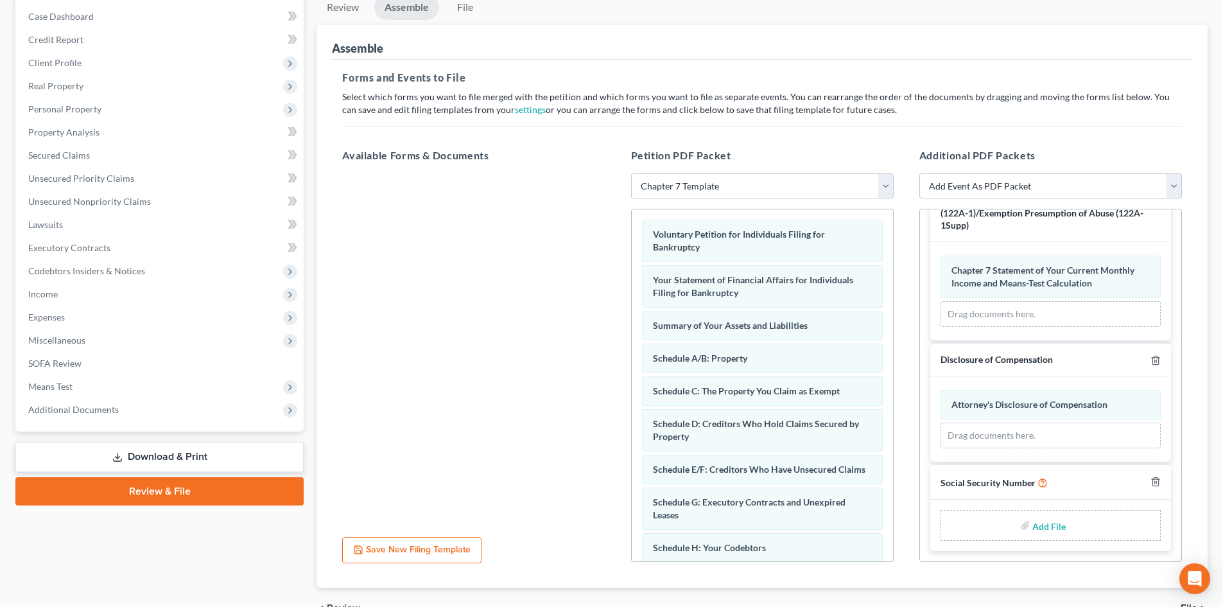
click at [1037, 525] on input "file" at bounding box center [1047, 525] width 31 height 23
type input "C:\fakepath\Social Security Numbers [DATE].pdf"
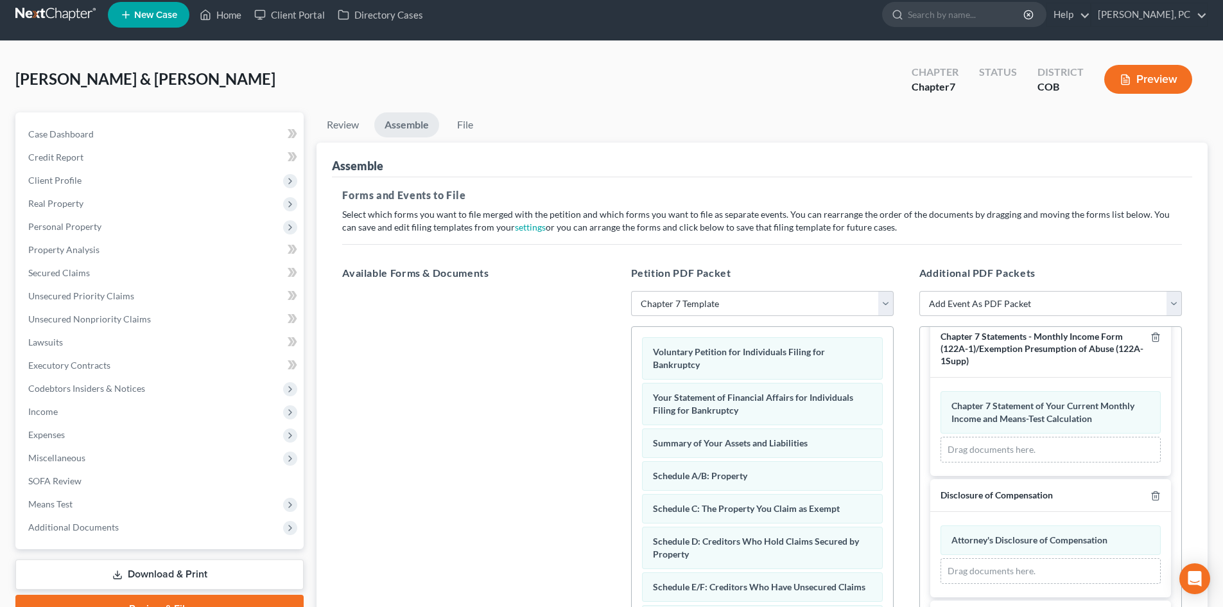
scroll to position [0, 0]
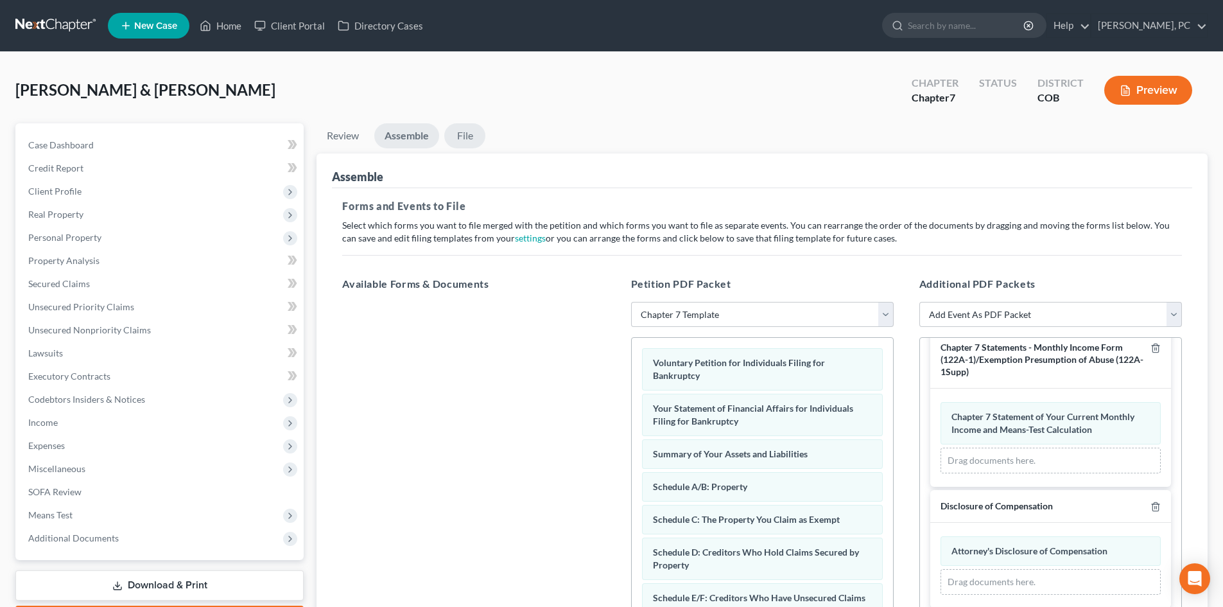
click at [477, 132] on link "File" at bounding box center [464, 135] width 41 height 25
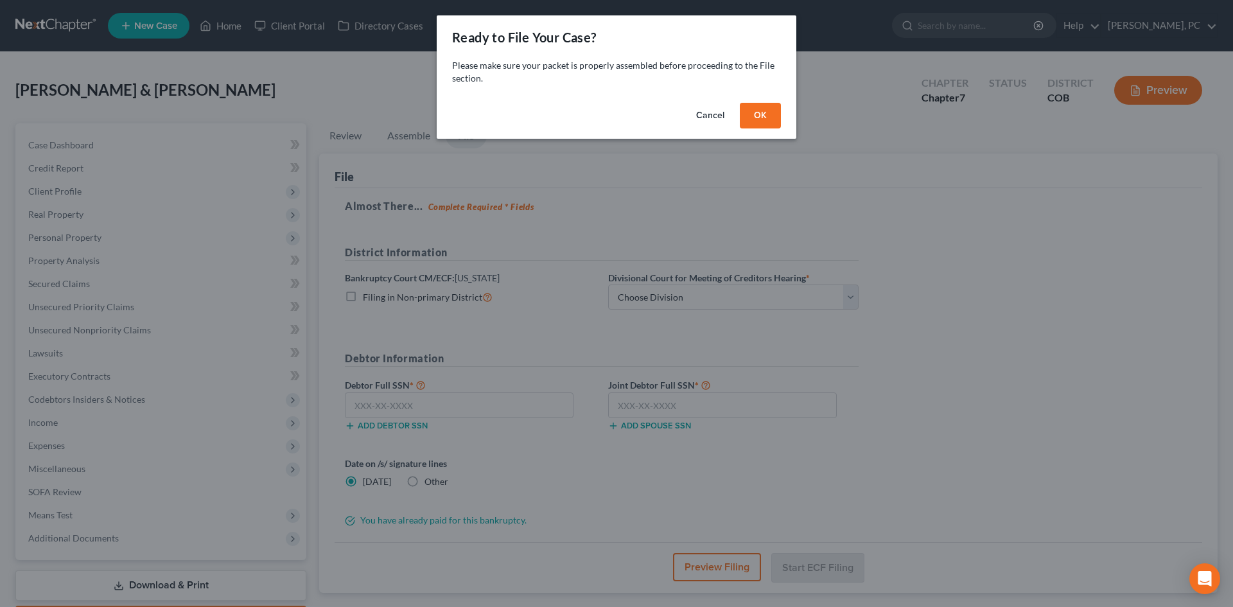
click at [755, 107] on button "OK" at bounding box center [760, 116] width 41 height 26
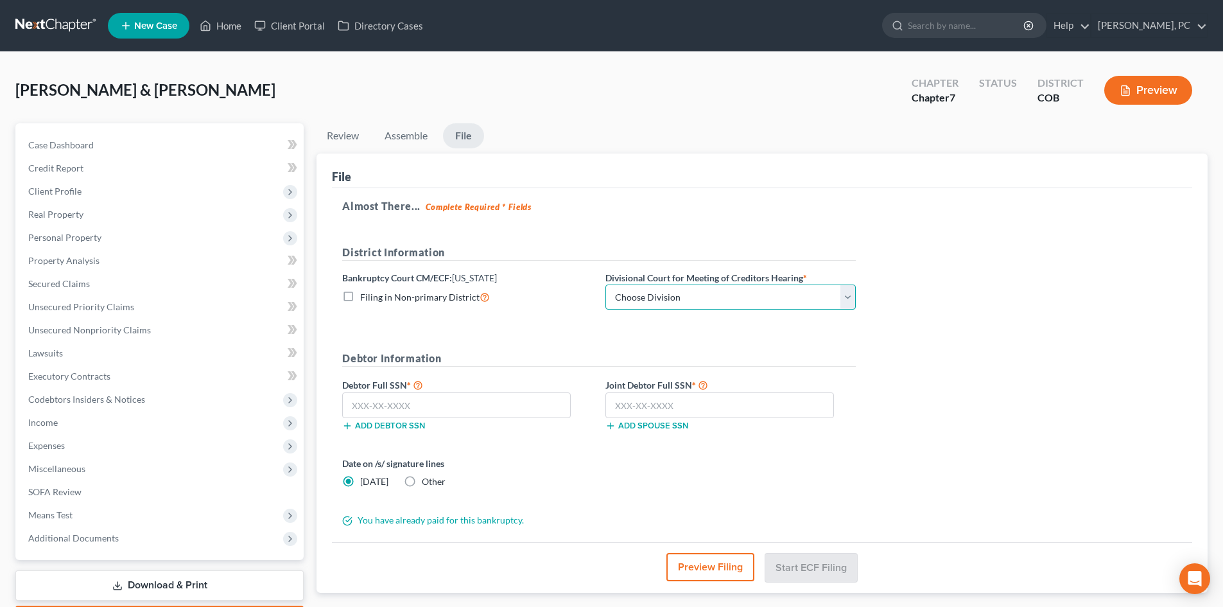
click at [664, 294] on select "Choose Division [GEOGRAPHIC_DATA]" at bounding box center [730, 297] width 250 height 26
select select "0"
click at [605, 284] on select "Choose Division [GEOGRAPHIC_DATA]" at bounding box center [730, 297] width 250 height 26
click at [422, 479] on label "Other" at bounding box center [434, 481] width 24 height 13
click at [427, 479] on input "Other" at bounding box center [431, 479] width 8 height 8
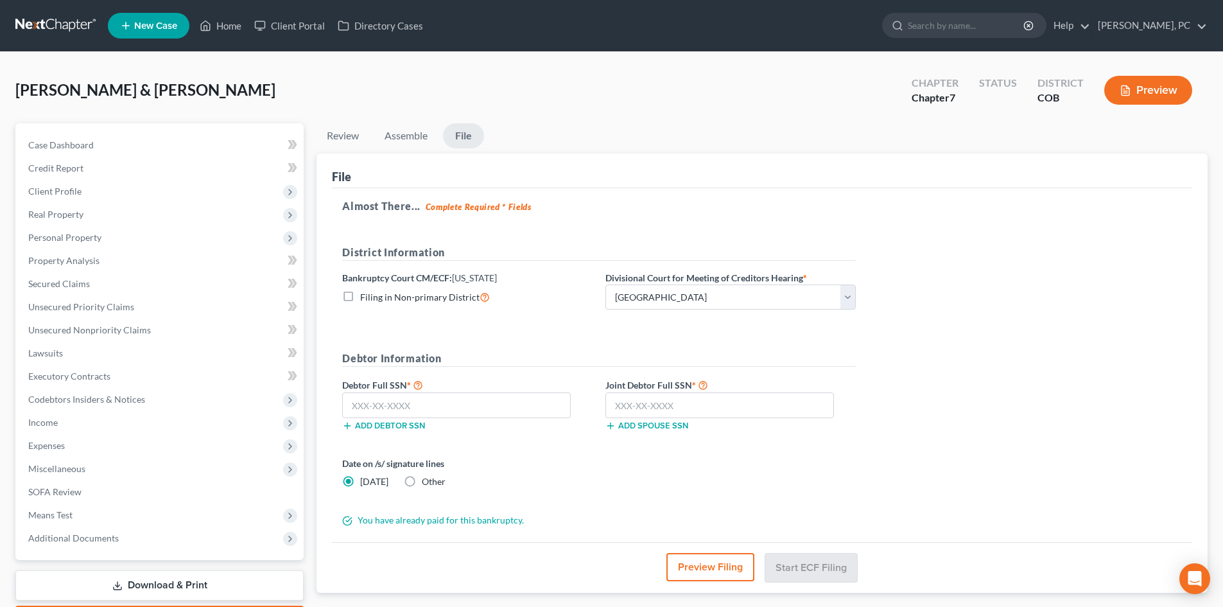
radio input "true"
radio input "false"
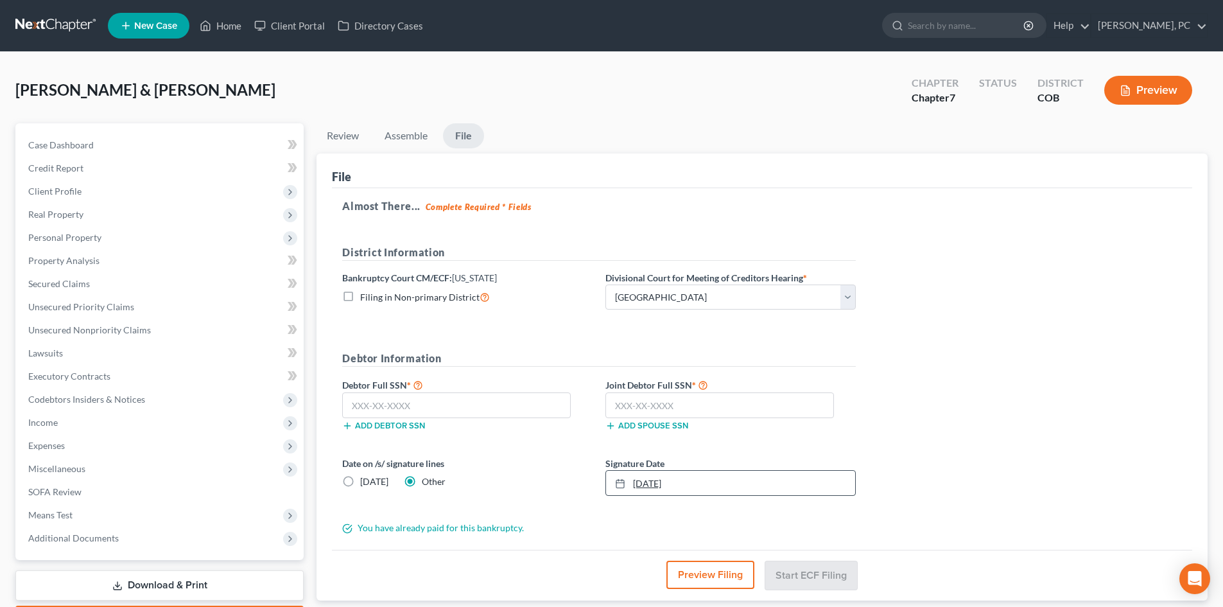
type input "[DATE]"
click at [642, 483] on link "[DATE]" at bounding box center [730, 483] width 249 height 24
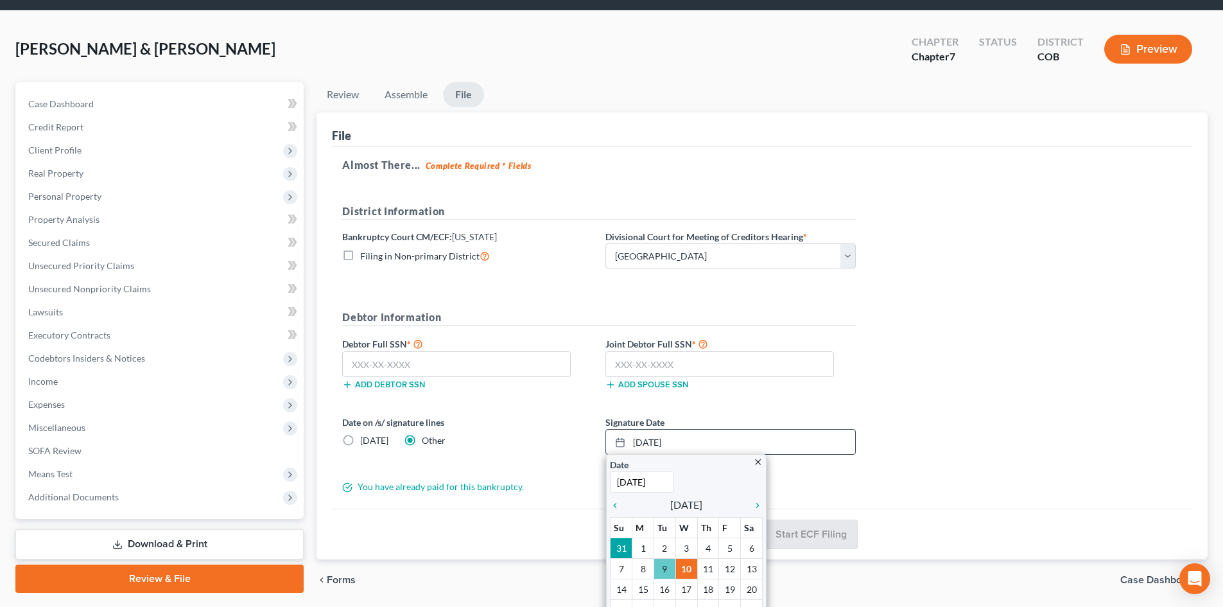
scroll to position [64, 0]
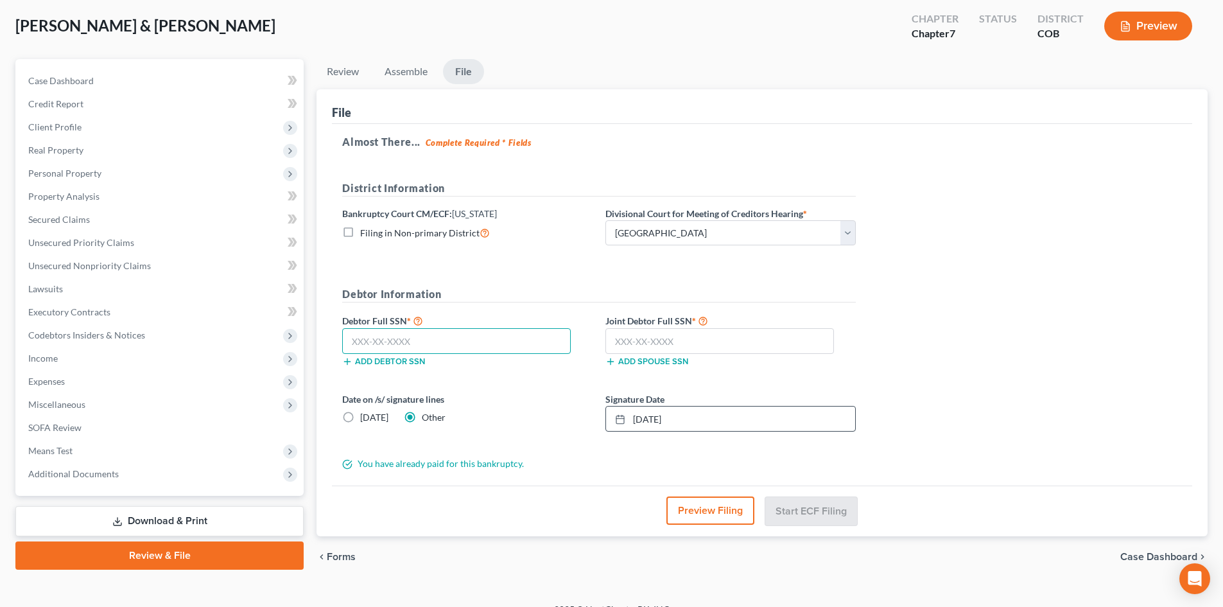
click at [430, 341] on input "text" at bounding box center [456, 341] width 229 height 26
paste input "523-76-2245"
type input "523-76-2245"
click at [684, 338] on input "text" at bounding box center [719, 341] width 229 height 26
paste input "351-48-1415"
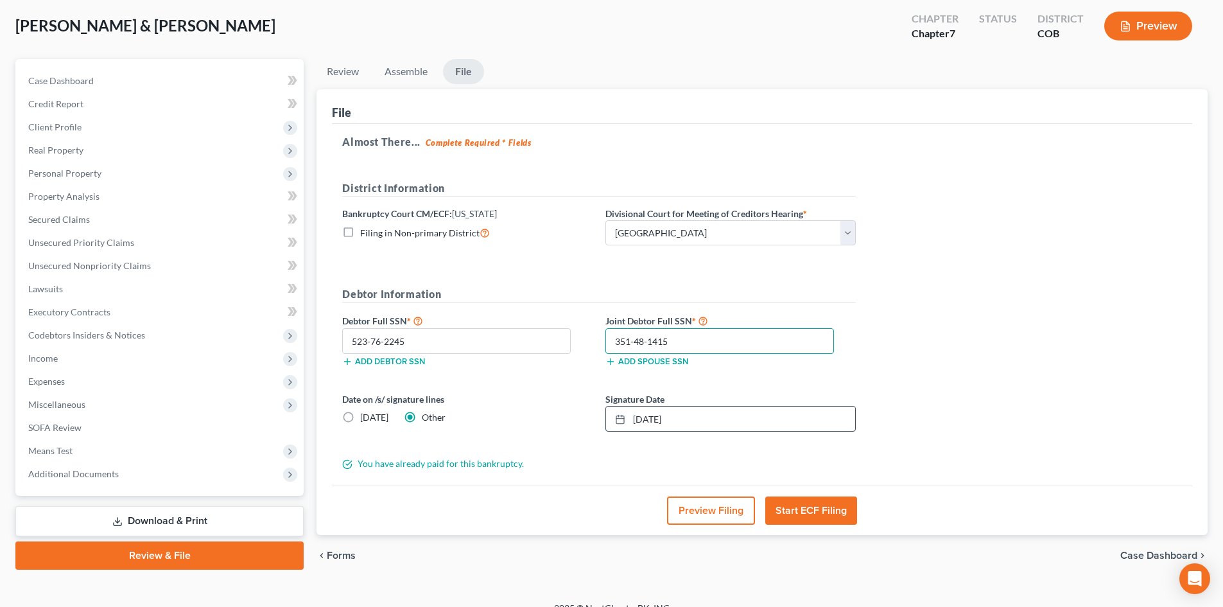
type input "351-48-1415"
click at [814, 509] on button "Start ECF Filing" at bounding box center [811, 510] width 92 height 28
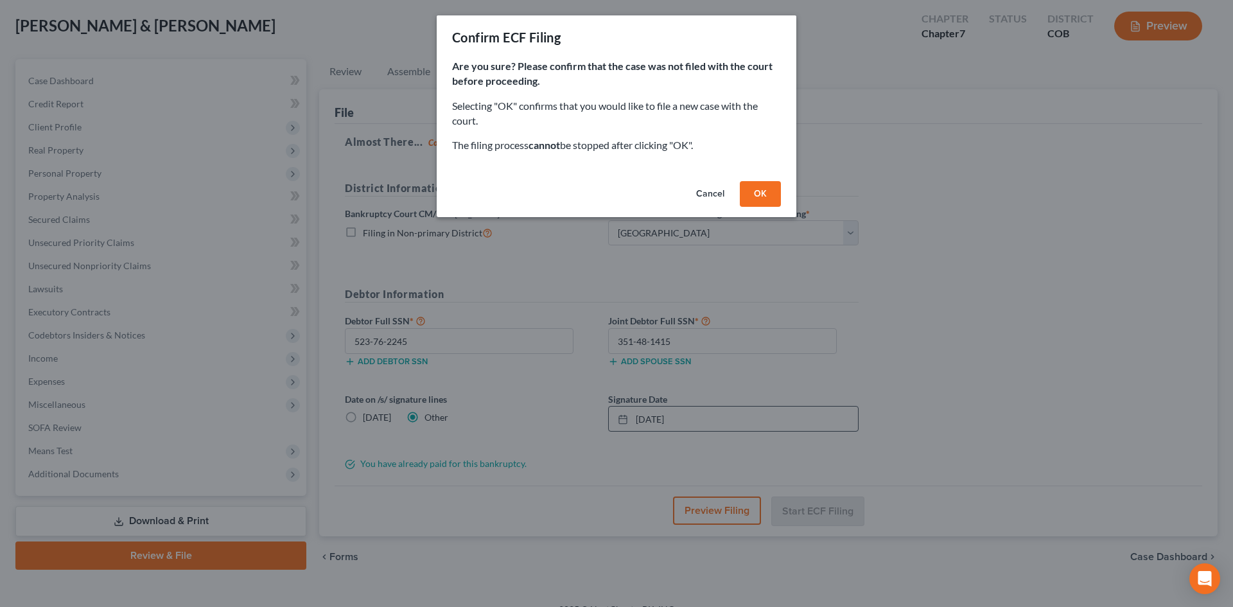
click at [766, 186] on button "OK" at bounding box center [760, 194] width 41 height 26
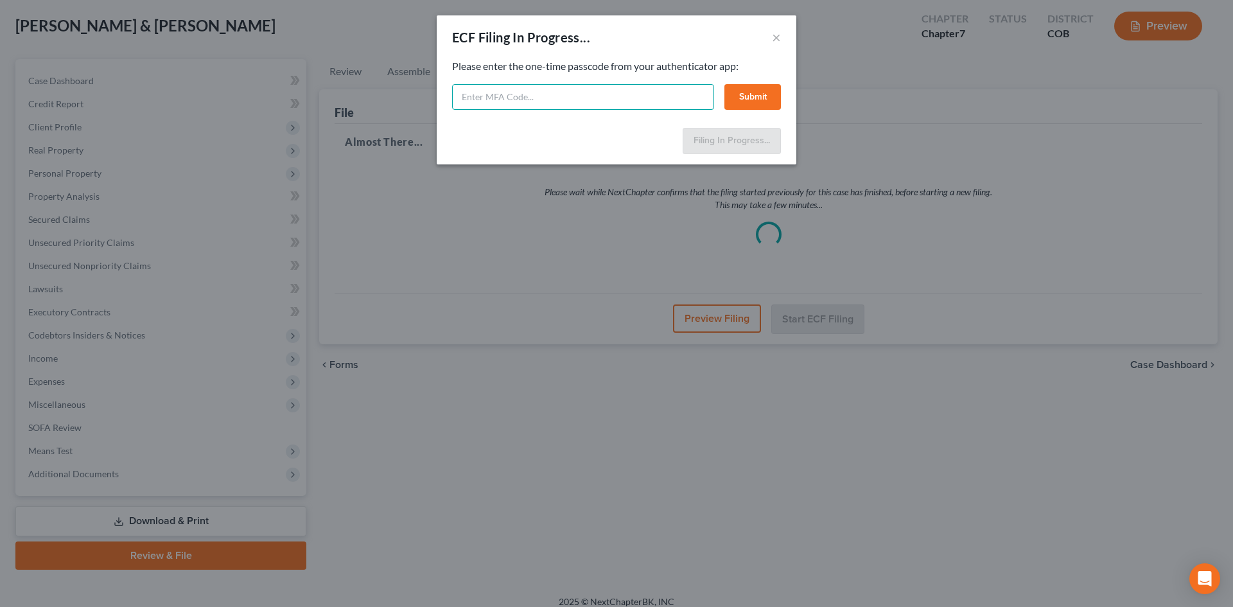
click at [687, 94] on input "text" at bounding box center [583, 97] width 262 height 26
type input "4"
type input "143941"
click at [749, 92] on button "Submit" at bounding box center [752, 97] width 56 height 26
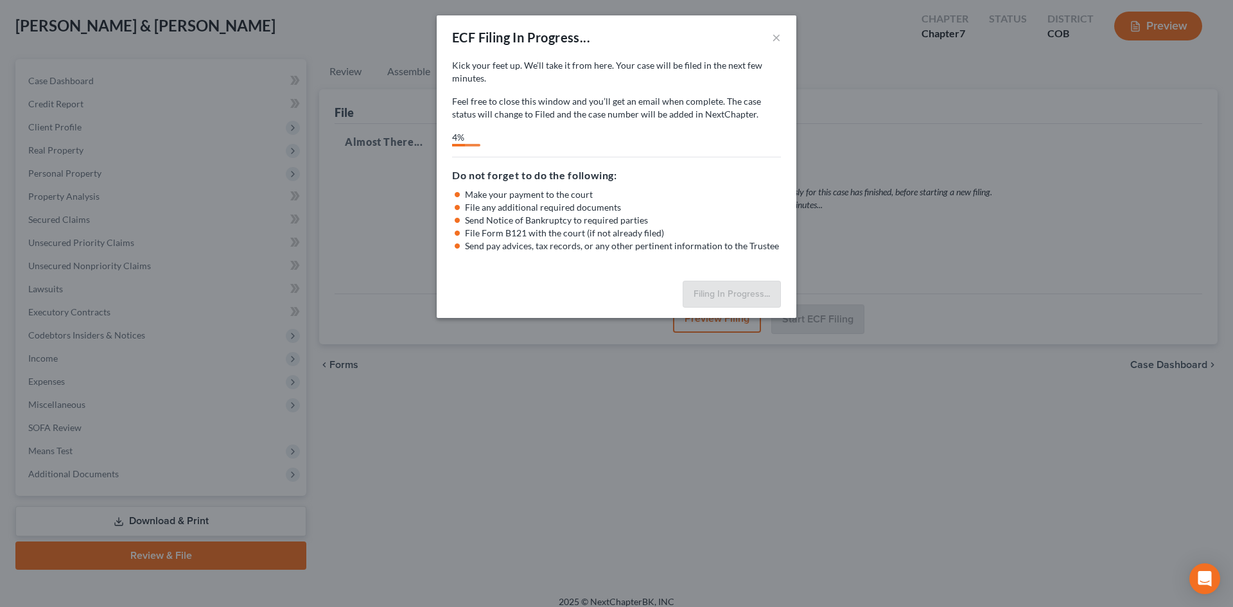
select select "0"
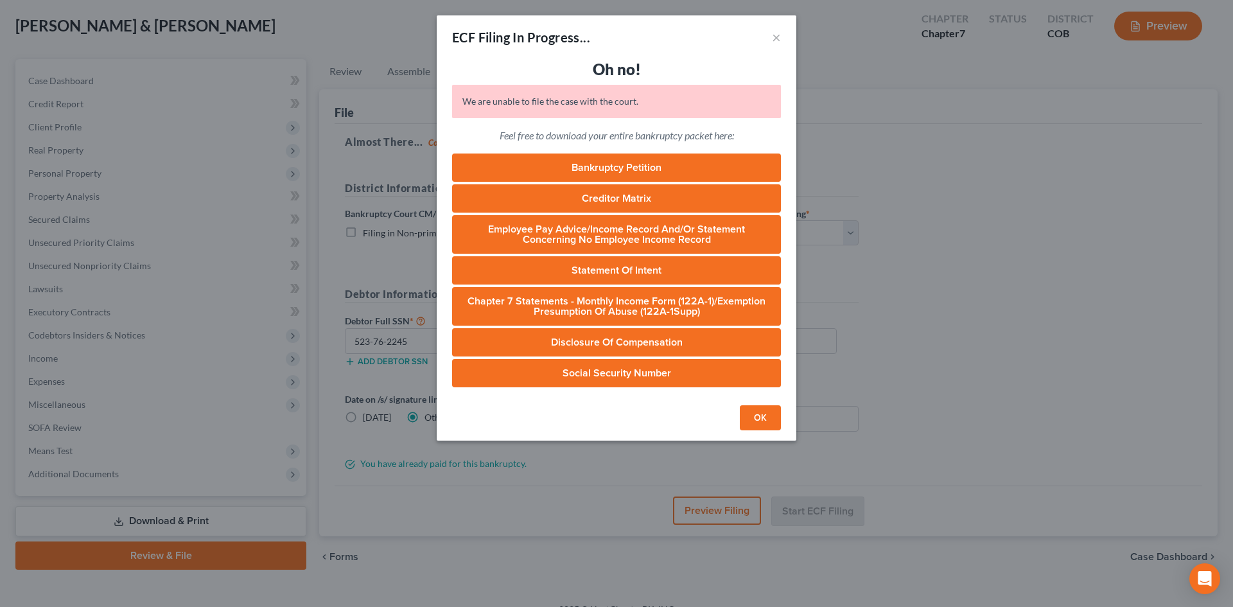
click at [766, 420] on button "OK" at bounding box center [760, 418] width 41 height 26
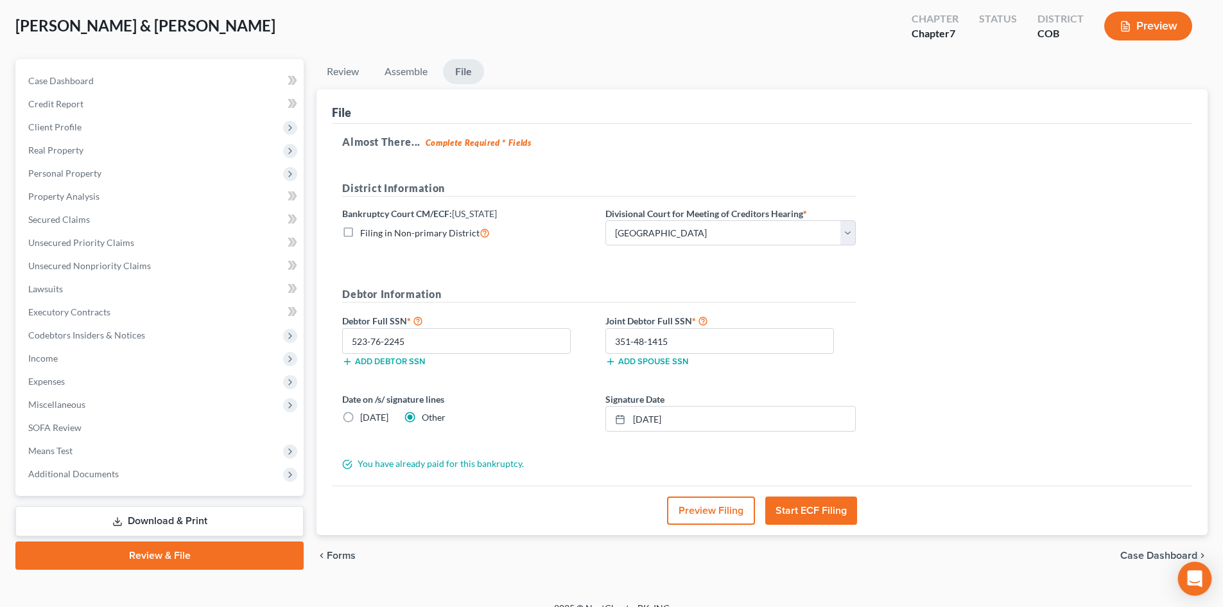
click at [1197, 575] on icon "Open Intercom Messenger" at bounding box center [1194, 578] width 15 height 17
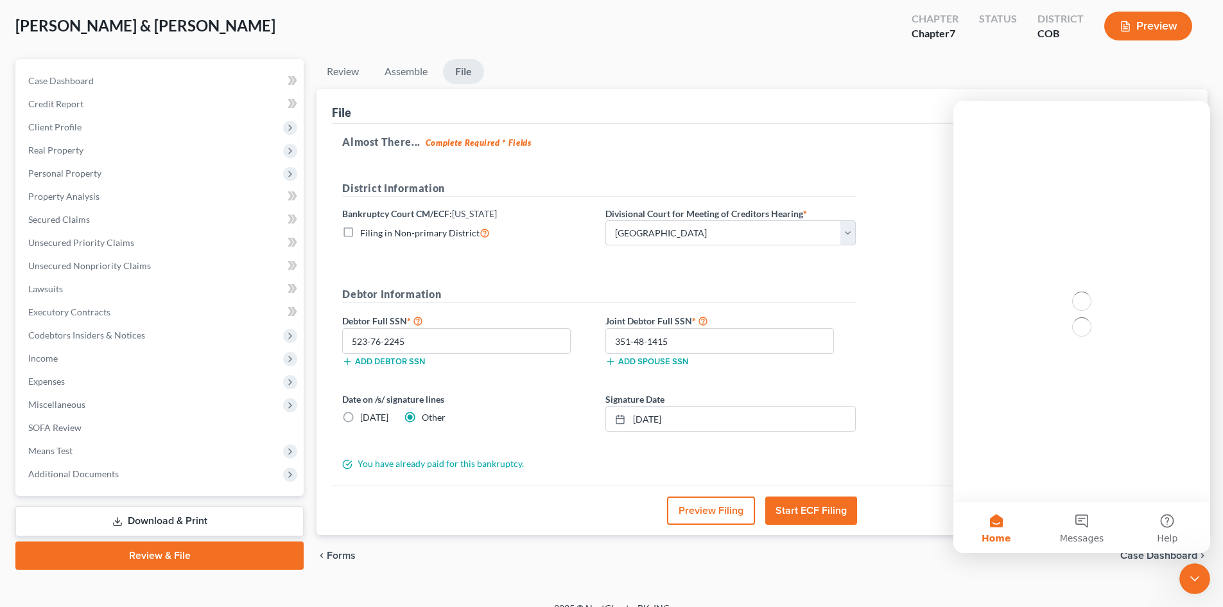
scroll to position [0, 0]
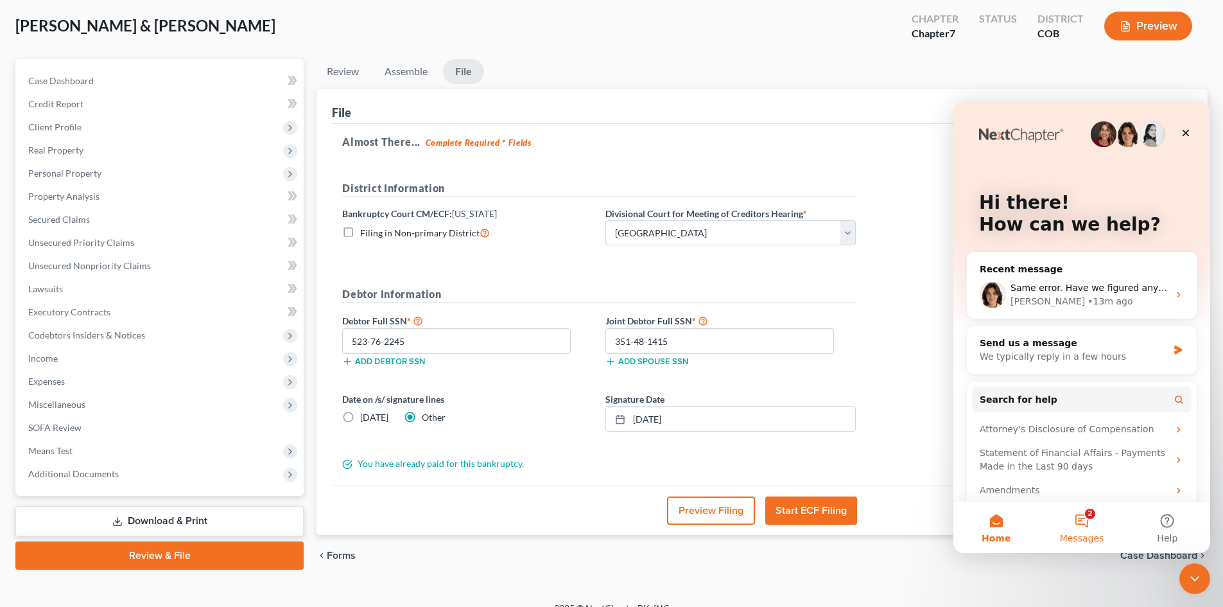
click at [1075, 519] on button "2 Messages" at bounding box center [1081, 526] width 85 height 51
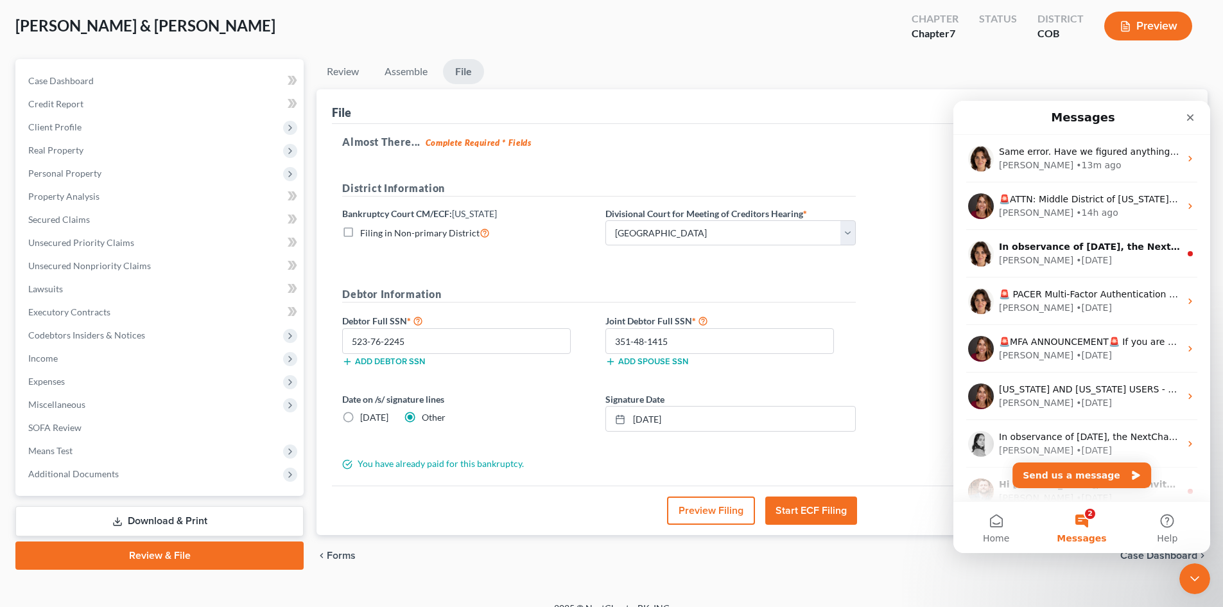
click at [1082, 527] on button "2 Messages" at bounding box center [1081, 526] width 85 height 51
click at [1190, 576] on icon "Close Intercom Messenger" at bounding box center [1192, 576] width 15 height 15
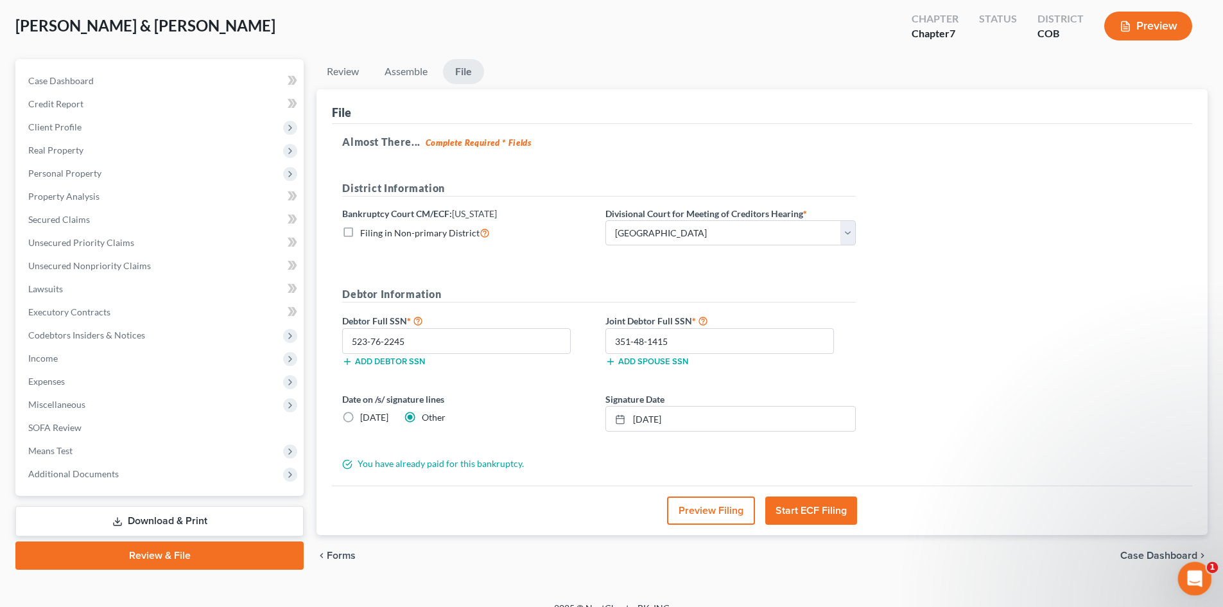
click at [1193, 577] on icon "Open Intercom Messenger" at bounding box center [1193, 576] width 21 height 21
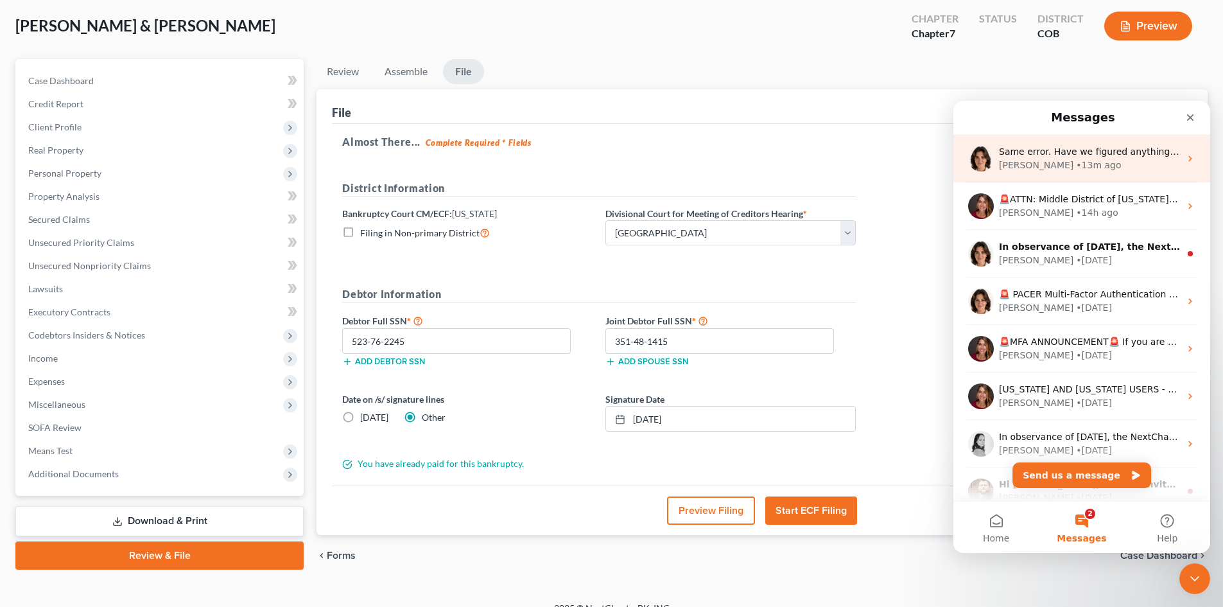
click at [1076, 168] on div "• 13m ago" at bounding box center [1098, 165] width 45 height 13
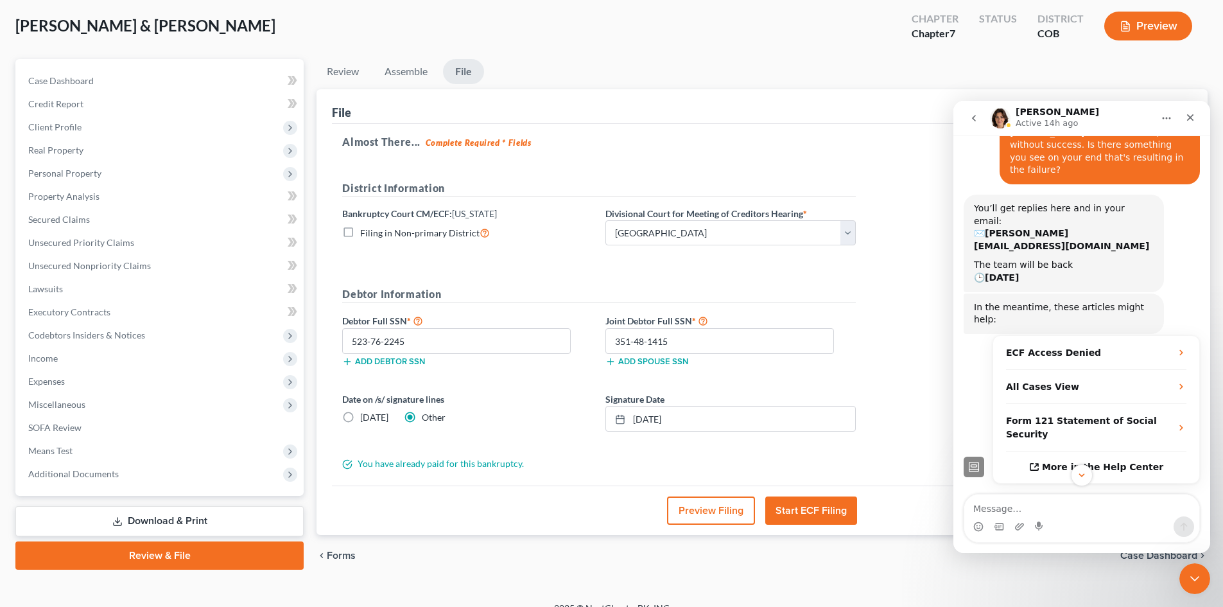
scroll to position [306, 0]
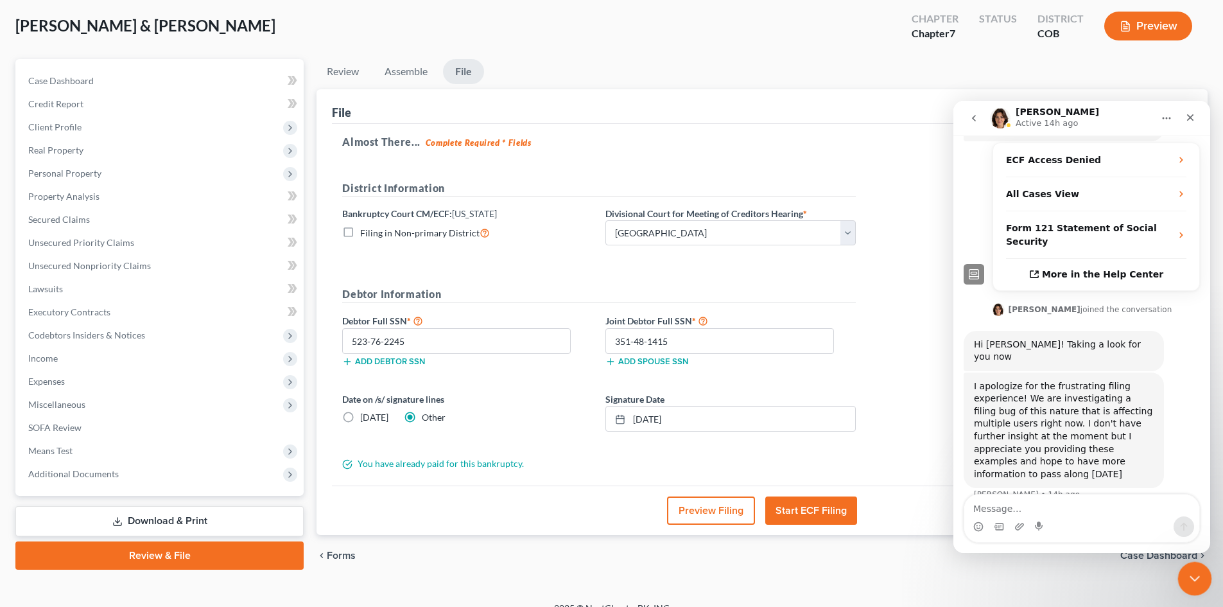
click at [1193, 574] on icon "Close Intercom Messenger" at bounding box center [1192, 576] width 15 height 15
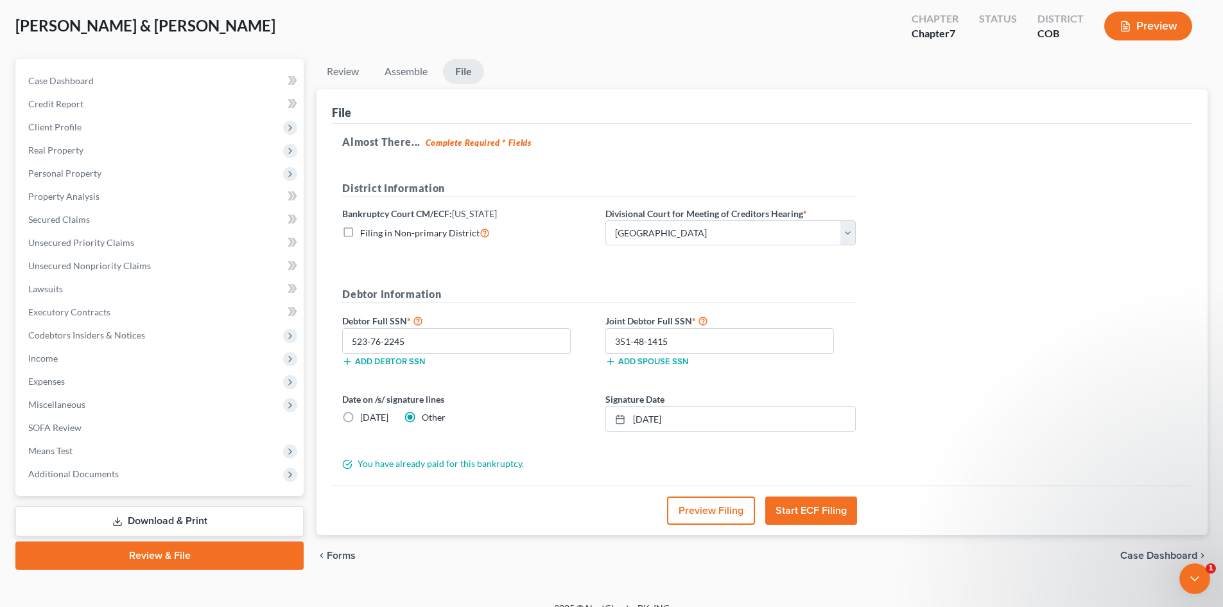
scroll to position [0, 0]
